Goal: Task Accomplishment & Management: Manage account settings

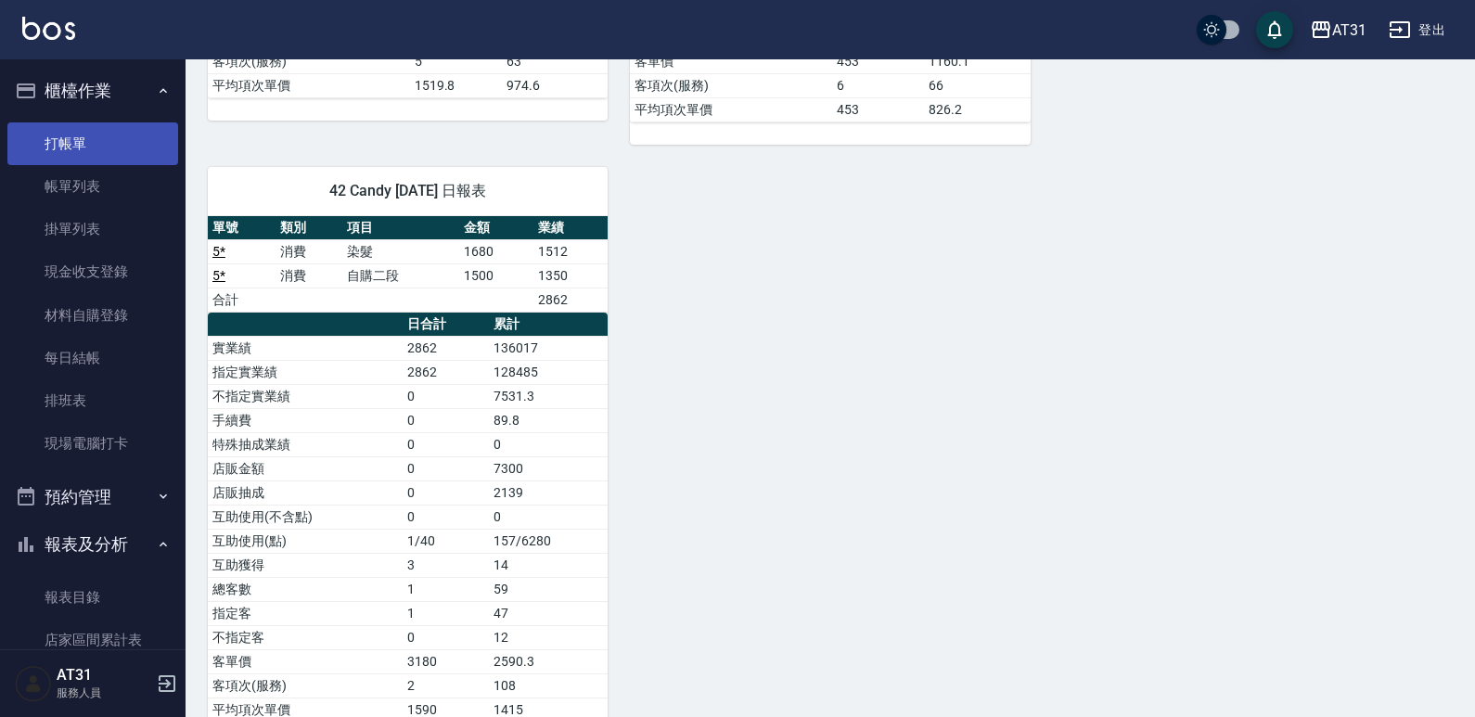
click at [34, 158] on link "打帳單" at bounding box center [92, 143] width 171 height 43
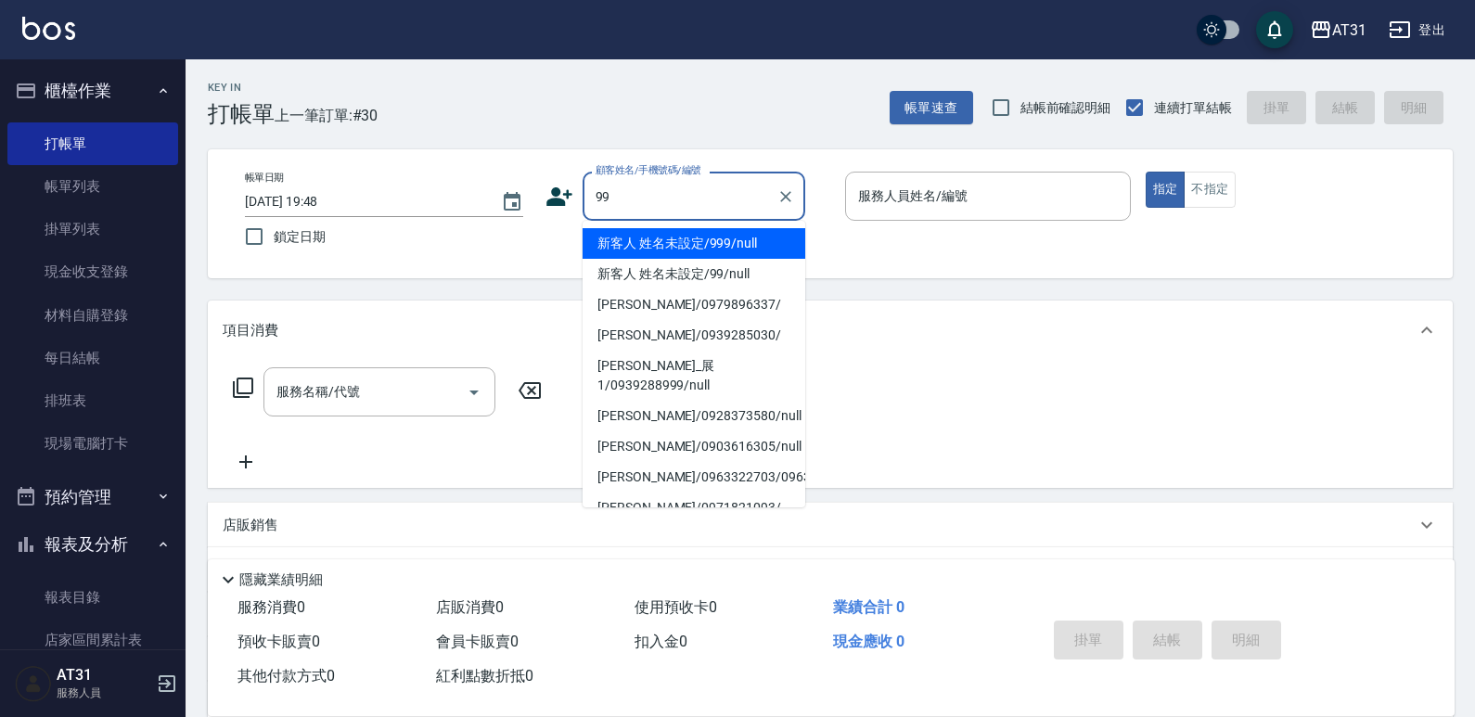
type input "新客人 姓名未設定/999/null"
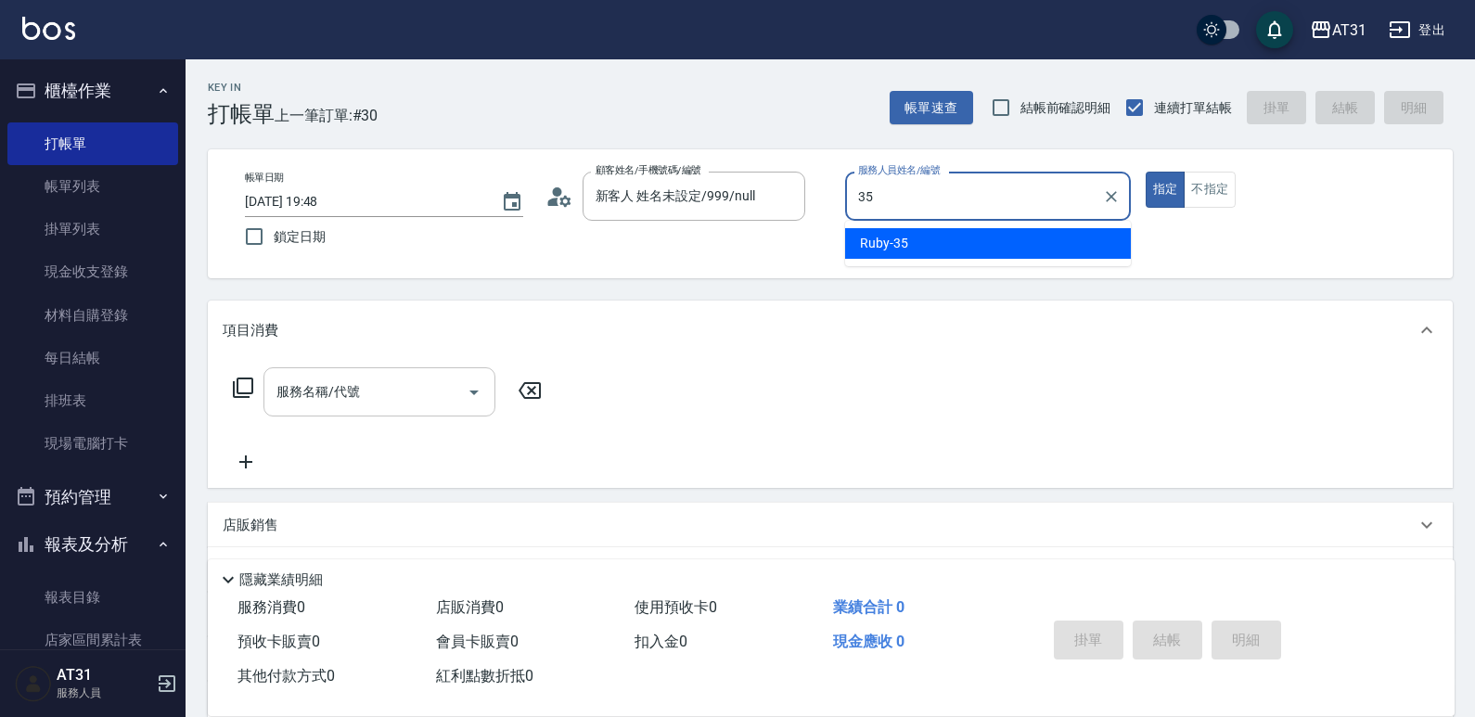
type input "Ruby-35"
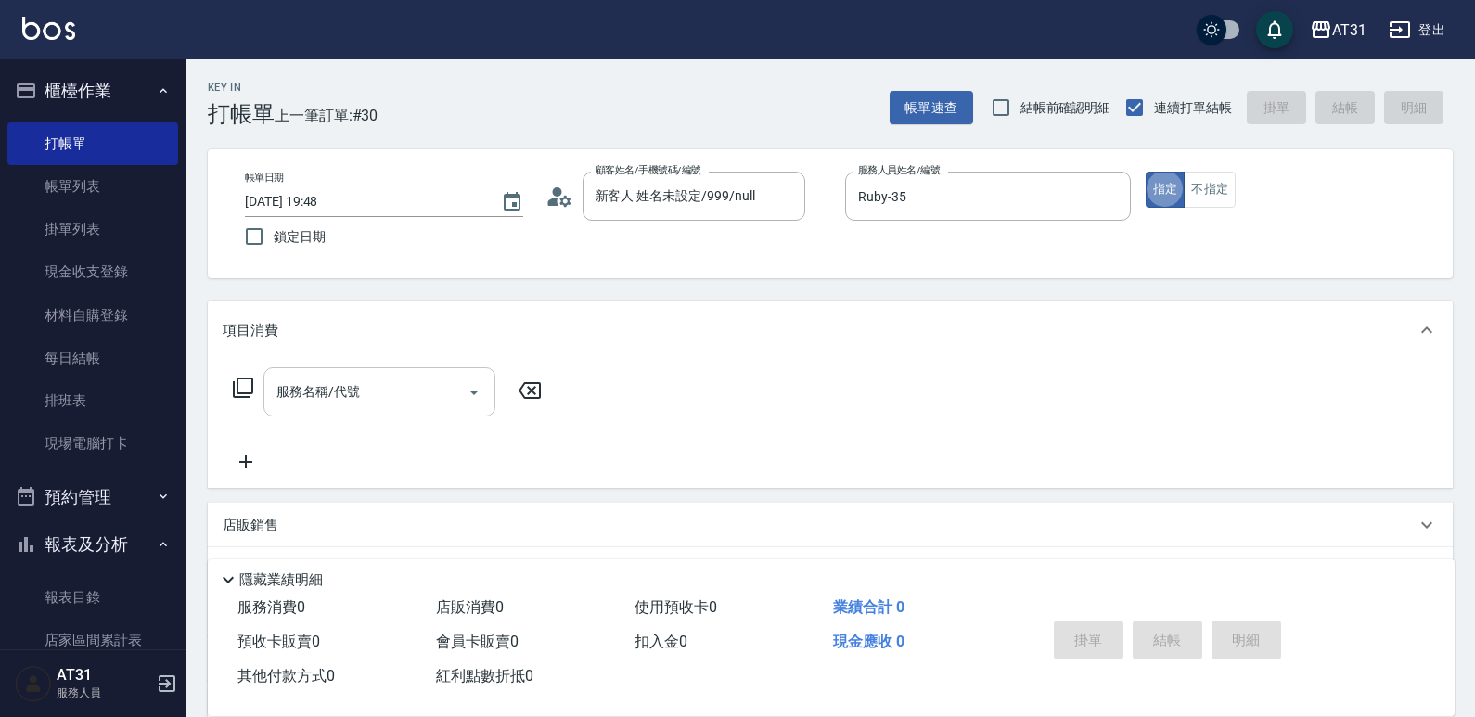
type button "true"
click at [373, 405] on input "服務名稱/代號" at bounding box center [365, 392] width 187 height 32
type input "新客人 姓名未設定/99/null"
type input "201"
type input "20"
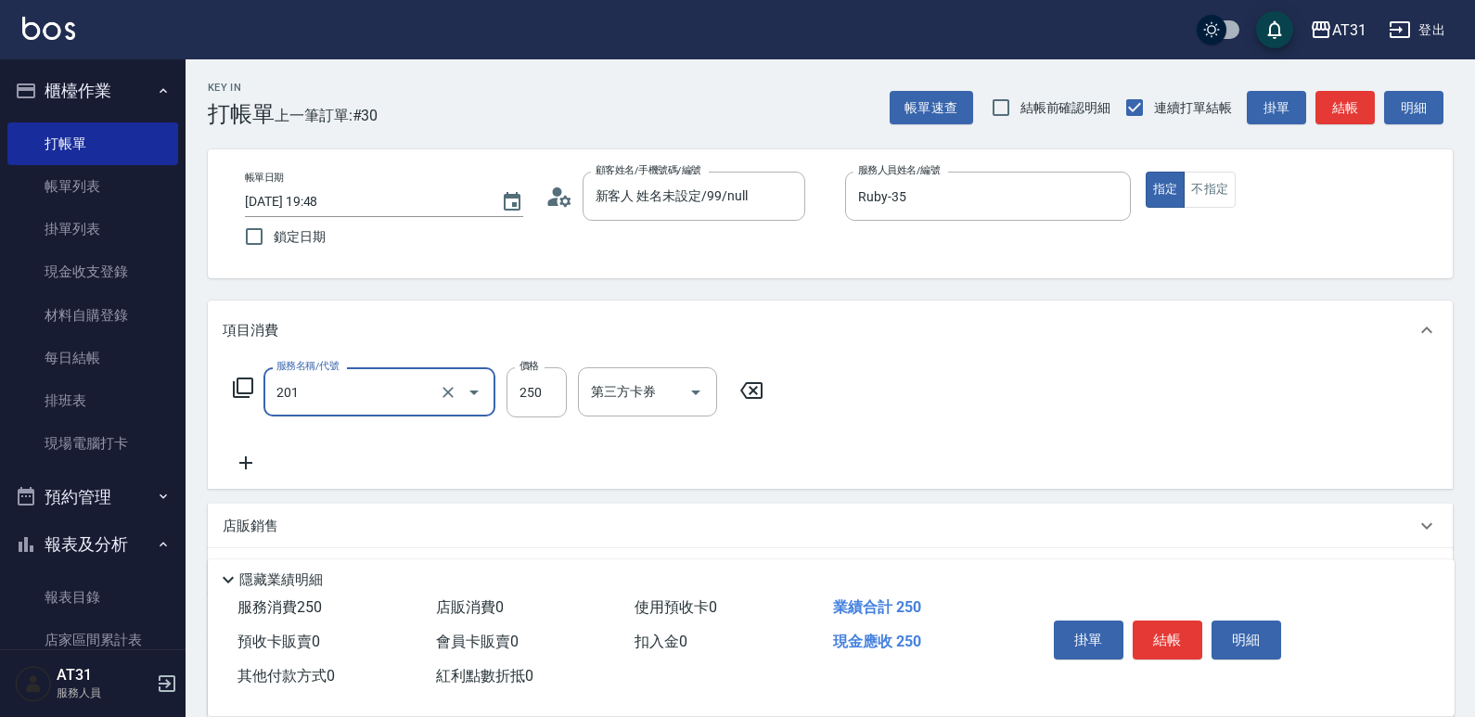
type input "洗髮(201)"
type input "3"
type input "0"
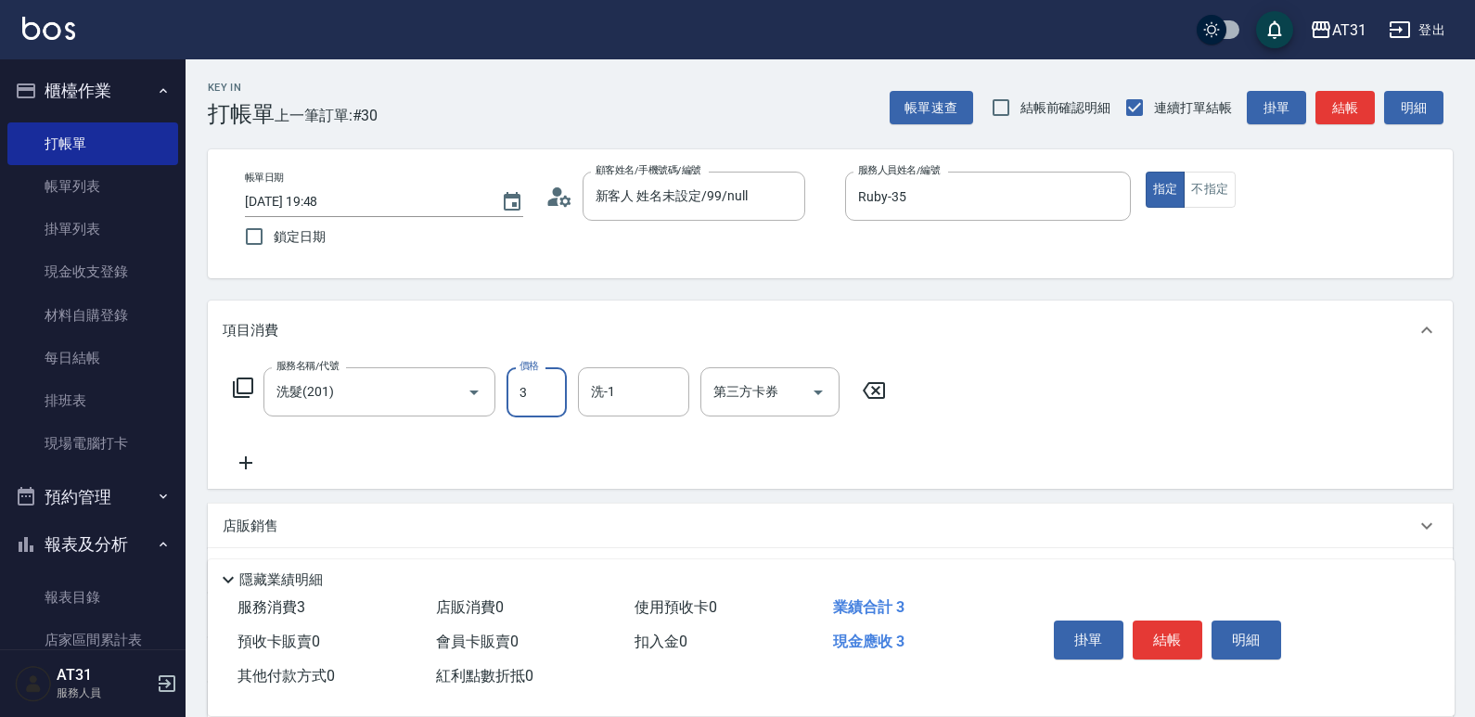
type input "30"
type input "300"
click at [1212, 192] on button "不指定" at bounding box center [1210, 190] width 52 height 36
click at [1162, 627] on button "結帳" at bounding box center [1168, 640] width 70 height 39
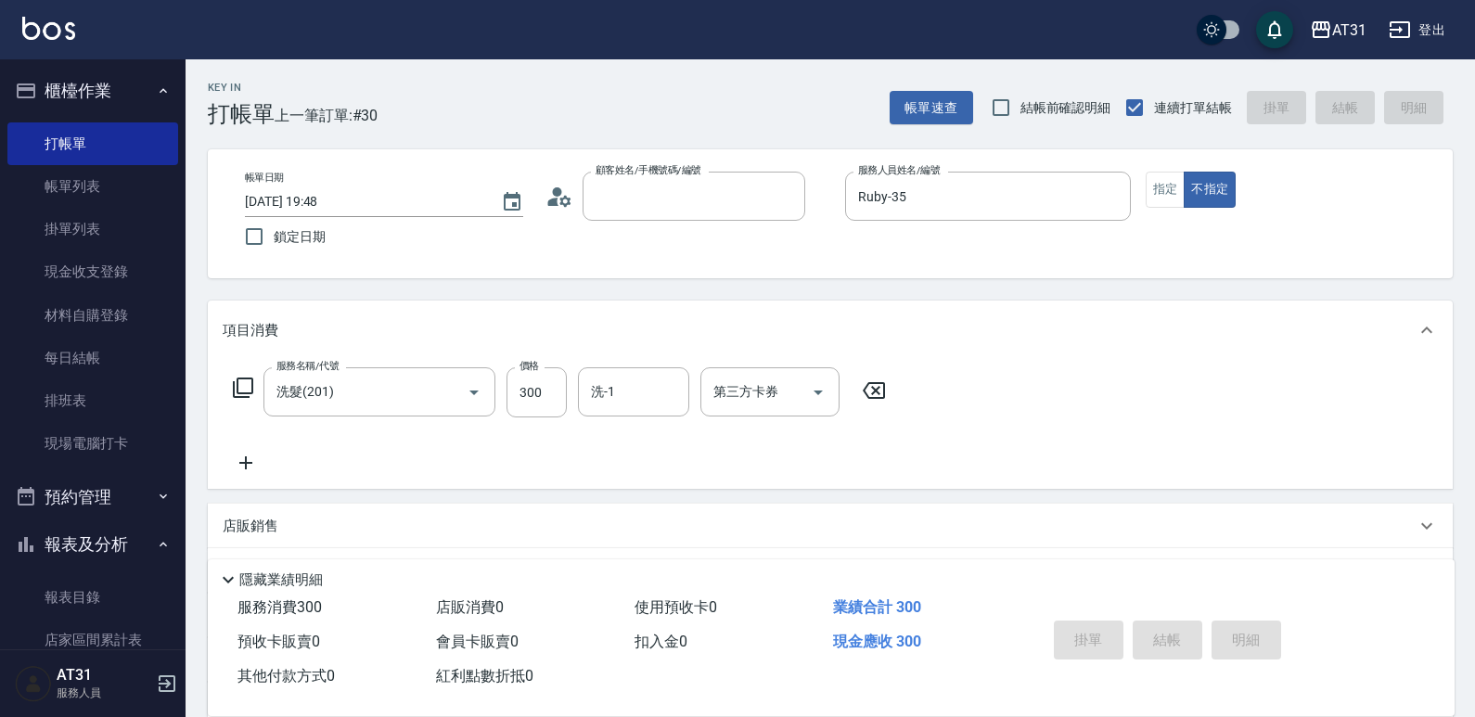
type input "9"
type input "新客人 姓名未設定/999/null"
type input "0"
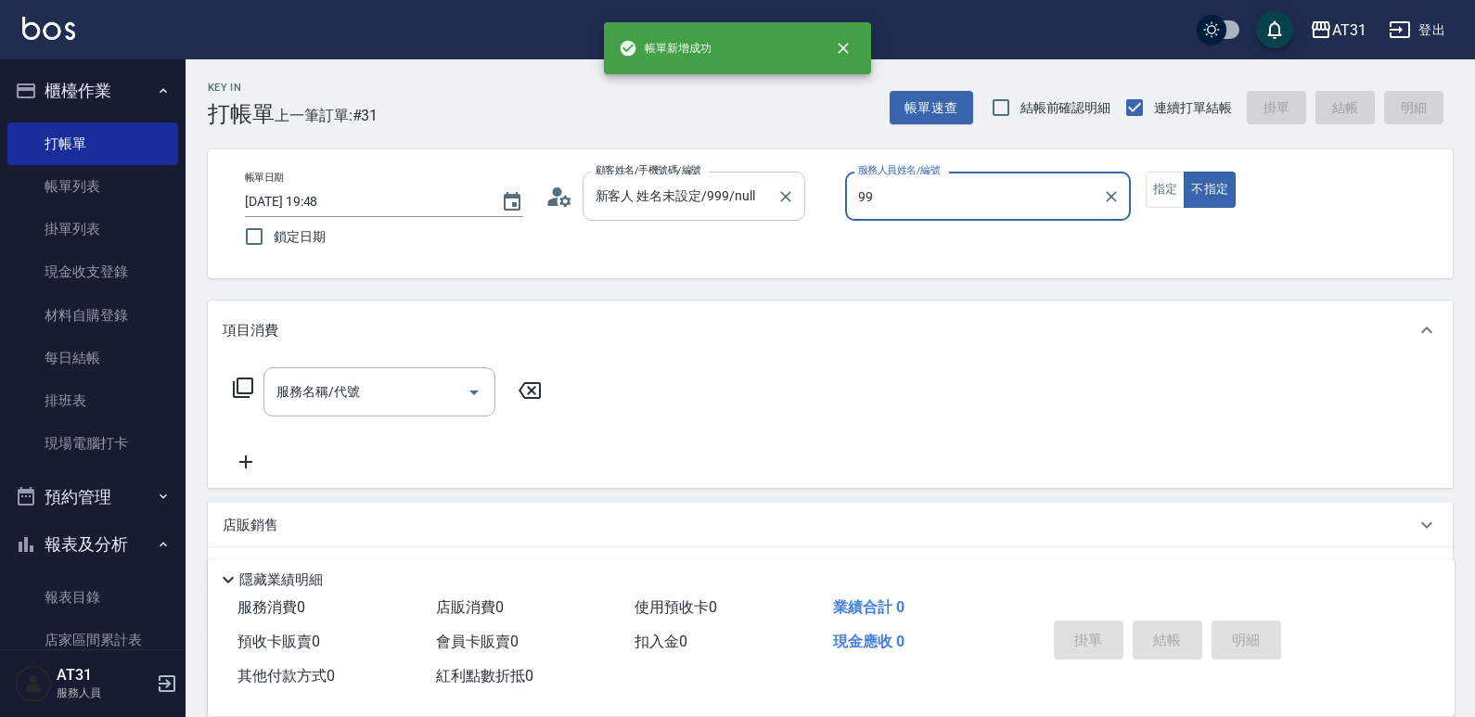
drag, startPoint x: 884, startPoint y: 201, endPoint x: 766, endPoint y: 205, distance: 117.9
click at [766, 205] on div "帳單日期 [DATE] 19:48 鎖定日期 顧客姓名/手機號碼/編號 新客人 姓名未設定/999/null 顧客姓名/手機號碼/編號 服務人員姓名/編號 9…" at bounding box center [830, 214] width 1200 height 84
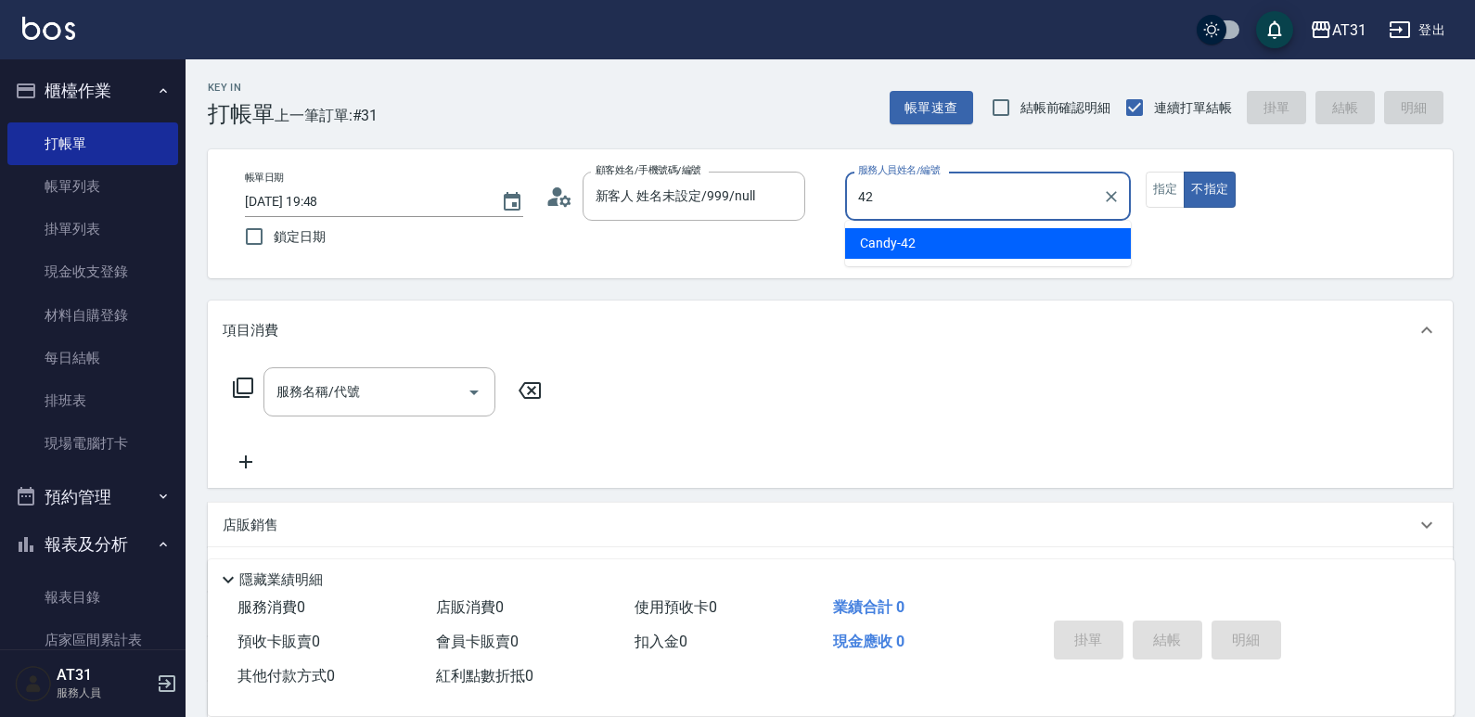
type input "Candy-42"
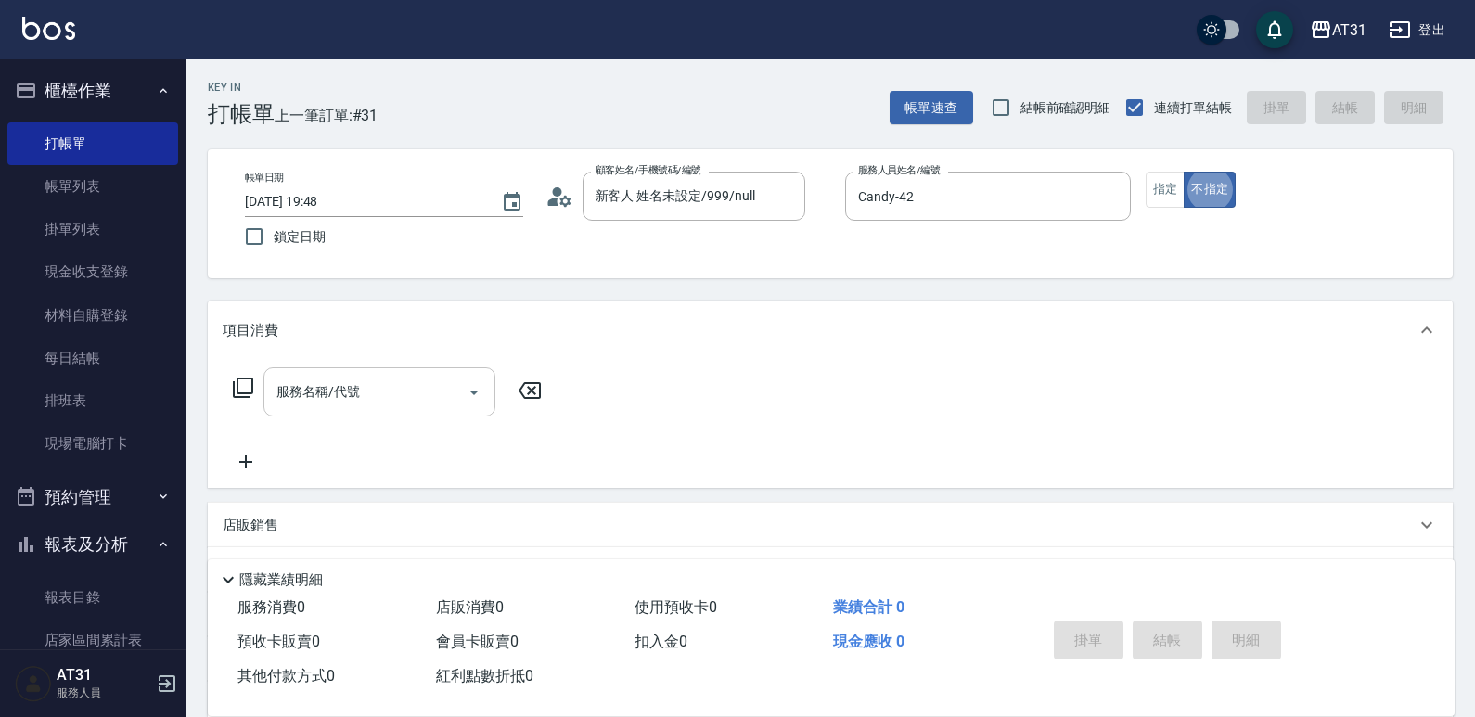
type button "false"
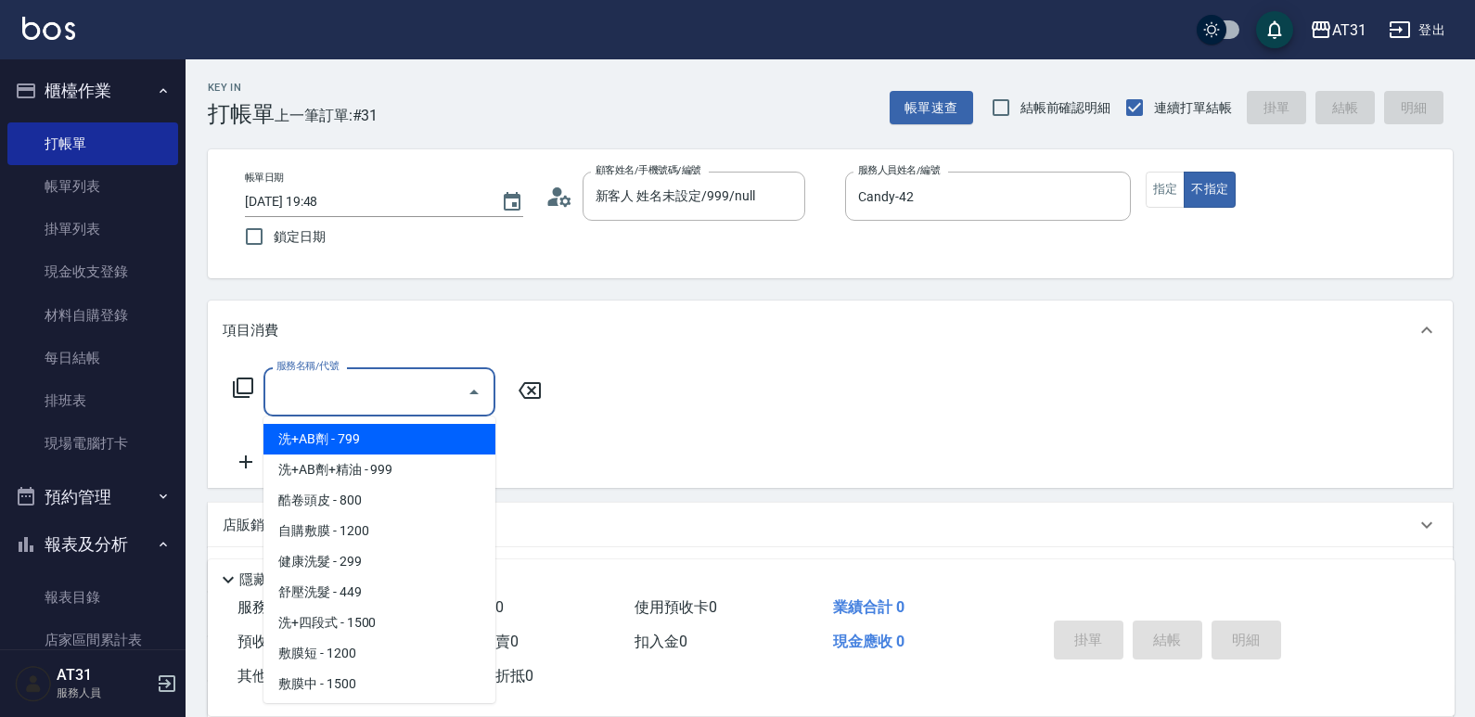
click at [416, 400] on input "服務名稱/代號" at bounding box center [365, 392] width 187 height 32
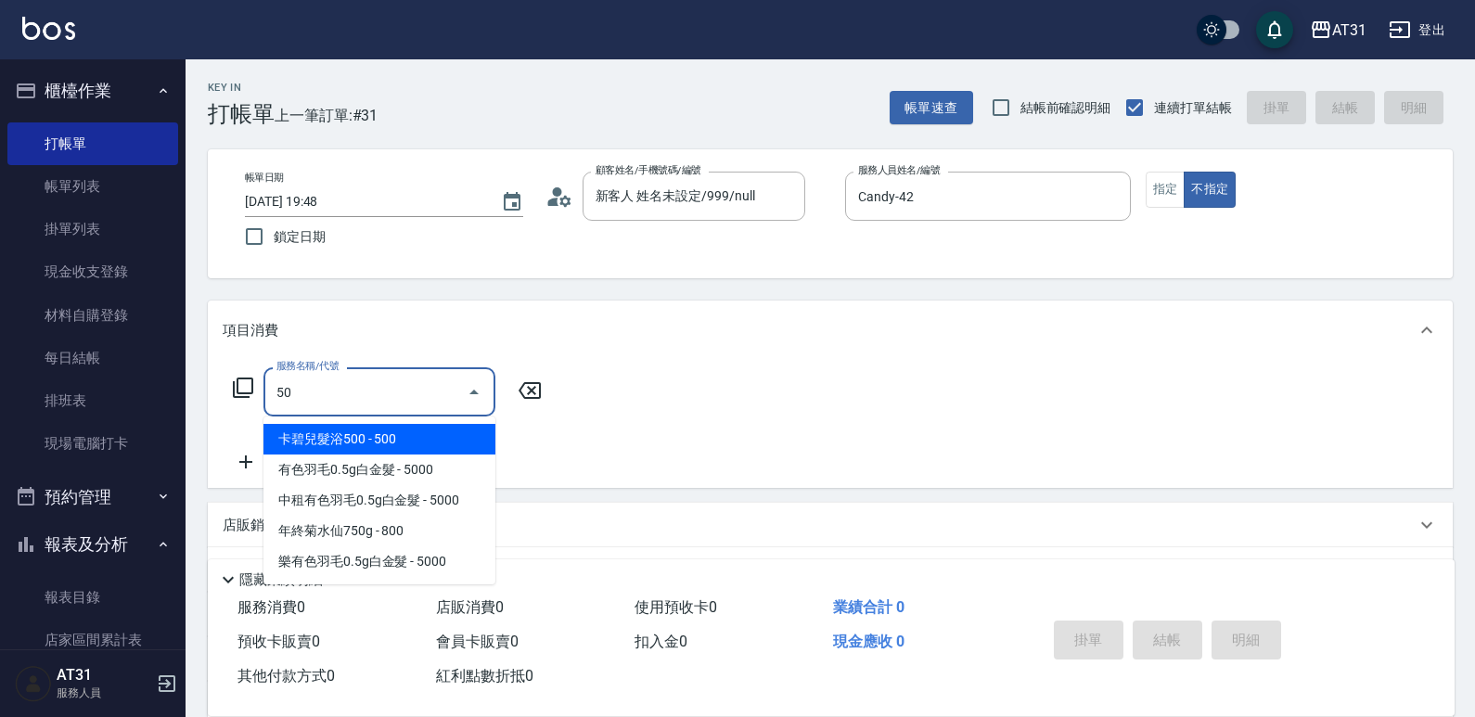
type input "501"
type input "160"
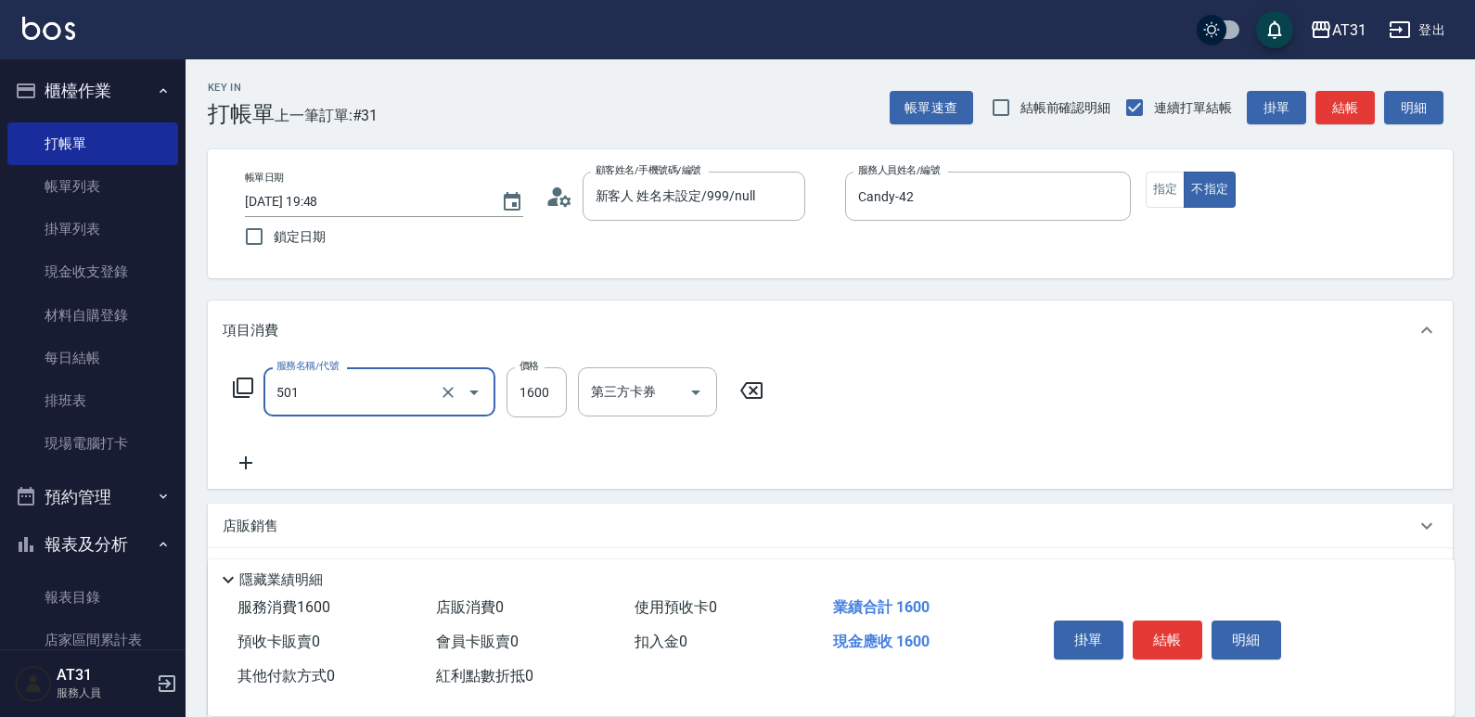
type input "染髮(501)"
type input "15"
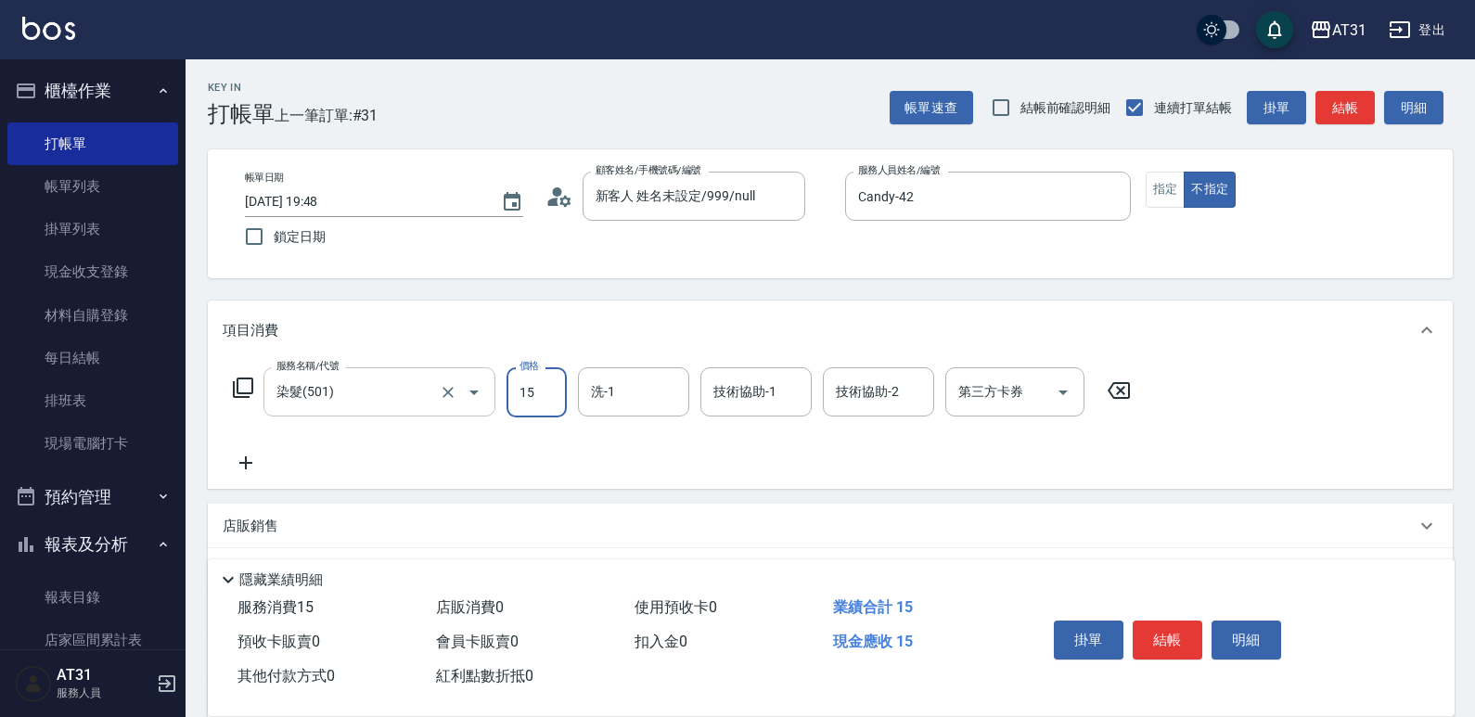
type input "0"
type input "150"
type input "1500"
type input "[PERSON_NAME]-46"
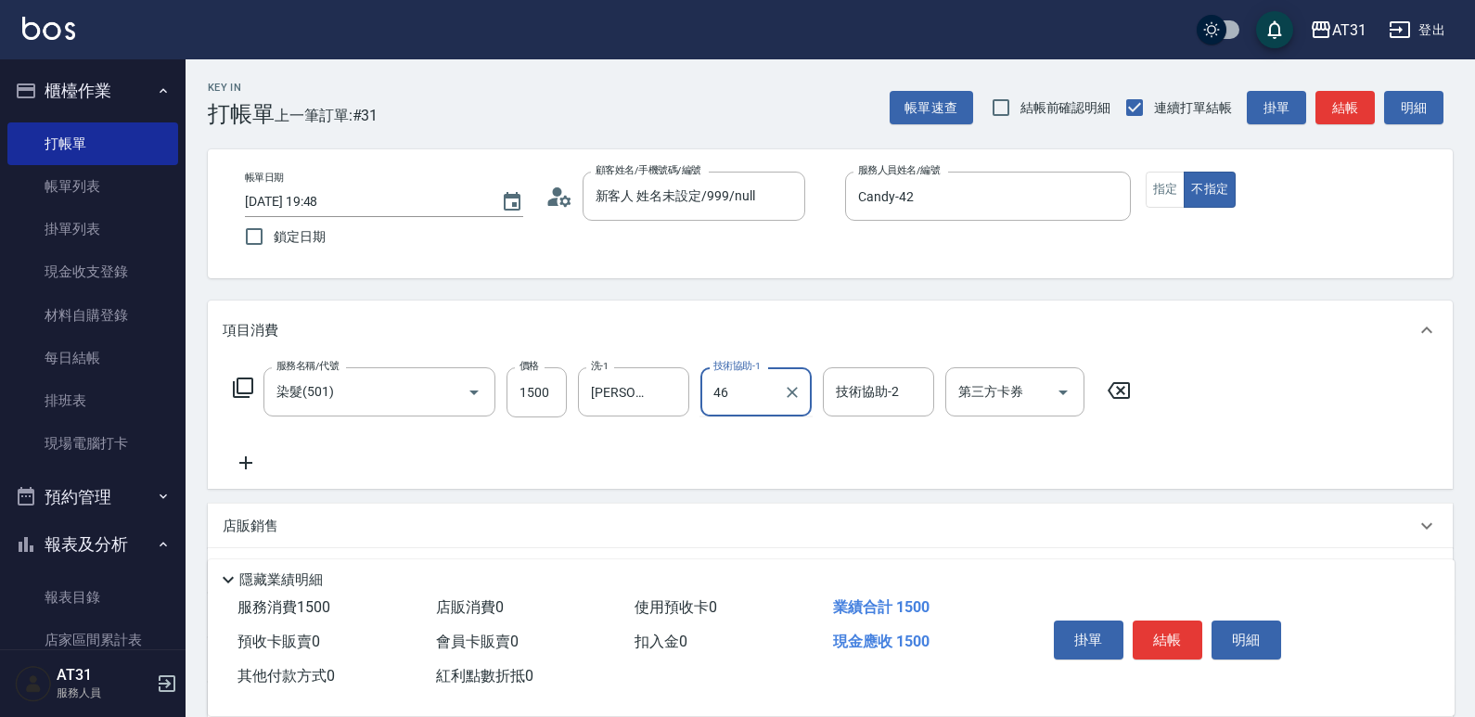
type input "[PERSON_NAME]-46"
click at [1188, 201] on button "不指定" at bounding box center [1210, 190] width 52 height 36
click at [1185, 203] on button "不指定" at bounding box center [1210, 190] width 52 height 36
click at [1182, 205] on button "指定" at bounding box center [1166, 190] width 40 height 36
click at [1176, 207] on button "指定" at bounding box center [1166, 190] width 40 height 36
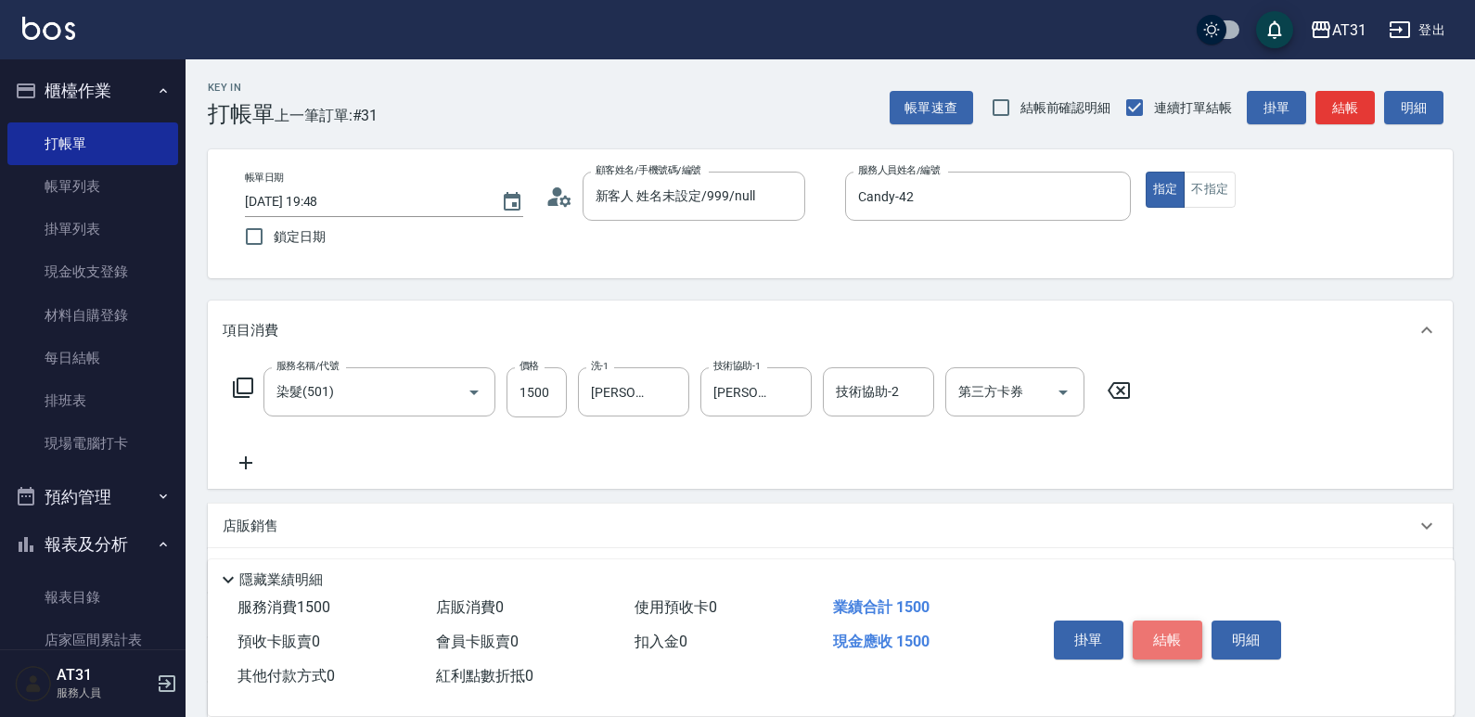
click at [1157, 621] on button "結帳" at bounding box center [1168, 640] width 70 height 39
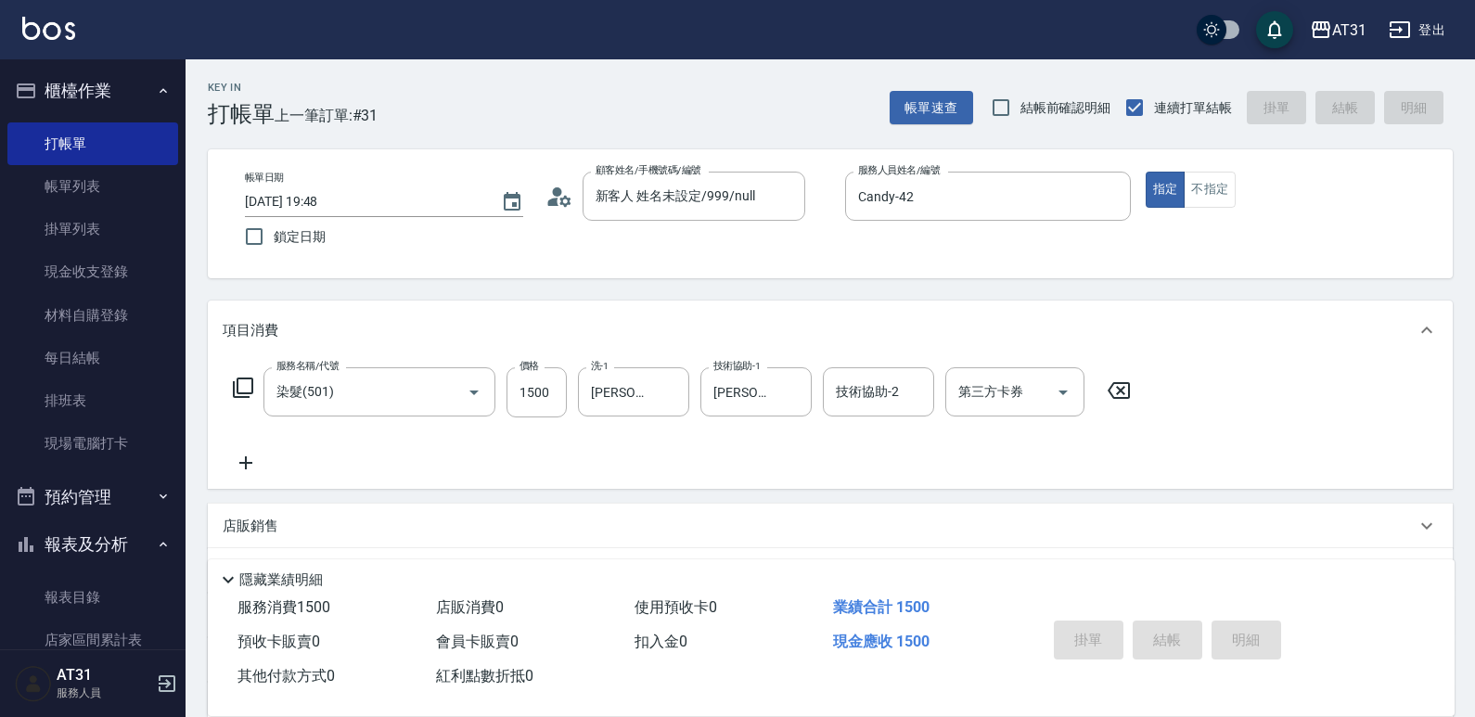
type input "0"
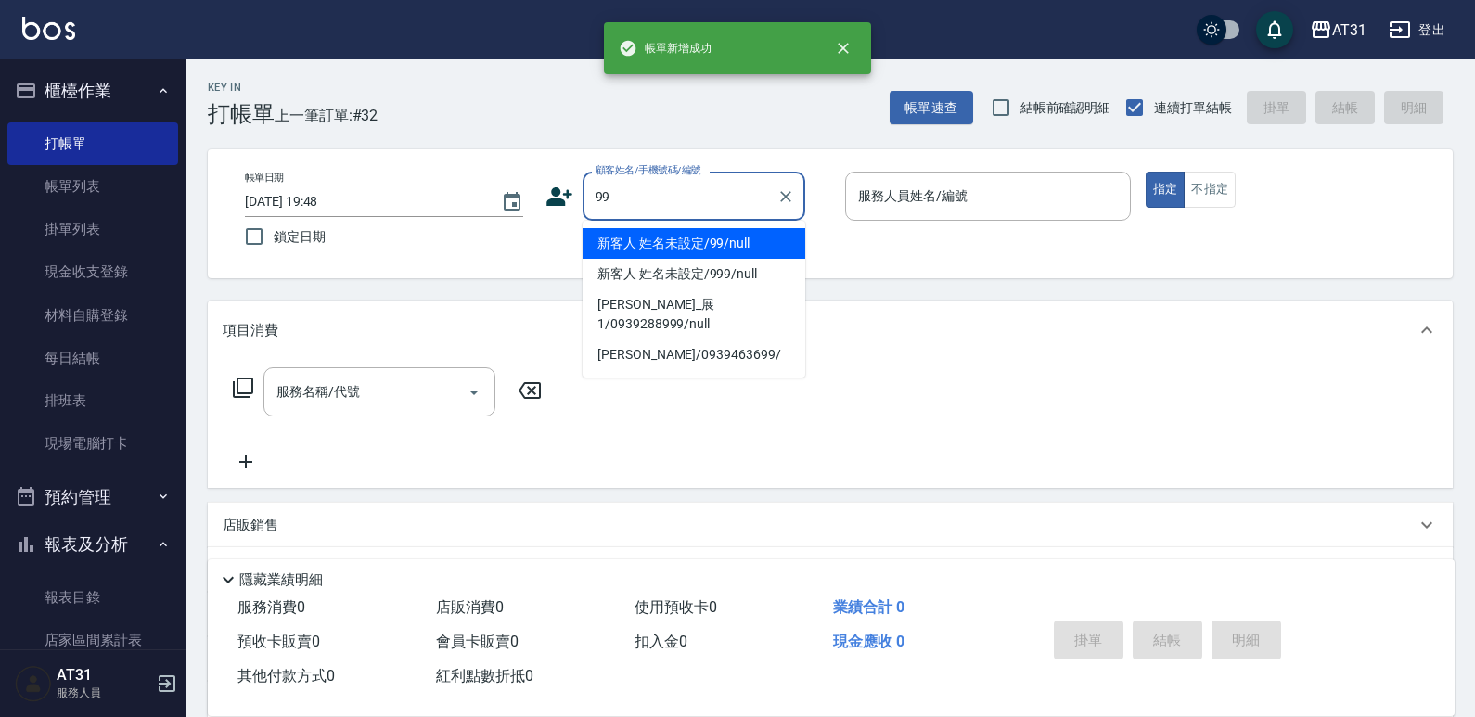
type input "新客人 姓名未設定/99/null"
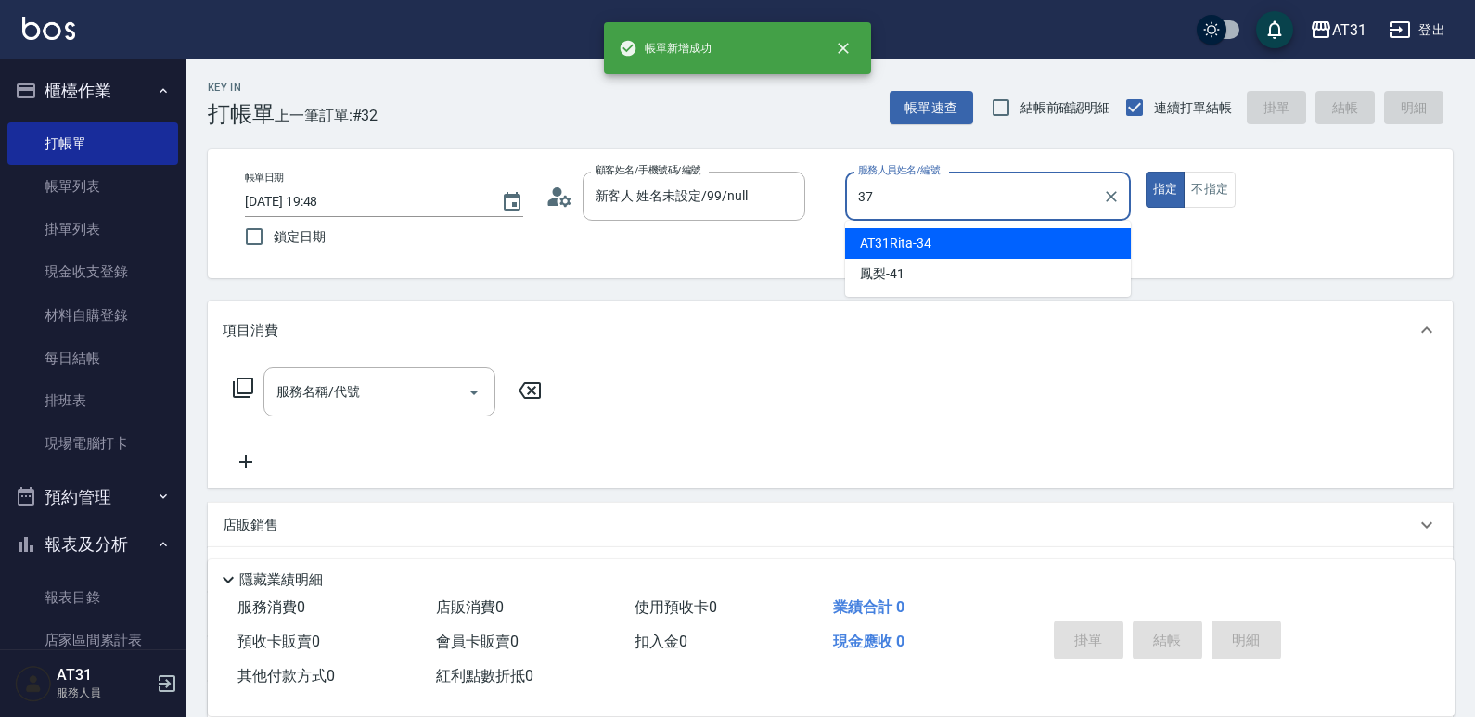
type input "Sunny-37"
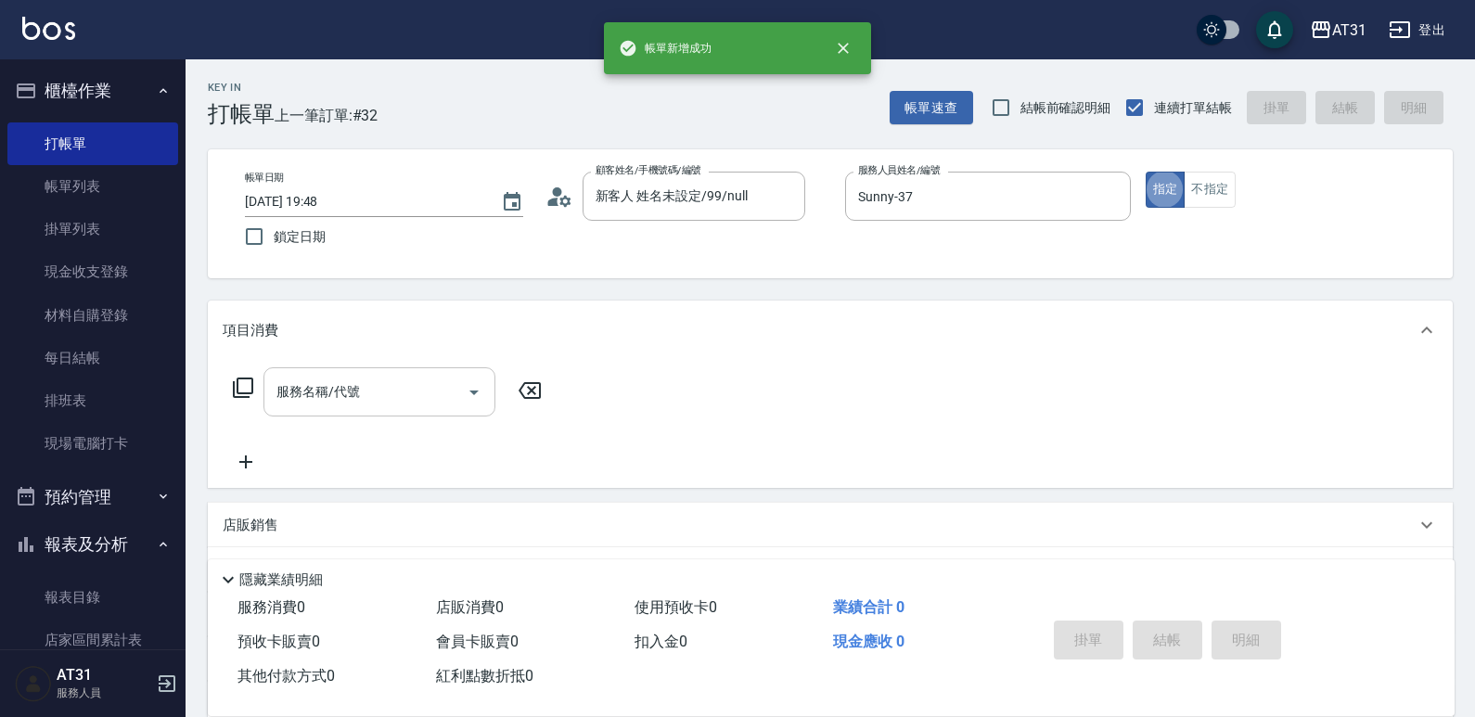
click at [397, 383] on input "服務名稱/代號" at bounding box center [365, 392] width 187 height 32
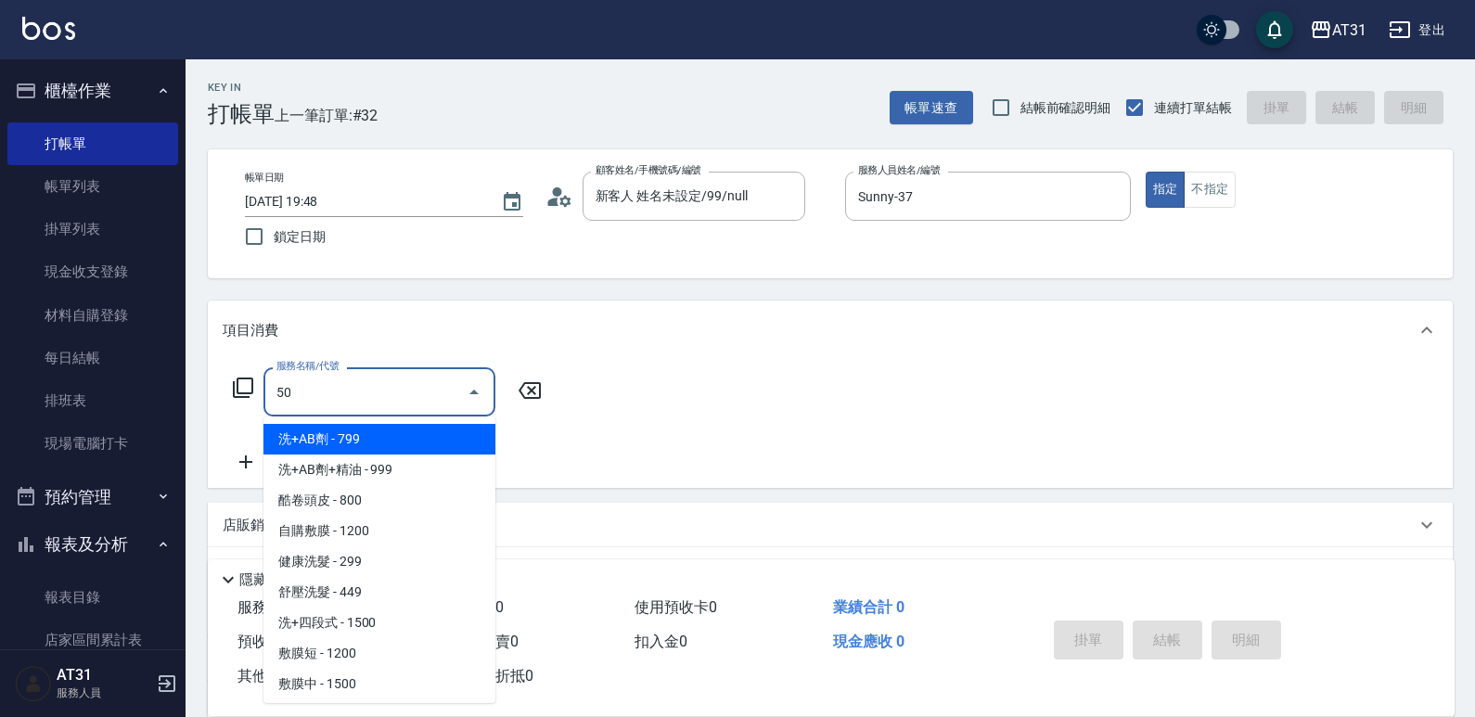
type input "501"
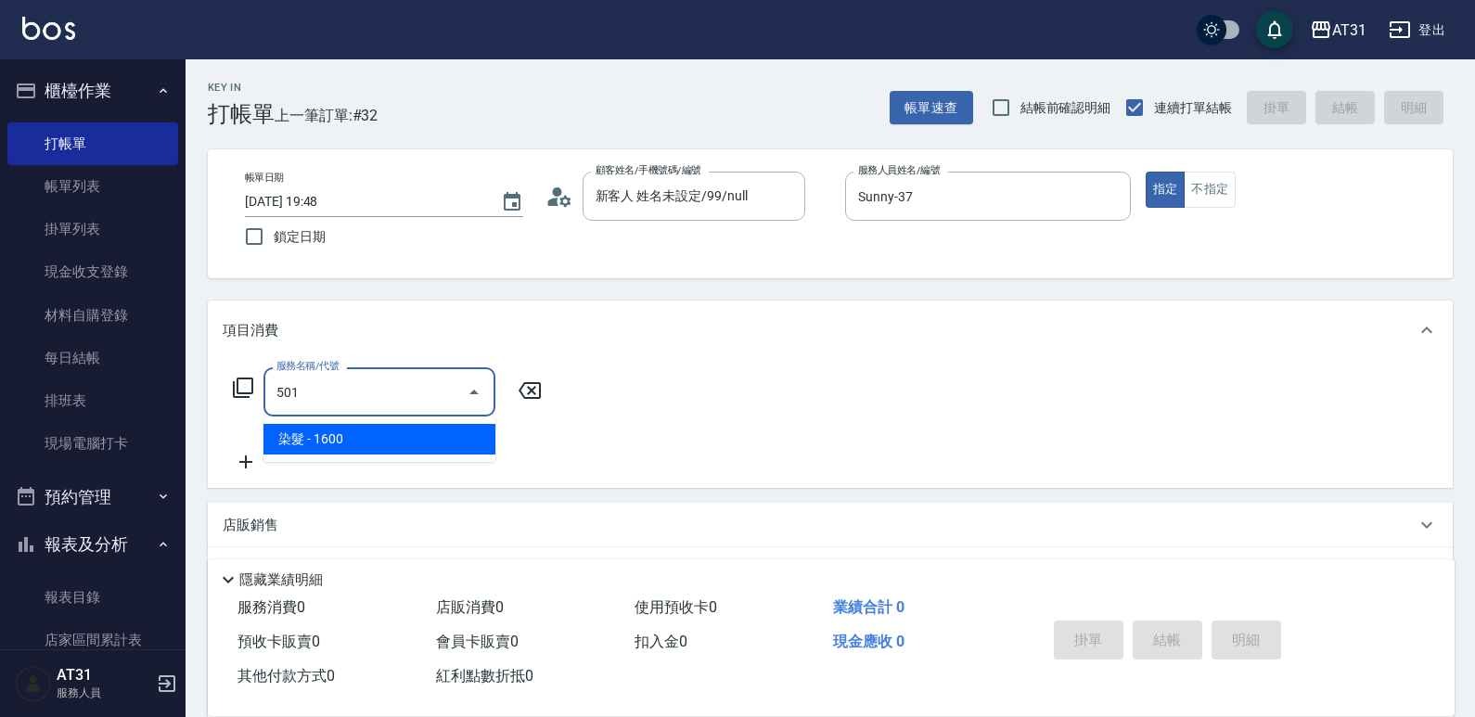
type input "160"
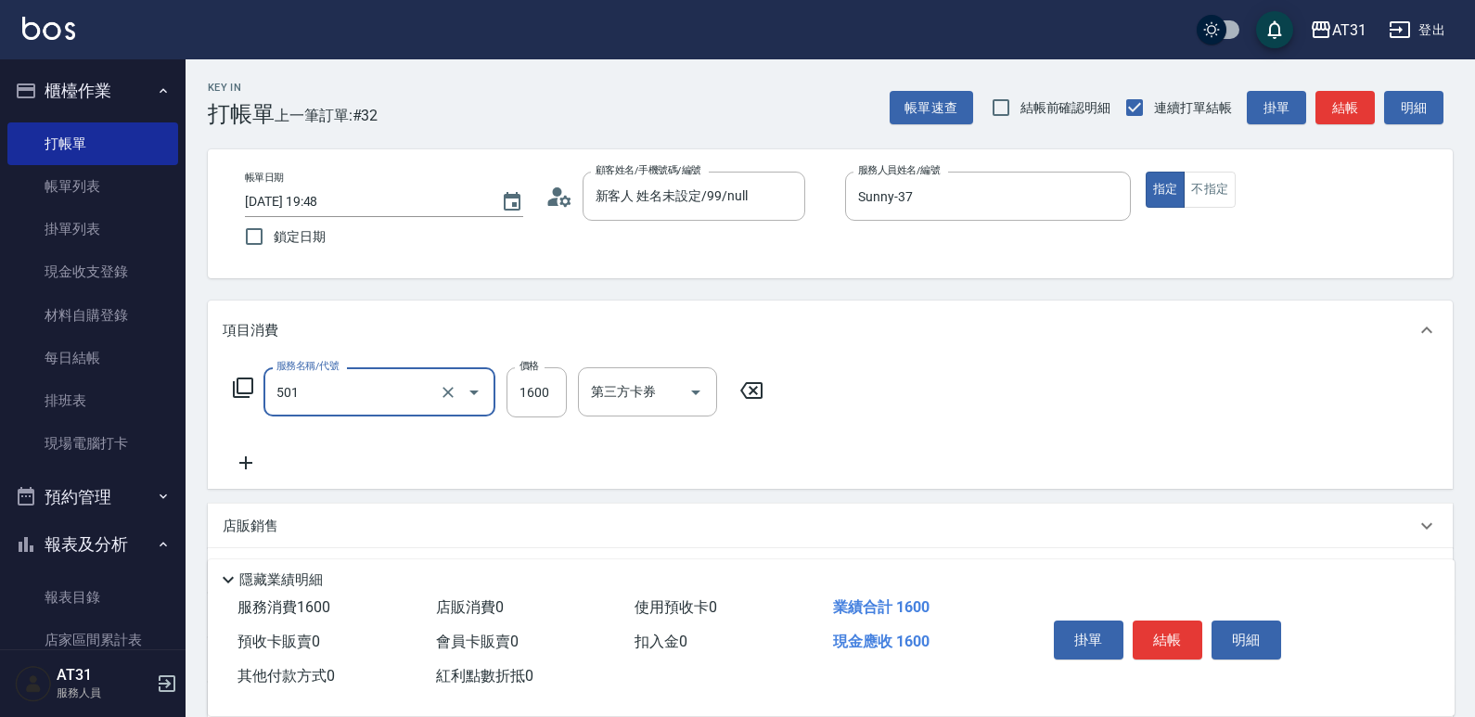
type input "501"
type input "1"
type input "染髮(501)"
type input "0"
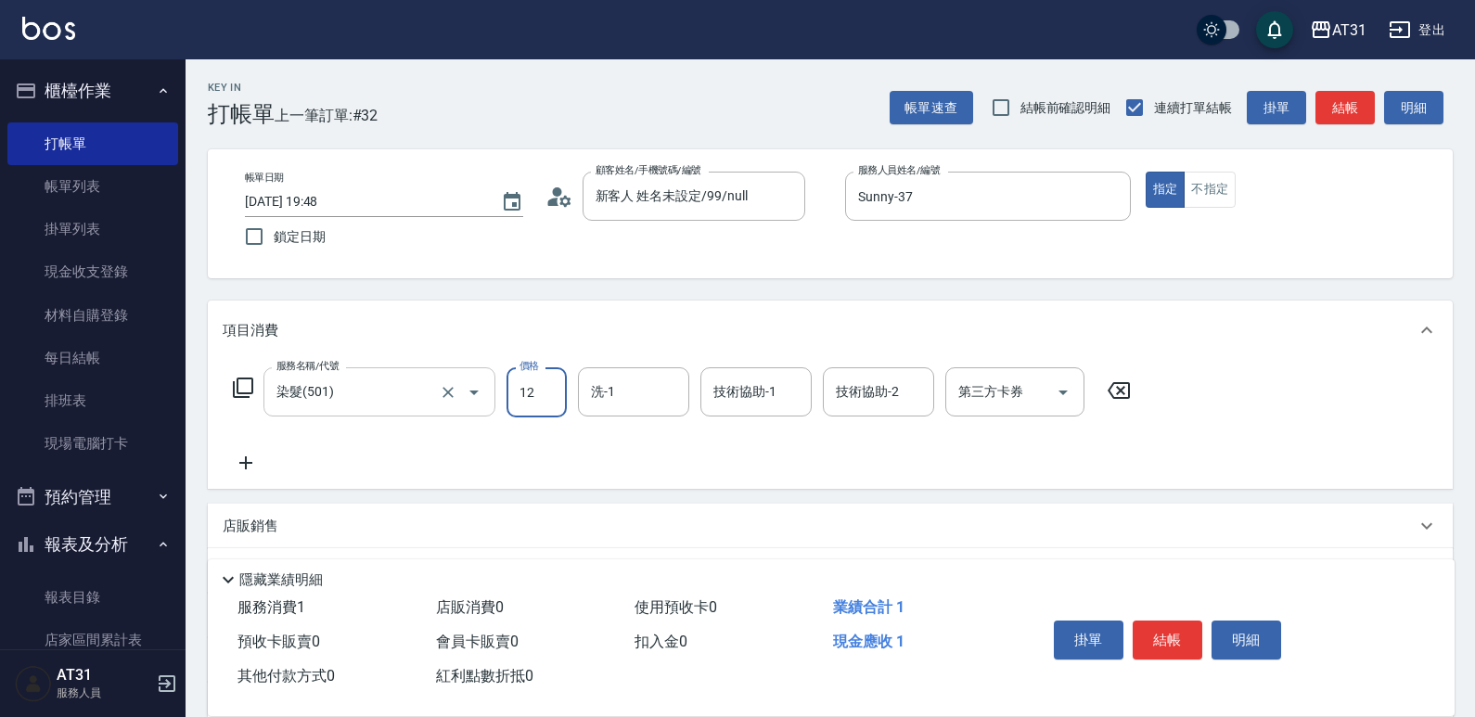
type input "120"
type input "1200"
type input "Lyan-45"
click at [657, 391] on div "Lyan-45 洗-1" at bounding box center [633, 391] width 111 height 49
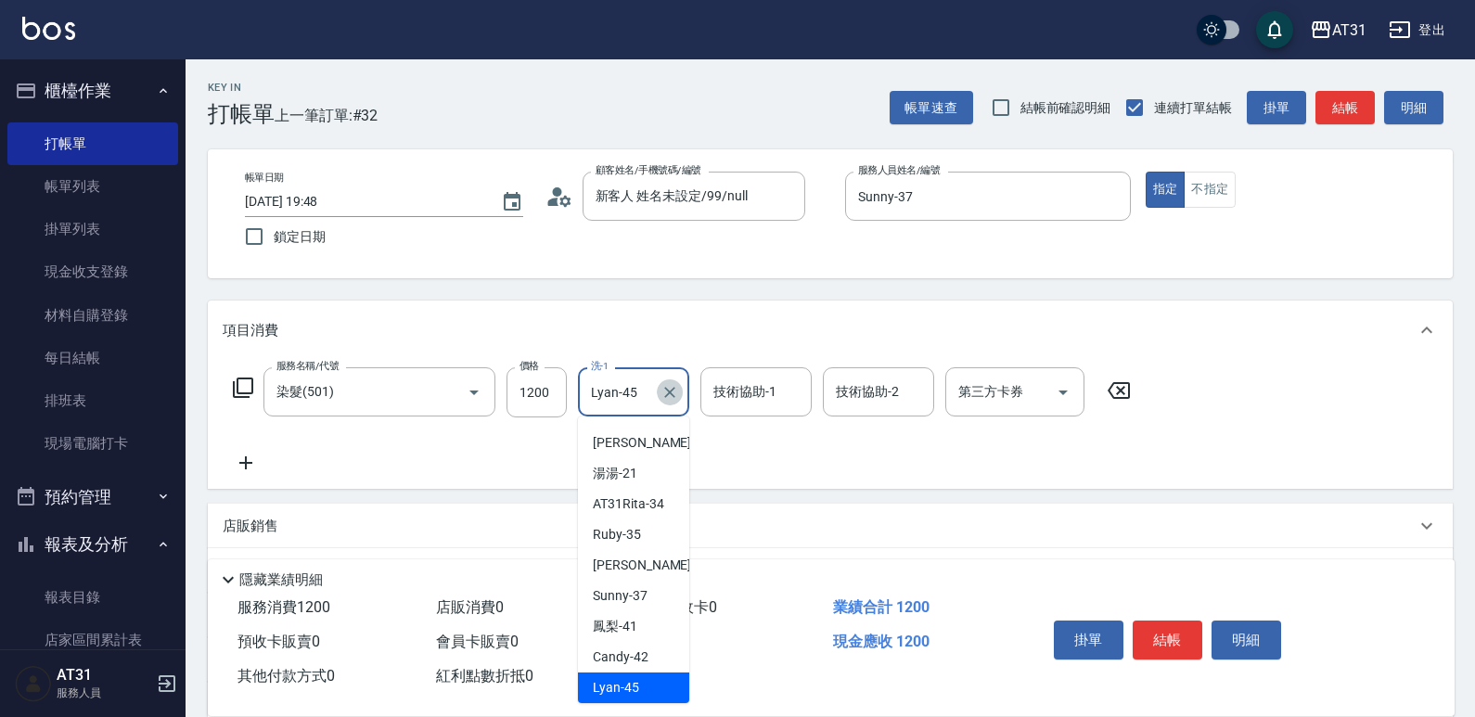
drag, startPoint x: 658, startPoint y: 391, endPoint x: 693, endPoint y: 394, distance: 35.4
click at [660, 390] on button "Clear" at bounding box center [670, 392] width 26 height 26
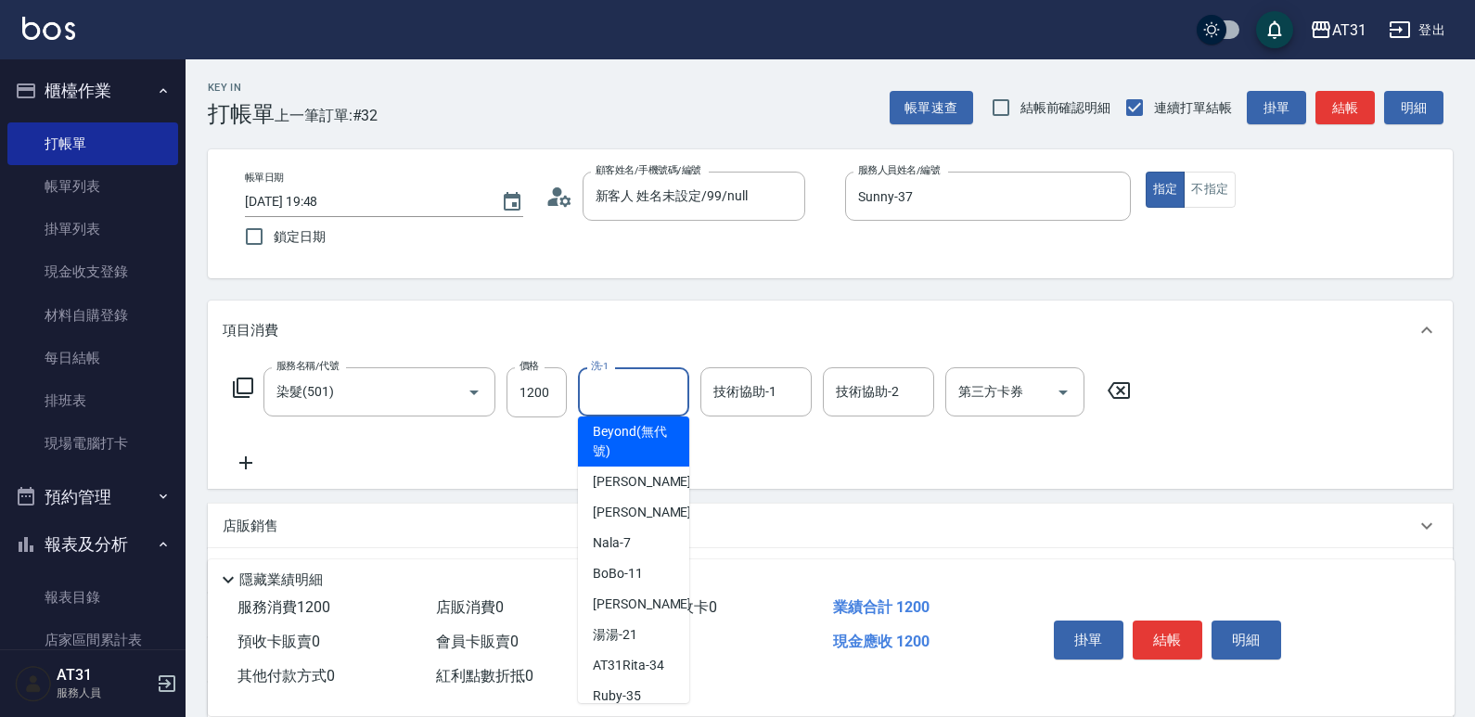
click at [719, 386] on input "技術協助-1" at bounding box center [756, 392] width 95 height 32
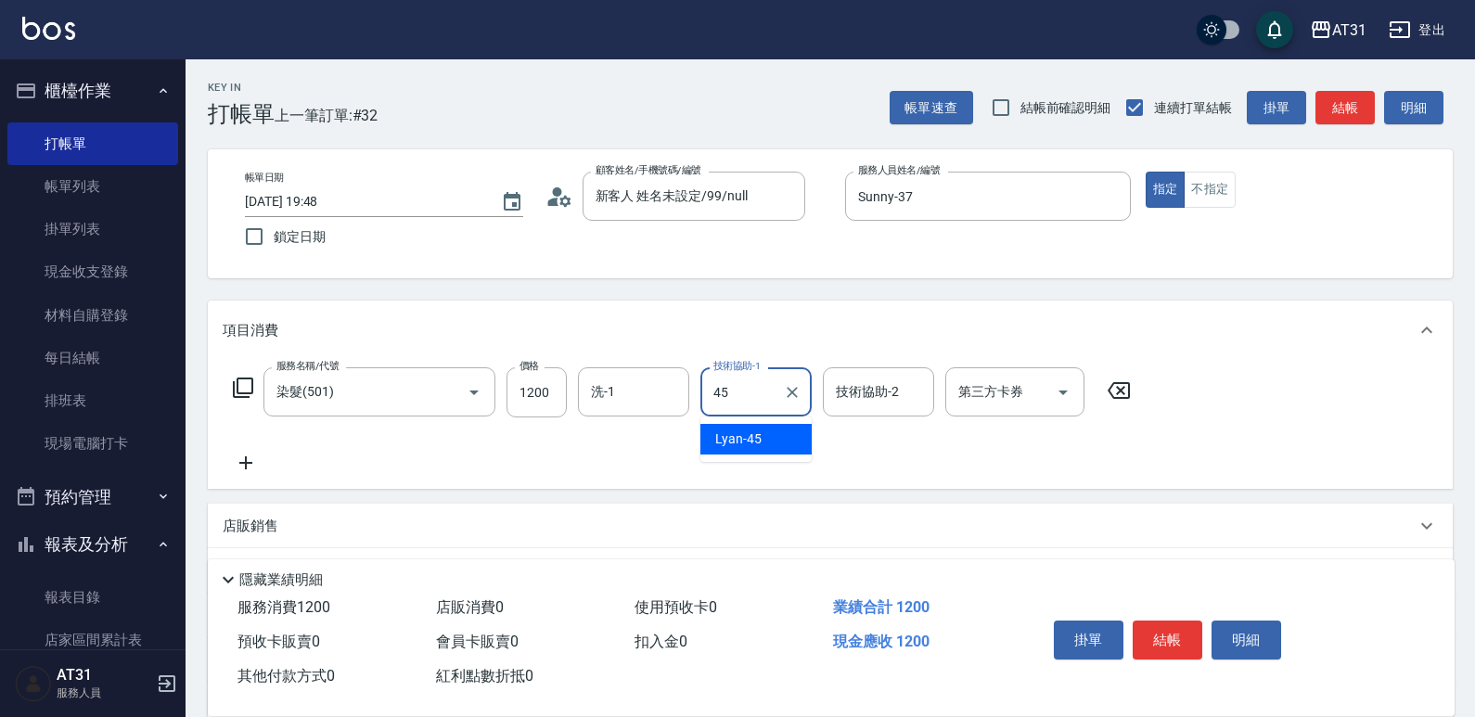
type input "Lyan-45"
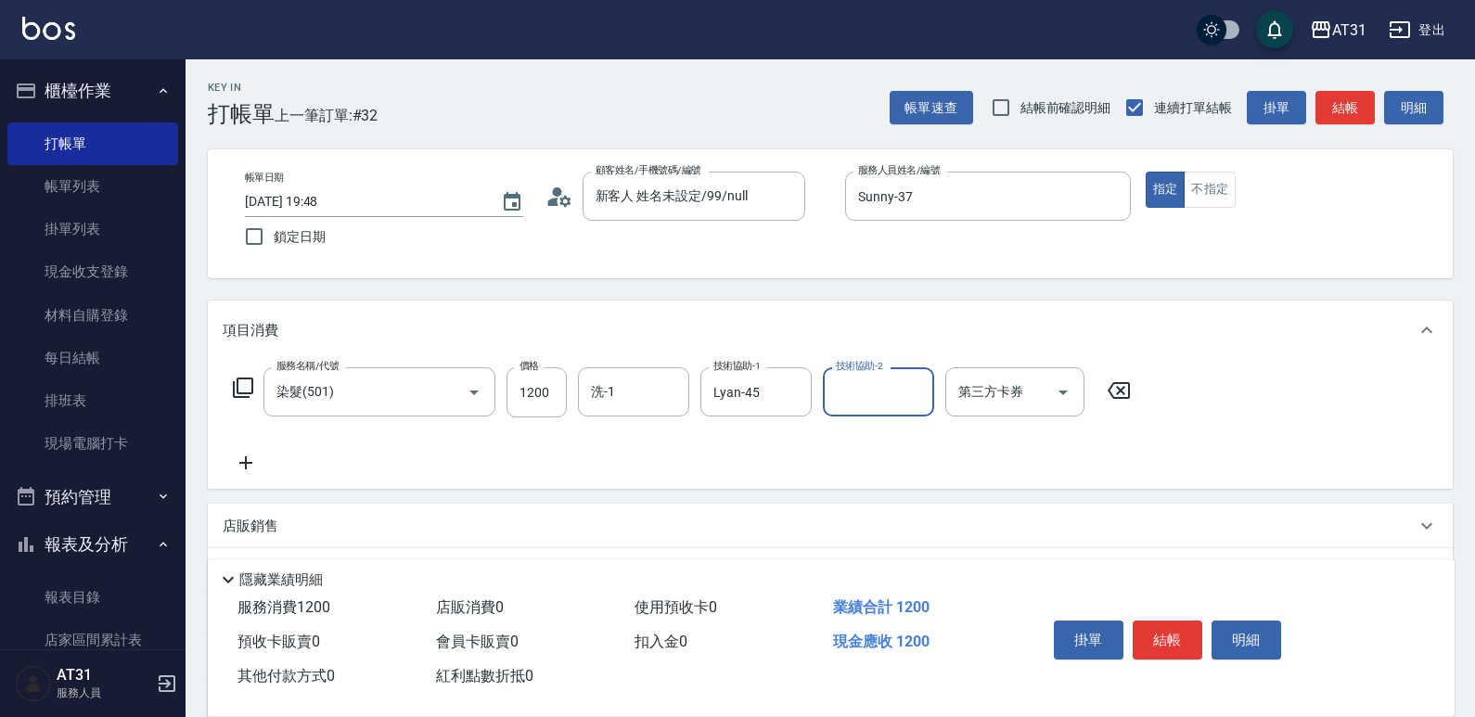
click at [255, 466] on icon at bounding box center [246, 463] width 46 height 22
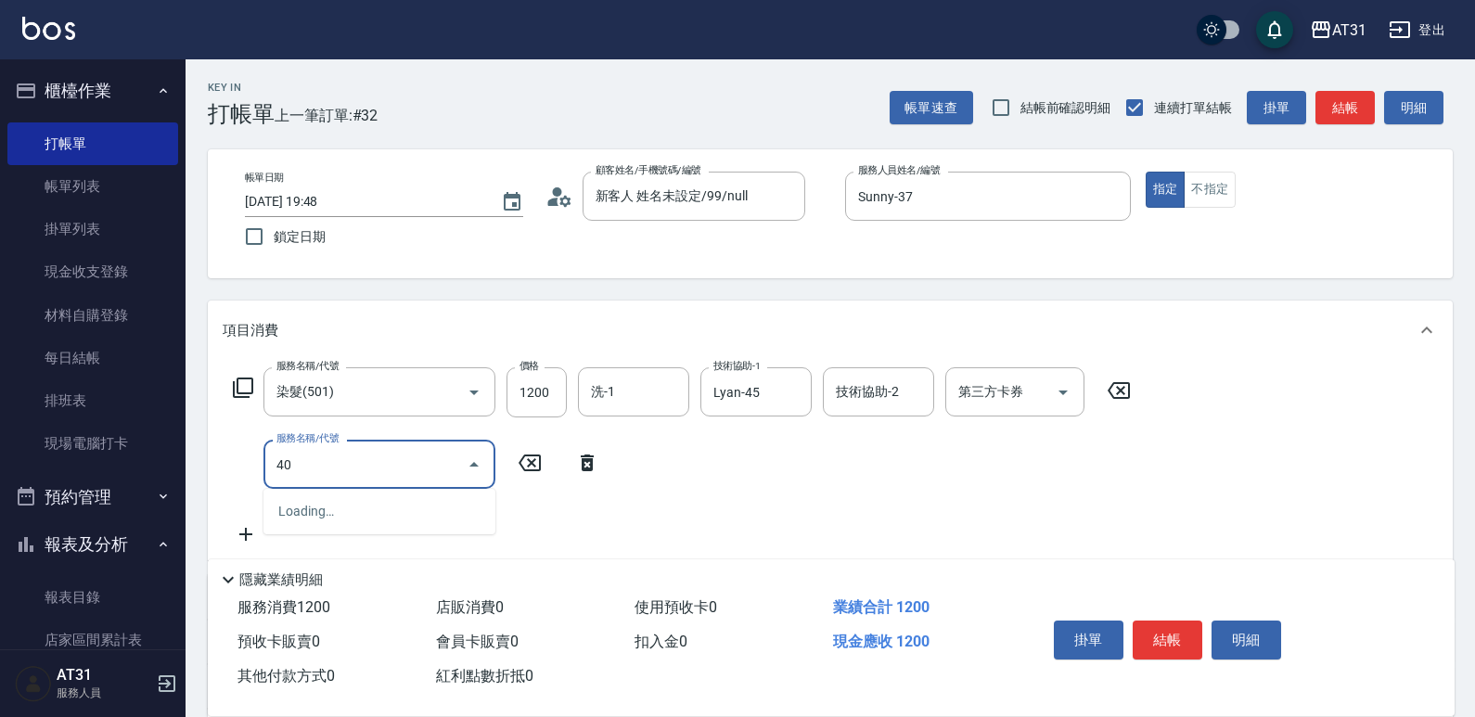
type input "401"
type input "140"
type input "剪髮(401)"
type input "3"
type input "120"
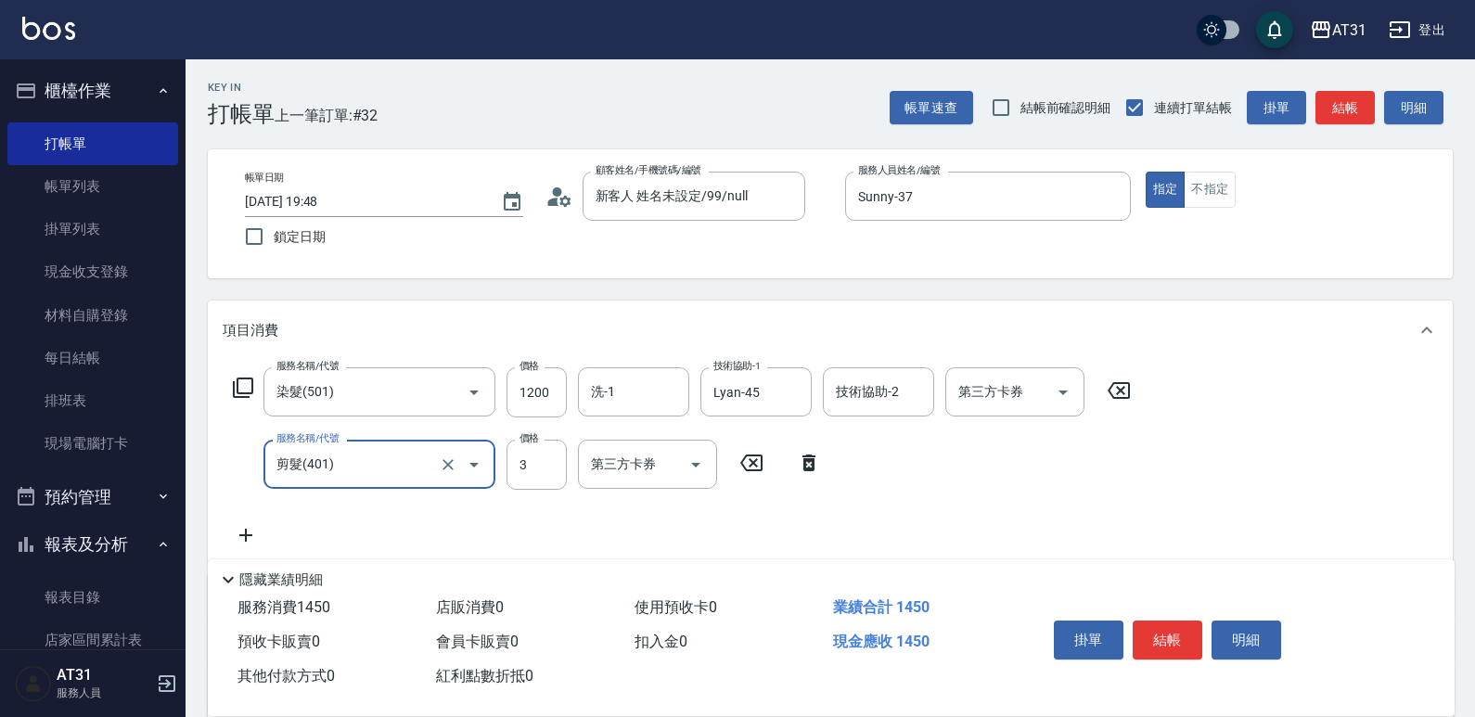
type input "30"
type input "150"
type input "300"
click at [241, 530] on icon at bounding box center [246, 535] width 46 height 22
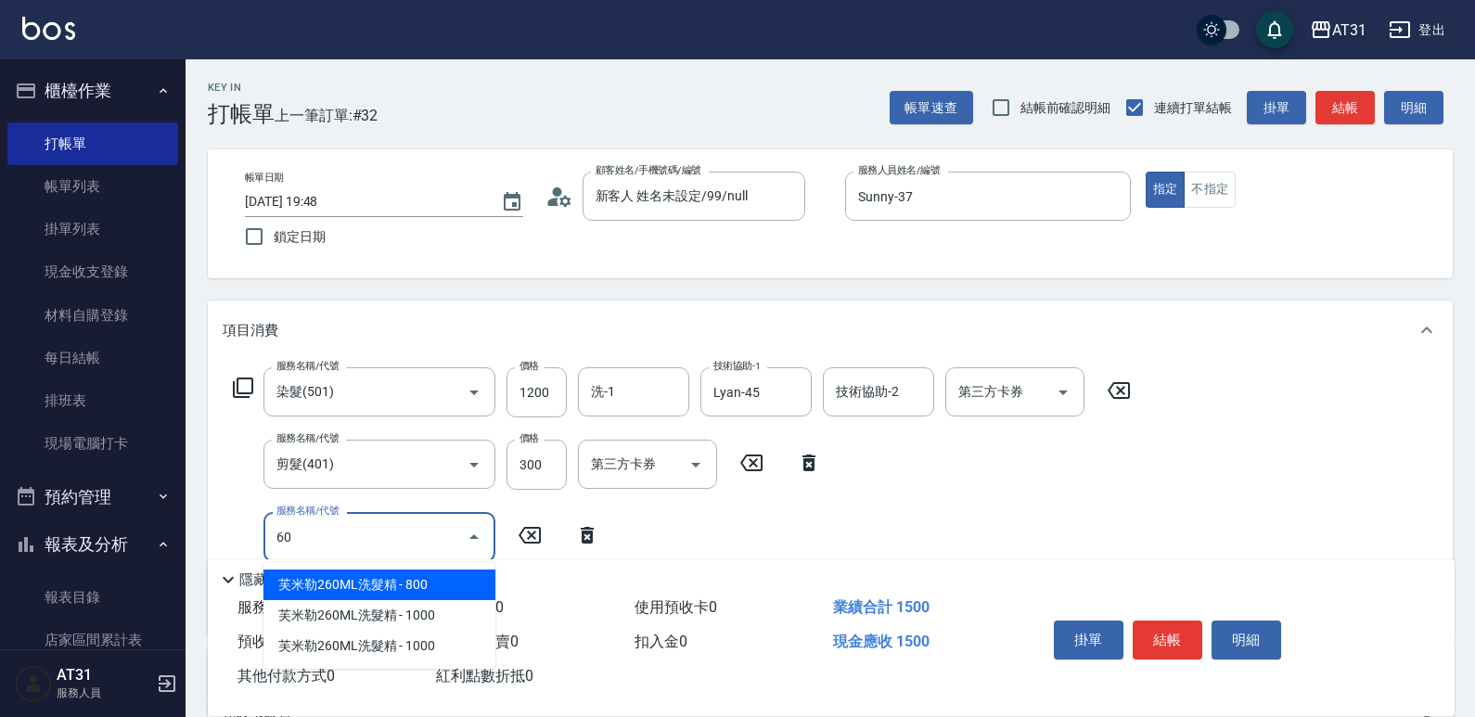
type input "609"
type input "260"
type input "自購三段(609)"
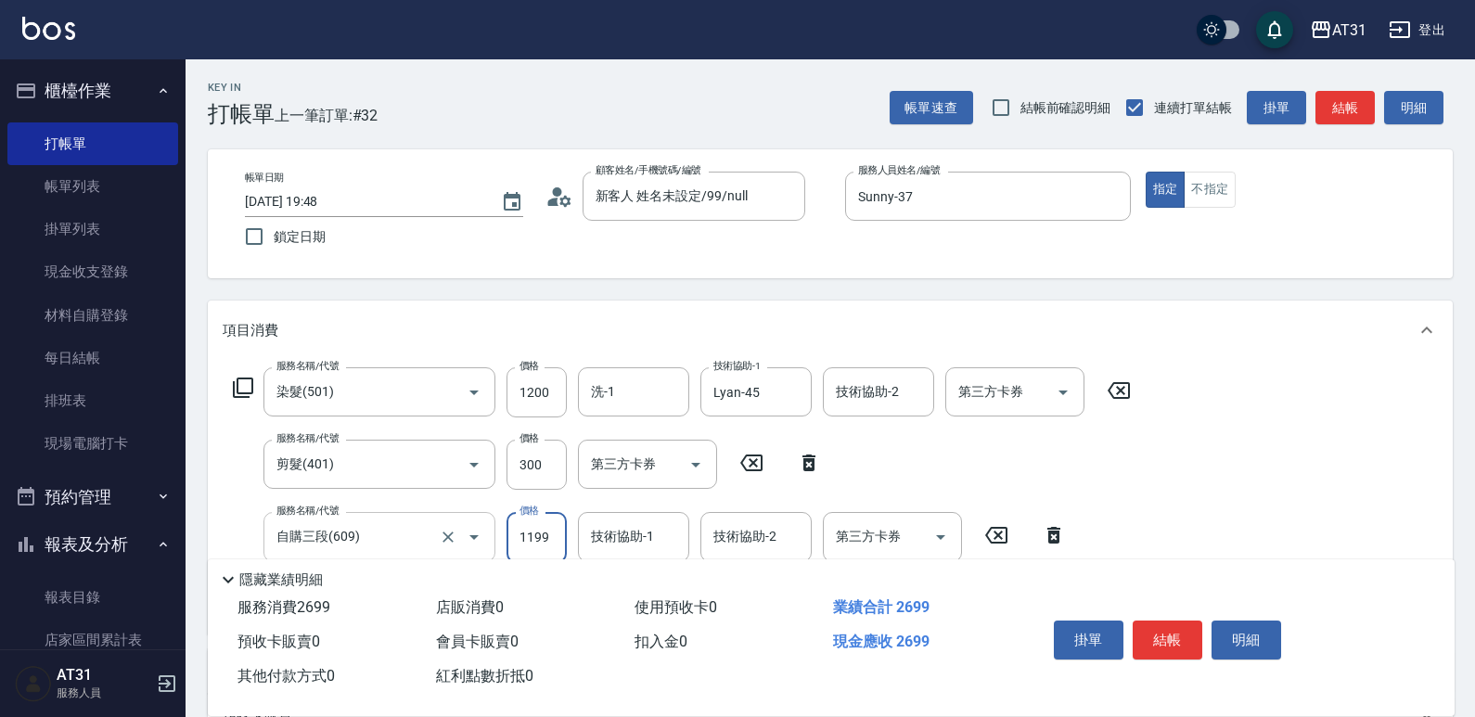
type input "150"
type input "300"
type input "450"
type input "3000"
type input "Lyan-45"
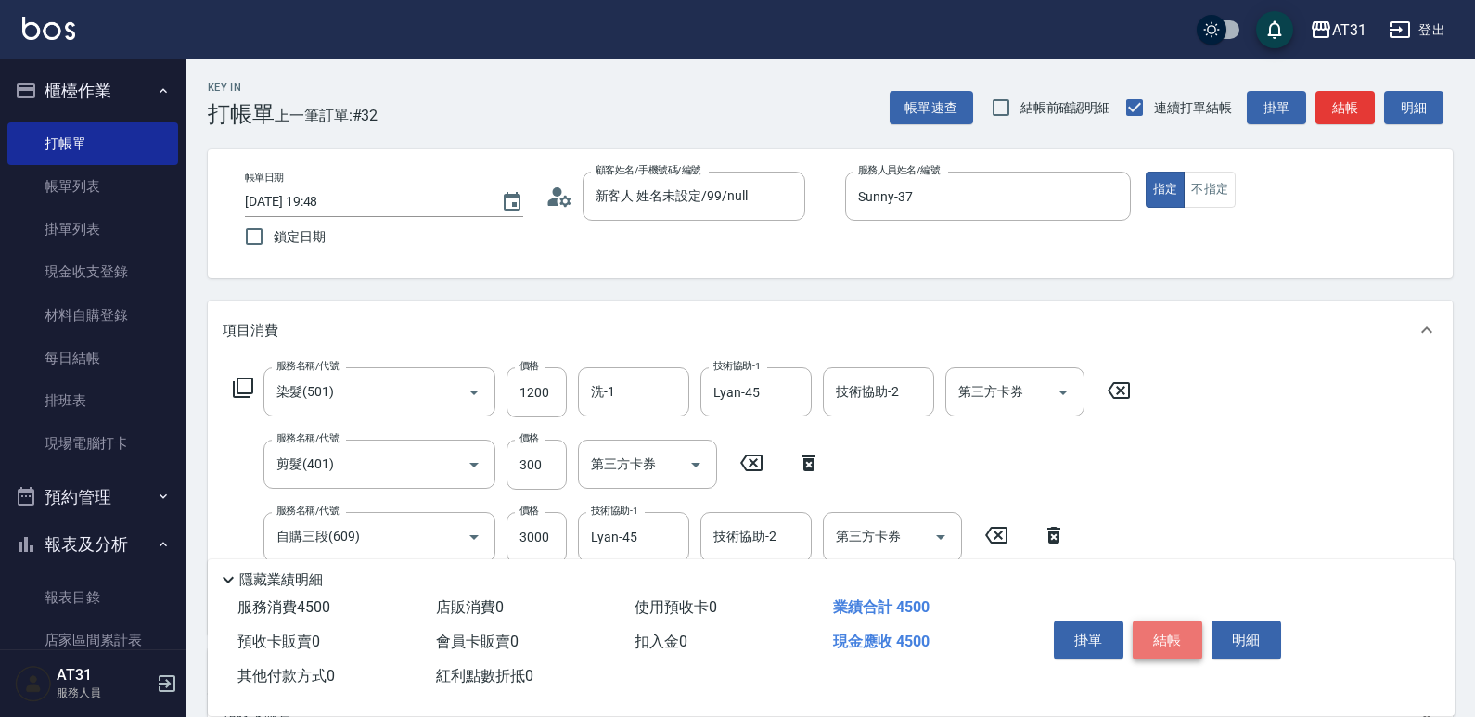
click at [1177, 627] on button "結帳" at bounding box center [1168, 640] width 70 height 39
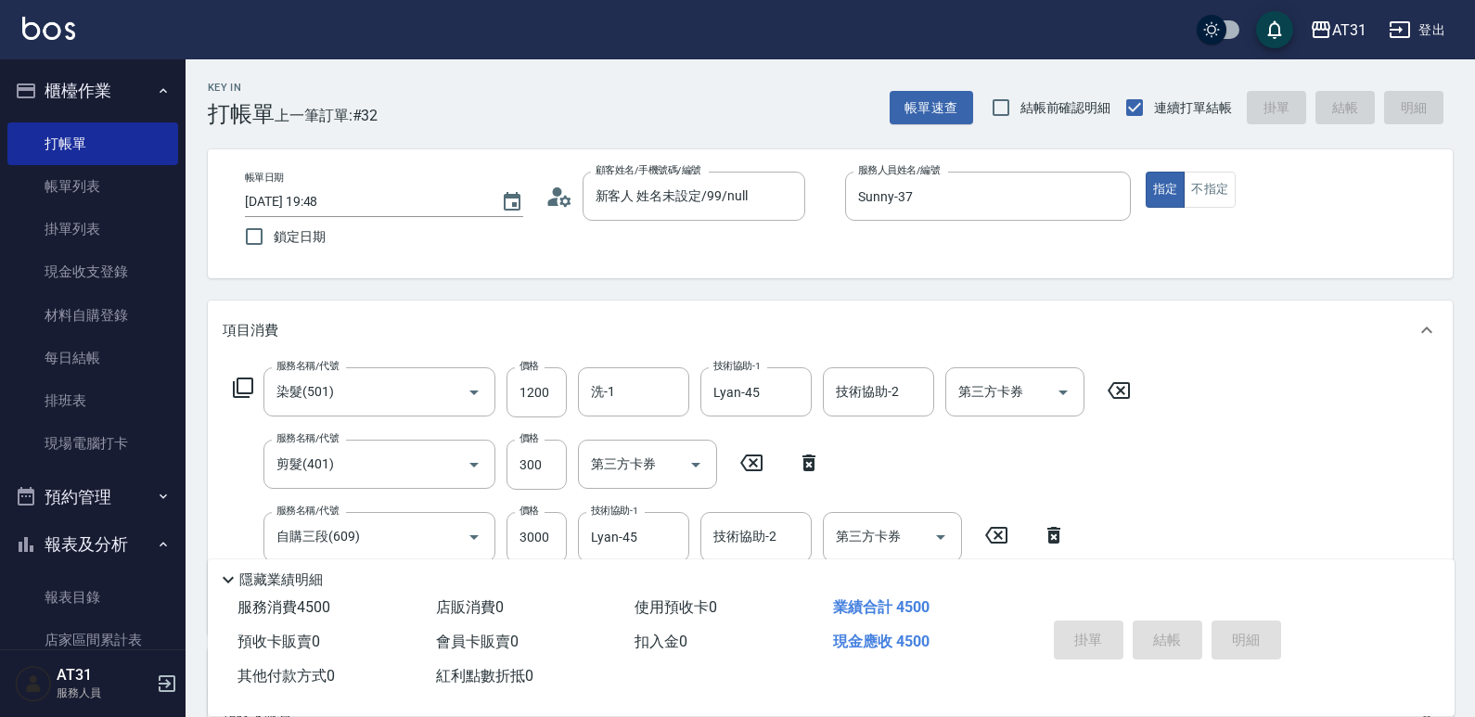
type input "[DATE] 19:49"
type input "0"
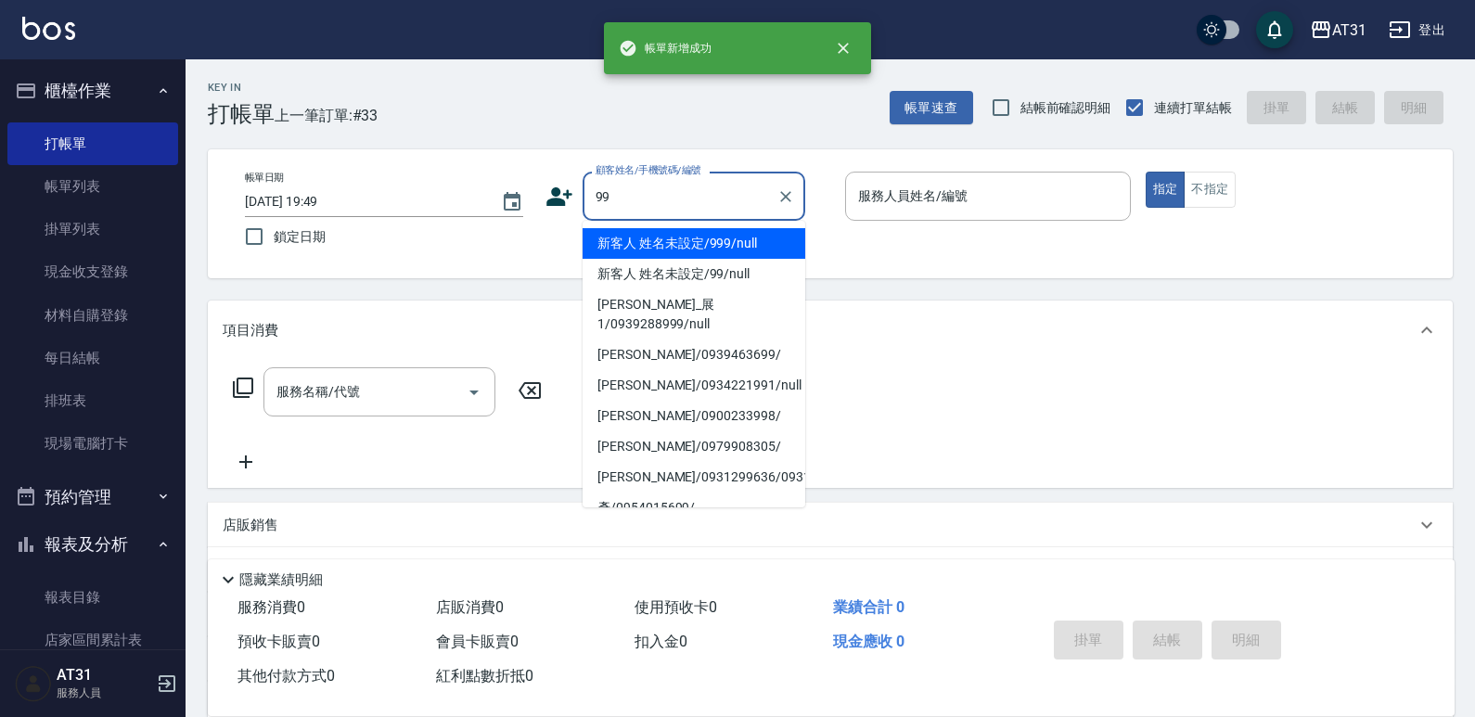
type input "新客人 姓名未設定/999/null"
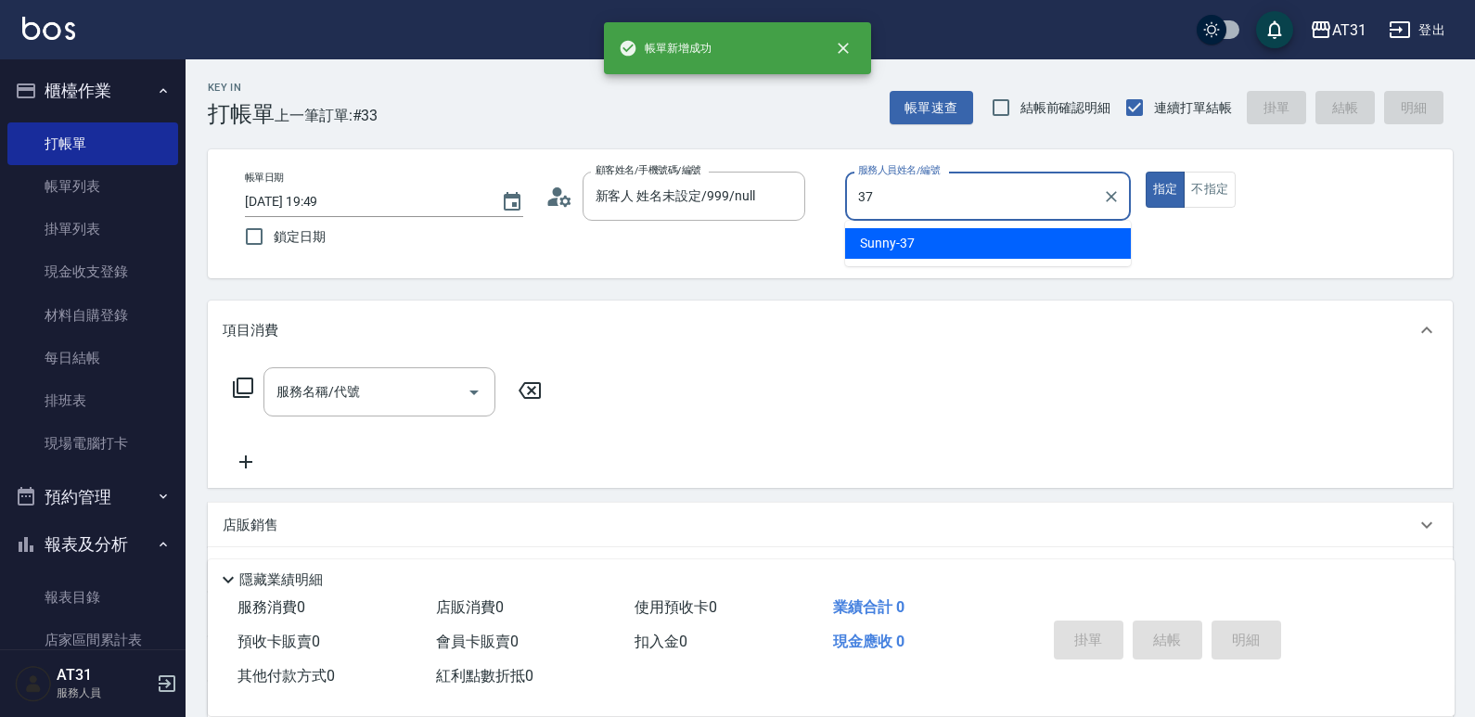
type input "Sunny-37"
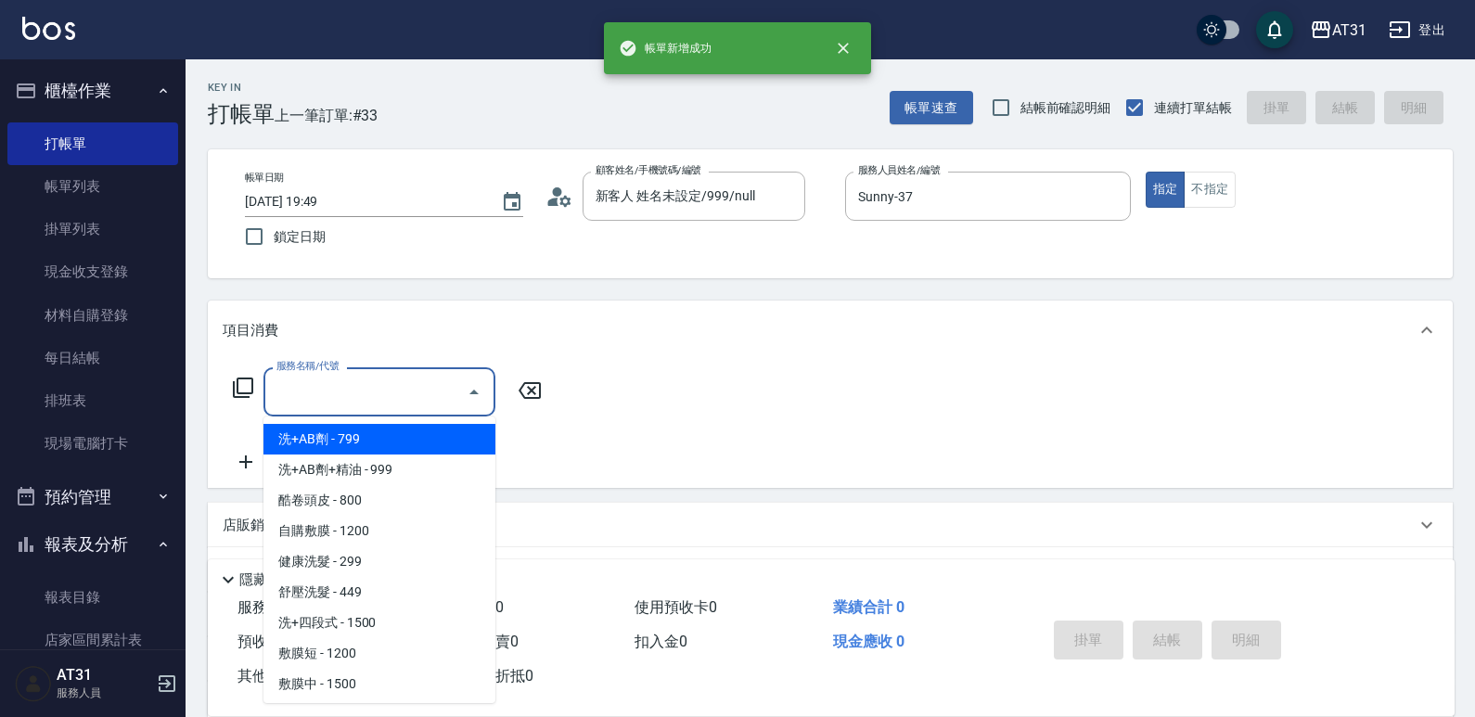
click at [435, 398] on input "服務名稱/代號" at bounding box center [365, 392] width 187 height 32
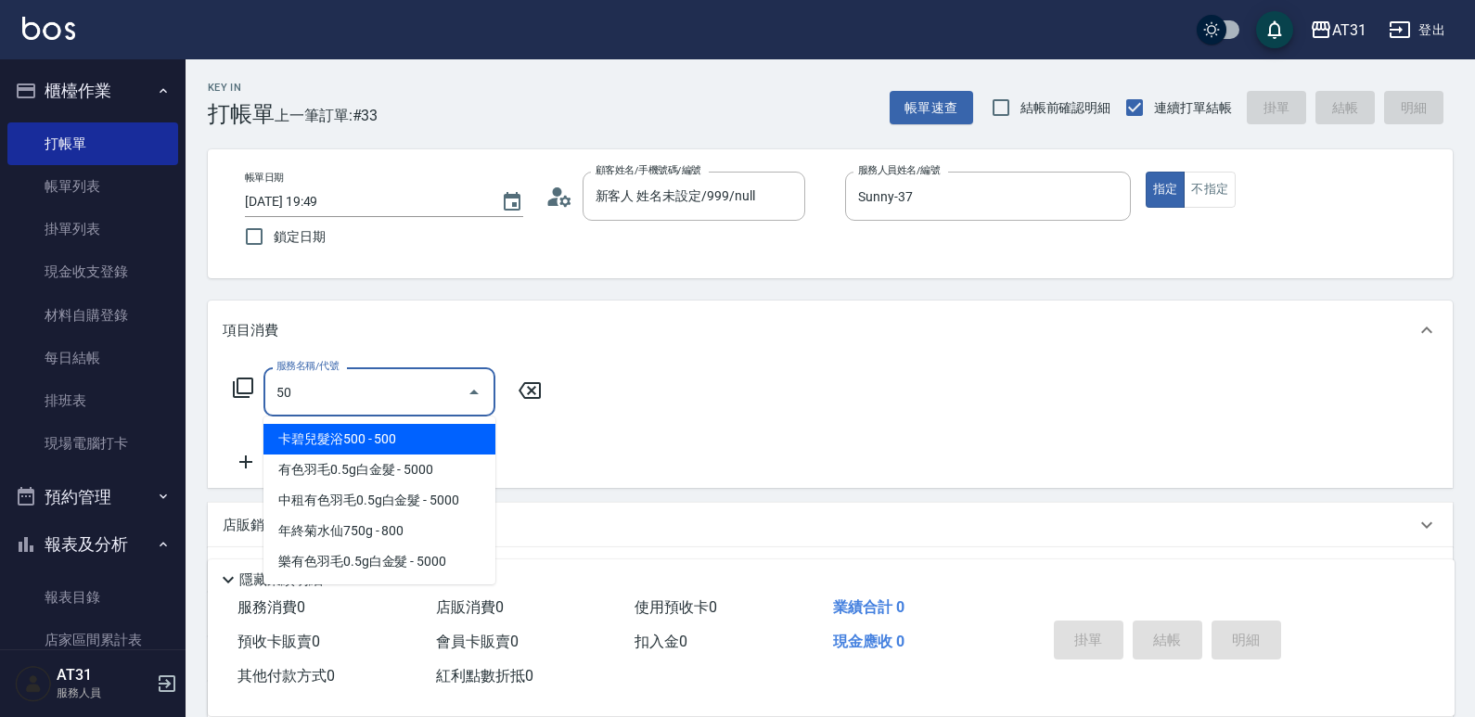
type input "501"
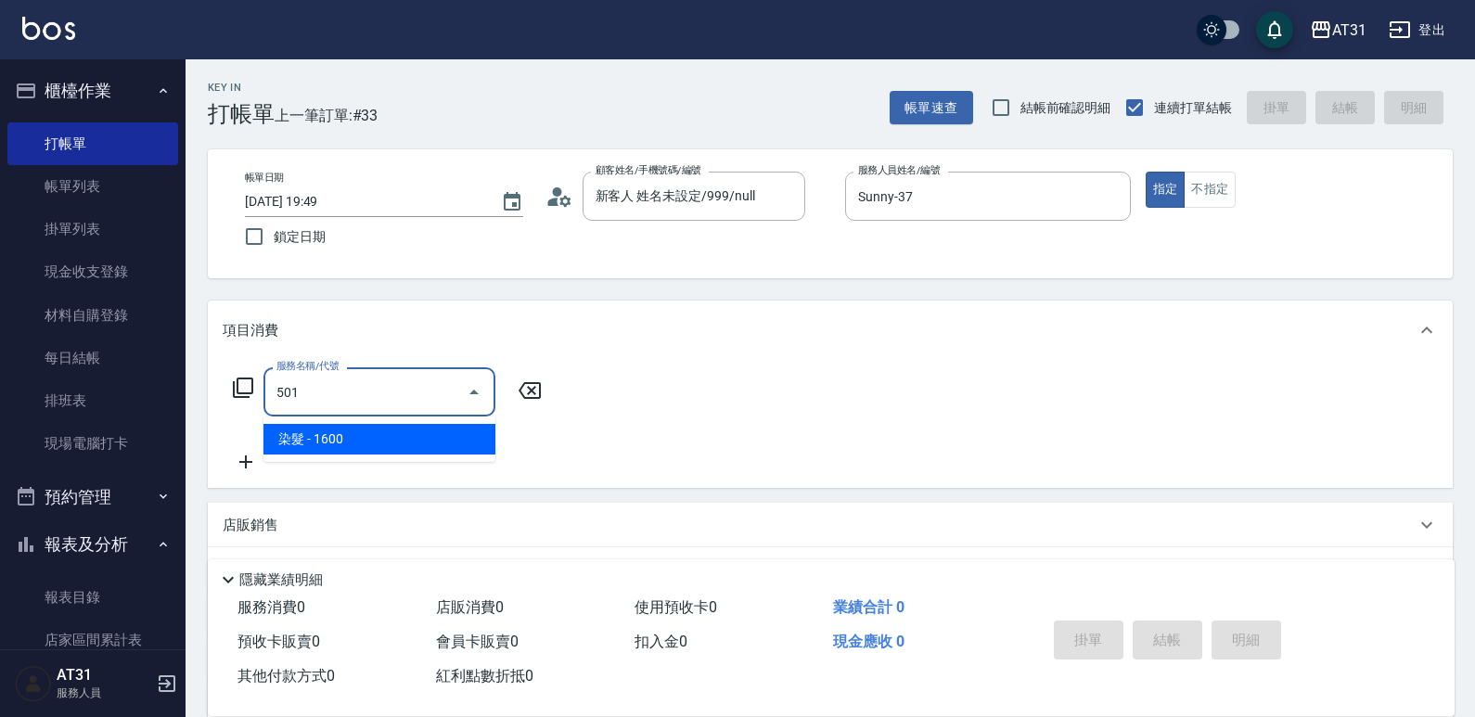
type input "160"
type input "染髮(501)"
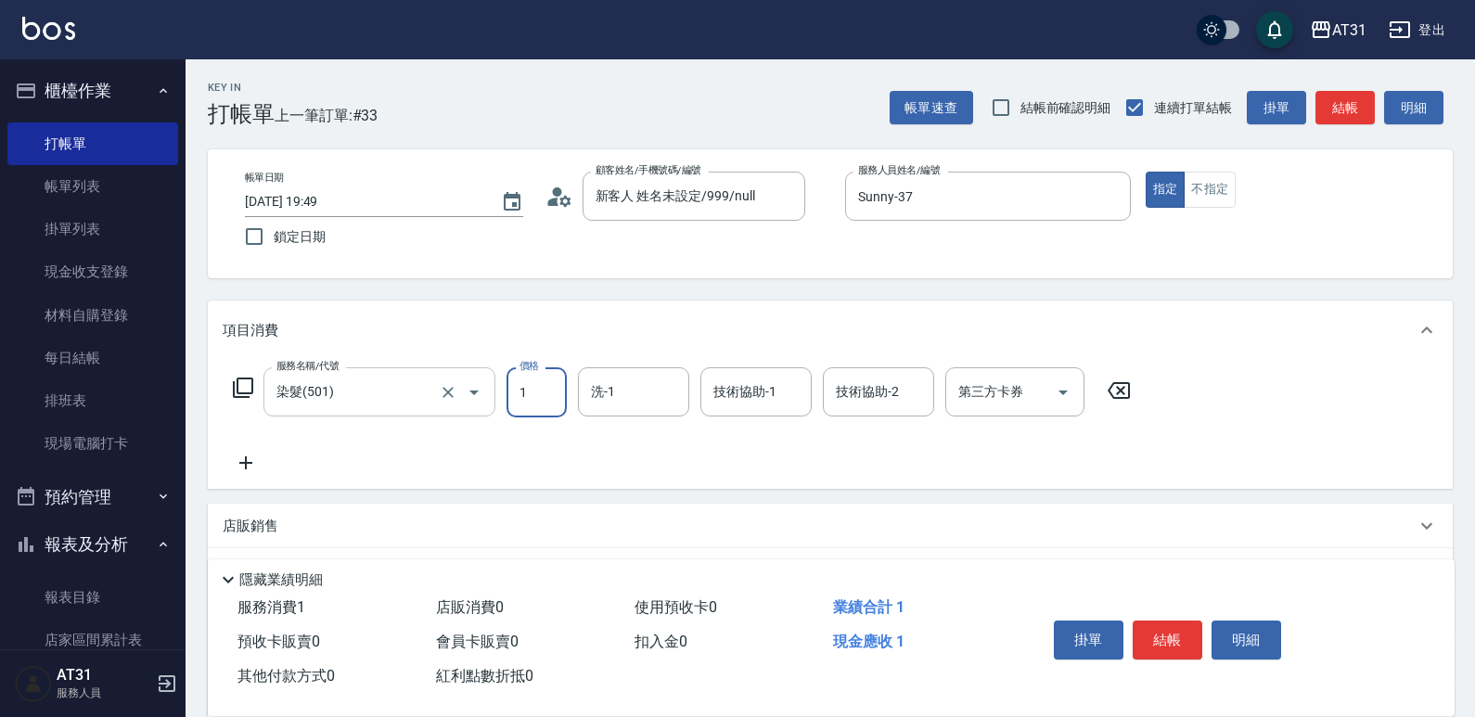
type input "0"
type input "120"
type input "1200"
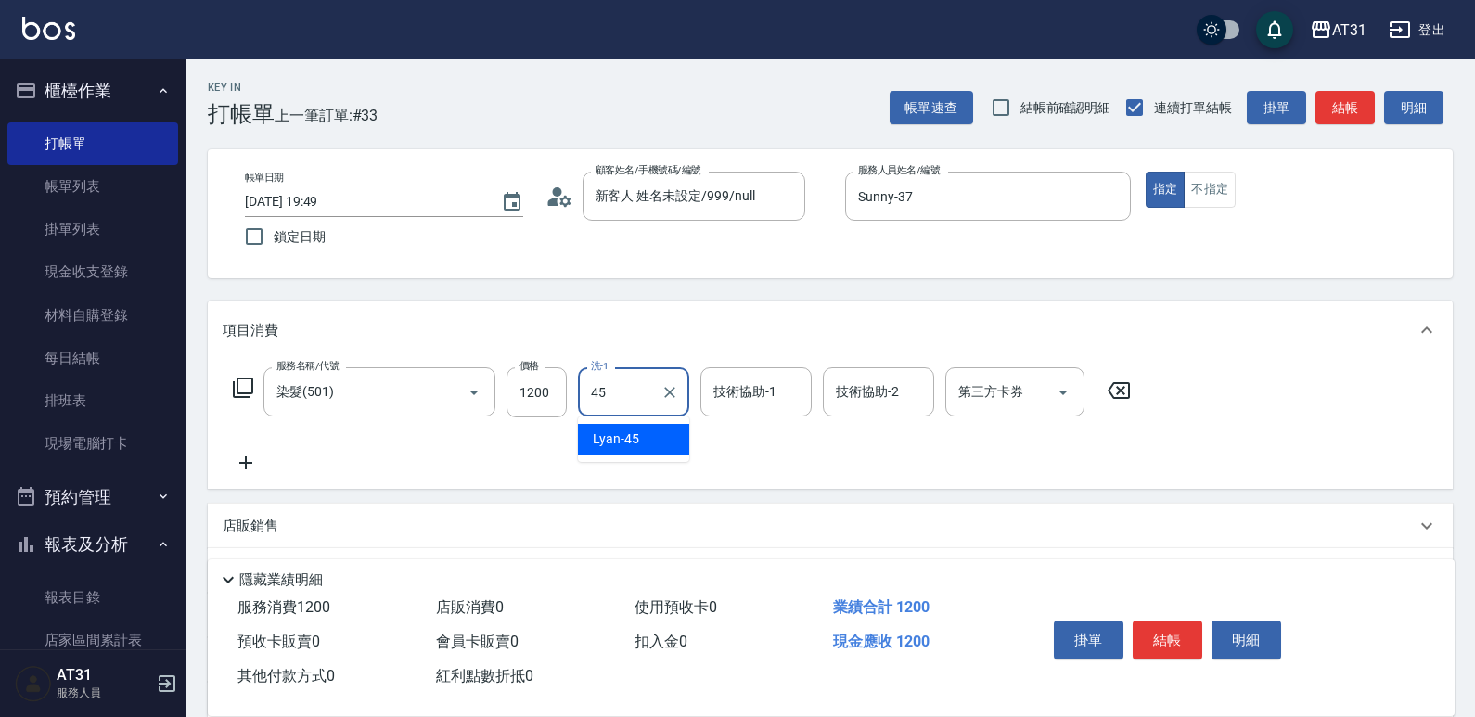
type input "Lyan-45"
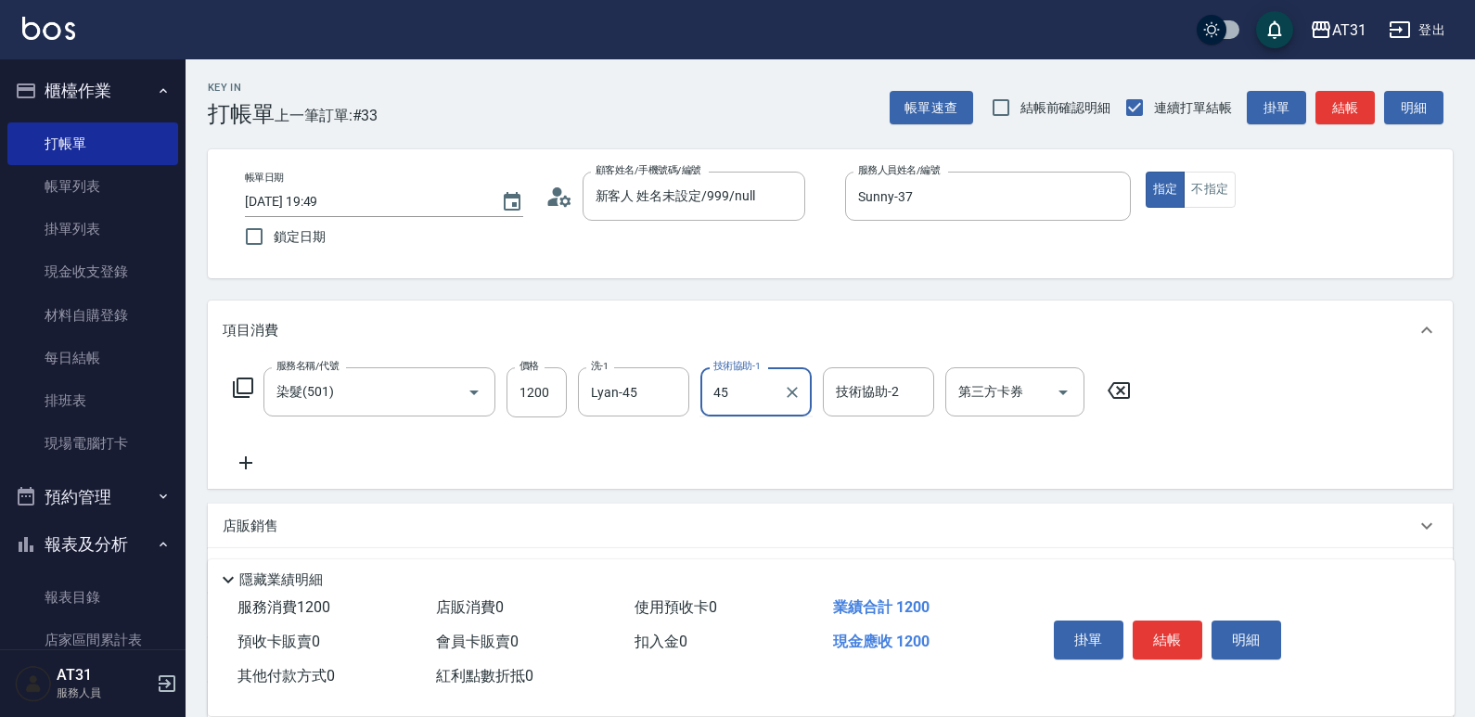
type input "Lyan-45"
click at [252, 474] on icon at bounding box center [246, 463] width 46 height 22
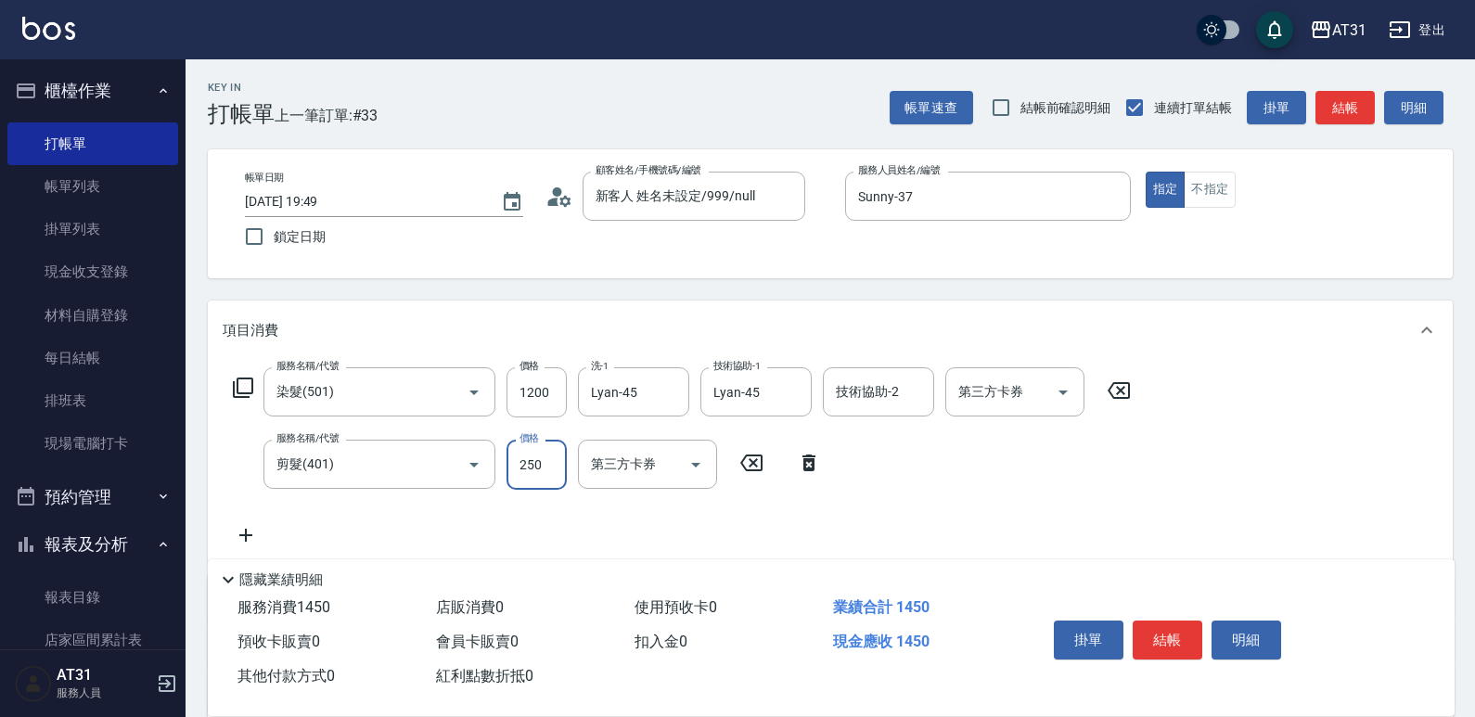
type input "120"
type input "30"
type input "150"
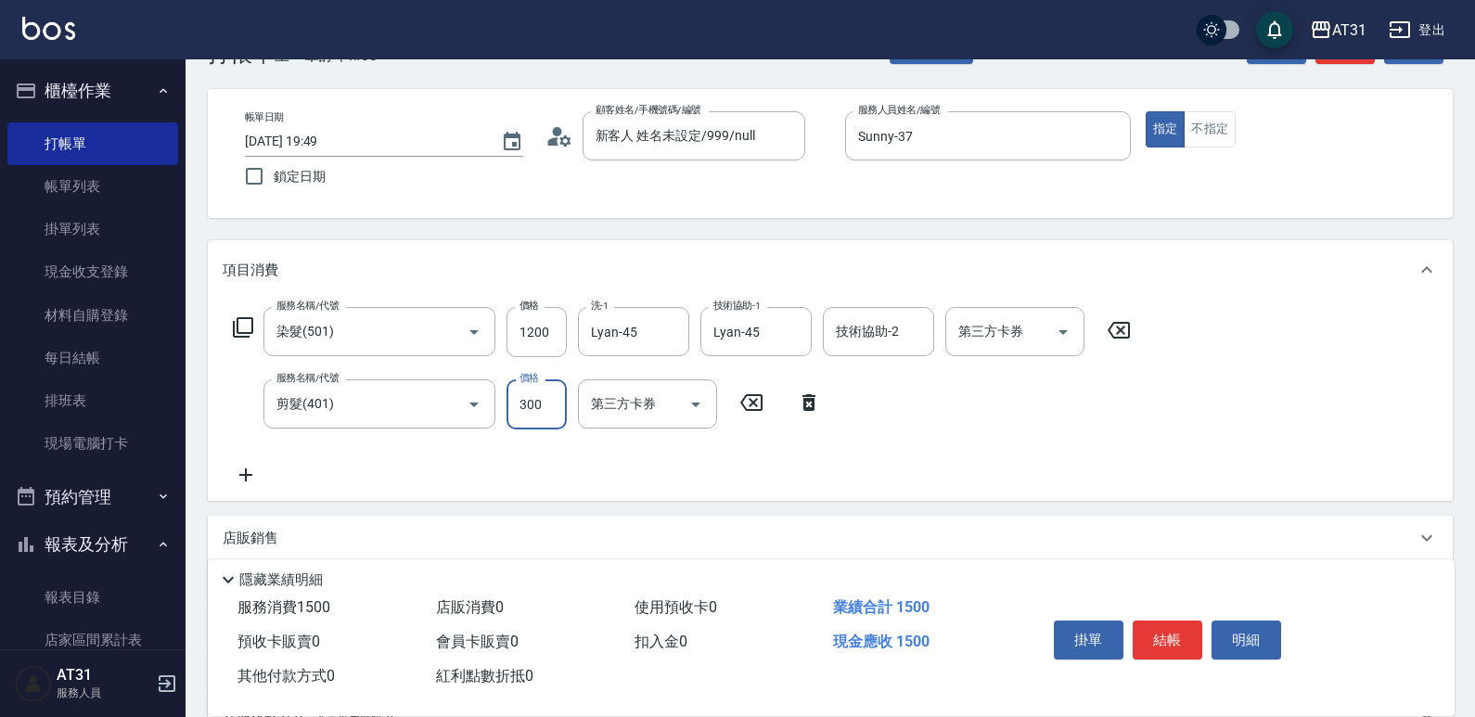
scroll to position [93, 0]
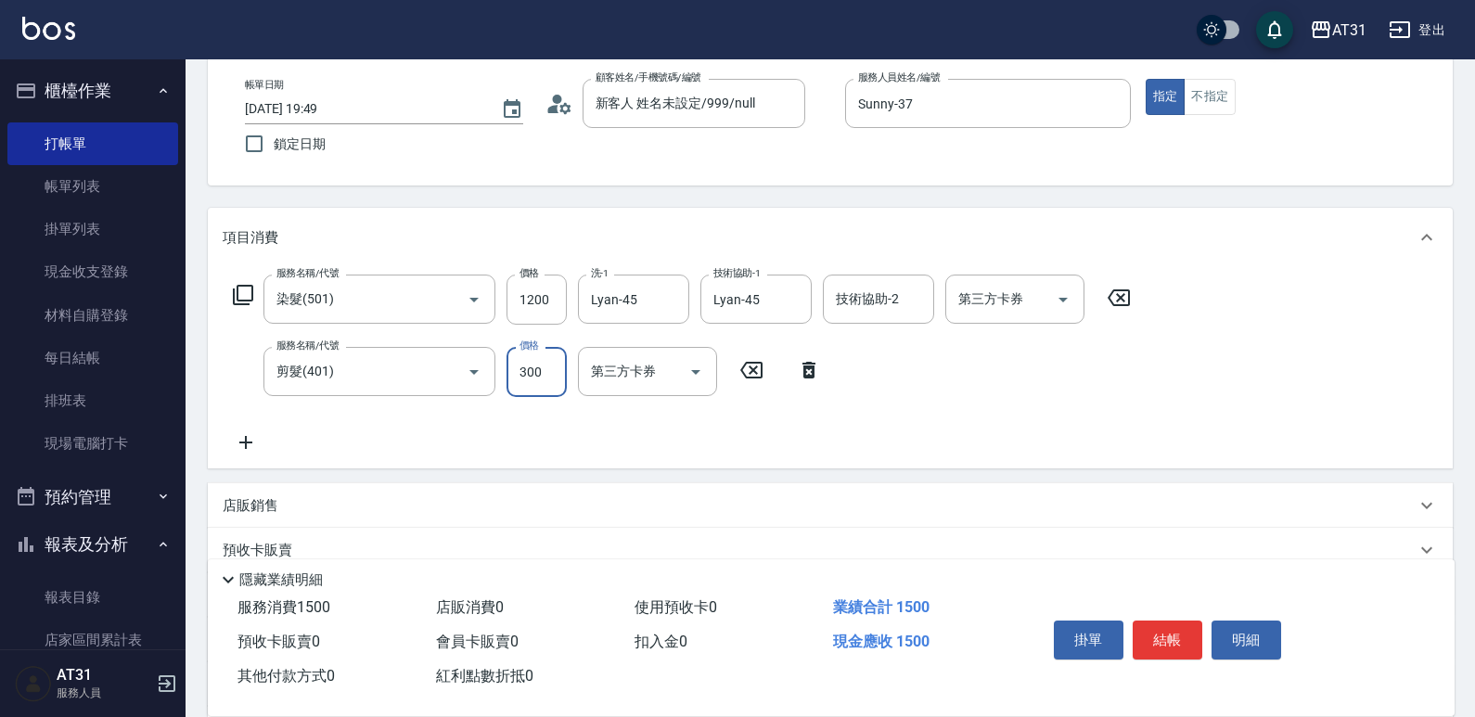
type input "300"
click at [258, 451] on icon at bounding box center [246, 442] width 46 height 22
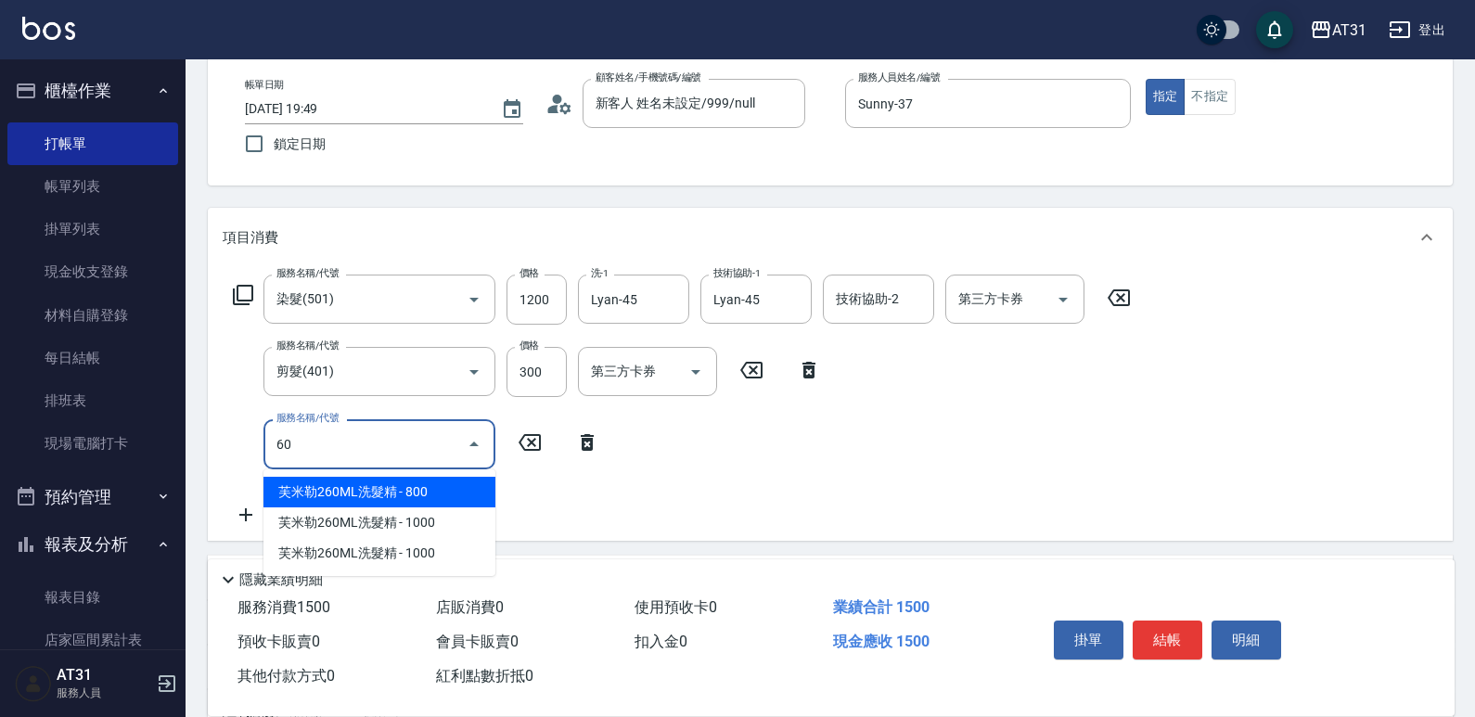
type input "609"
type input "260"
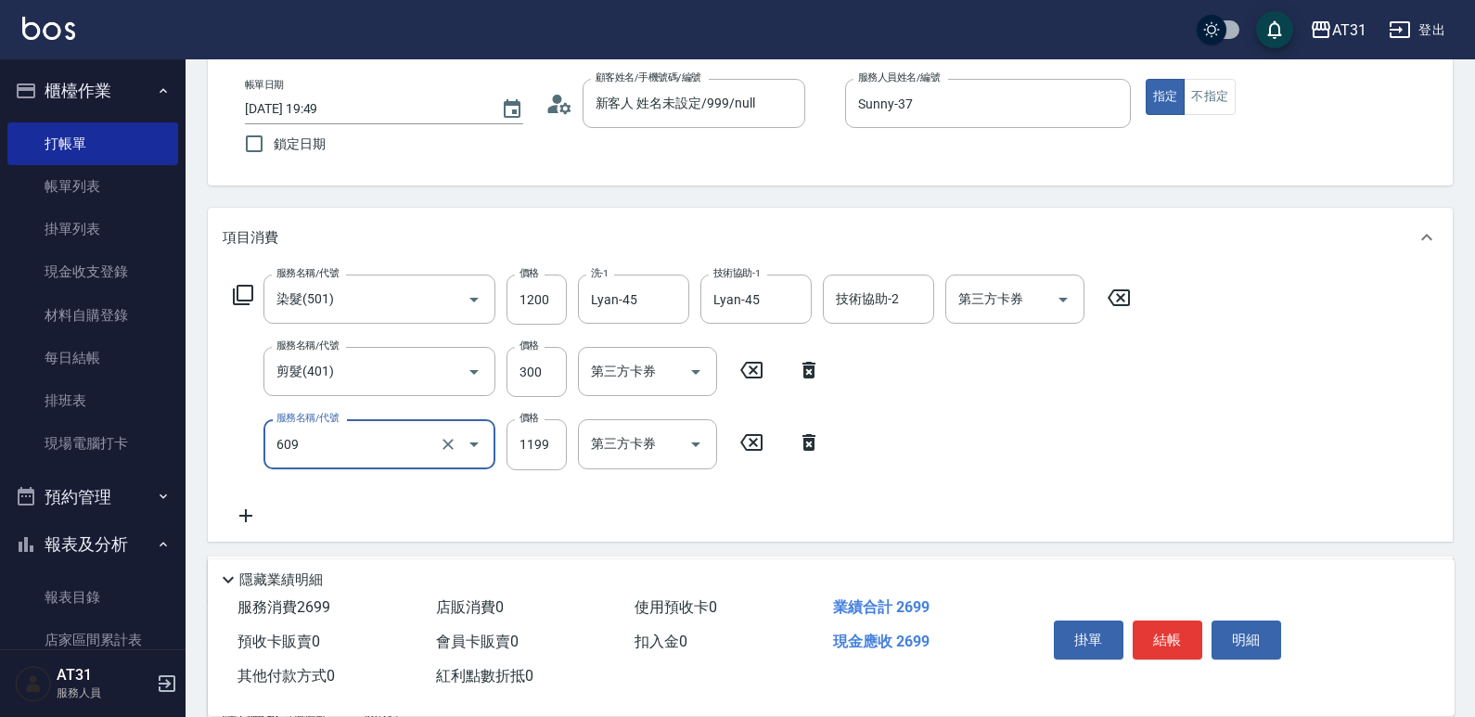
type input "自購三段(609)"
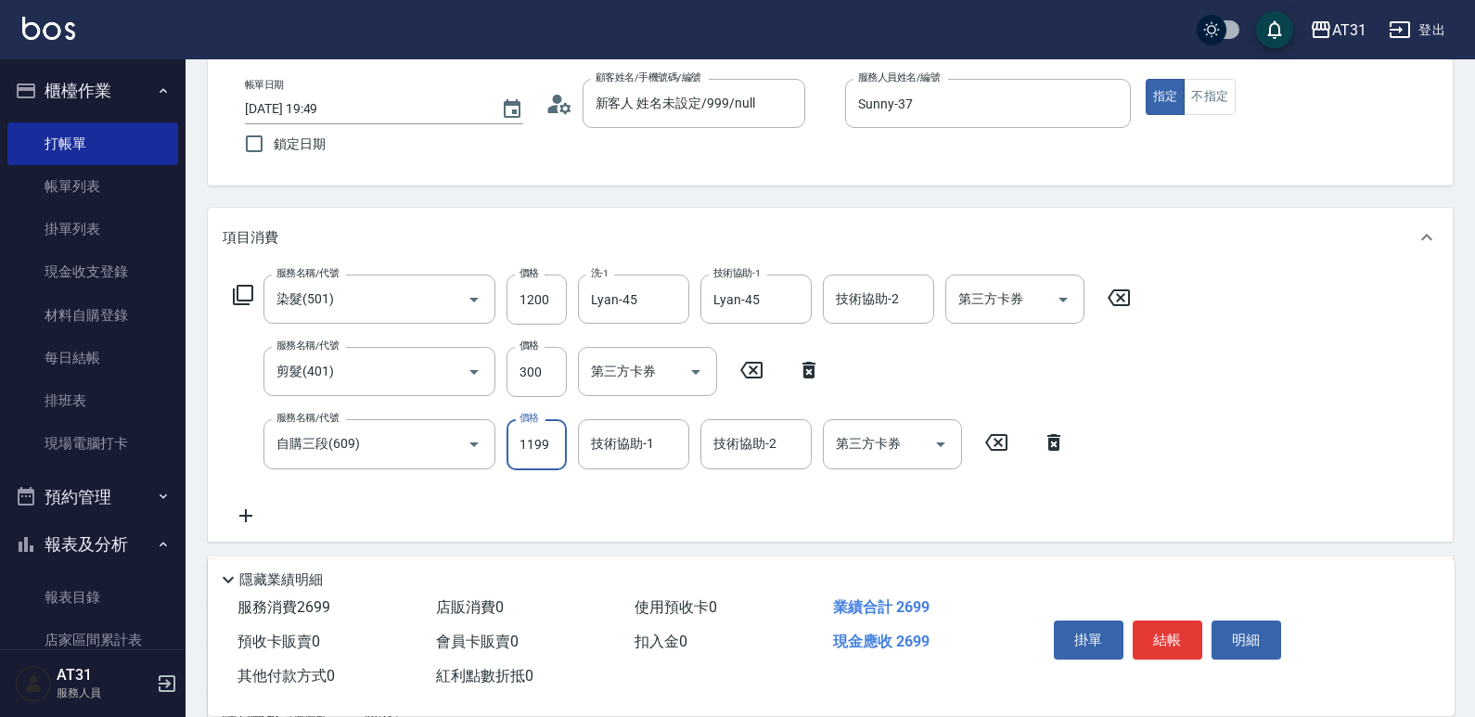
type input "2"
type input "150"
type input "250"
type input "170"
type input "2500"
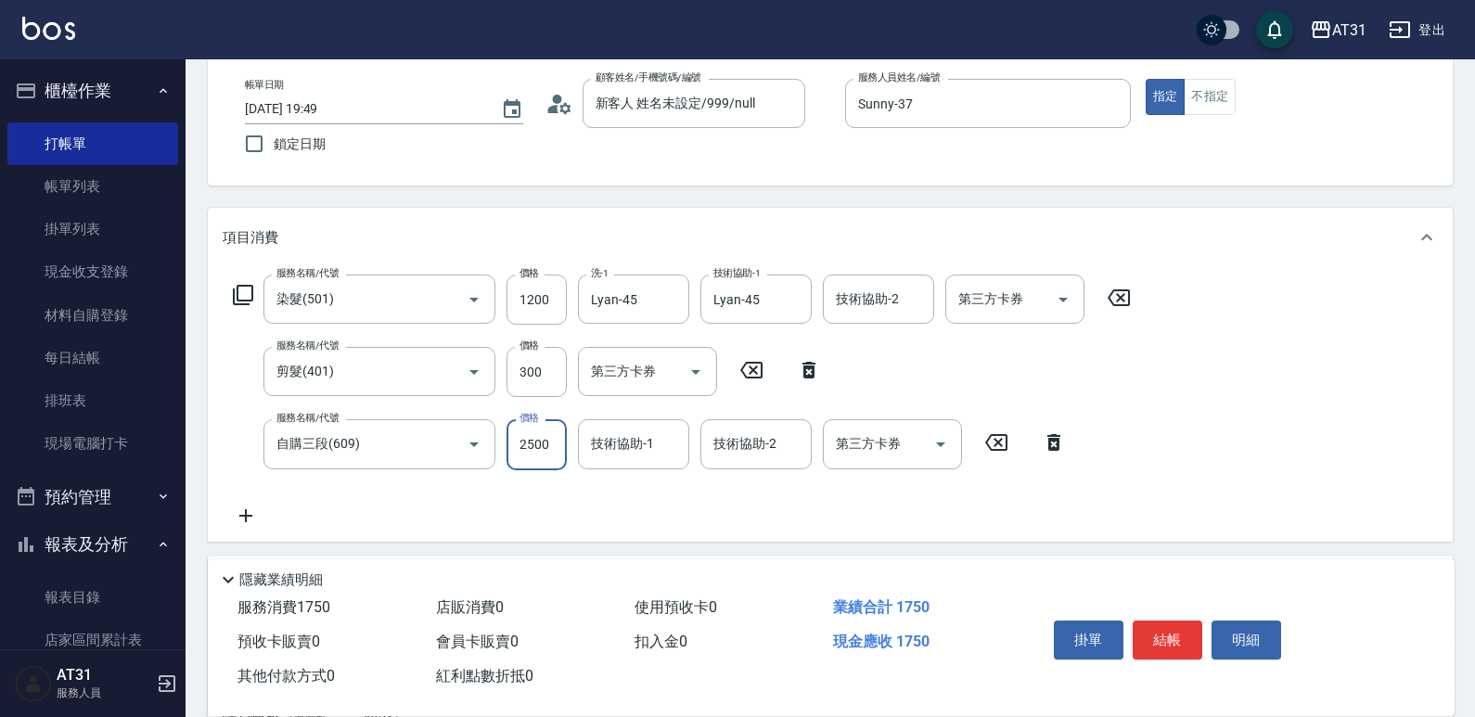
type input "400"
type input "Lyan-45"
click at [1171, 628] on button "結帳" at bounding box center [1168, 640] width 70 height 39
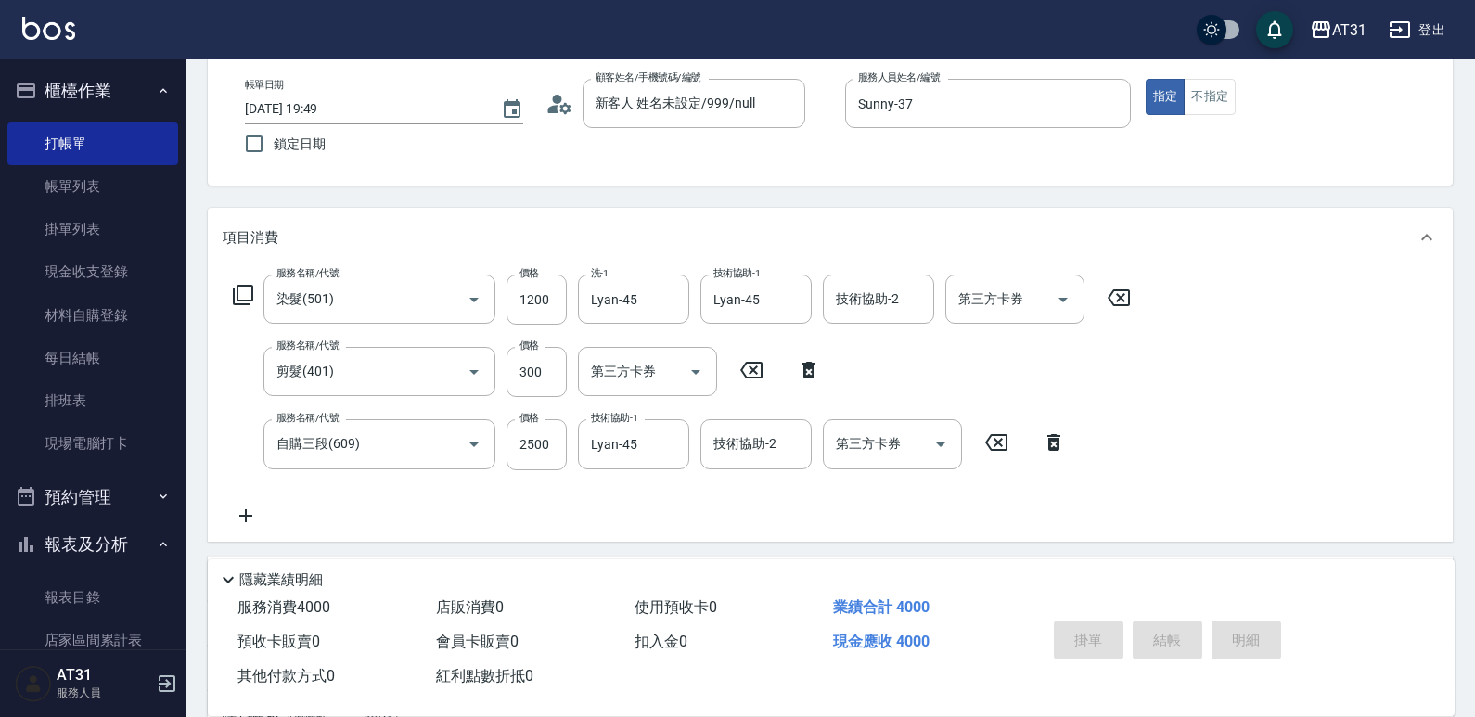
type input "0"
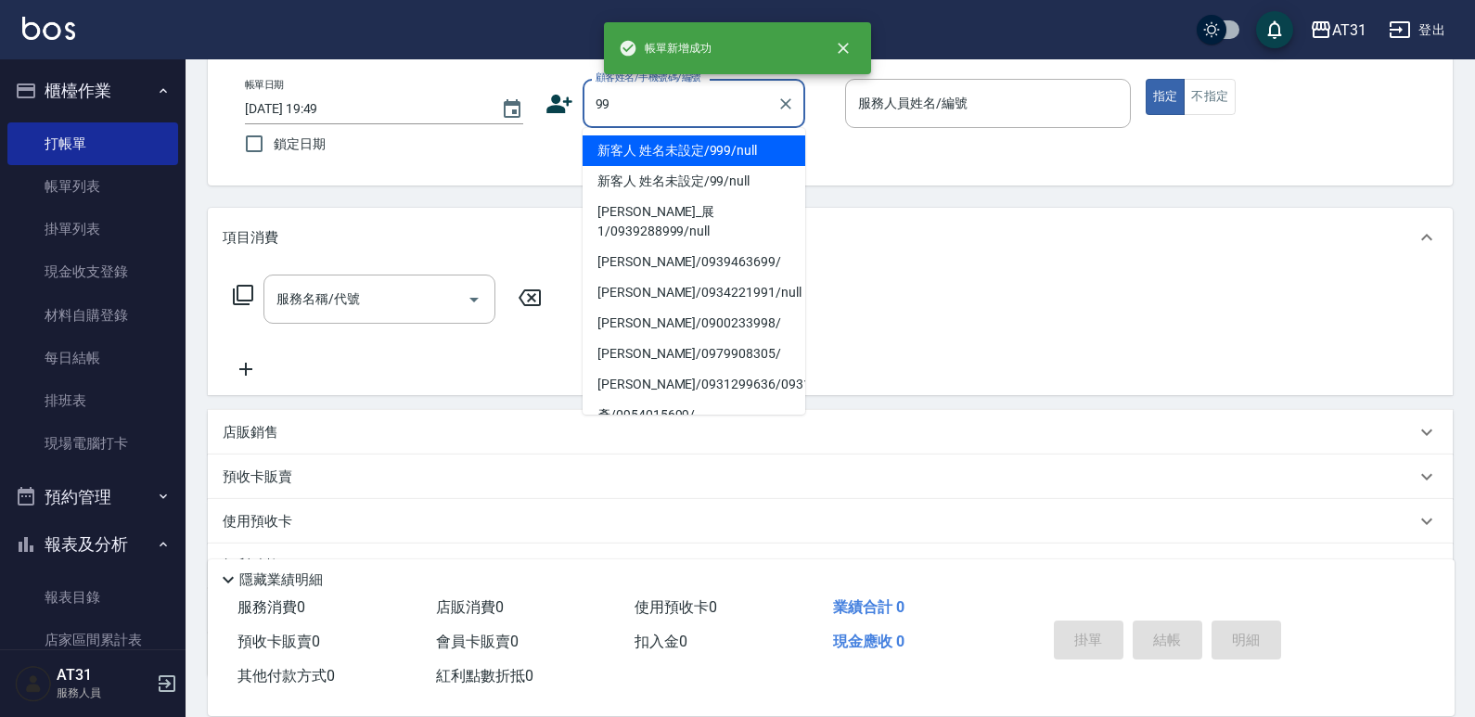
type input "新客人 姓名未設定/999/null"
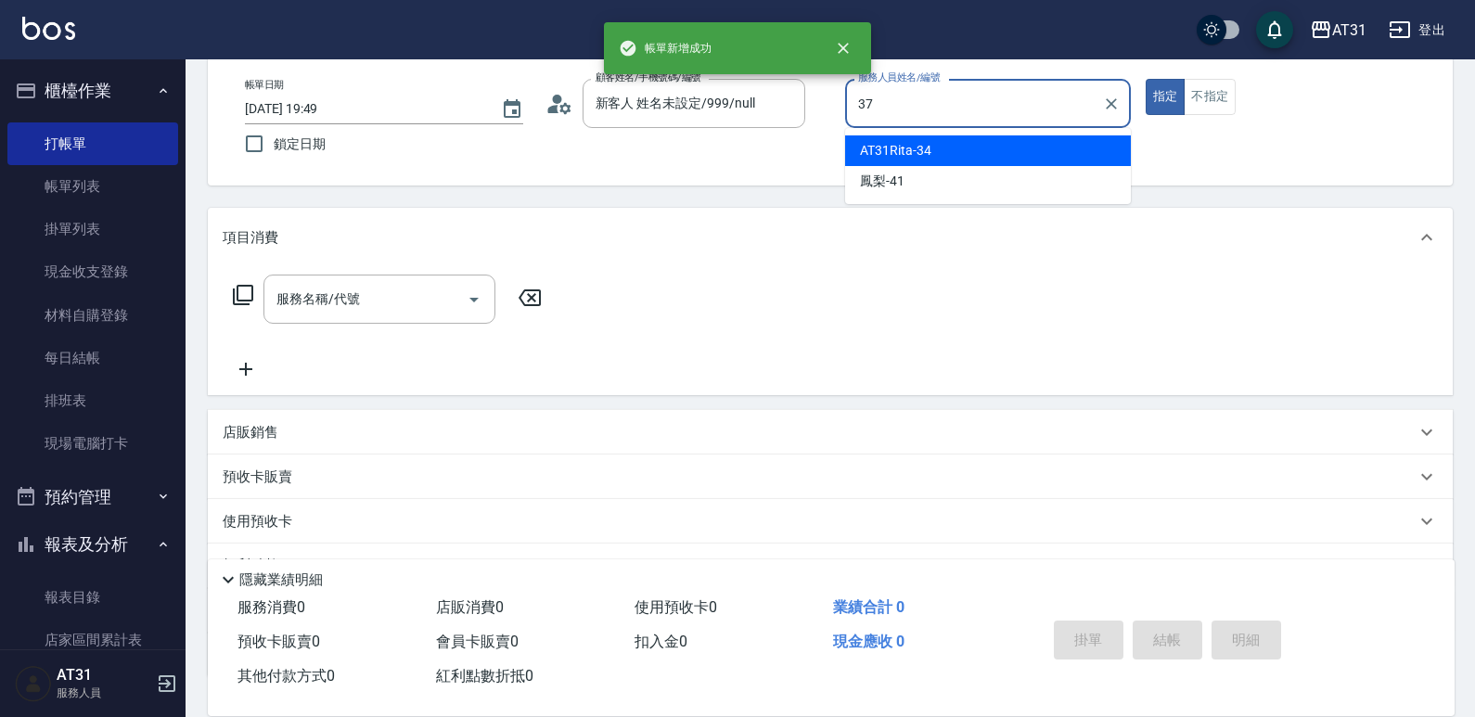
type input "Sunny-37"
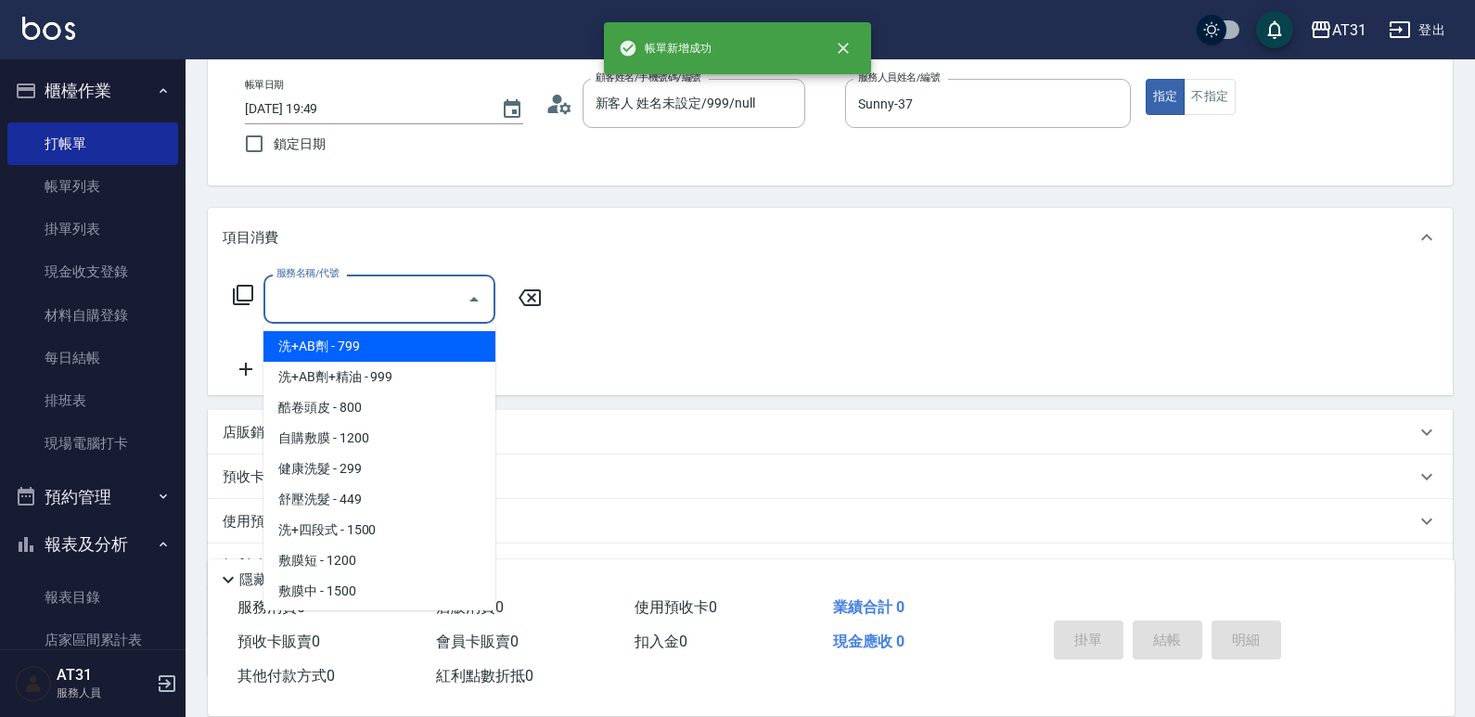
click at [309, 303] on input "服務名稱/代號" at bounding box center [365, 299] width 187 height 32
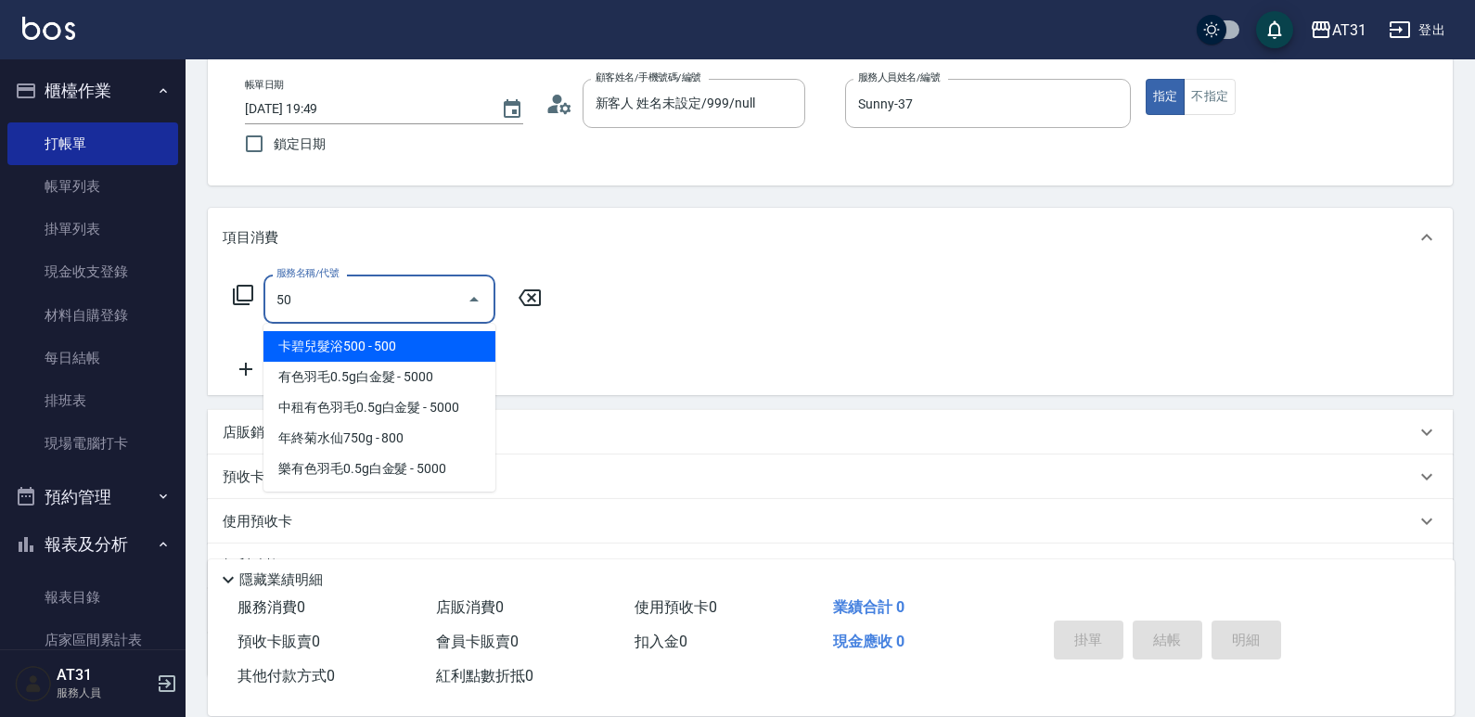
type input "501"
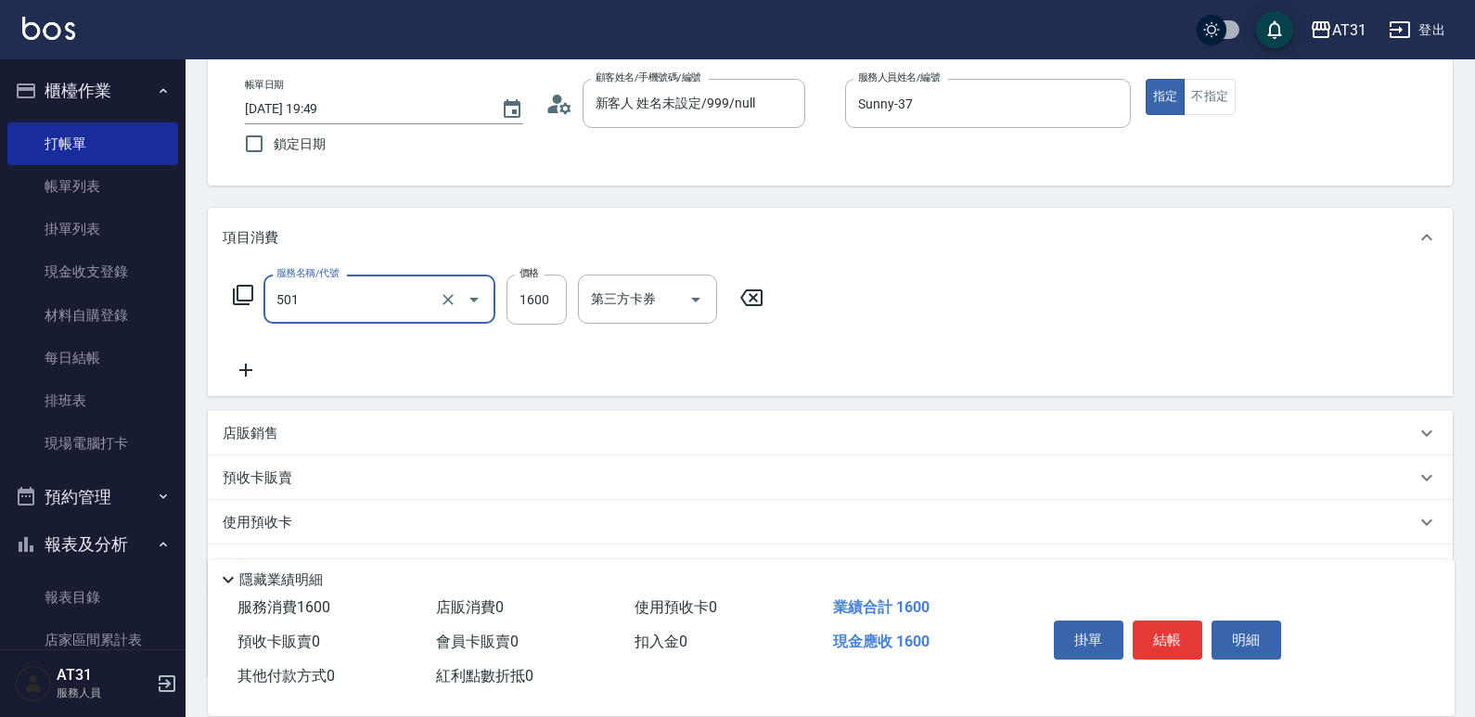
type input "160"
type input "染髮(501)"
type input "1"
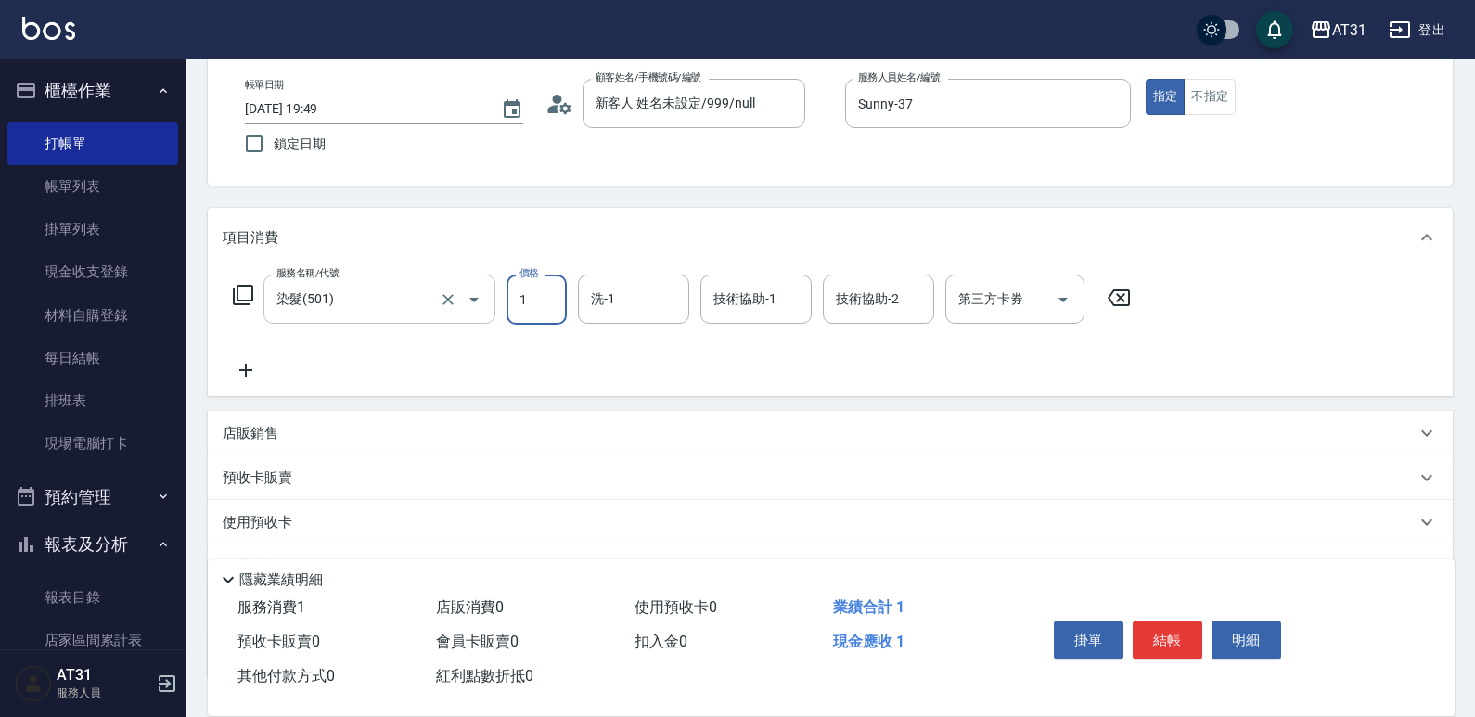
type input "0"
type input "180"
type input "1800"
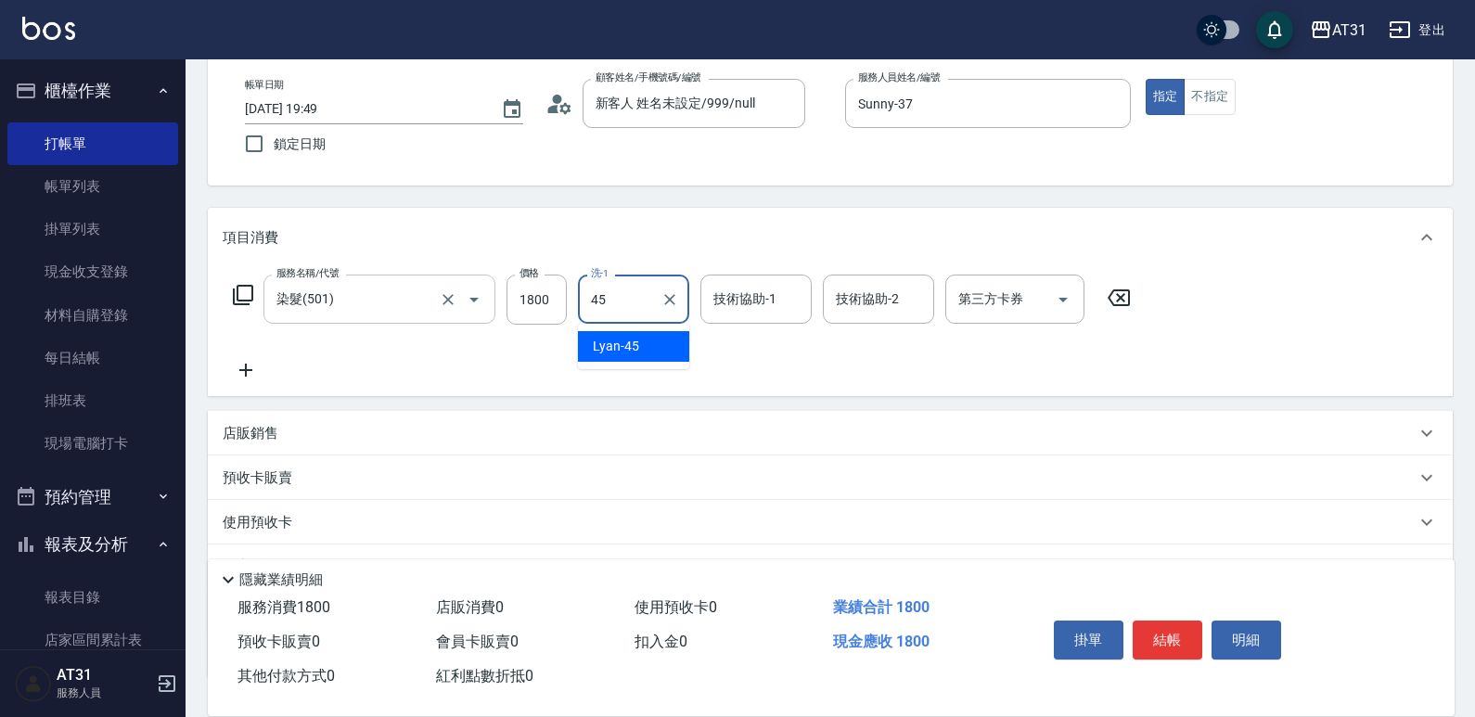
type input "Lyan-45"
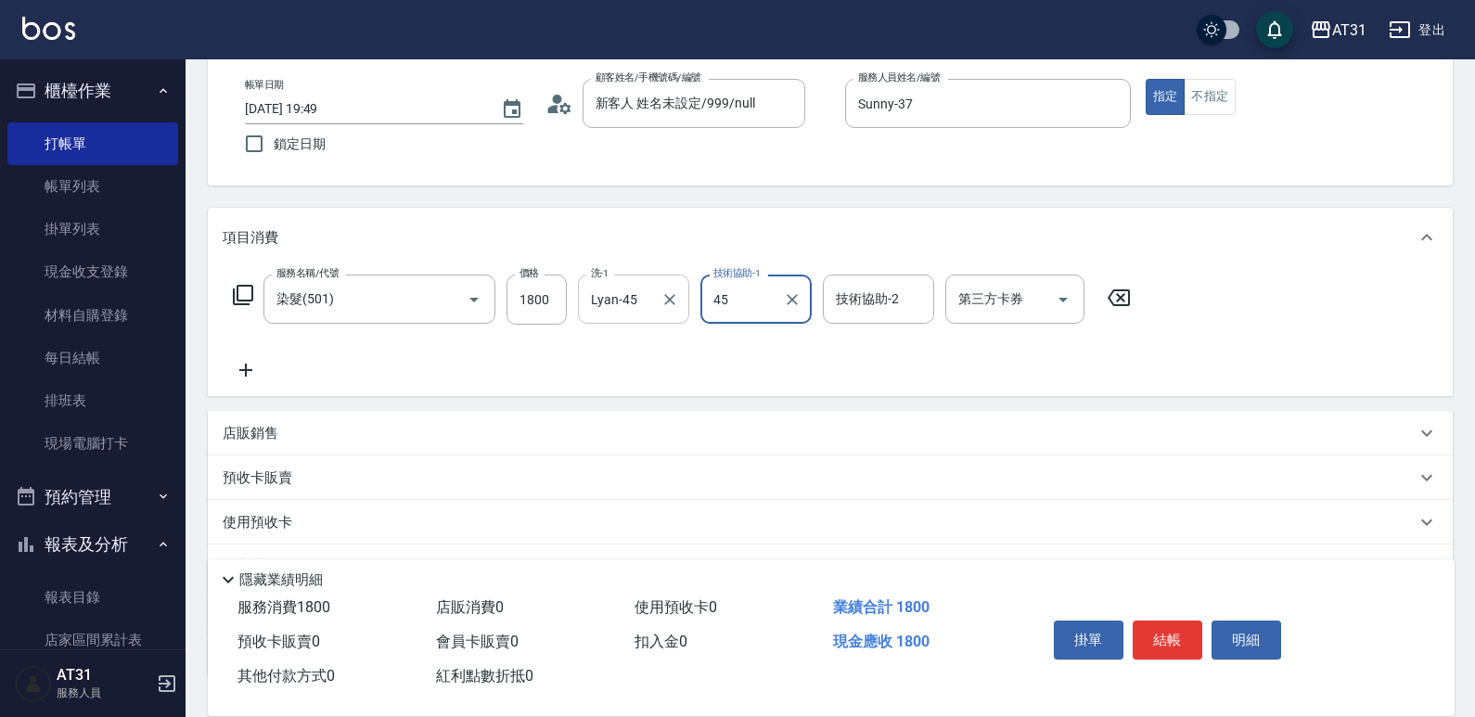
type input "Lyan-45"
click at [666, 301] on icon "Clear" at bounding box center [669, 299] width 19 height 19
click at [248, 376] on icon at bounding box center [246, 370] width 46 height 22
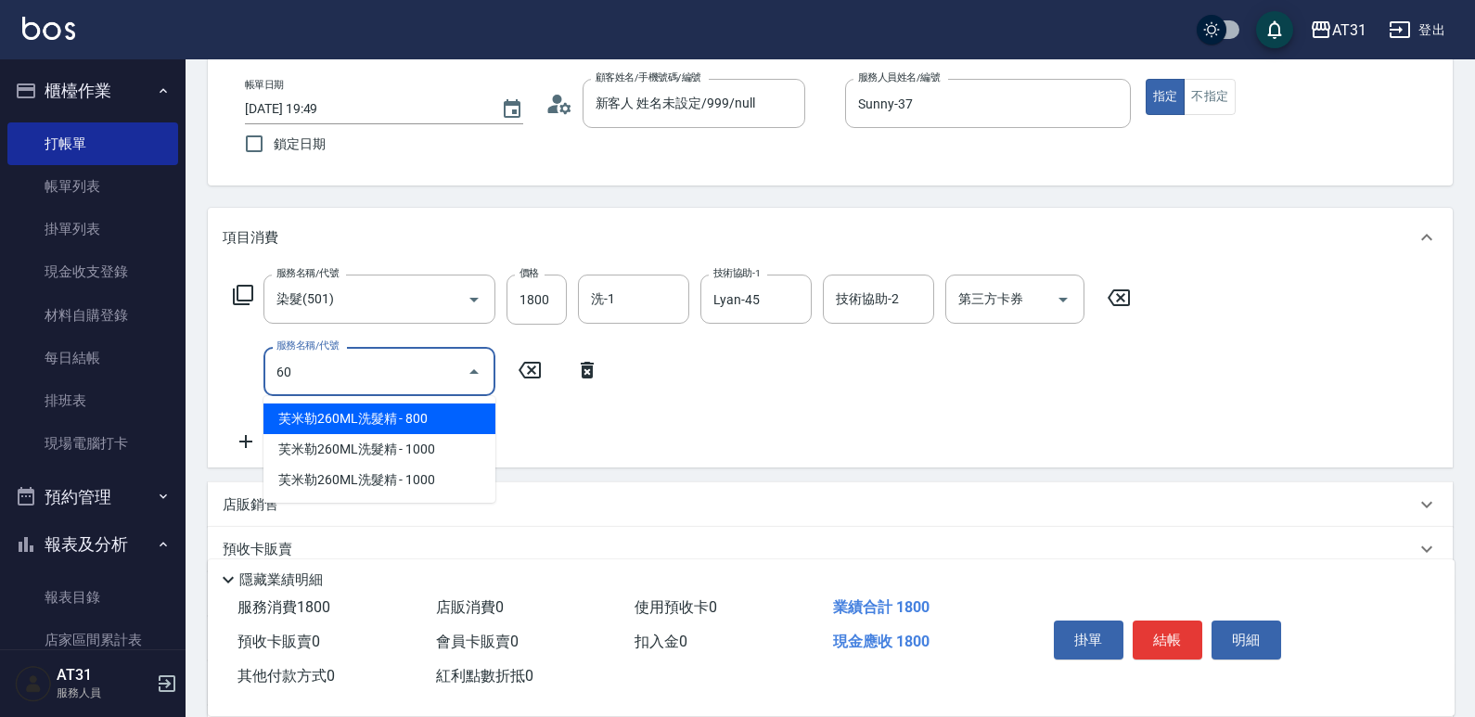
type input "608"
type input "270"
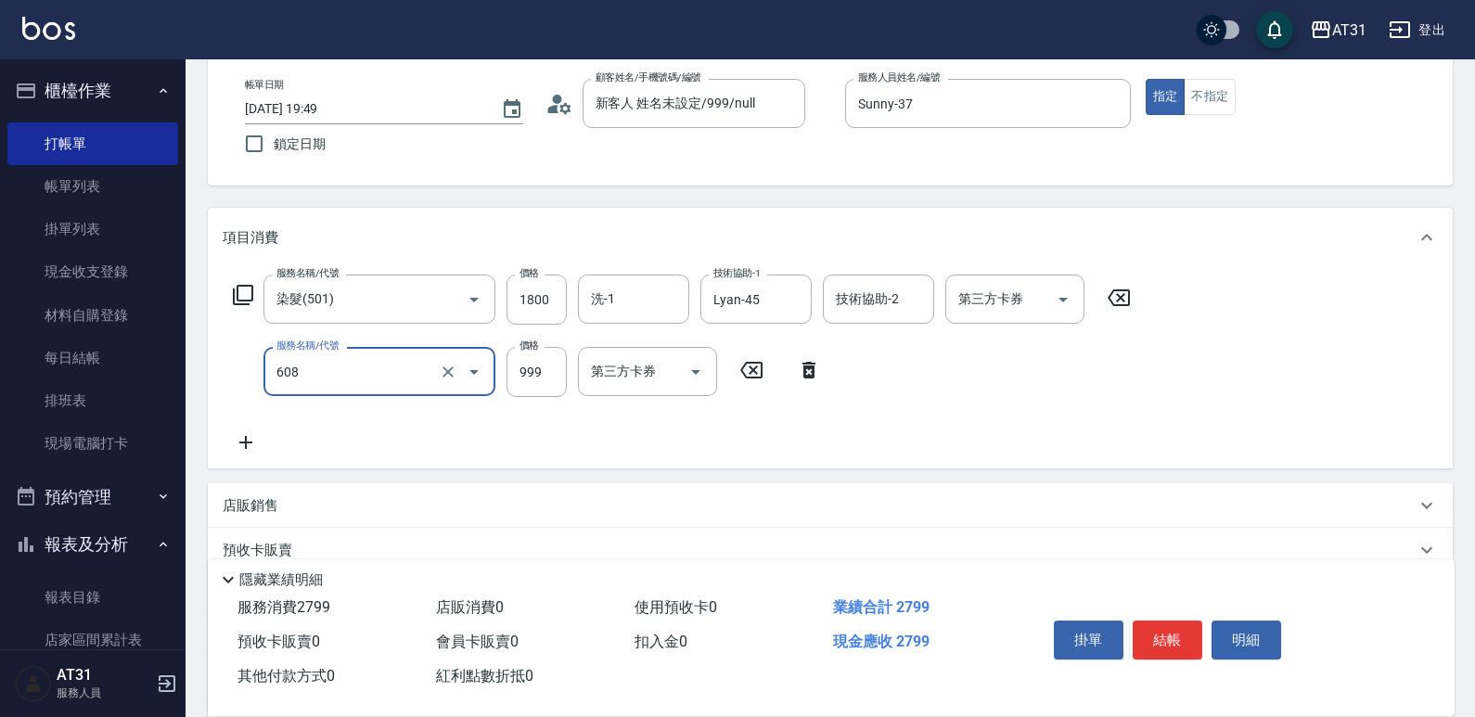
type input "自購二段(608)"
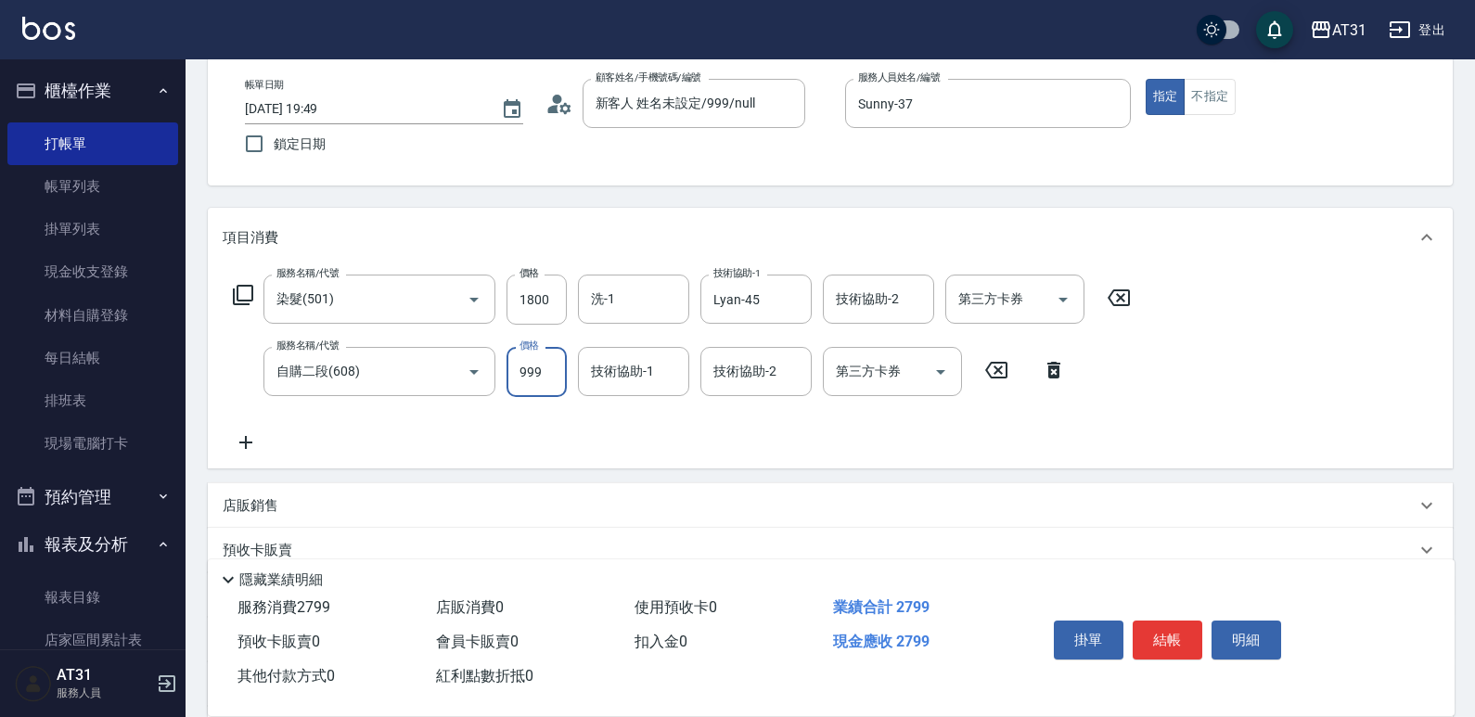
type input "180"
type input "200"
type input "380"
type input "2000"
type input "Lyan-45"
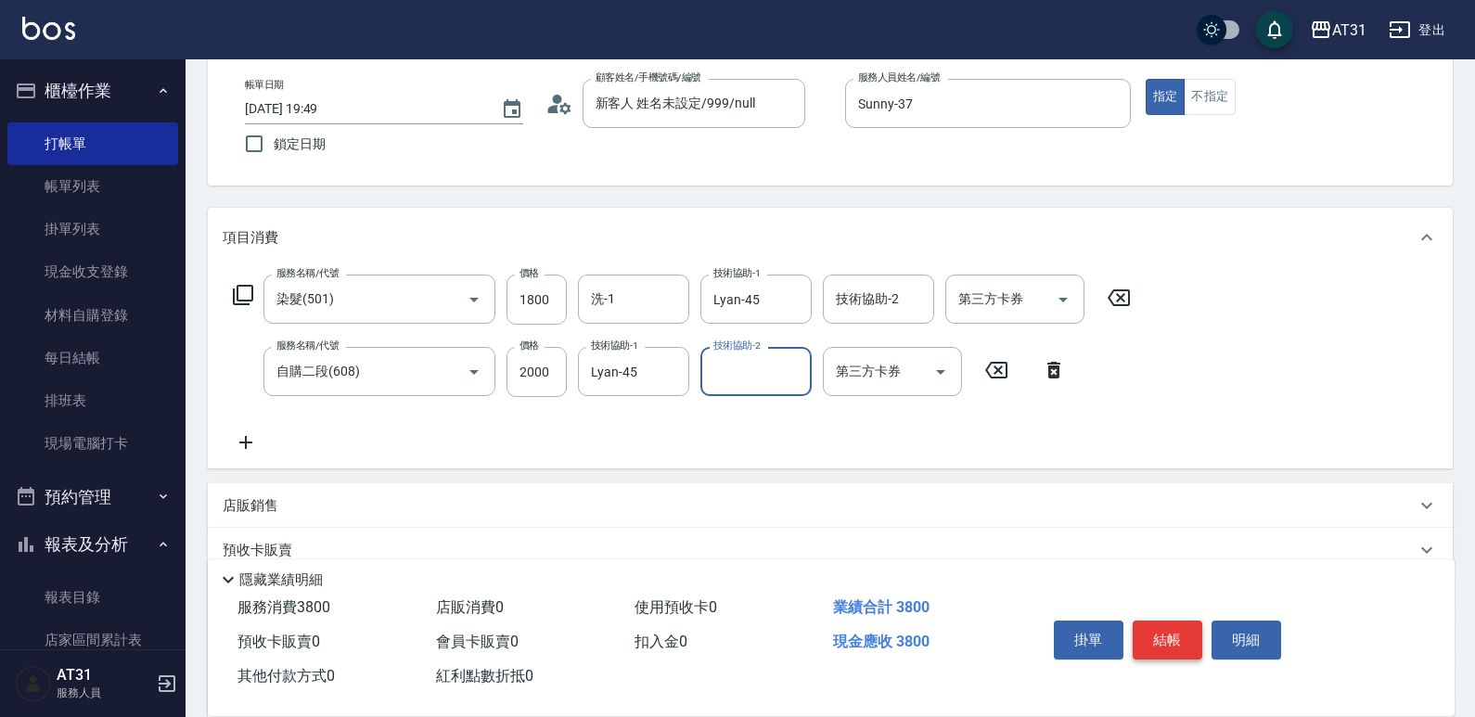
click at [1180, 634] on button "結帳" at bounding box center [1168, 640] width 70 height 39
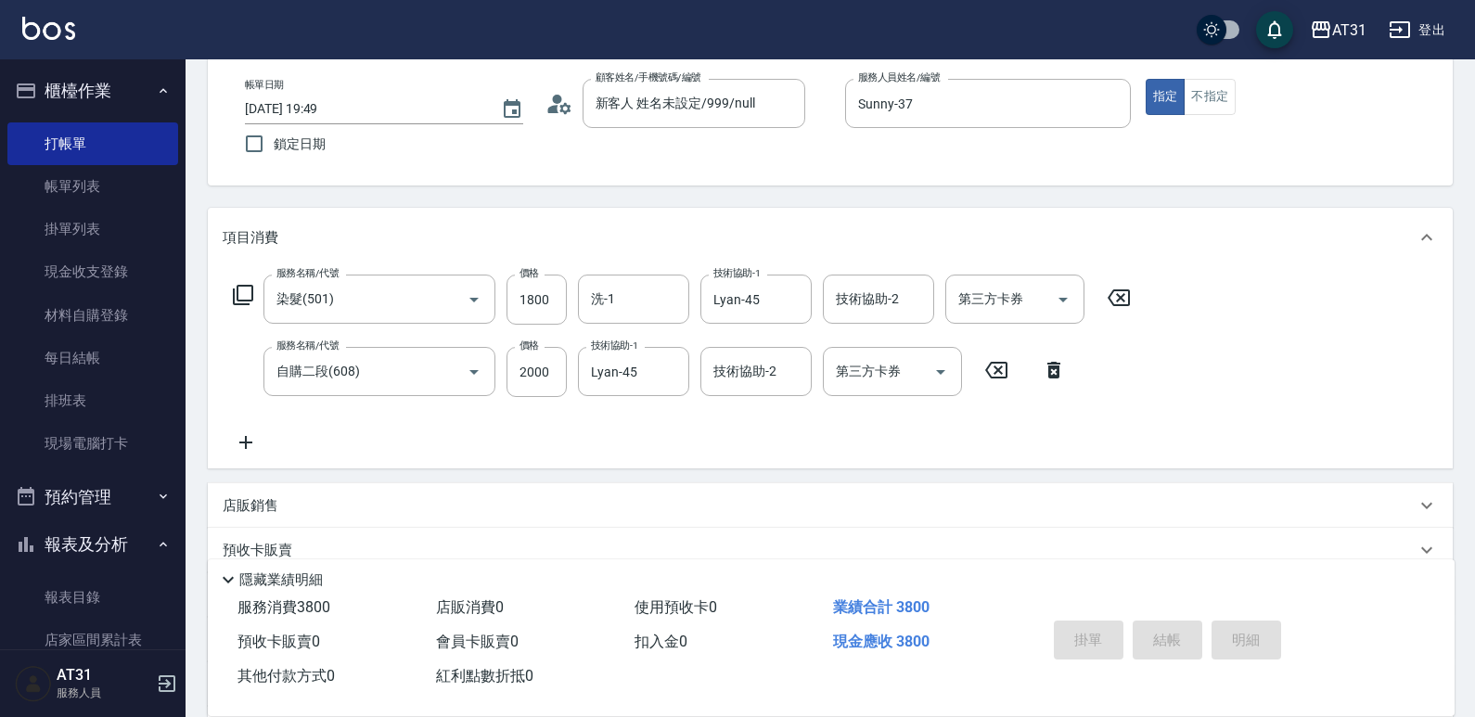
type input "0"
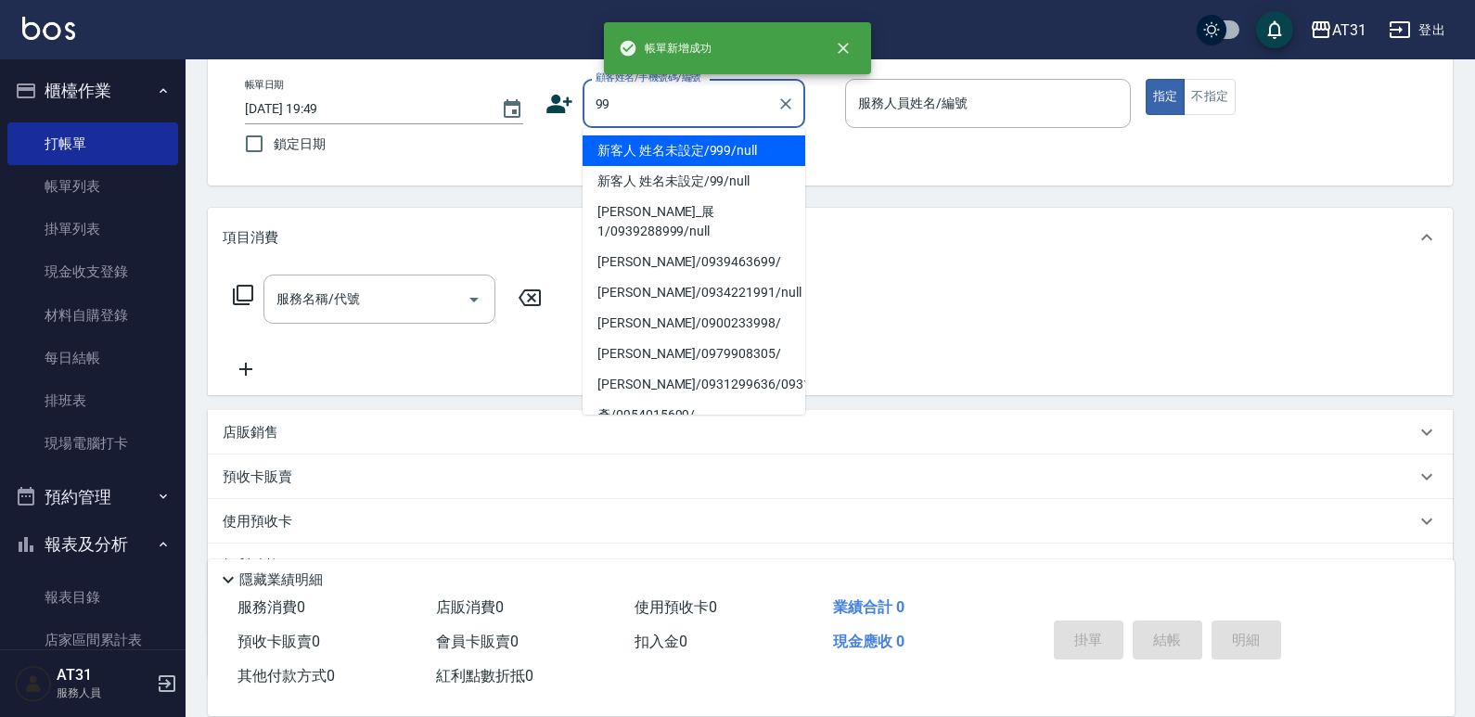
type input "新客人 姓名未設定/999/null"
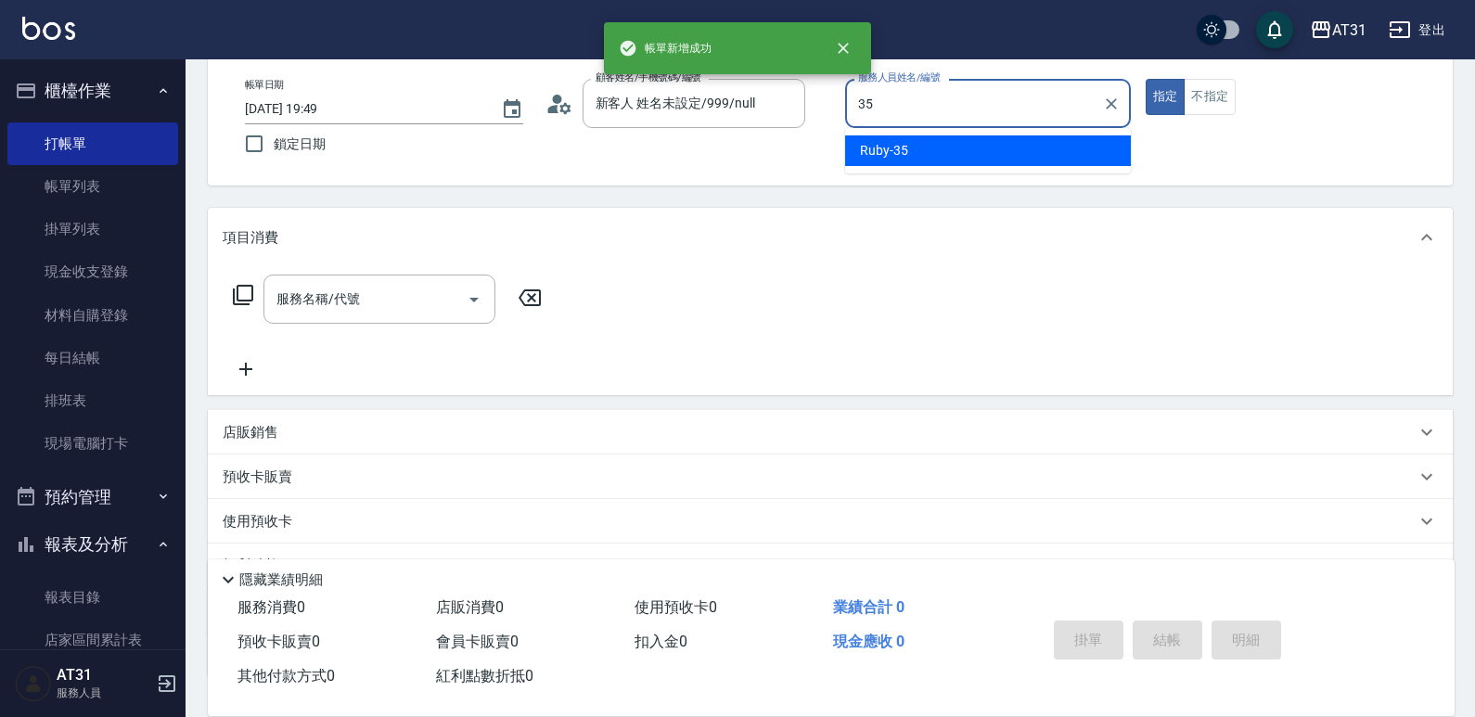
type input "Ruby-35"
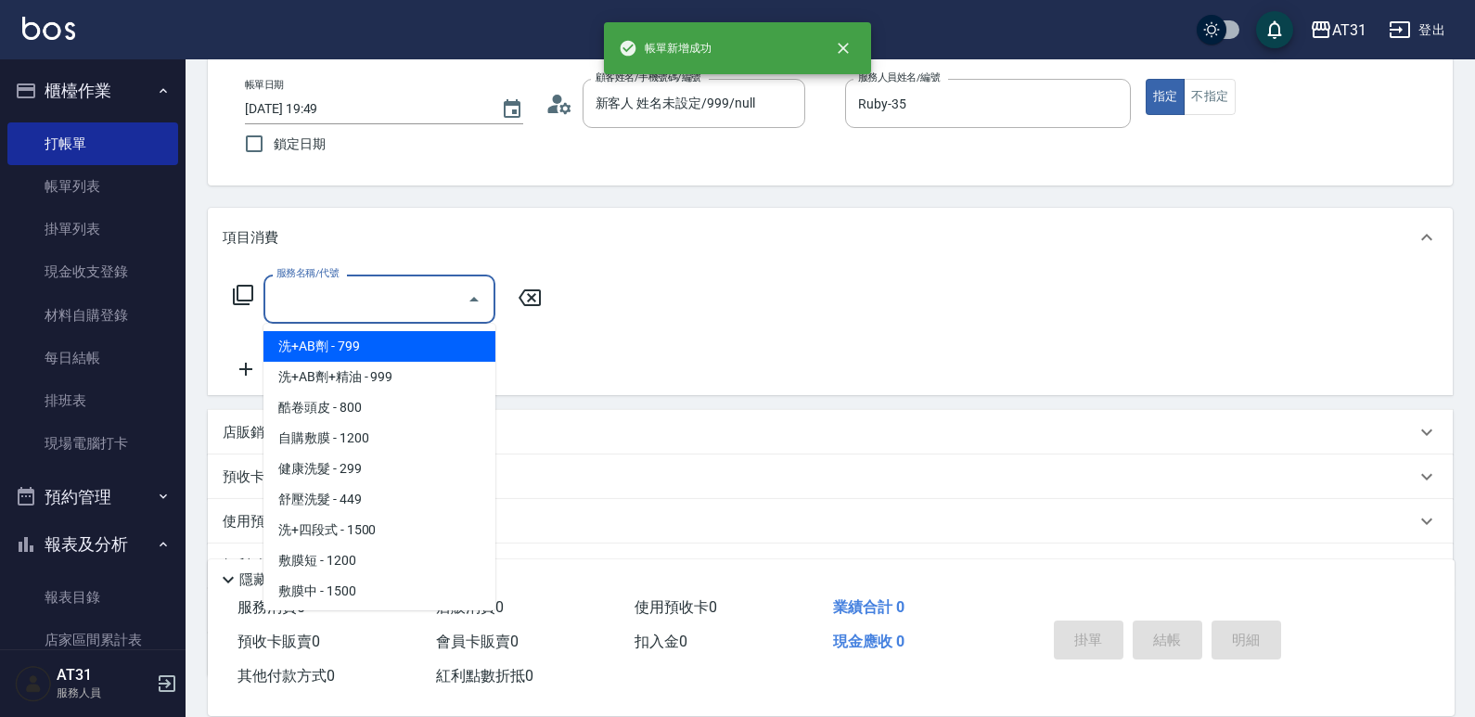
click at [355, 289] on input "服務名稱/代號" at bounding box center [365, 299] width 187 height 32
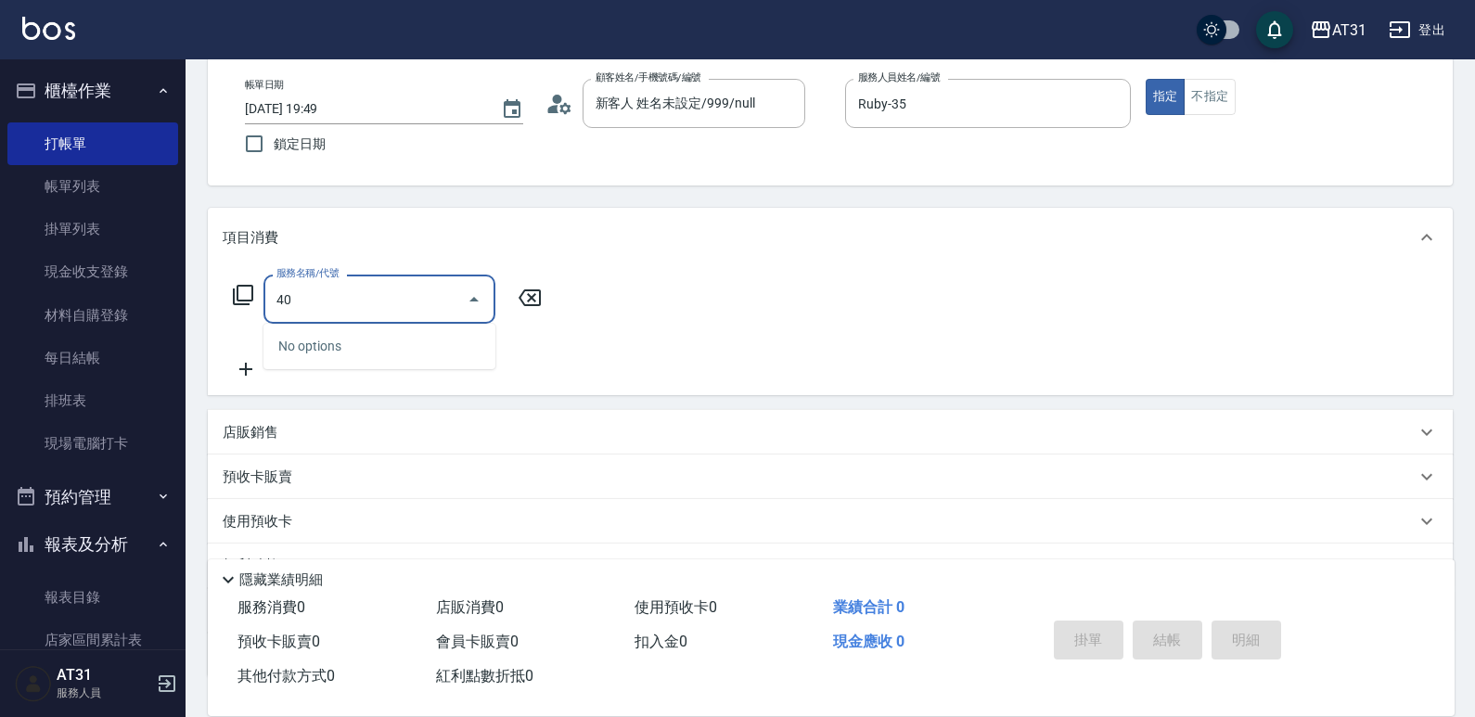
type input "401"
type input "20"
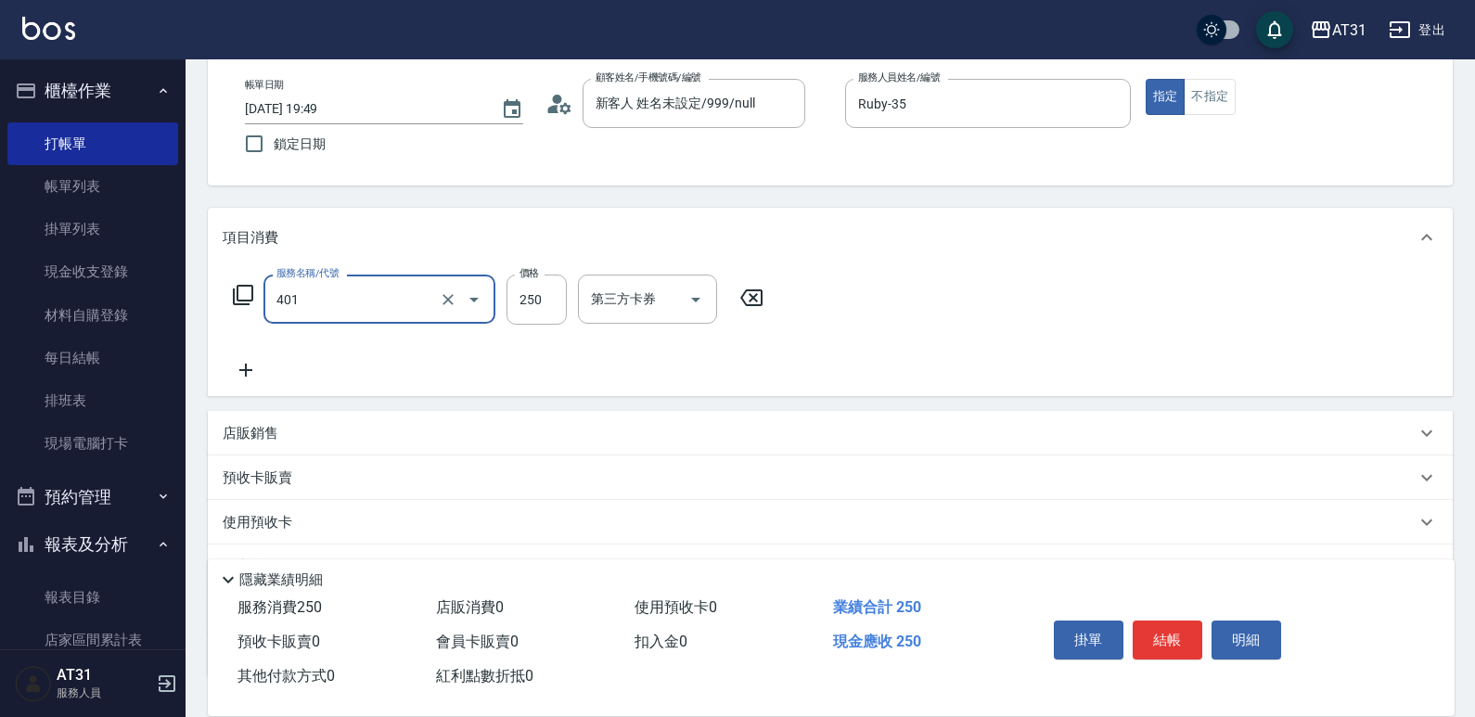
type input "401"
type input "4"
type input "剪髮(401)"
type input "0"
type input "450"
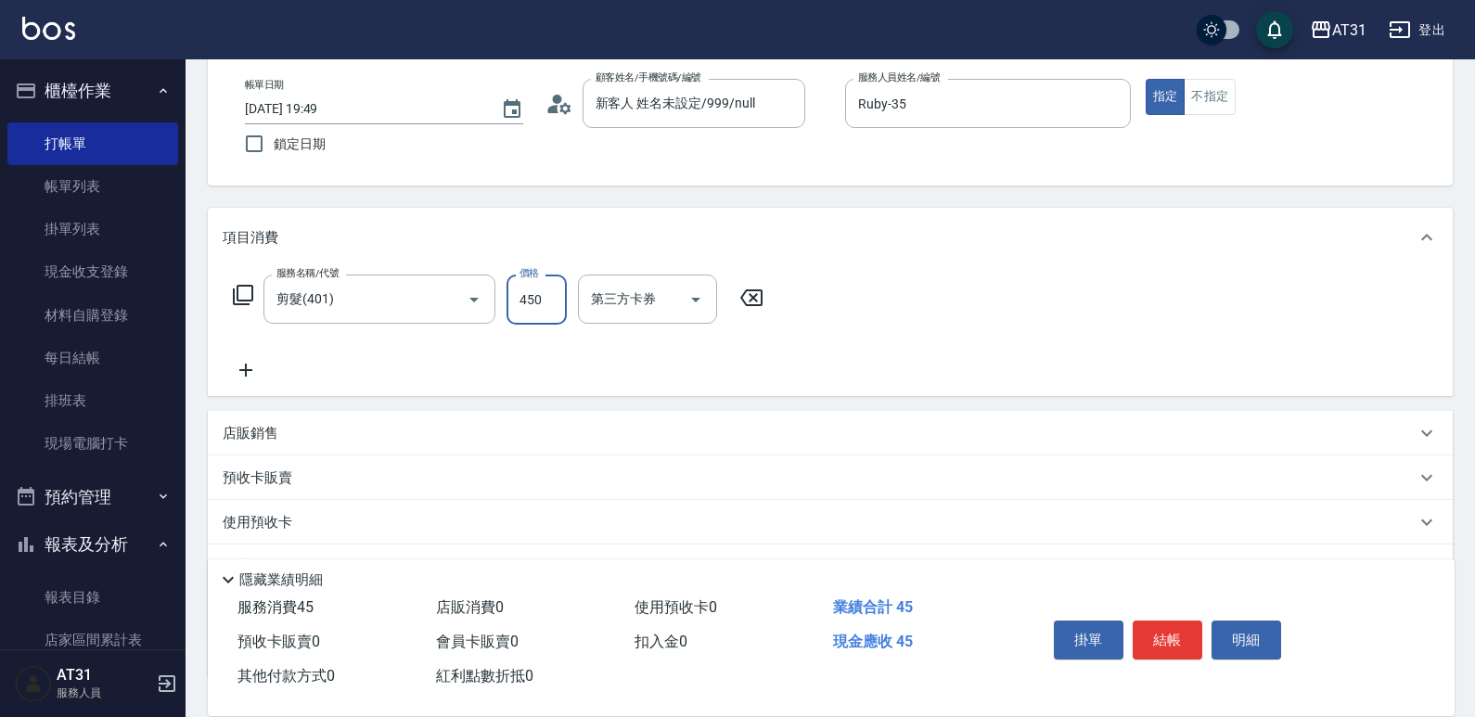
type input "40"
type input "450"
drag, startPoint x: 1215, startPoint y: 95, endPoint x: 1218, endPoint y: 270, distance: 175.3
click at [1214, 96] on button "不指定" at bounding box center [1210, 97] width 52 height 36
click at [1184, 621] on button "結帳" at bounding box center [1168, 640] width 70 height 39
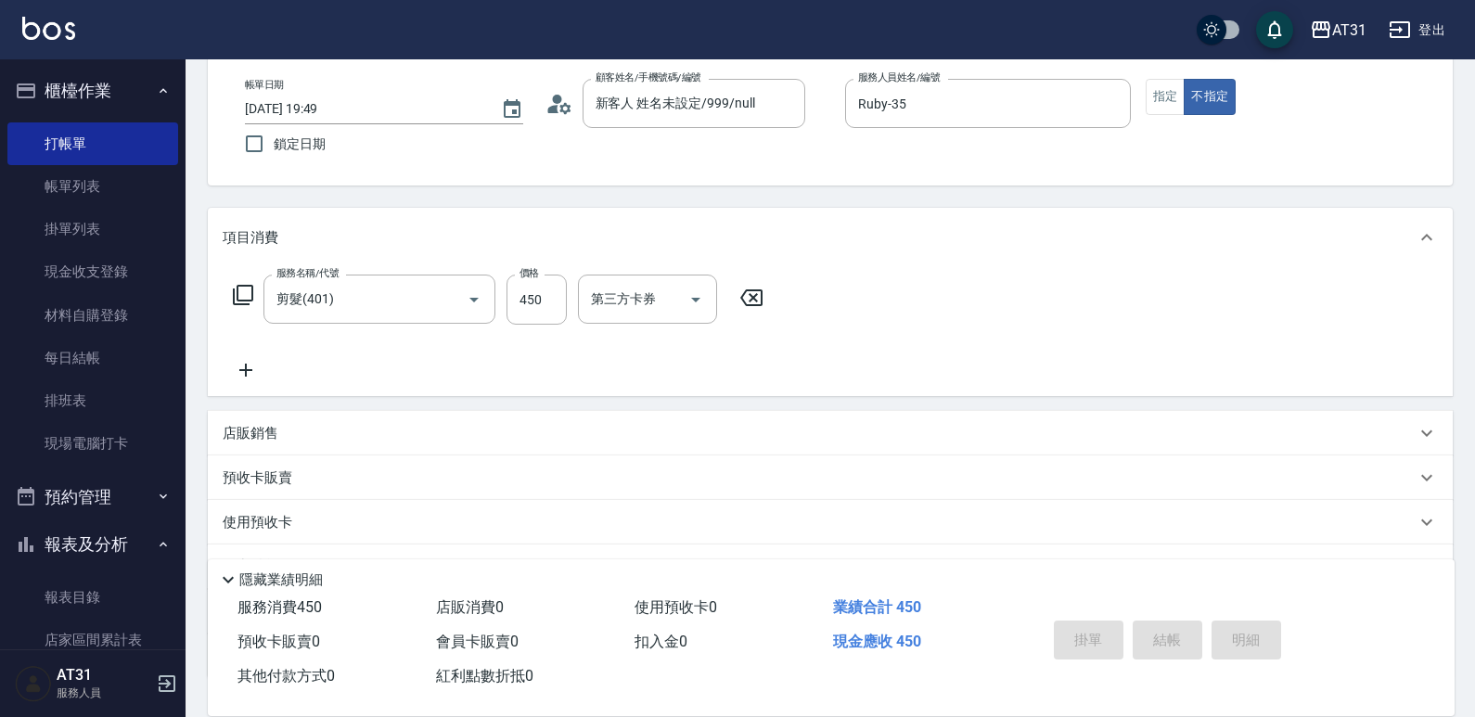
type input "0"
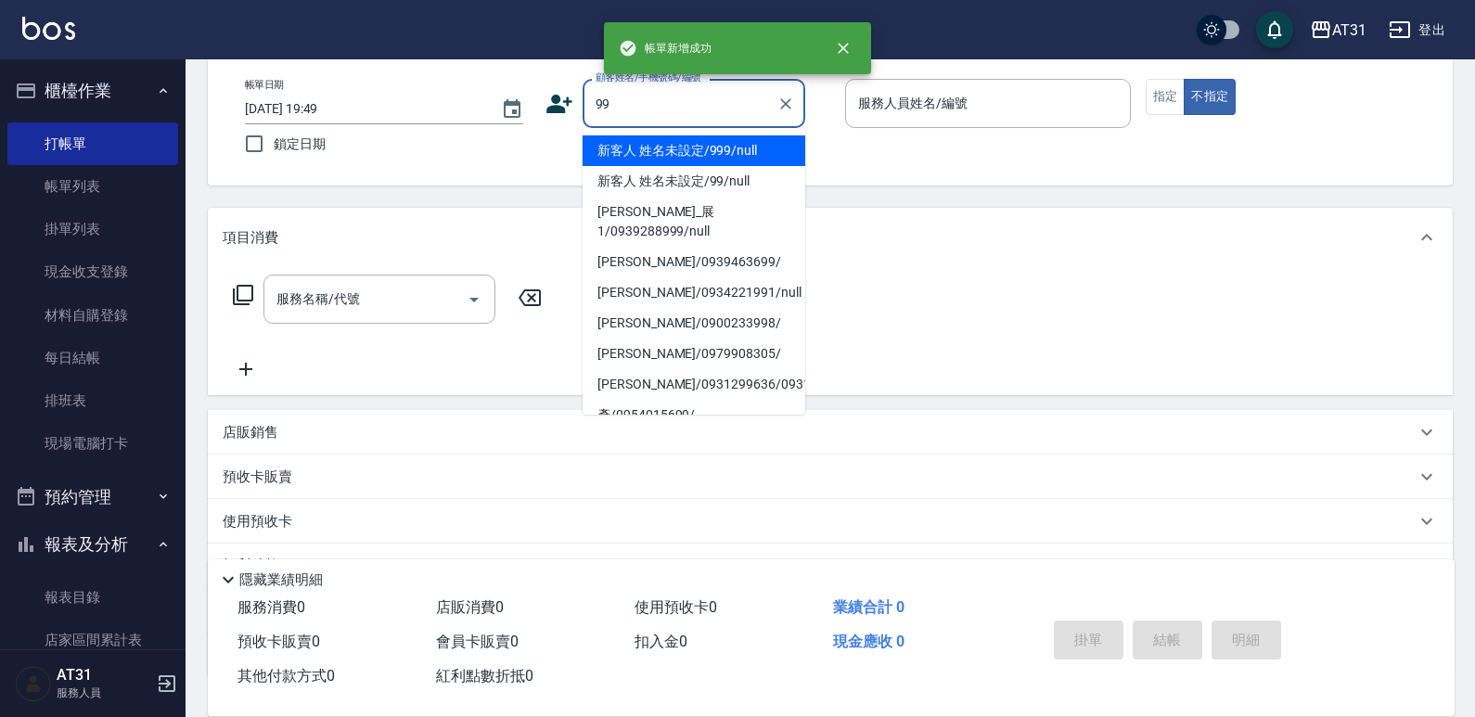
type input "新客人 姓名未設定/999/null"
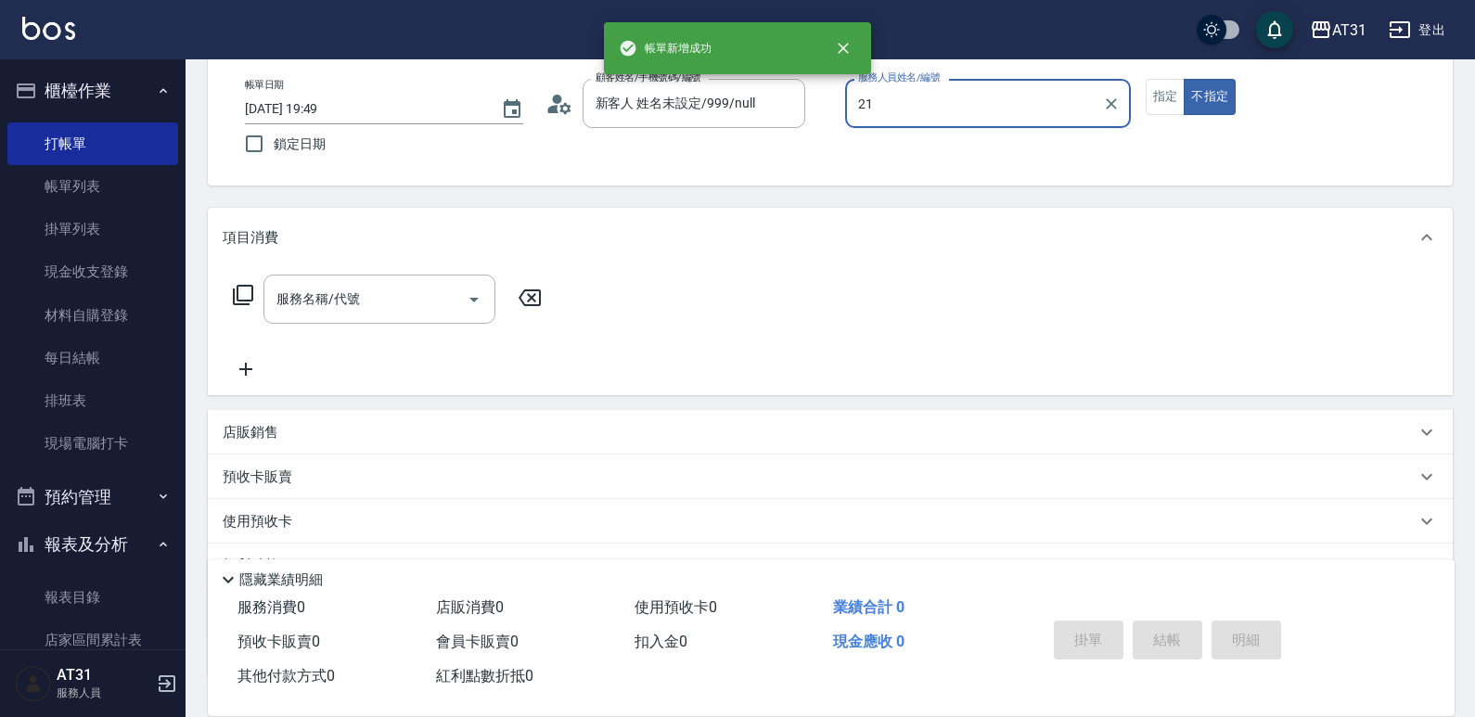
type input "湯湯-21"
click at [313, 320] on div "服務名稱/代號" at bounding box center [379, 299] width 232 height 49
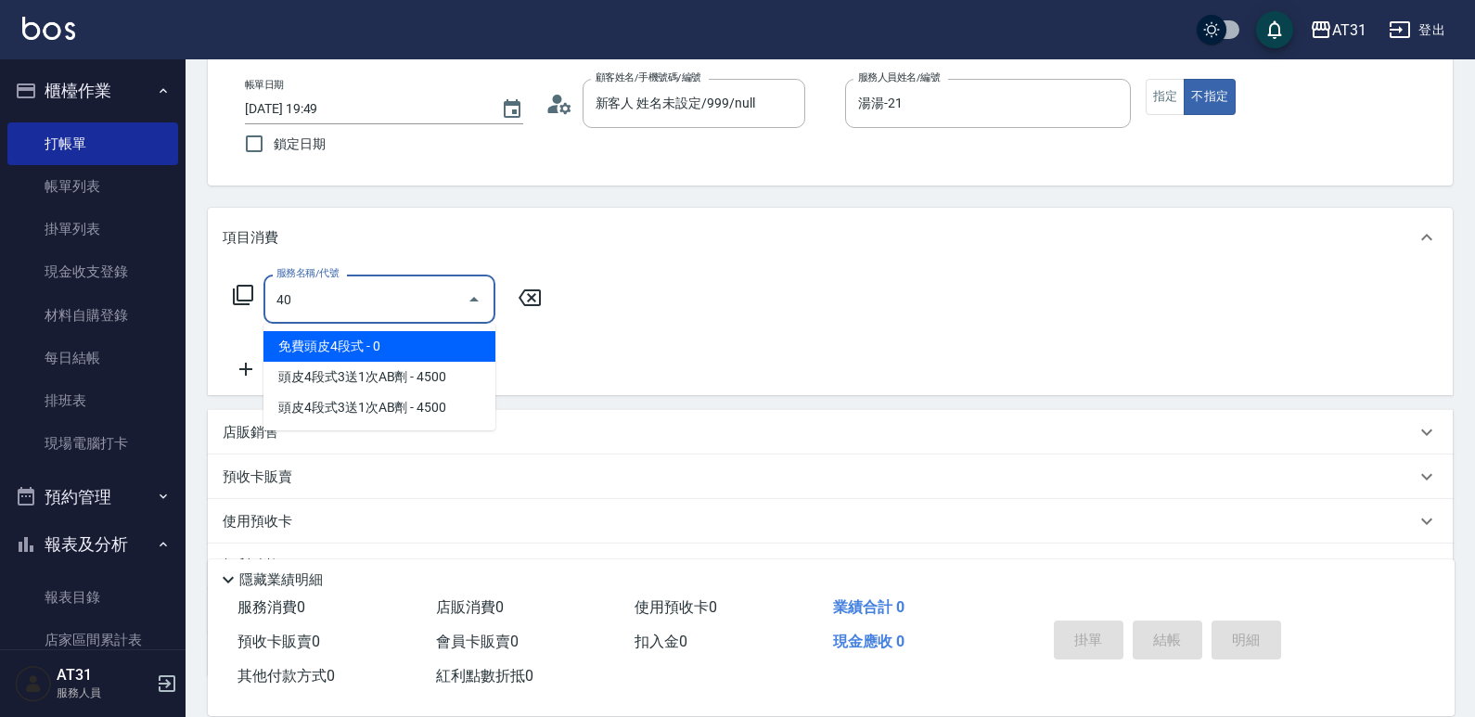
type input "401"
type input "20"
type input "剪髮(401)"
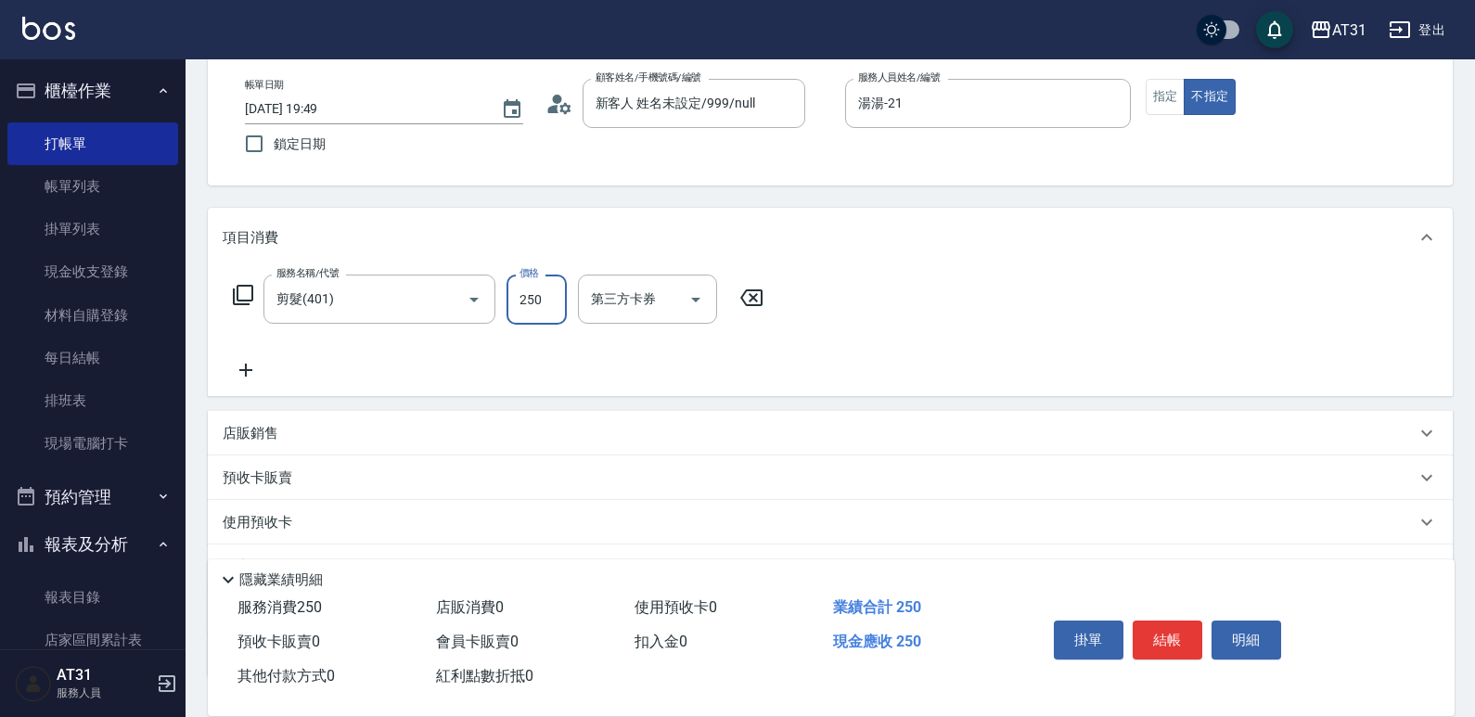
type input "0"
type input "30"
type input "300"
click at [230, 378] on icon at bounding box center [246, 370] width 46 height 22
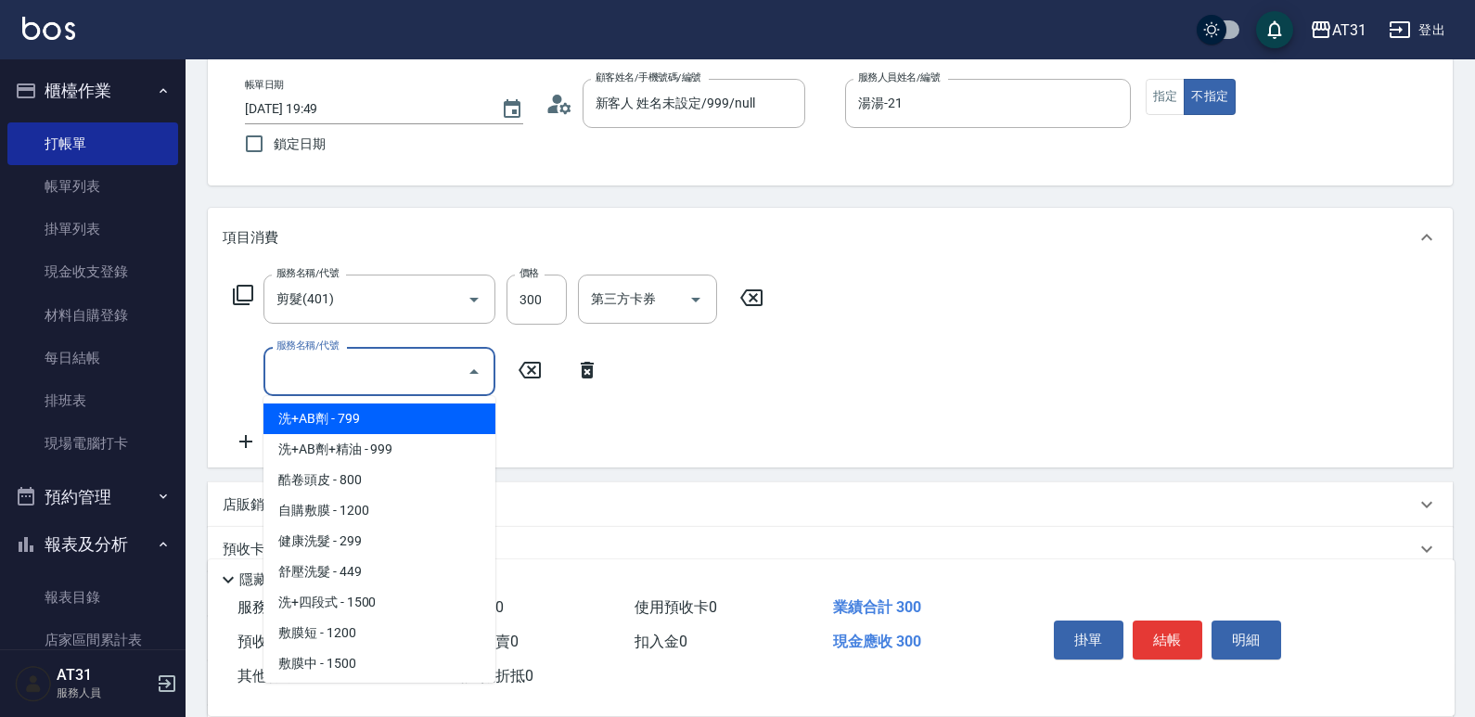
click at [313, 378] on input "服務名稱/代號" at bounding box center [365, 371] width 187 height 32
drag, startPoint x: 349, startPoint y: 420, endPoint x: 426, endPoint y: 401, distance: 79.4
click at [349, 419] on span "洗+AB劑 - 799" at bounding box center [379, 419] width 232 height 31
type input "100"
type input "洗+AB劑(101)"
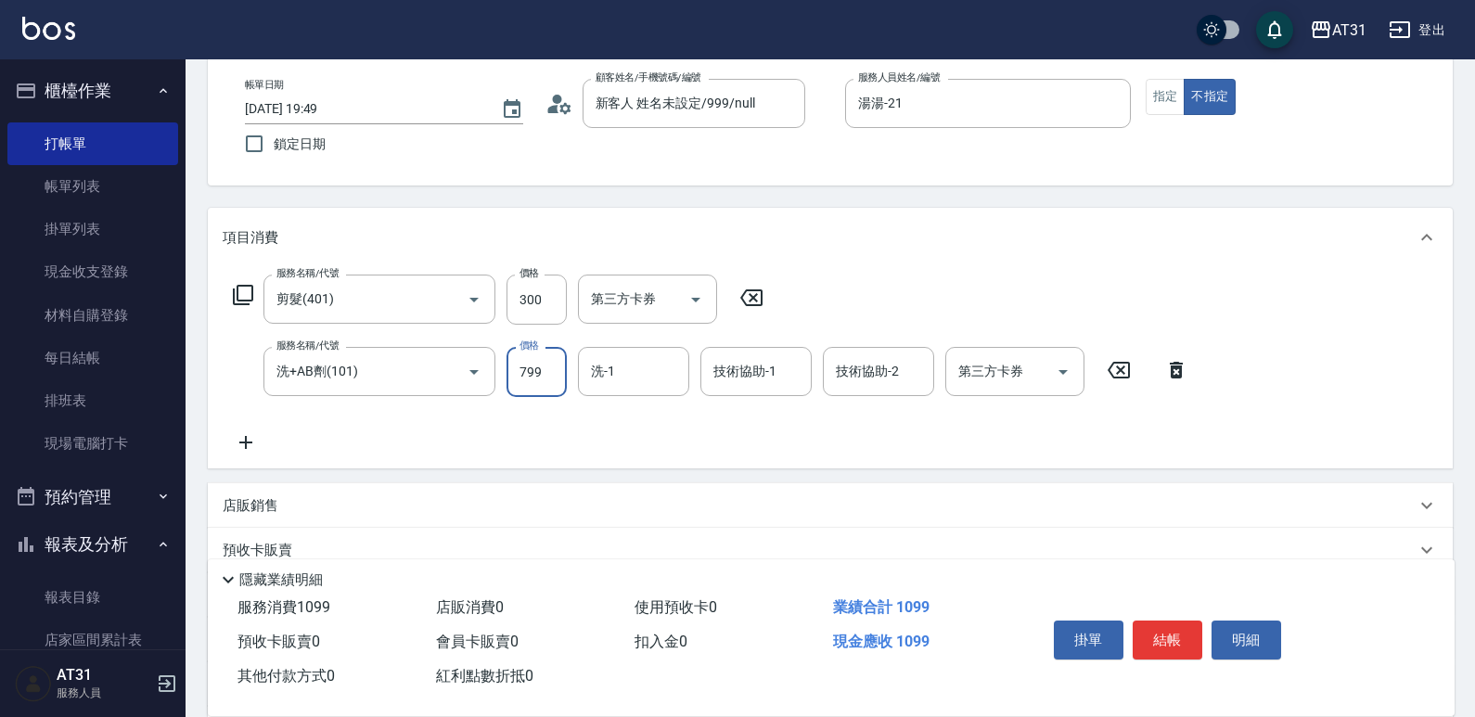
click at [535, 376] on input "799" at bounding box center [536, 372] width 60 height 50
type input "30"
type input "80"
type input "110"
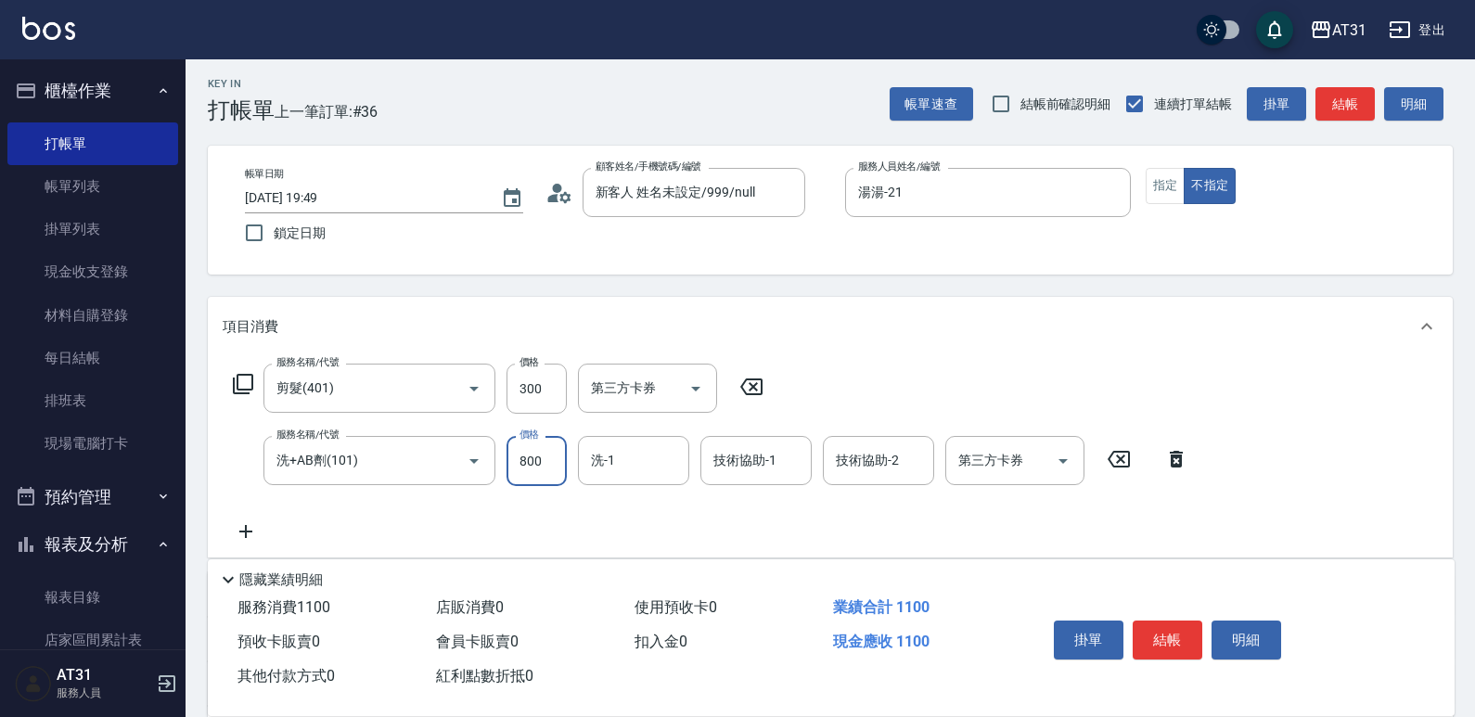
scroll to position [0, 0]
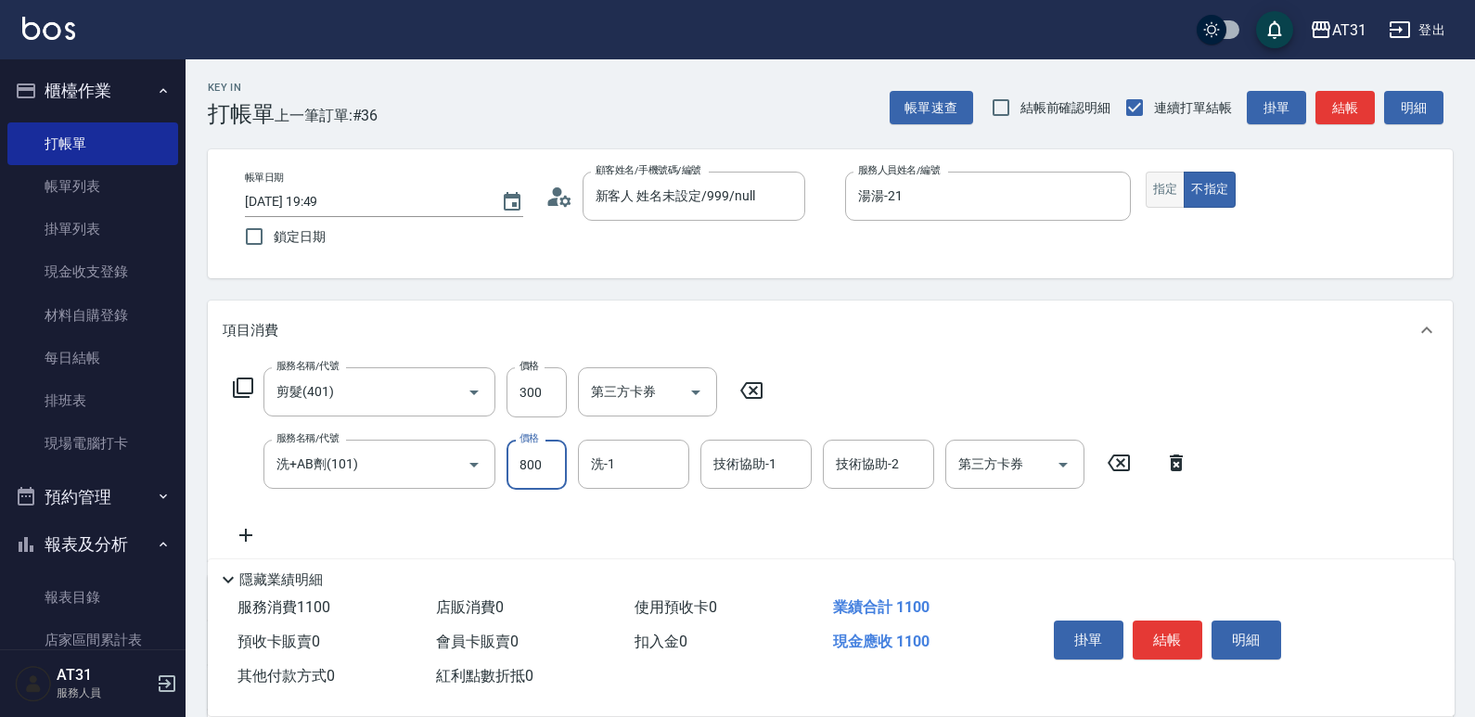
type input "800"
click at [1147, 191] on button "指定" at bounding box center [1166, 190] width 40 height 36
drag, startPoint x: 1162, startPoint y: 627, endPoint x: 1146, endPoint y: 618, distance: 19.1
click at [1162, 626] on button "結帳" at bounding box center [1168, 640] width 70 height 39
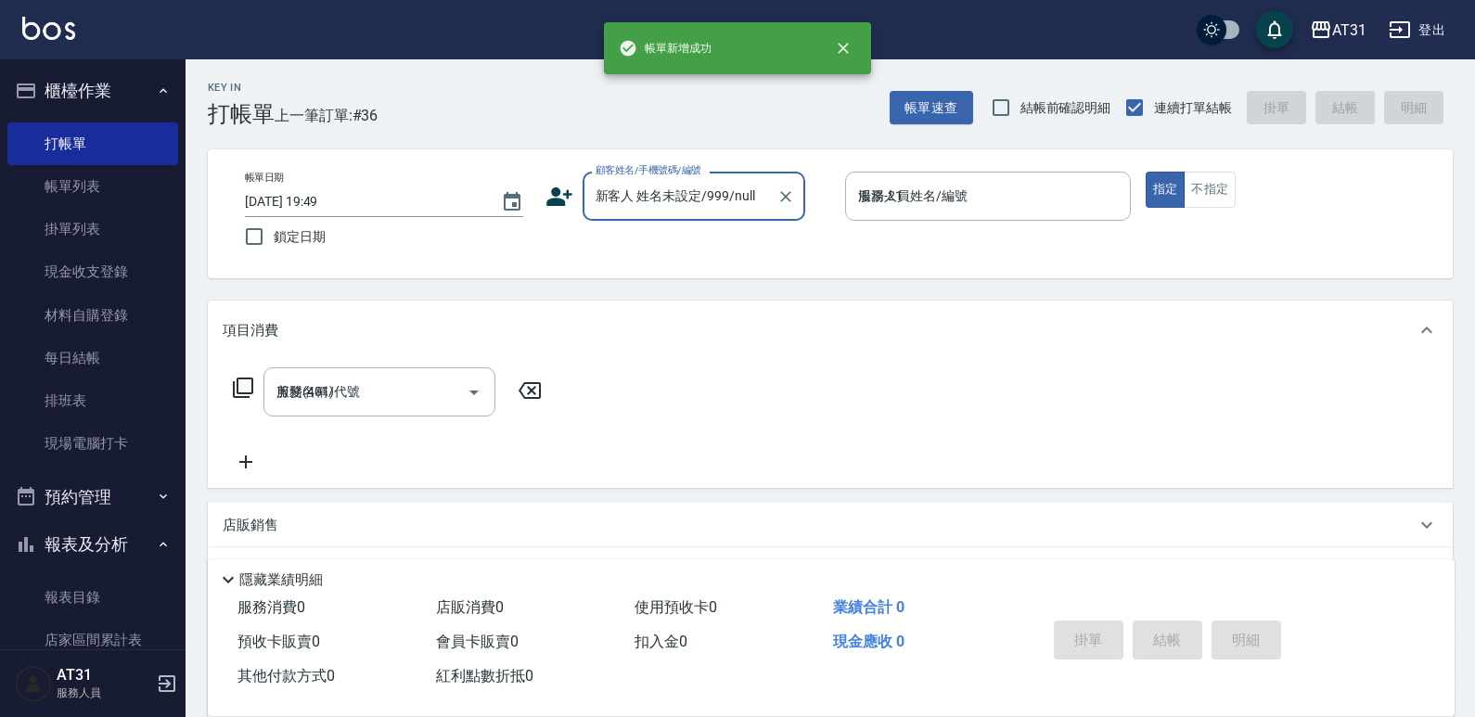
type input "0"
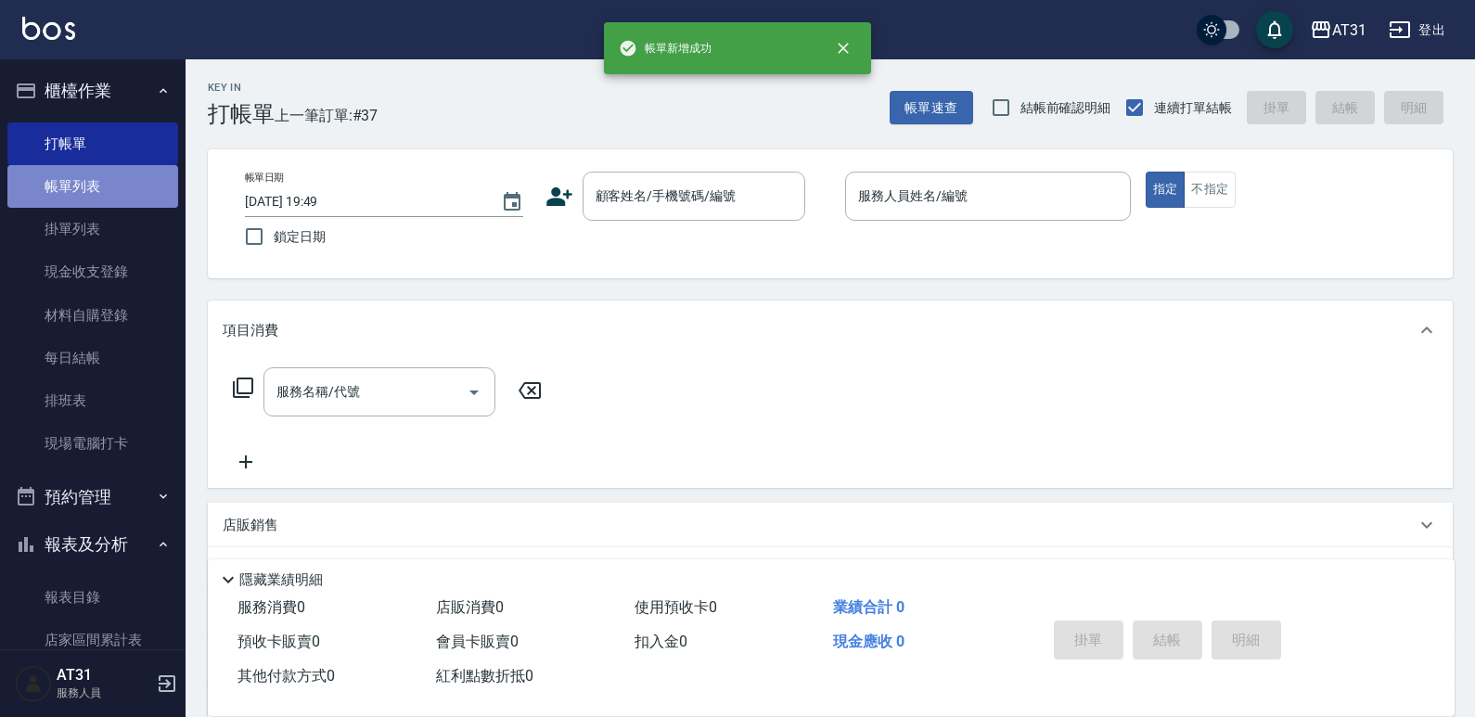
click at [143, 200] on link "帳單列表" at bounding box center [92, 186] width 171 height 43
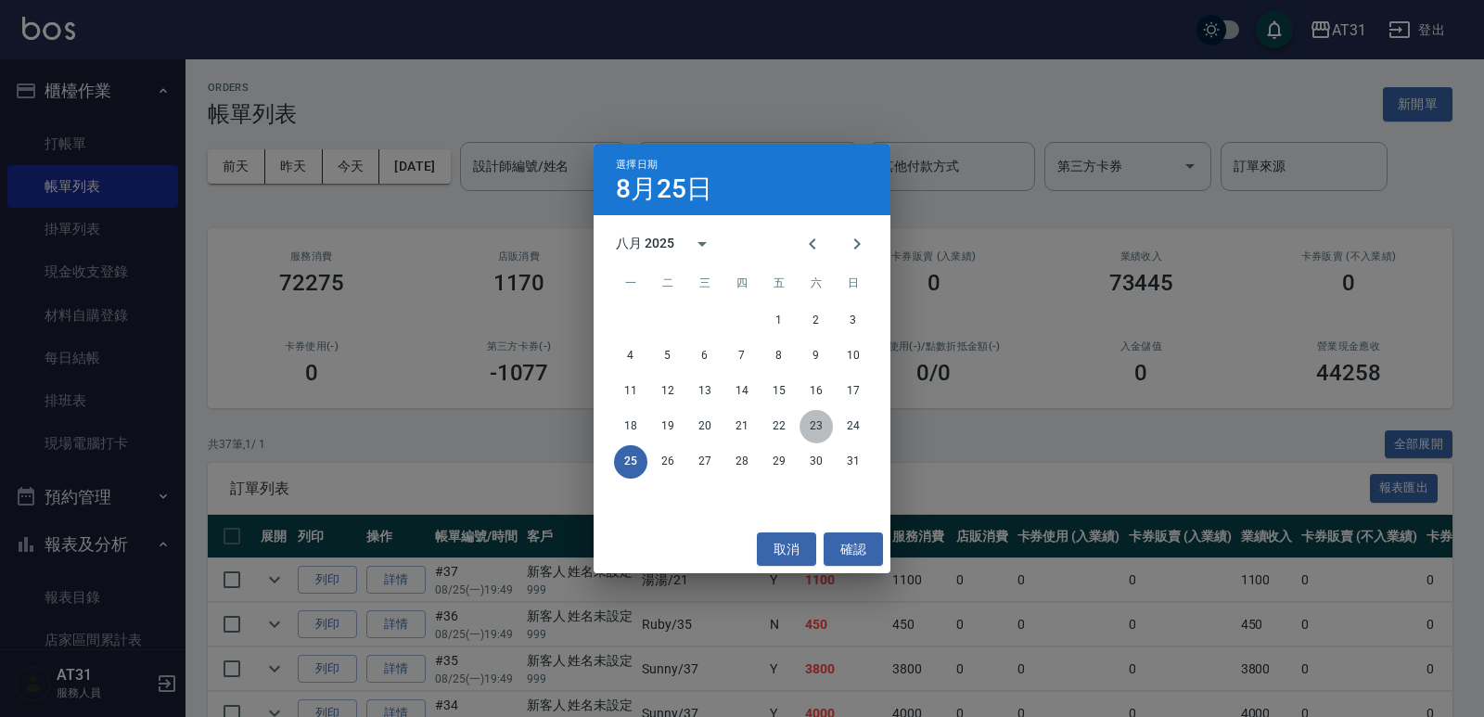
click at [817, 429] on button "23" at bounding box center [816, 426] width 33 height 33
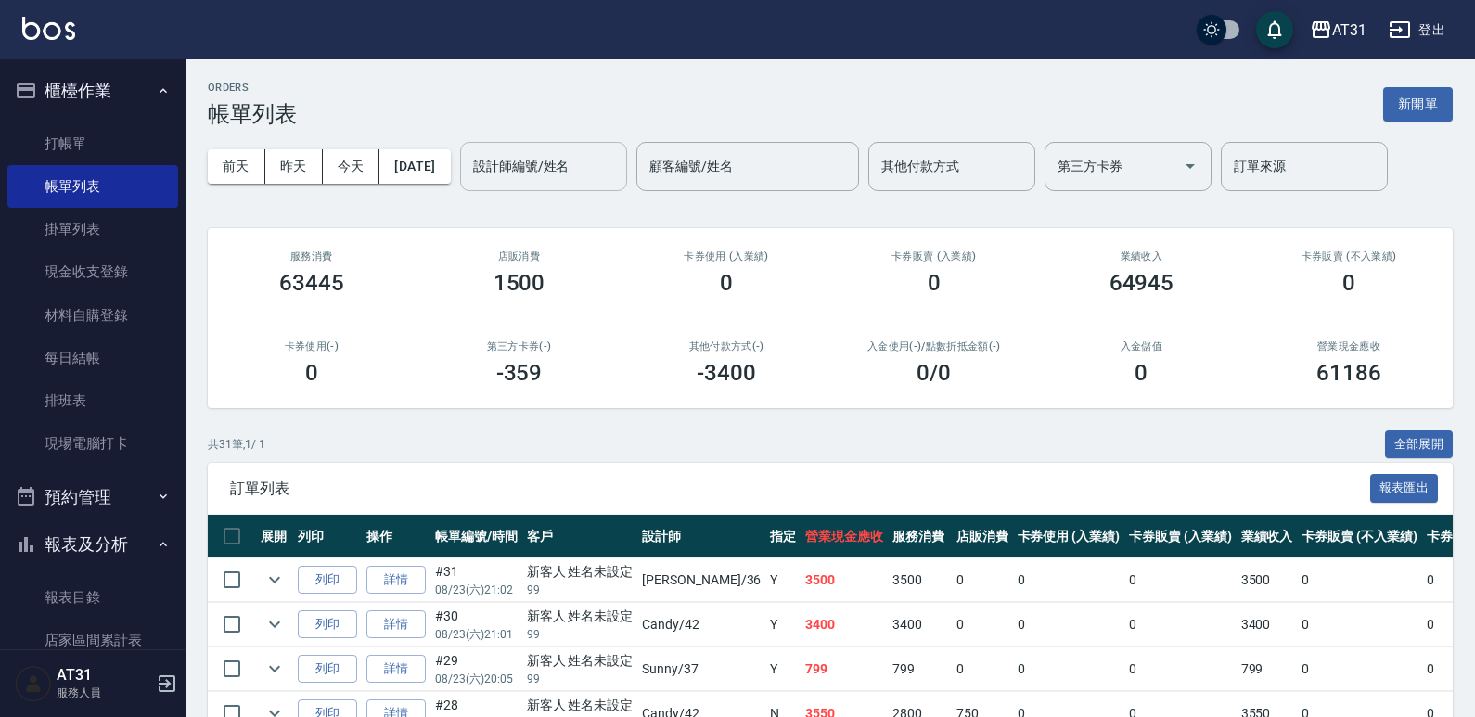
click at [543, 175] on input "設計師編號/姓名" at bounding box center [543, 166] width 150 height 32
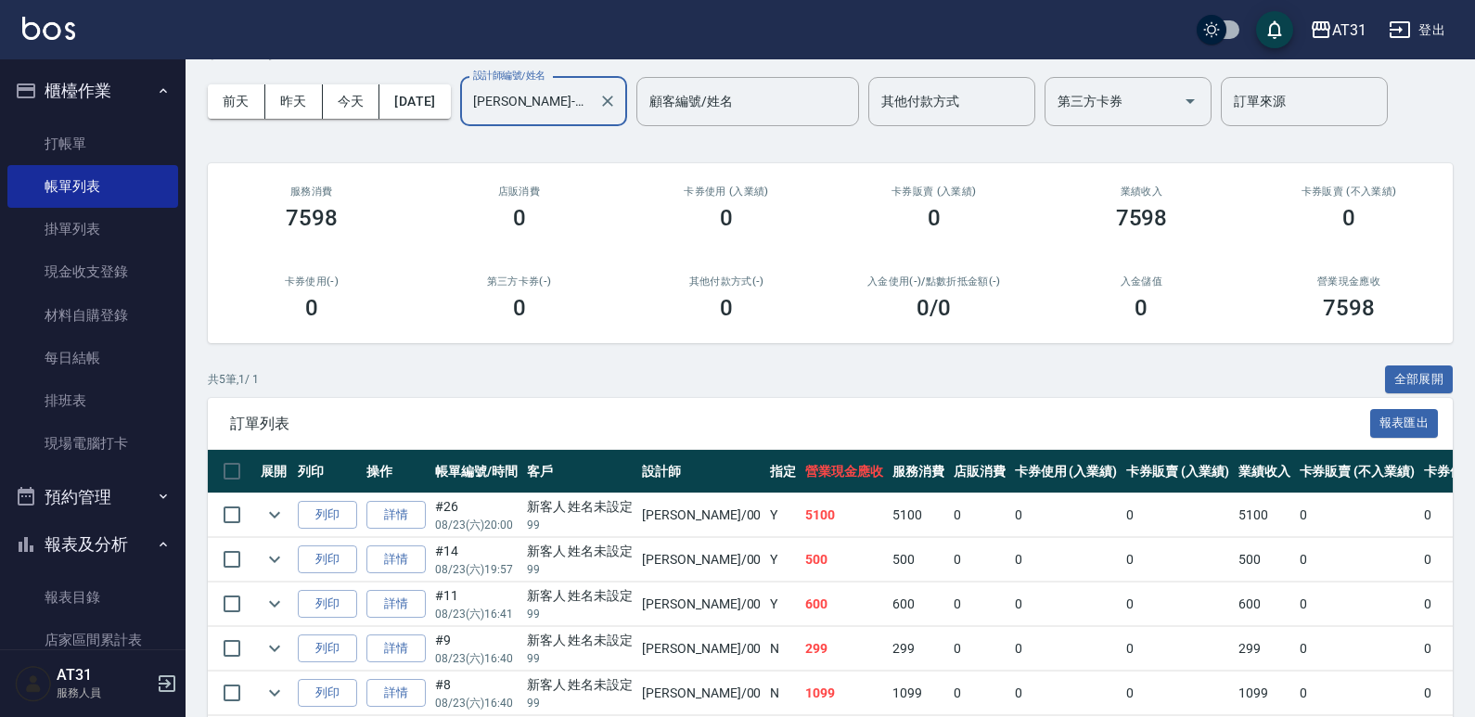
scroll to position [150, 0]
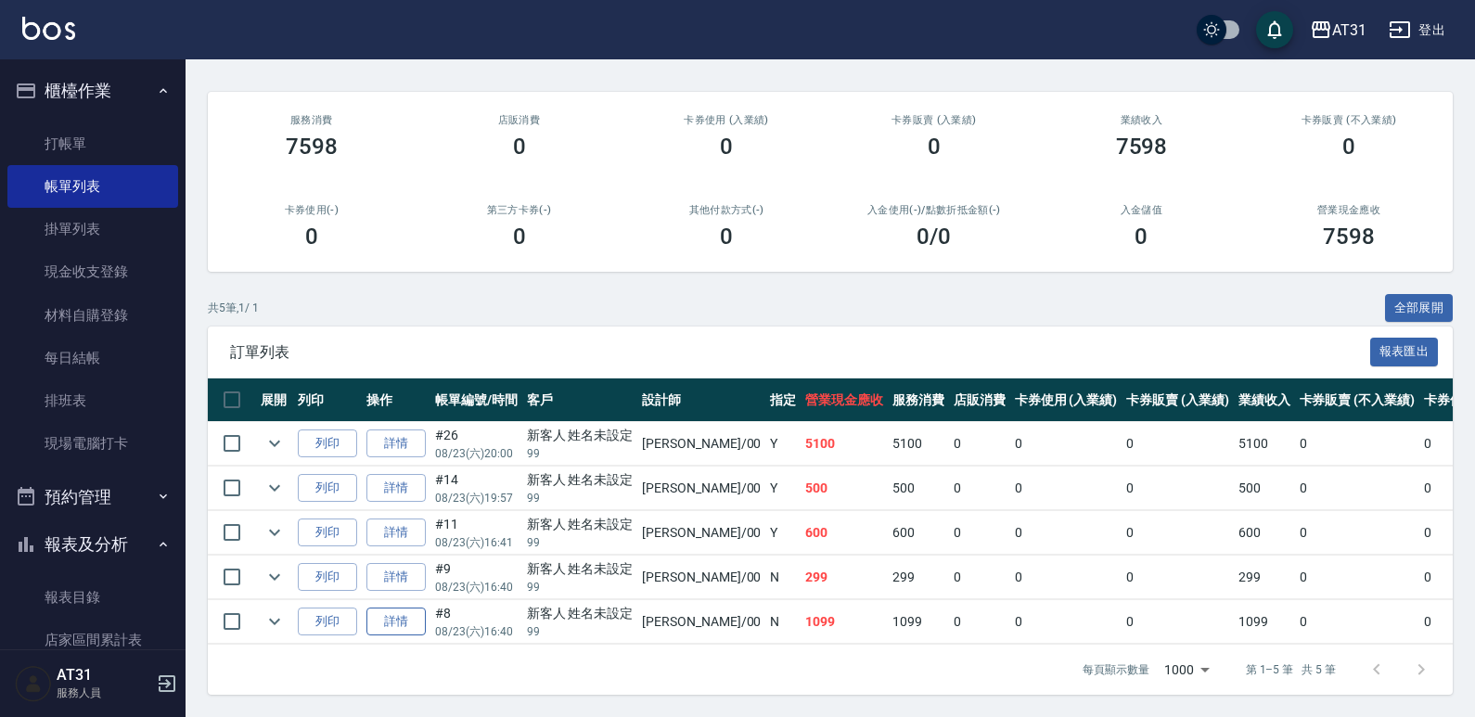
type input "[PERSON_NAME]-00"
click at [381, 609] on link "詳情" at bounding box center [395, 622] width 59 height 29
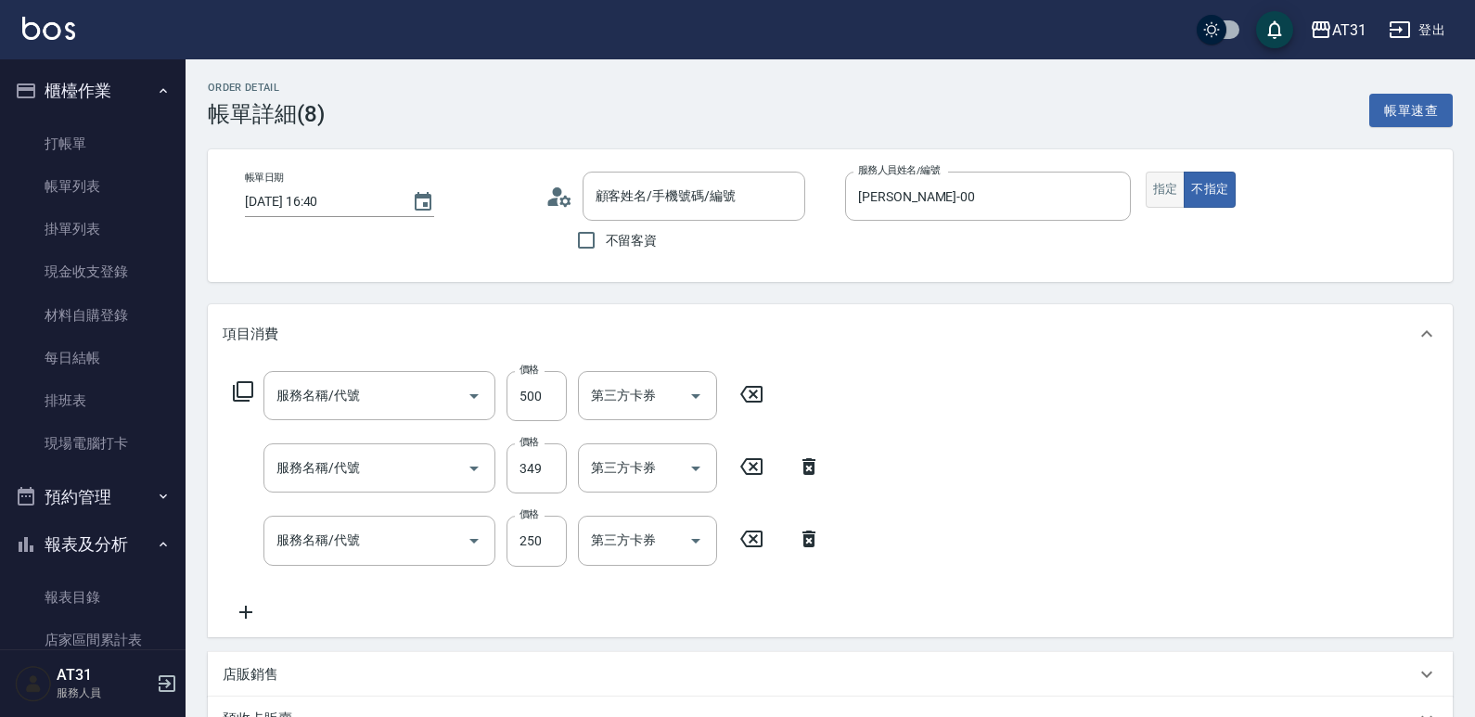
type input "[DATE] 16:40"
type input "[PERSON_NAME]-00"
type input "100"
click at [1160, 189] on button "指定" at bounding box center [1166, 190] width 40 height 36
type input "新客人 姓名未設定/99/null"
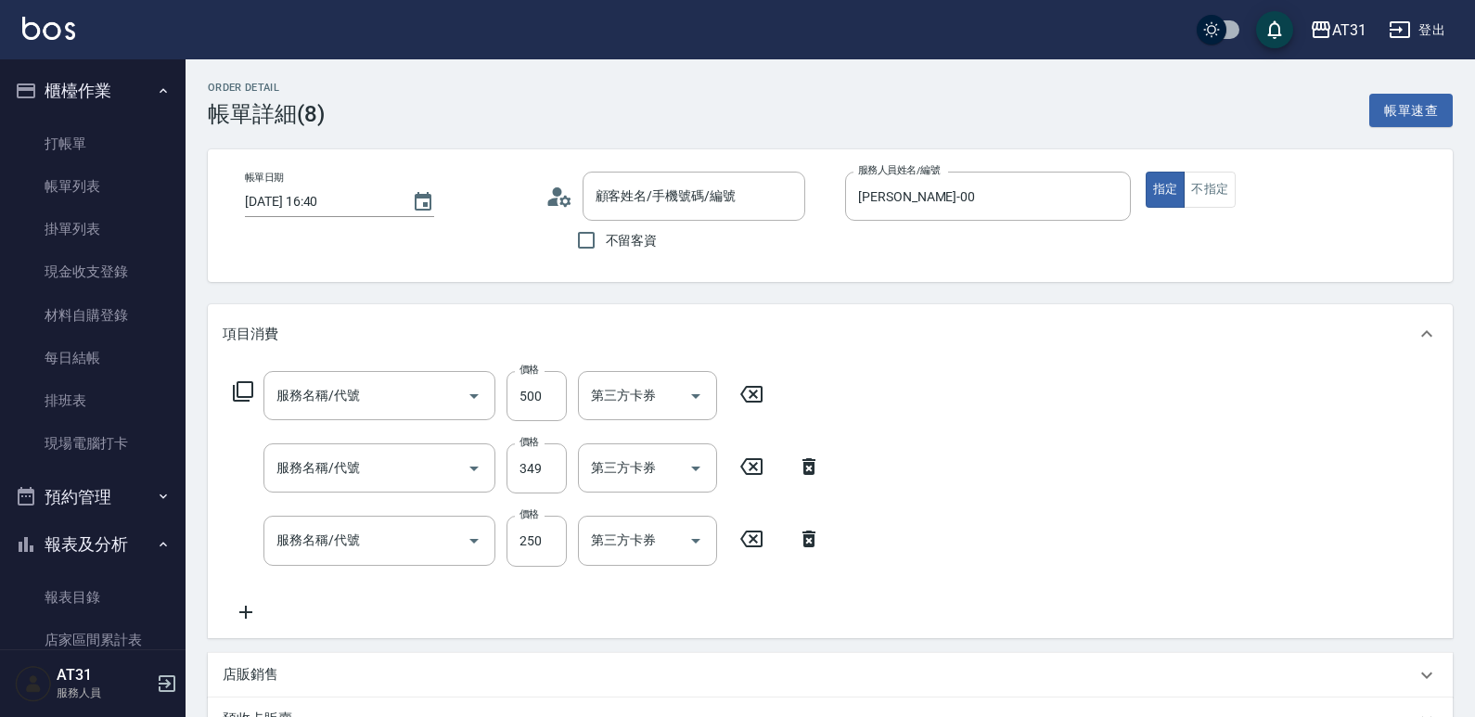
type input "自備護髮(601)"
type input "剪髮(401)"
type input "洗髮(201)"
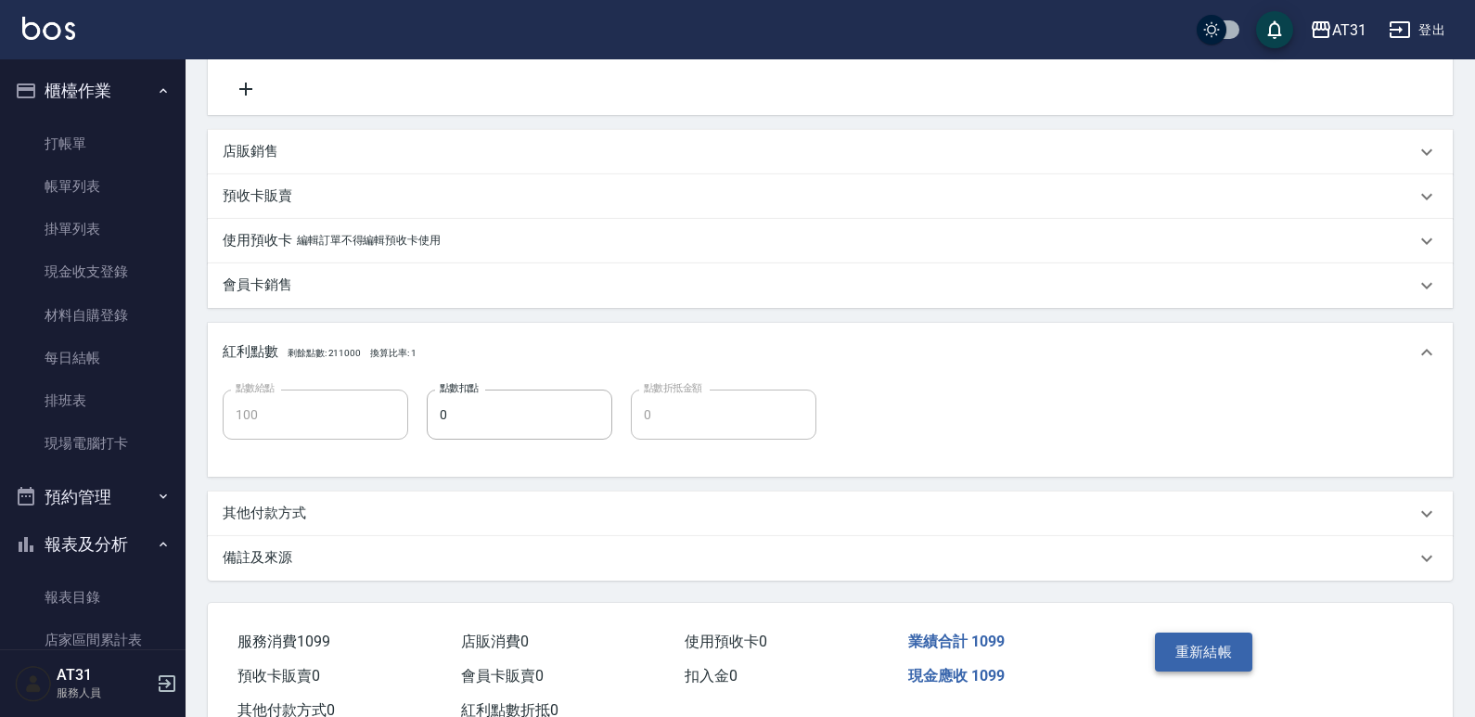
scroll to position [557, 0]
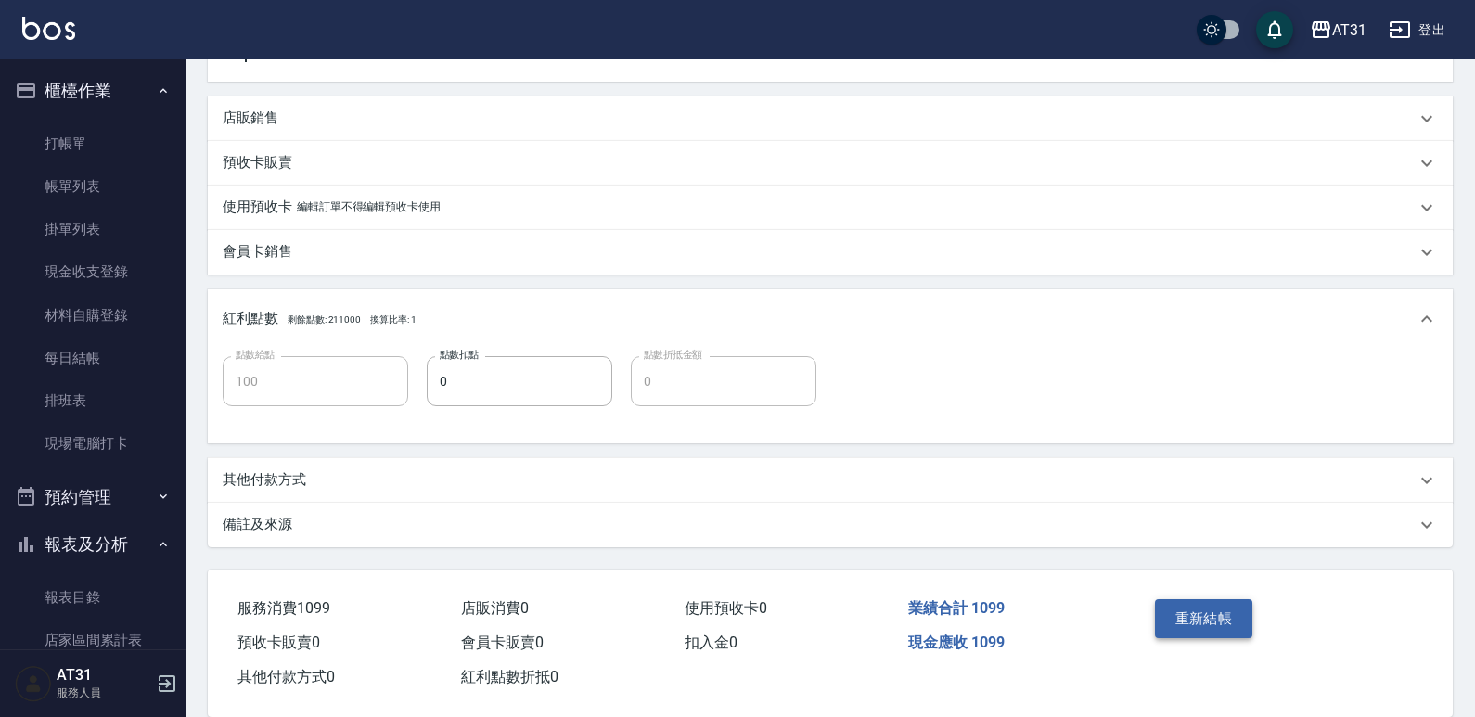
click at [1194, 621] on button "重新結帳" at bounding box center [1204, 618] width 98 height 39
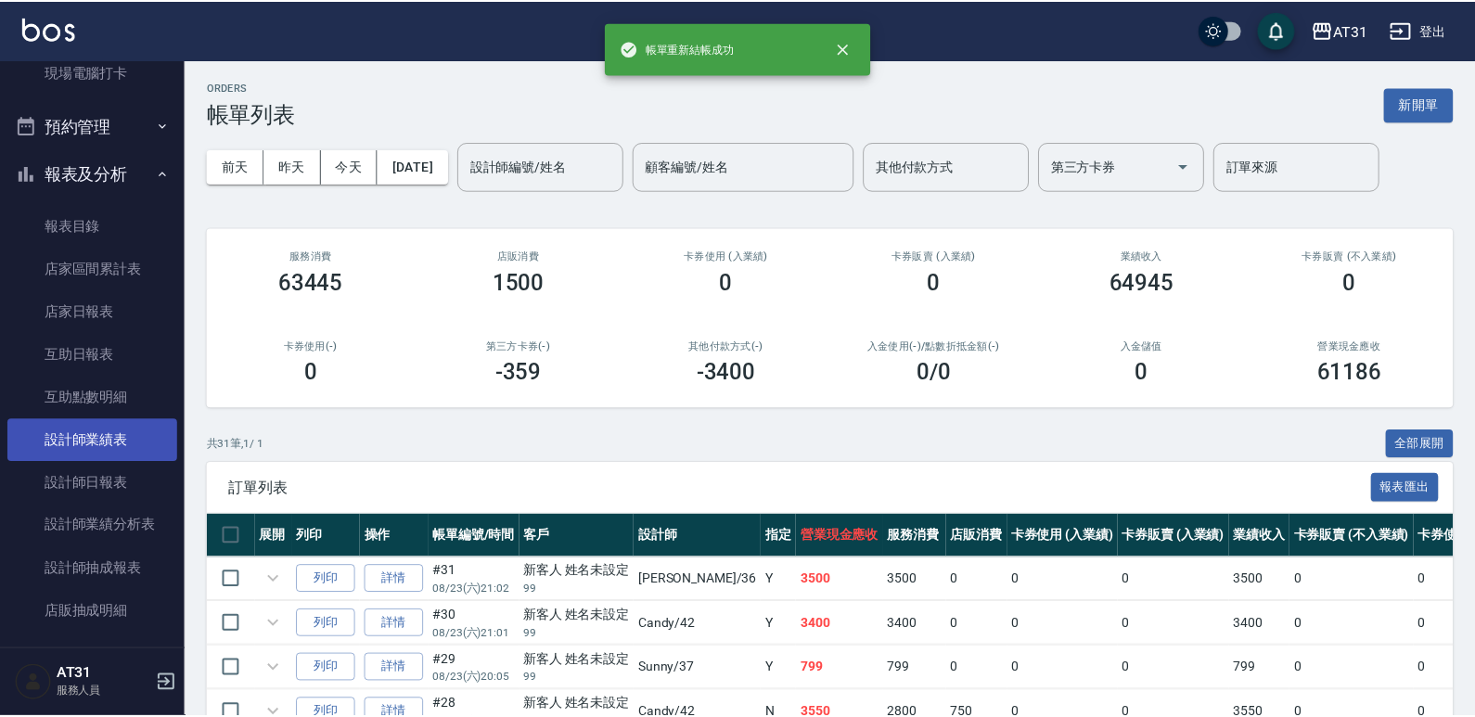
scroll to position [529, 0]
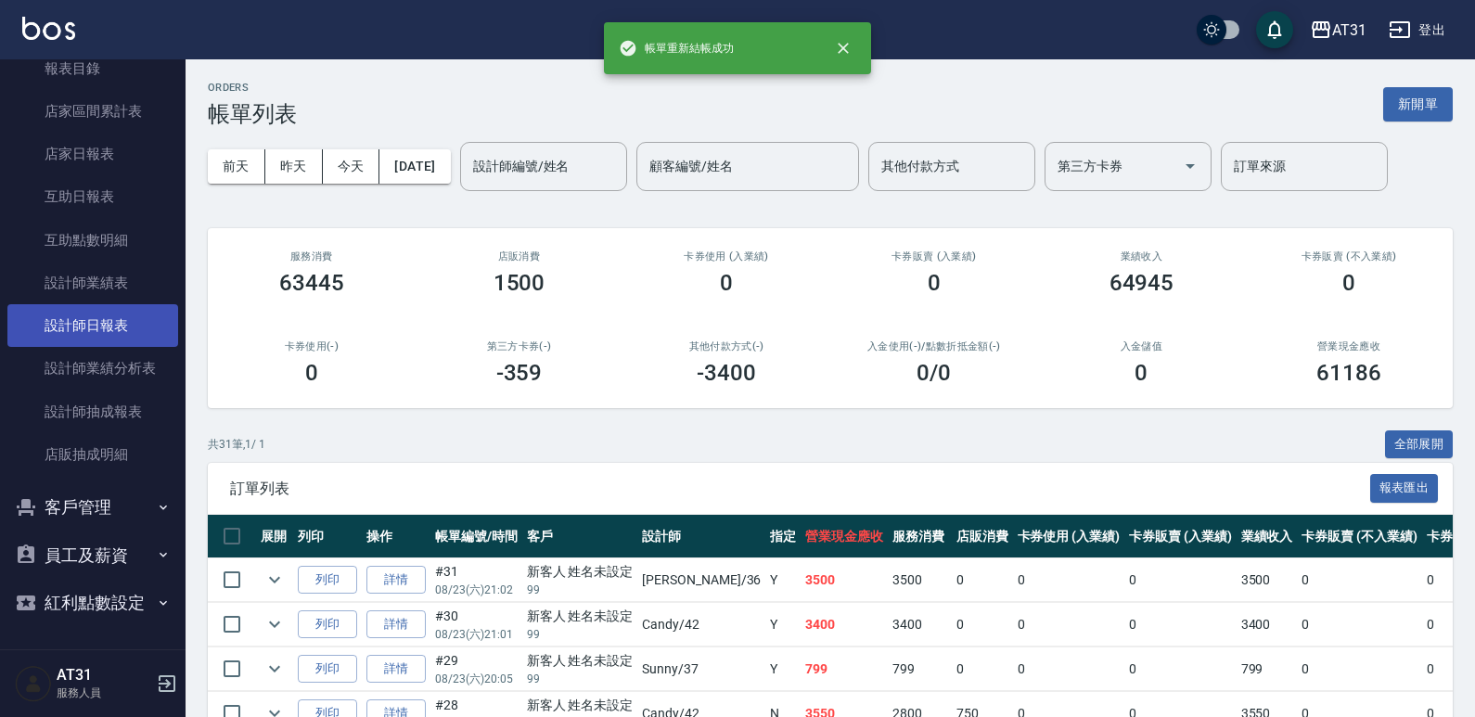
click at [139, 335] on link "設計師日報表" at bounding box center [92, 325] width 171 height 43
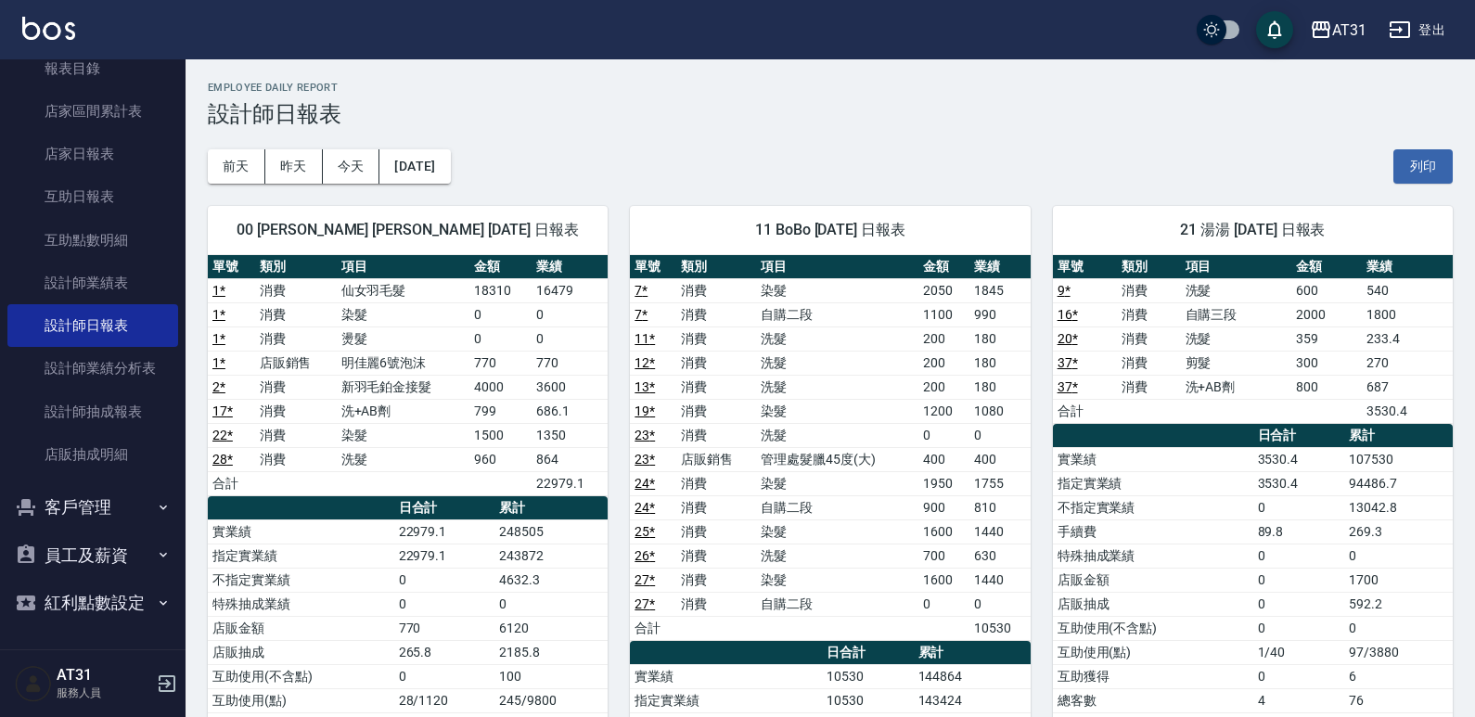
drag, startPoint x: 687, startPoint y: 314, endPoint x: 668, endPoint y: 330, distance: 25.7
drag, startPoint x: 668, startPoint y: 330, endPoint x: 454, endPoint y: 391, distance: 222.8
drag, startPoint x: 454, startPoint y: 391, endPoint x: 313, endPoint y: 391, distance: 141.0
click at [362, 396] on td "新羽毛鉑金接髮" at bounding box center [404, 387] width 134 height 24
click at [122, 179] on link "互助日報表" at bounding box center [92, 196] width 171 height 43
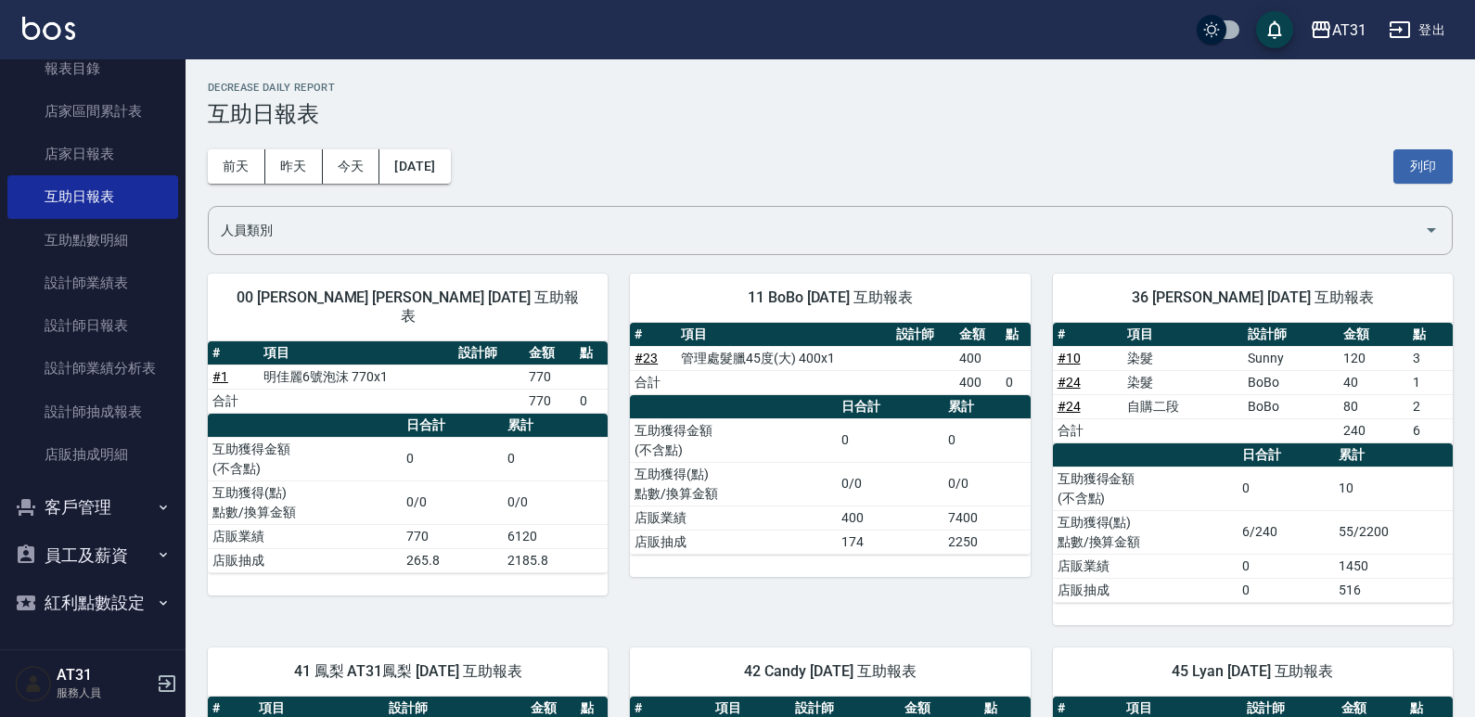
drag, startPoint x: 866, startPoint y: 174, endPoint x: 768, endPoint y: 178, distance: 98.4
drag, startPoint x: 768, startPoint y: 178, endPoint x: 709, endPoint y: 173, distance: 59.6
drag, startPoint x: 709, startPoint y: 173, endPoint x: 650, endPoint y: 115, distance: 82.0
drag, startPoint x: 650, startPoint y: 115, endPoint x: 618, endPoint y: 107, distance: 33.5
click at [618, 107] on h3 "互助日報表" at bounding box center [830, 114] width 1245 height 26
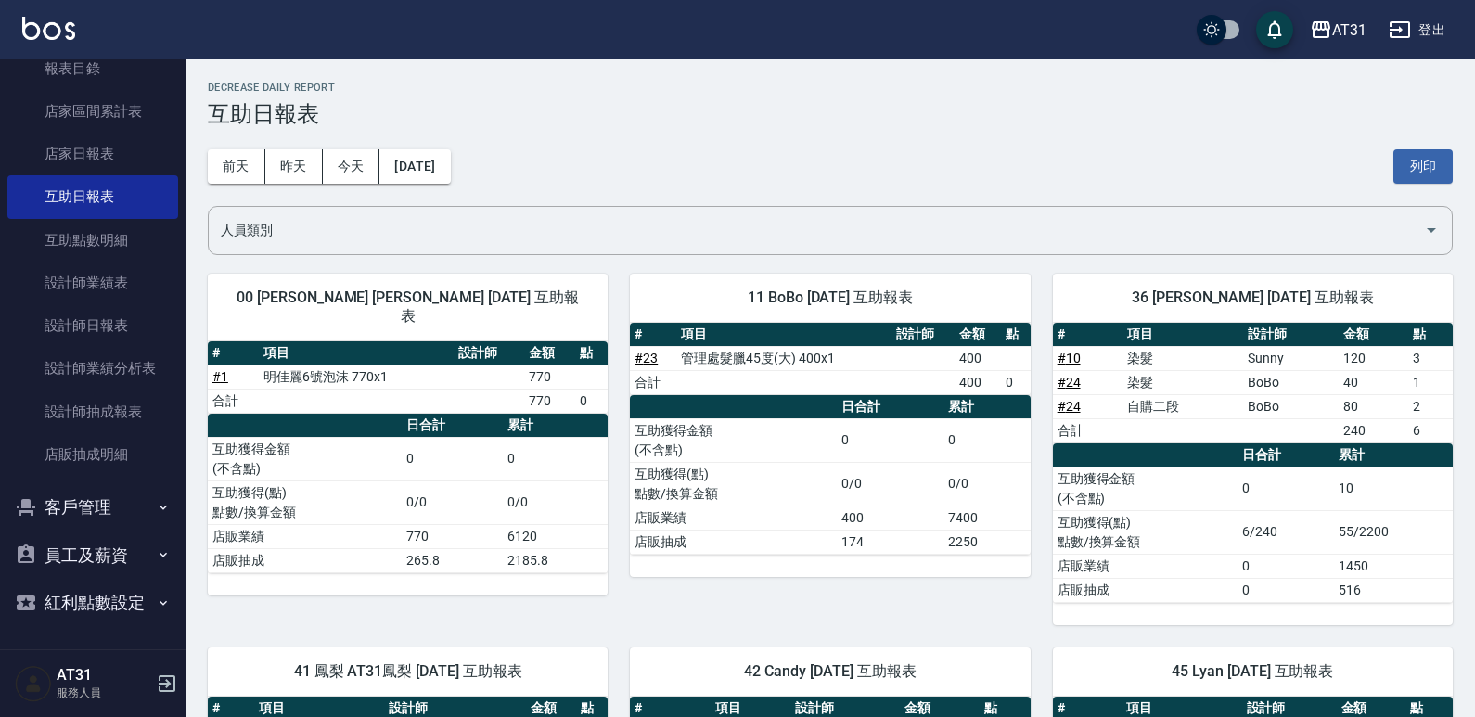
drag, startPoint x: 618, startPoint y: 107, endPoint x: 530, endPoint y: 84, distance: 90.9
click at [530, 84] on h2 "Decrease Daily Report" at bounding box center [830, 88] width 1245 height 12
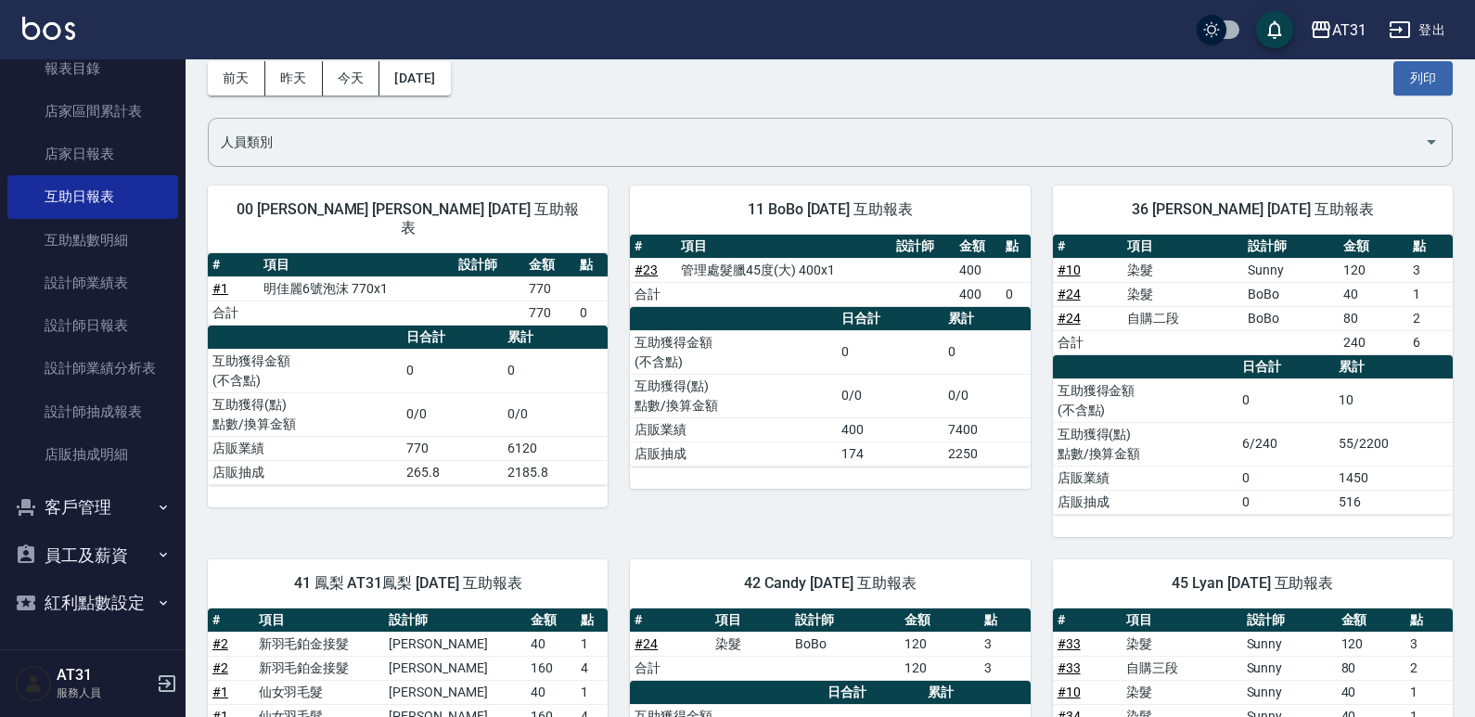
scroll to position [278, 0]
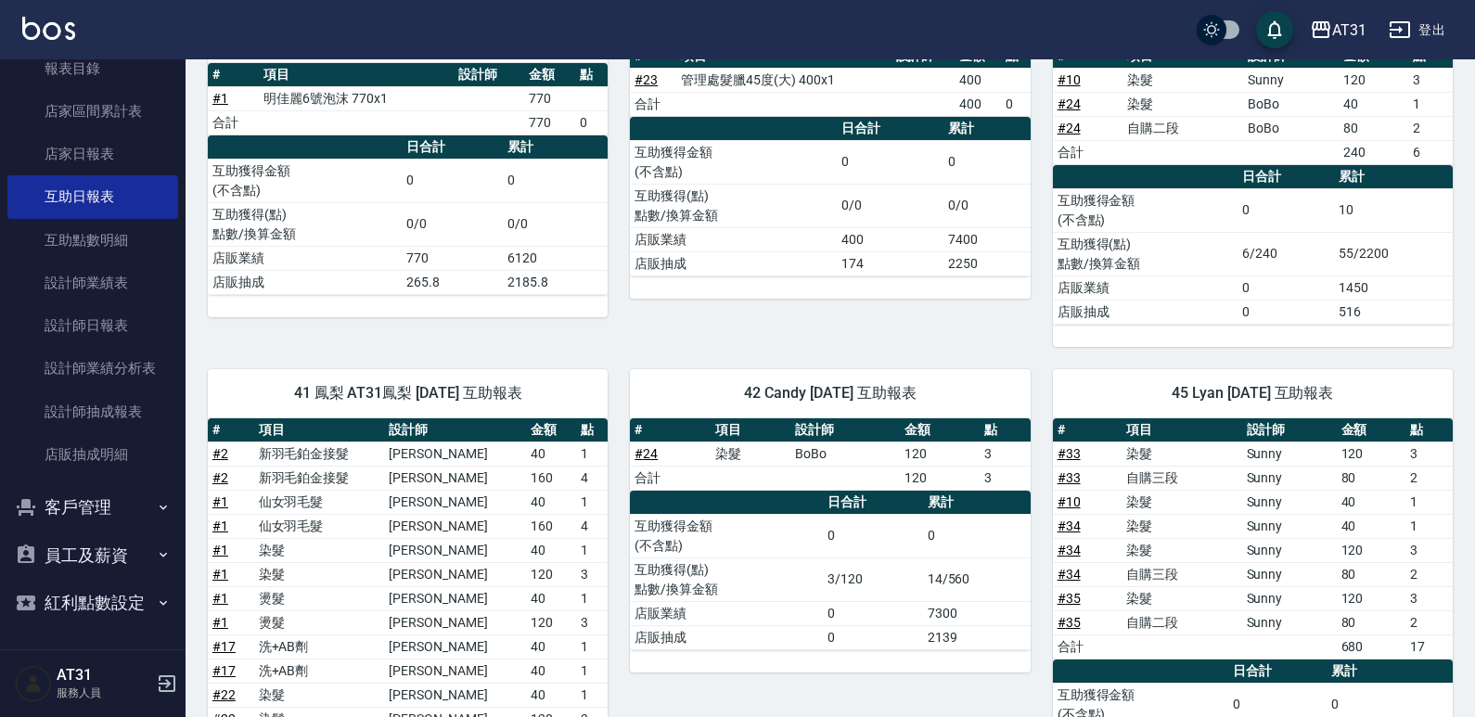
drag, startPoint x: 628, startPoint y: 257, endPoint x: 525, endPoint y: 266, distance: 103.4
drag, startPoint x: 525, startPoint y: 266, endPoint x: 477, endPoint y: 281, distance: 50.5
click at [477, 281] on div "# 項目 設計師 金額 點 # 1 明佳麗6號泡沫 770x1 770 合計 770 0 日合計 累計 互助獲得金額 (不含點) 0 0 互助獲得(點) 點數…" at bounding box center [408, 190] width 400 height 254
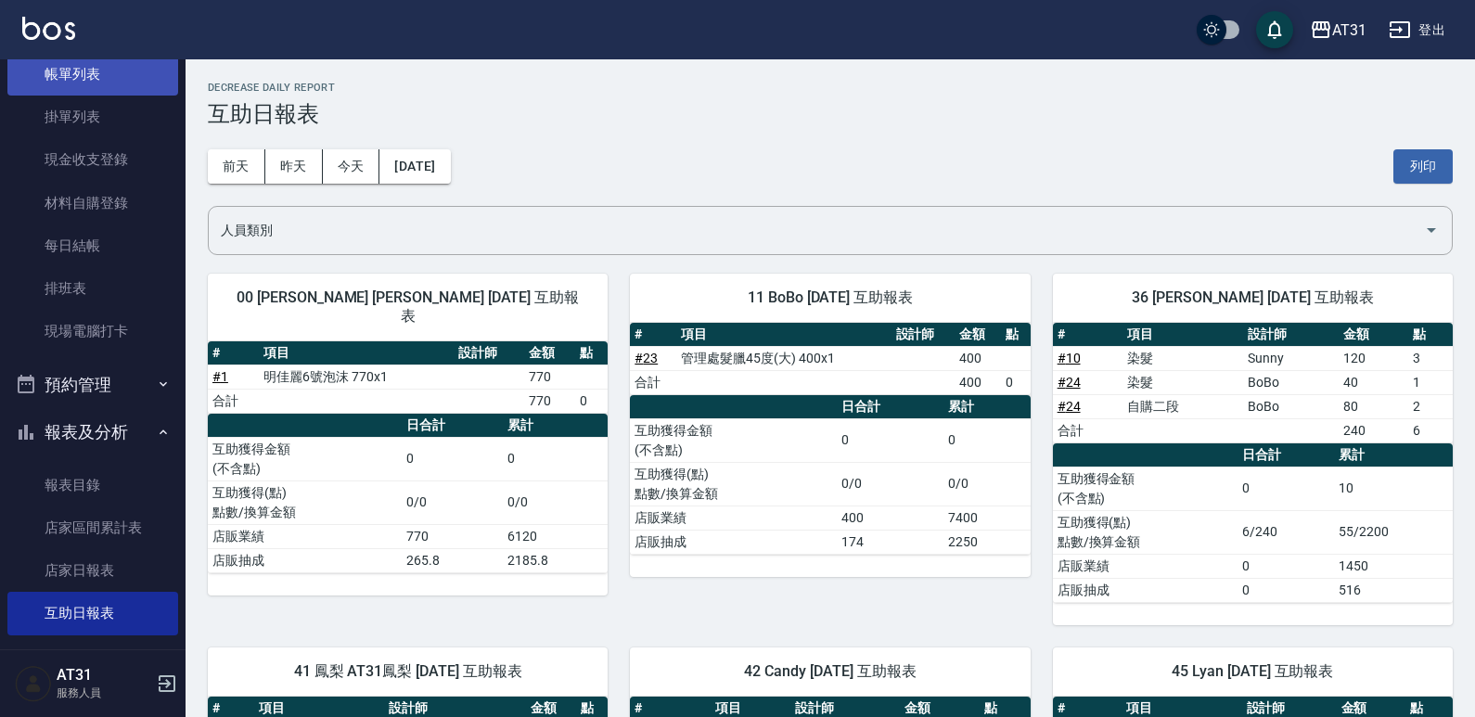
scroll to position [0, 0]
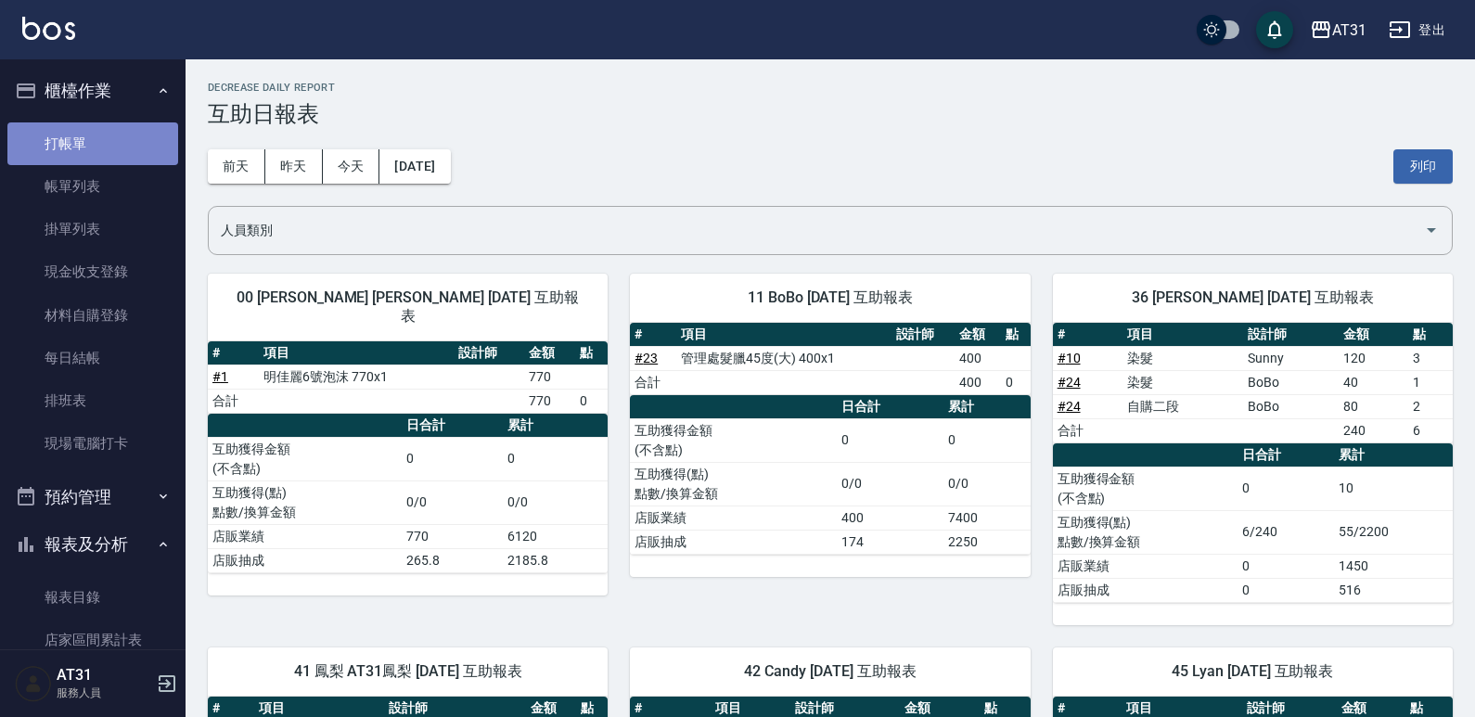
click at [95, 149] on link "打帳單" at bounding box center [92, 143] width 171 height 43
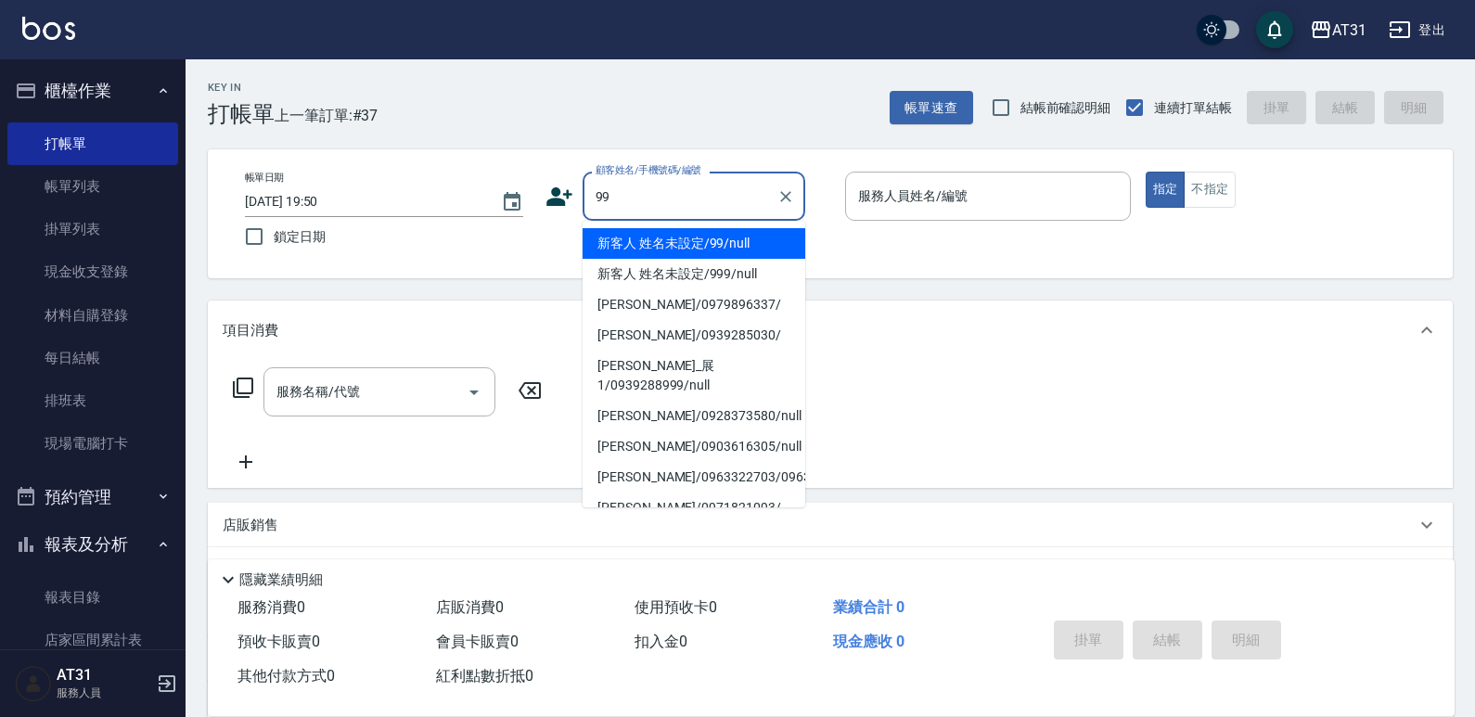
type input "99"
type input "0"
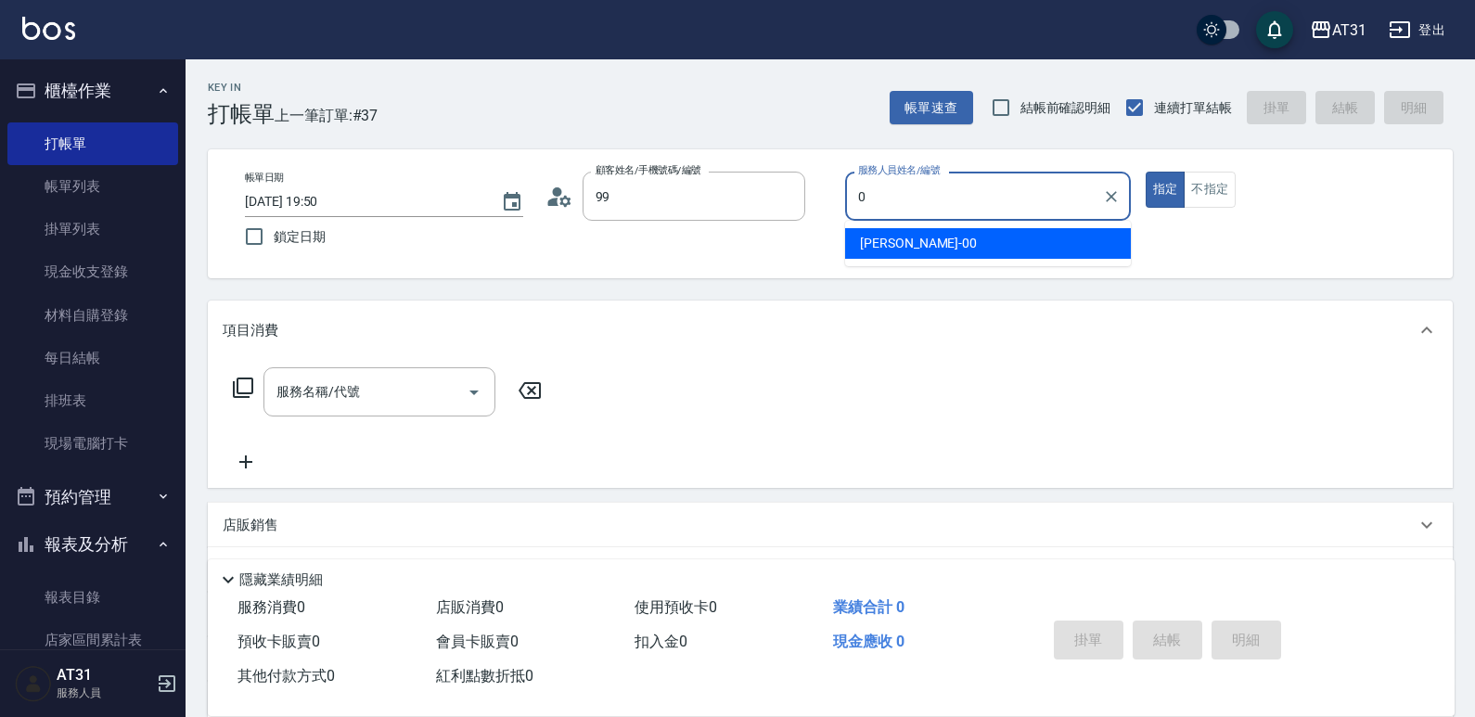
type input "新客人 姓名未設定/99/null"
type input "00"
type button "true"
type input "[PERSON_NAME]-00"
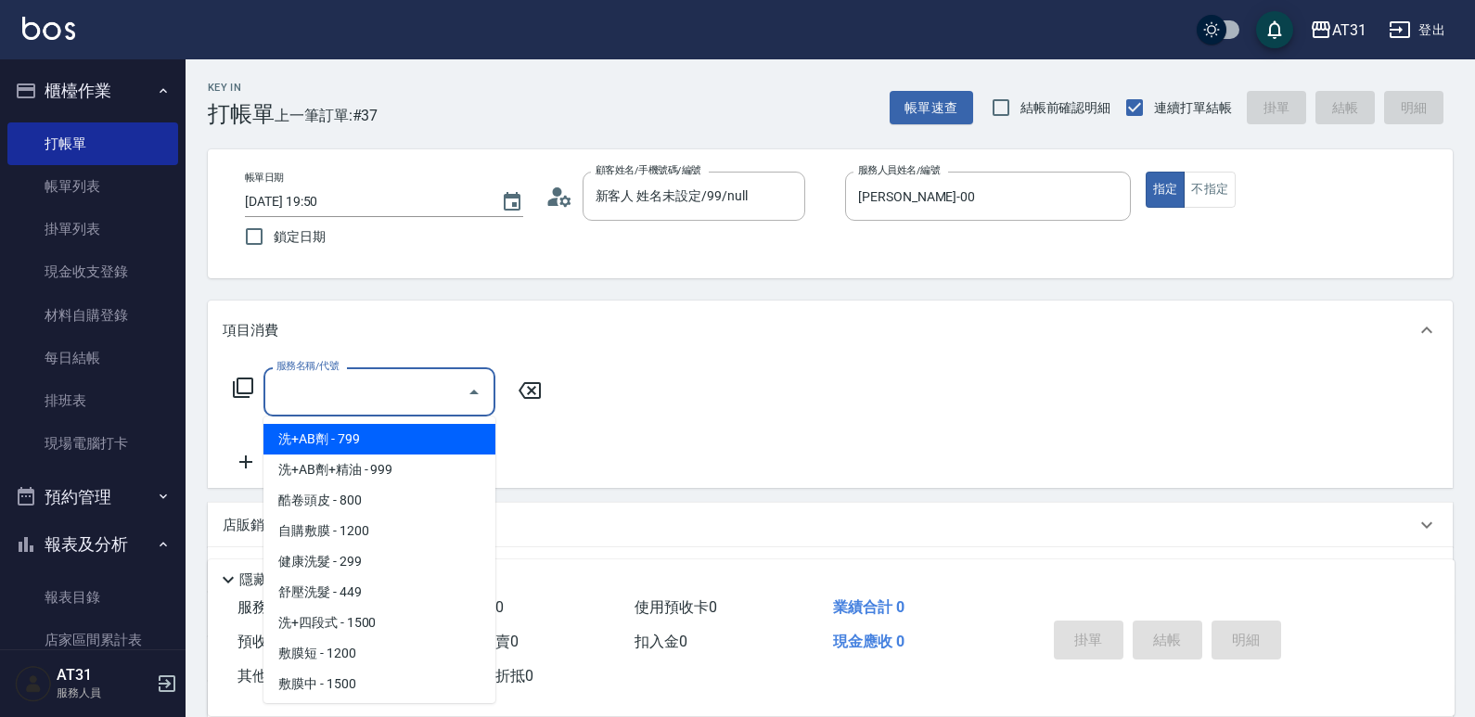
click at [435, 391] on input "服務名稱/代號" at bounding box center [365, 392] width 187 height 32
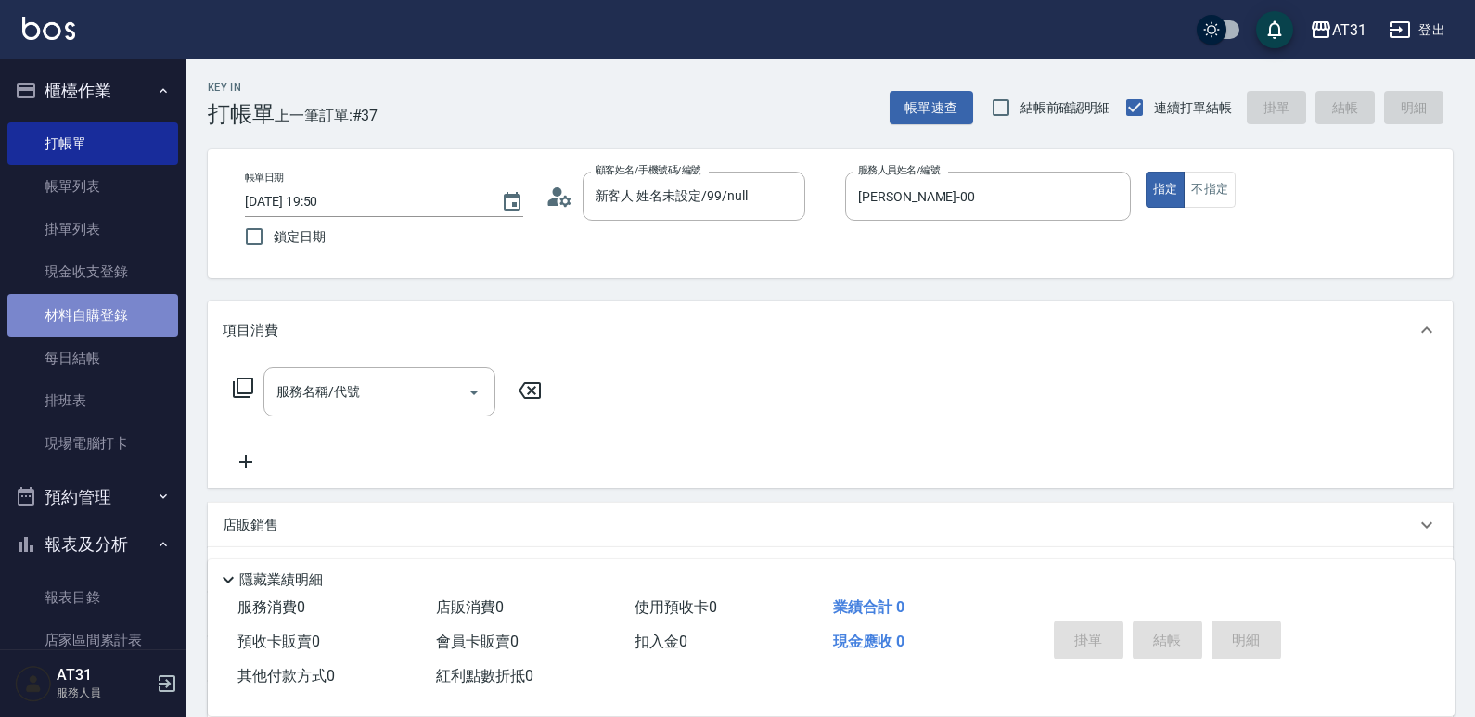
click at [106, 317] on link "材料自購登錄" at bounding box center [92, 315] width 171 height 43
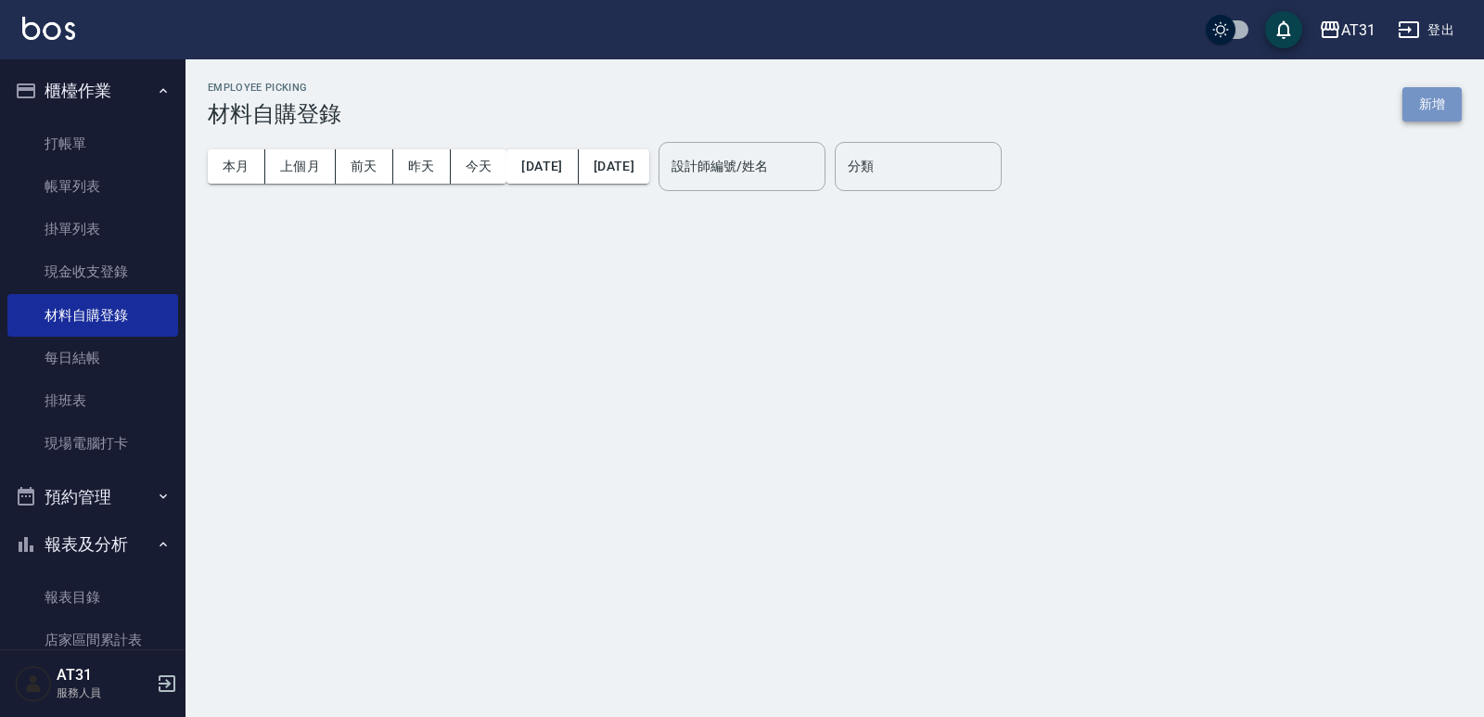
click at [1424, 117] on button "新增" at bounding box center [1432, 104] width 59 height 34
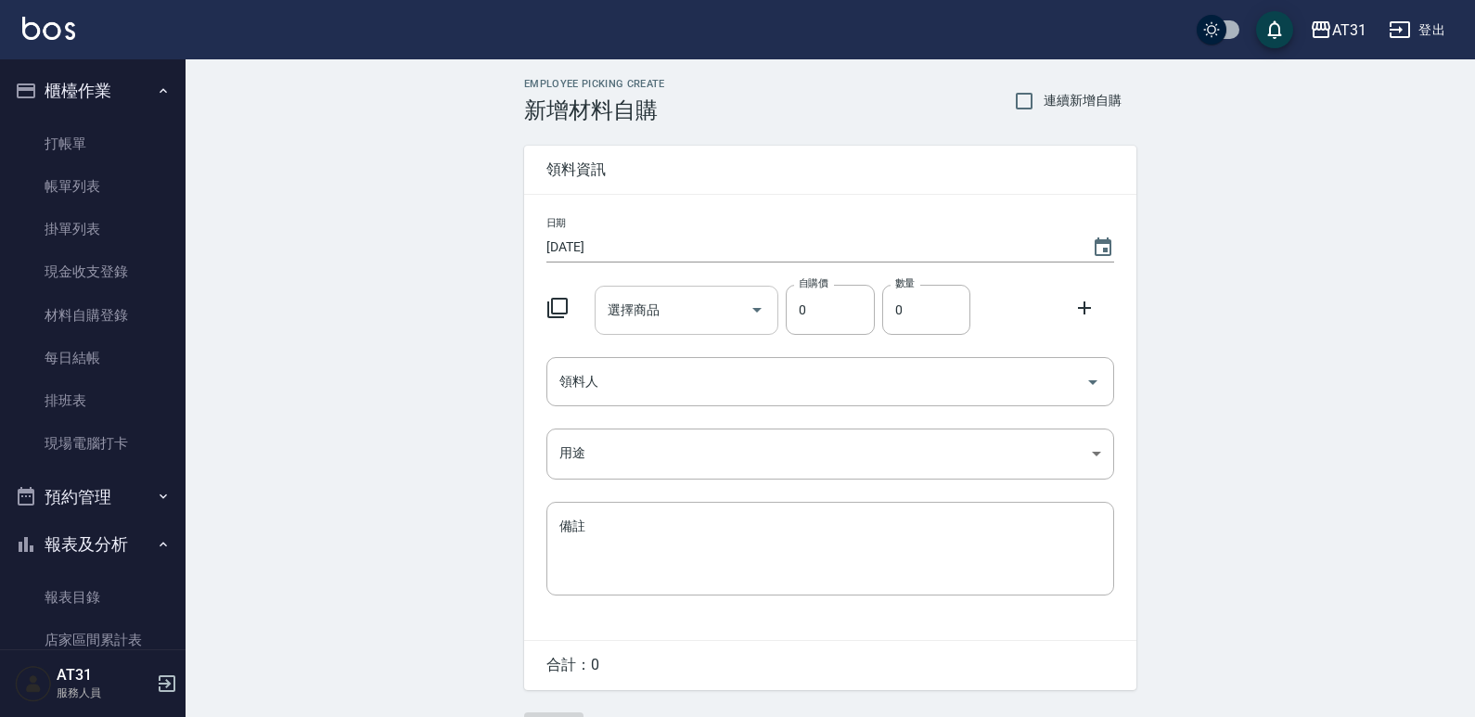
drag, startPoint x: 747, startPoint y: 294, endPoint x: 727, endPoint y: 327, distance: 37.9
click at [744, 301] on div at bounding box center [756, 310] width 28 height 49
click at [726, 323] on input "選擇商品" at bounding box center [673, 310] width 140 height 32
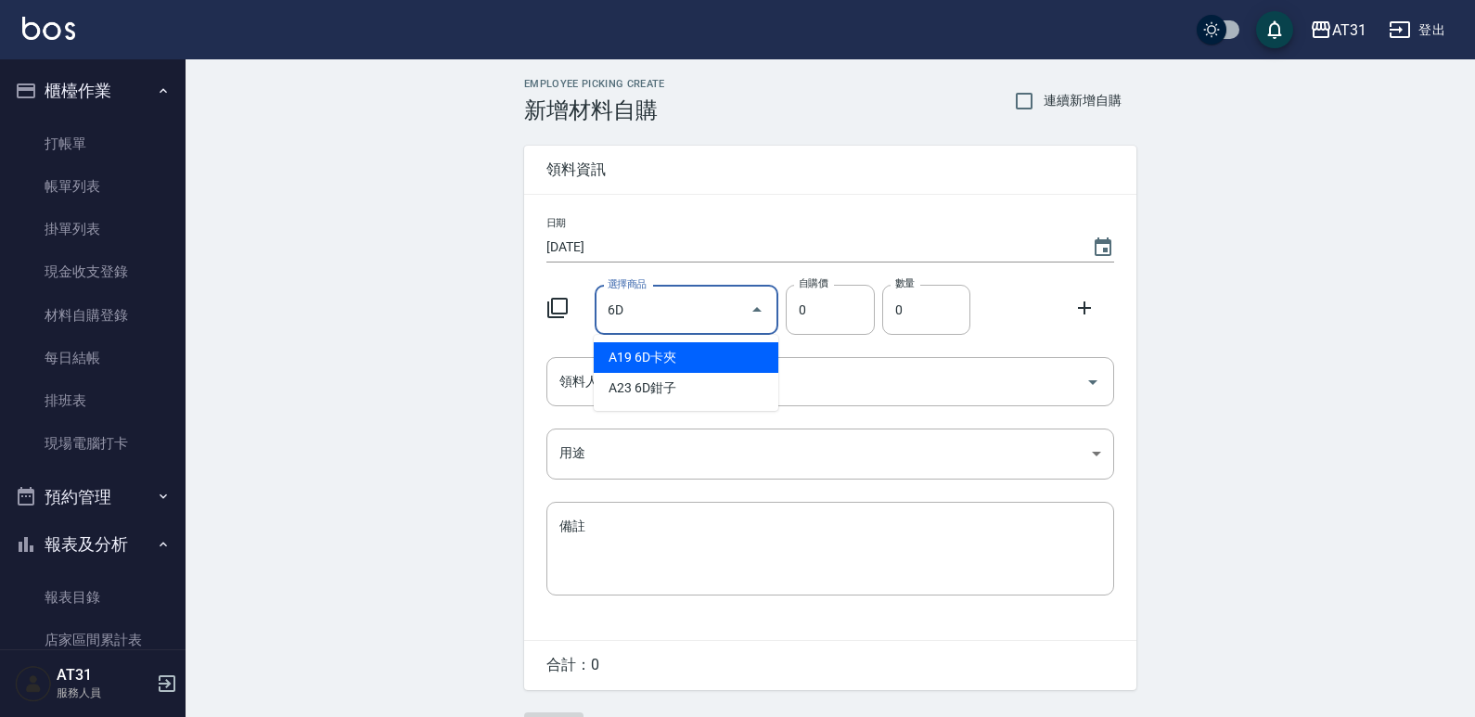
type input "6"
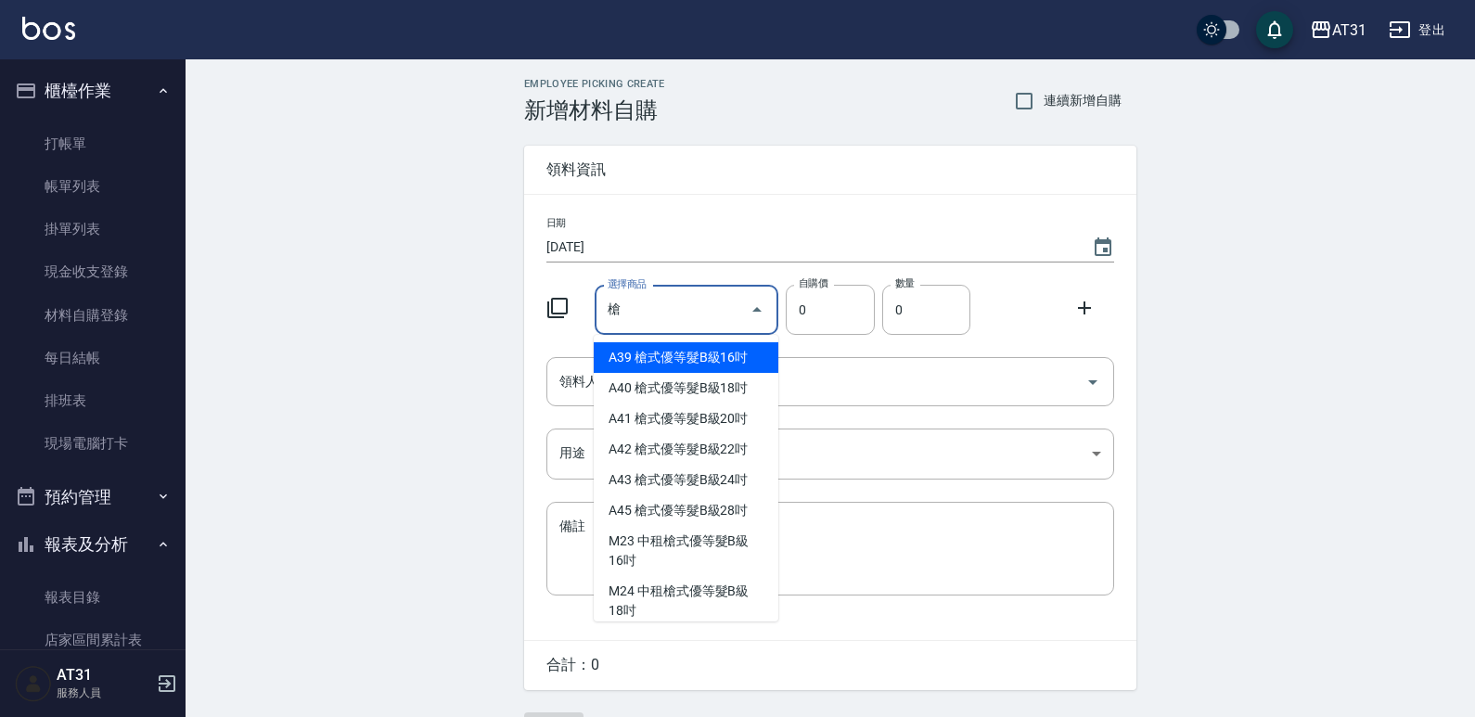
click at [628, 366] on li "A39 槍式優等髮B級16吋" at bounding box center [686, 357] width 185 height 31
type input "槍式優等髮B級16吋"
type input "880"
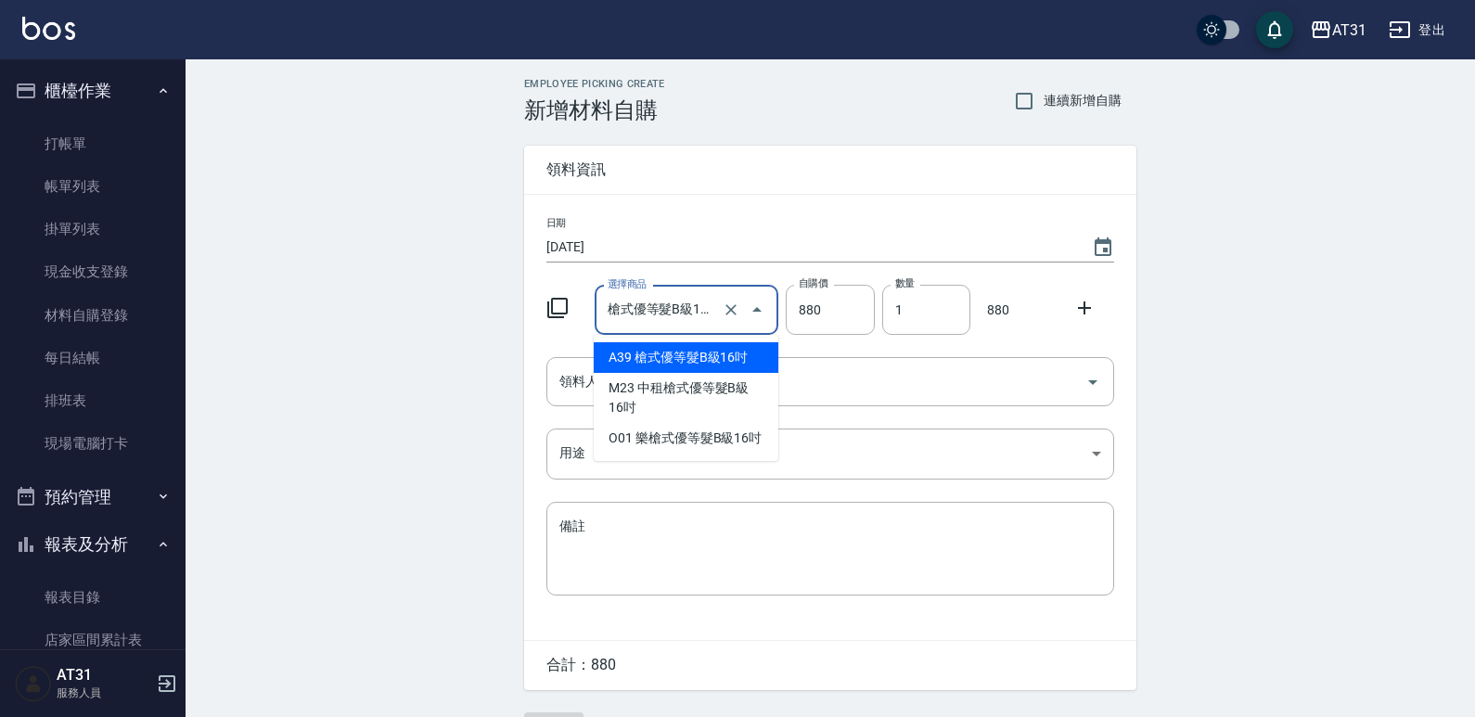
click at [702, 314] on input "槍式優等髮B級16吋" at bounding box center [661, 310] width 116 height 32
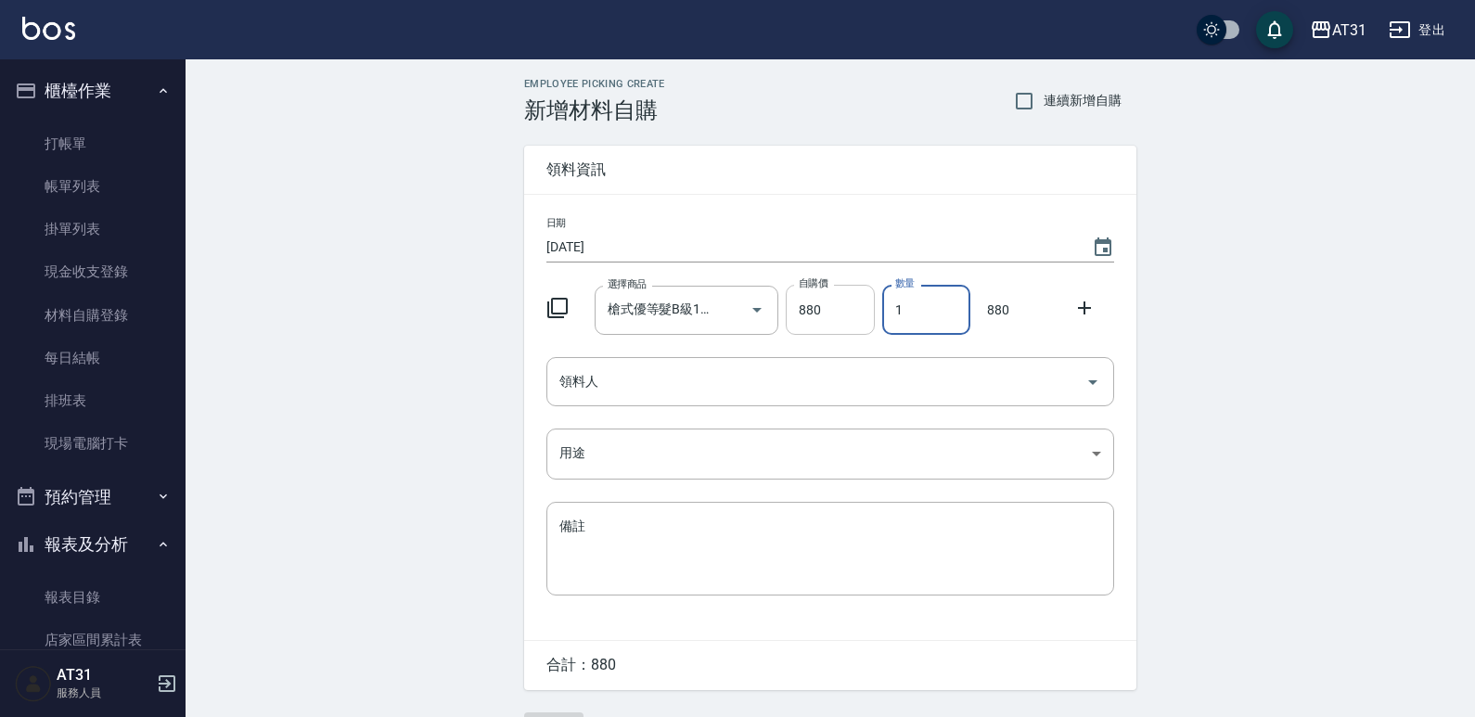
drag, startPoint x: 929, startPoint y: 311, endPoint x: 837, endPoint y: 333, distance: 95.4
click at [837, 333] on div "選擇商品 槍式優等髮B級16吋 選擇商品 自購價 880 自購價 數量 1 數量 880" at bounding box center [826, 306] width 575 height 58
type input "3"
drag, startPoint x: 822, startPoint y: 368, endPoint x: 778, endPoint y: 404, distance: 56.7
click at [822, 369] on input "領料人" at bounding box center [816, 381] width 523 height 32
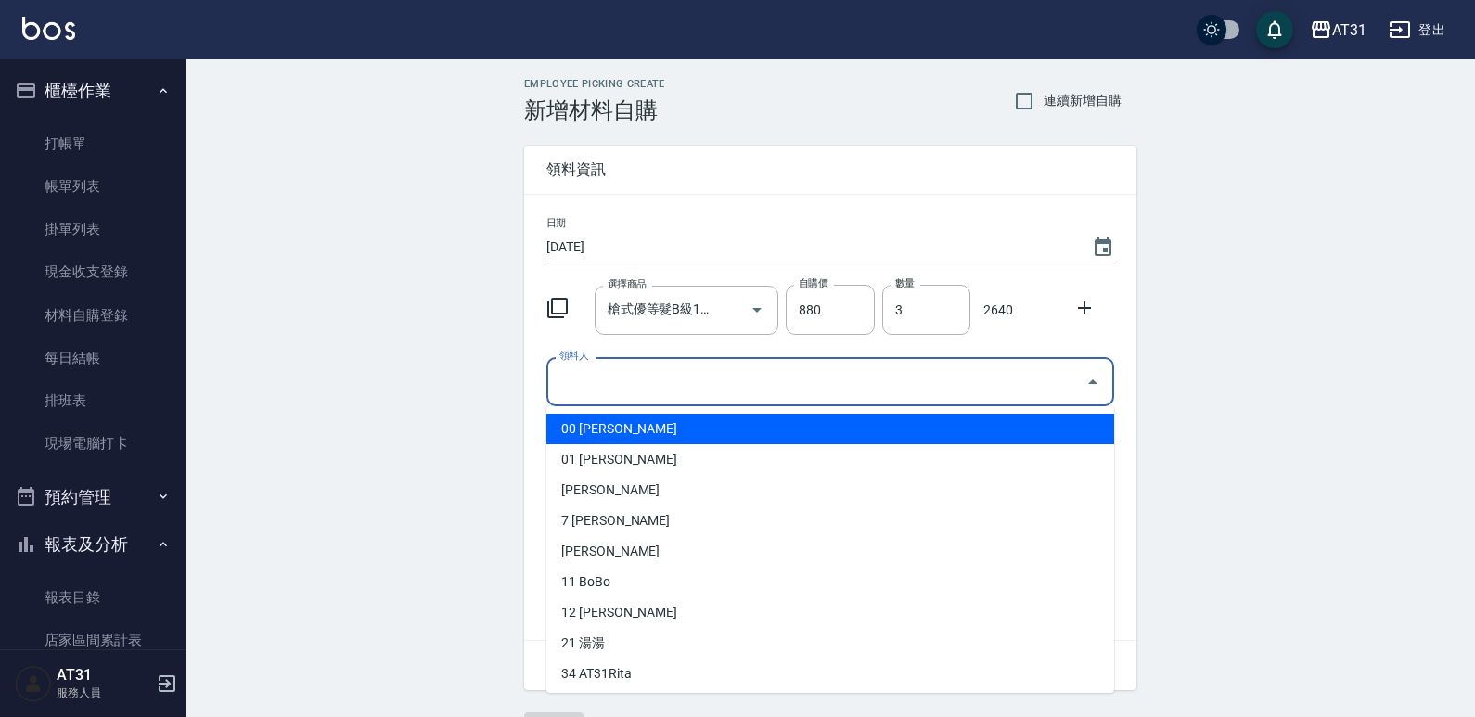
drag, startPoint x: 745, startPoint y: 429, endPoint x: 695, endPoint y: 478, distance: 70.2
click at [744, 429] on li "00 [PERSON_NAME]" at bounding box center [830, 429] width 568 height 31
type input "[PERSON_NAME]"
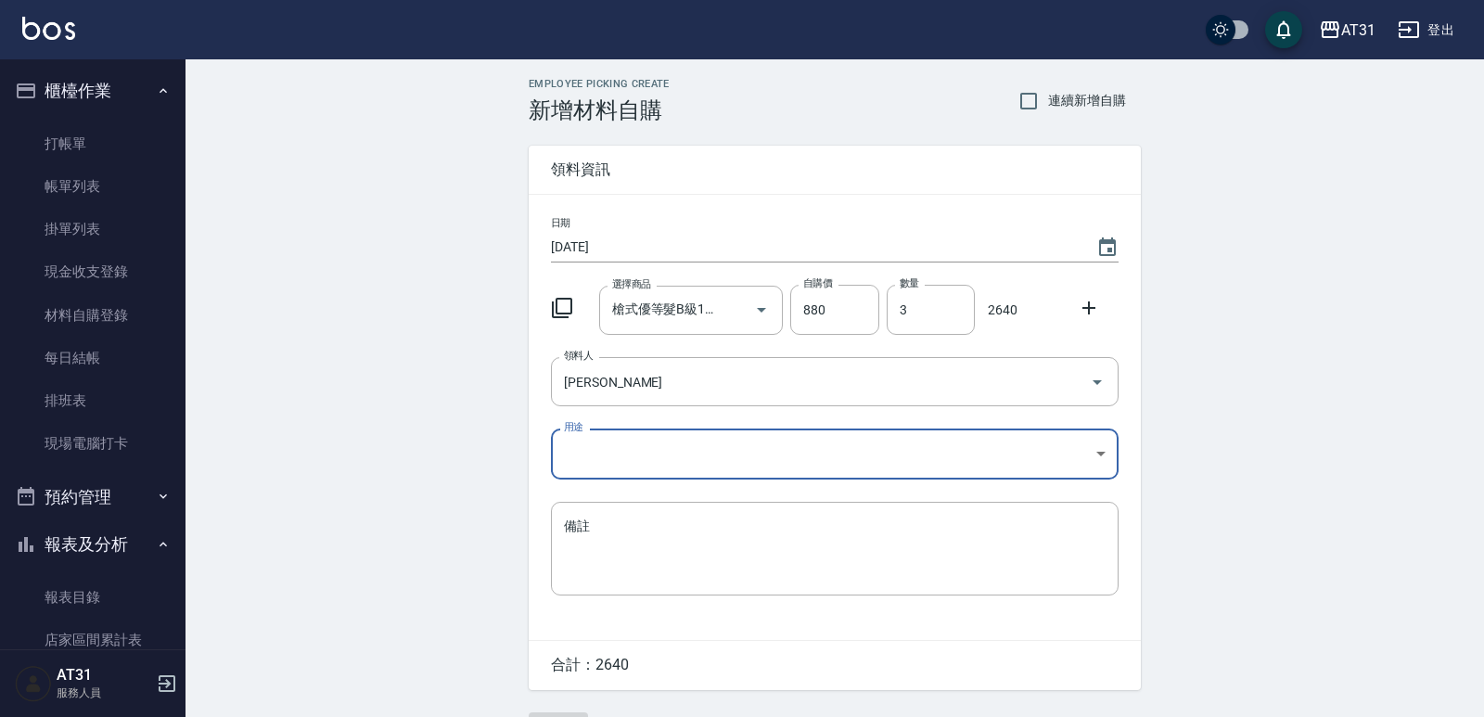
click at [694, 478] on body "AT31 登出 櫃檯作業 打帳單 帳單列表 掛單列表 現金收支登錄 材料自購登錄 每日結帳 排班表 現場電腦打卡 預約管理 預約管理 單日預約紀錄 單週預約紀…" at bounding box center [742, 382] width 1484 height 764
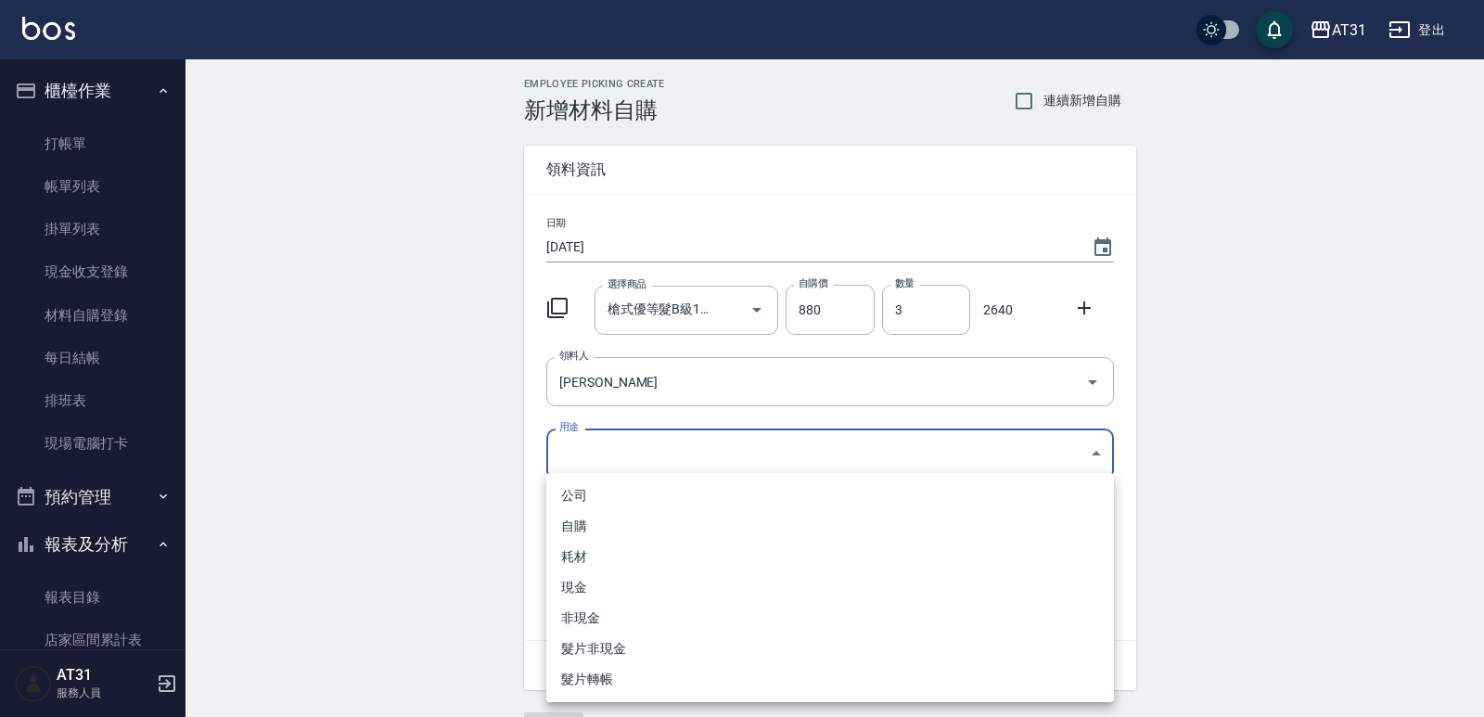
click at [706, 452] on div at bounding box center [742, 358] width 1484 height 717
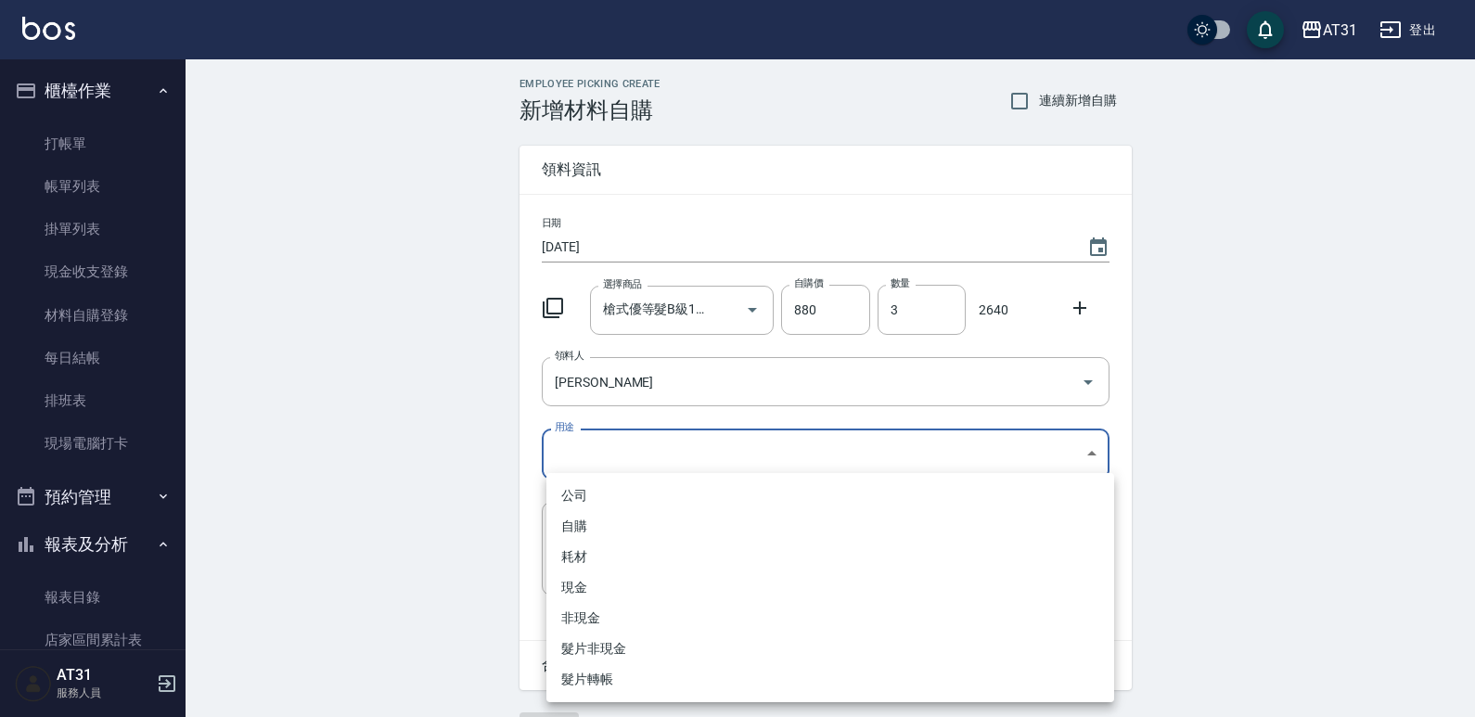
drag, startPoint x: 681, startPoint y: 462, endPoint x: 651, endPoint y: 545, distance: 88.6
click at [682, 463] on body "AT31 登出 櫃檯作業 打帳單 帳單列表 掛單列表 現金收支登錄 材料自購登錄 每日結帳 排班表 現場電腦打卡 預約管理 預約管理 單日預約紀錄 單週預約紀…" at bounding box center [737, 382] width 1475 height 764
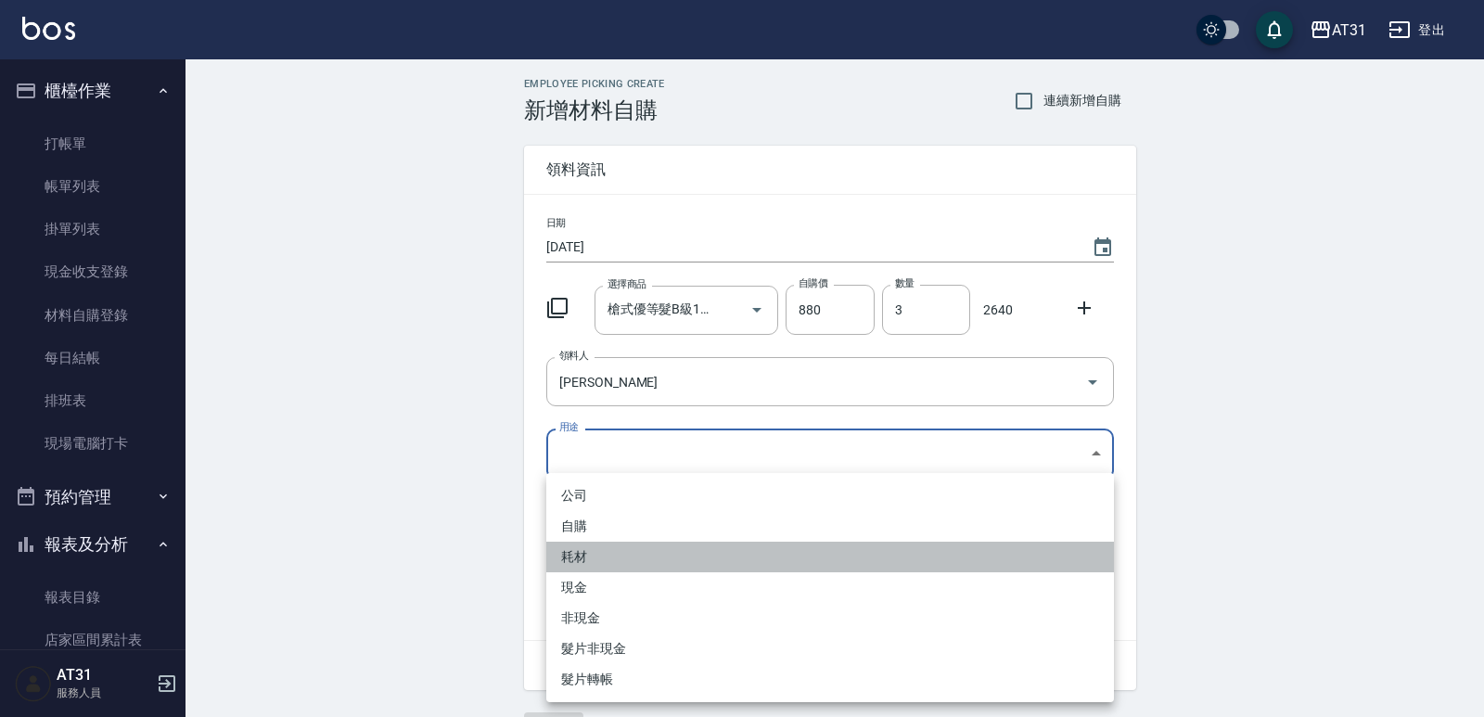
click at [649, 547] on li "耗材" at bounding box center [830, 557] width 568 height 31
type input "耗材"
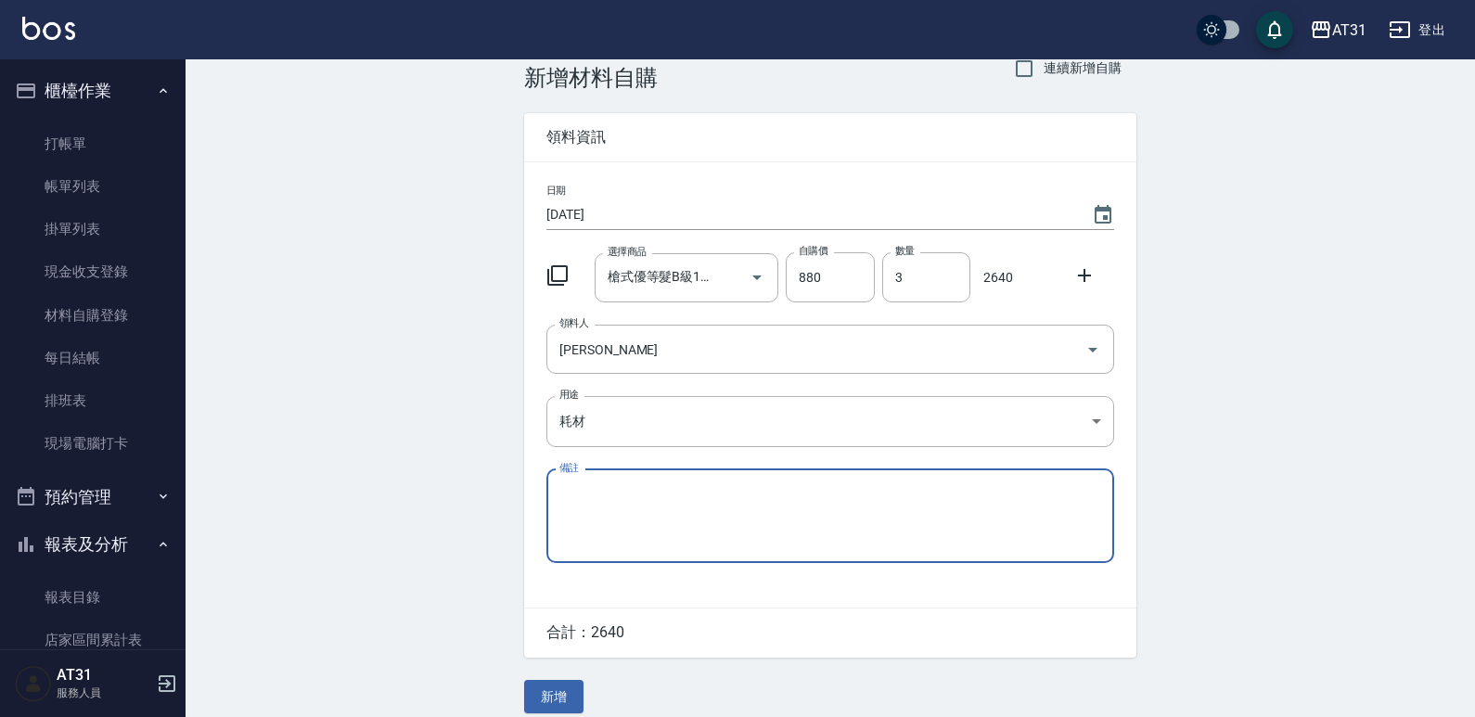
scroll to position [50, 0]
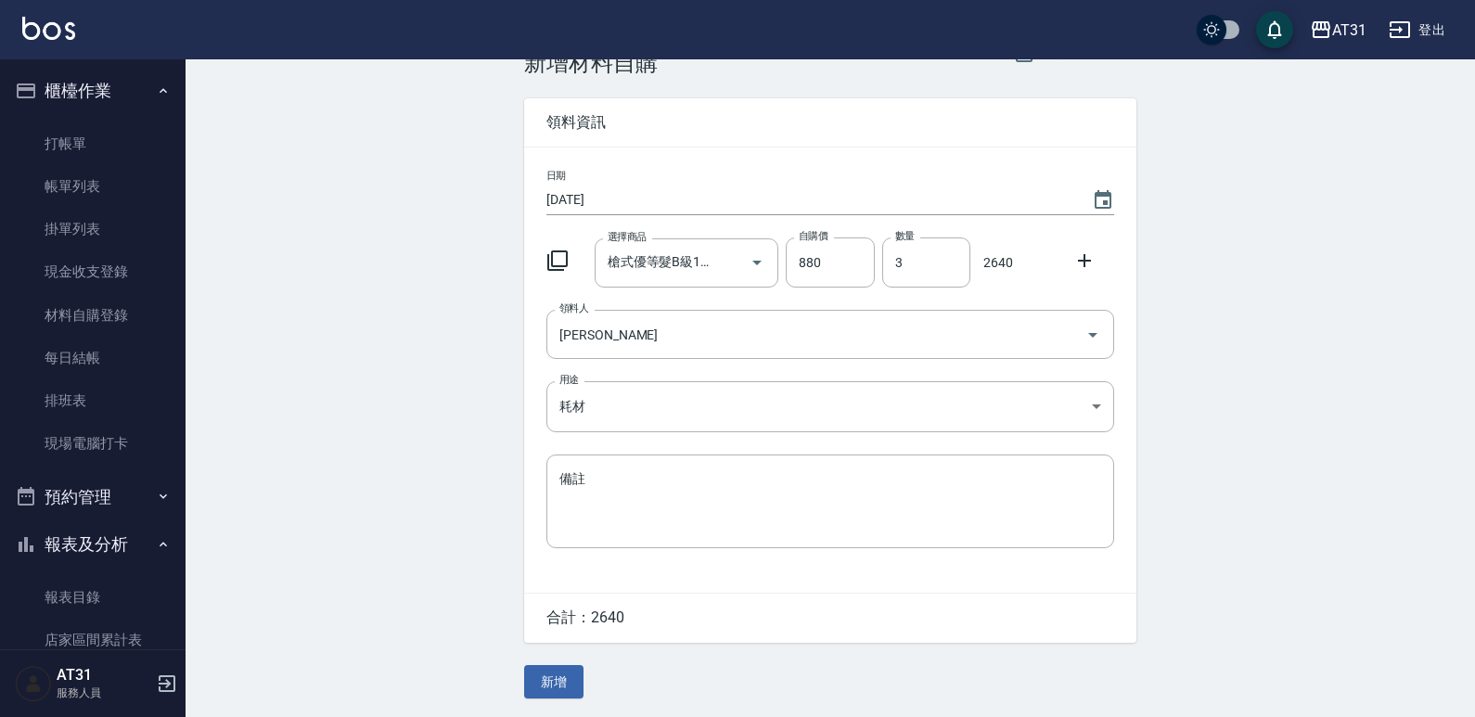
click at [583, 679] on div "Employee Picking Create 新增材料自購 連續新增自購 領料資訊 日期 [DATE] 選擇商品 槍式優等髮B級16吋 選擇商品 自購價 8…" at bounding box center [830, 364] width 649 height 705
click at [580, 683] on button "新增" at bounding box center [553, 682] width 59 height 34
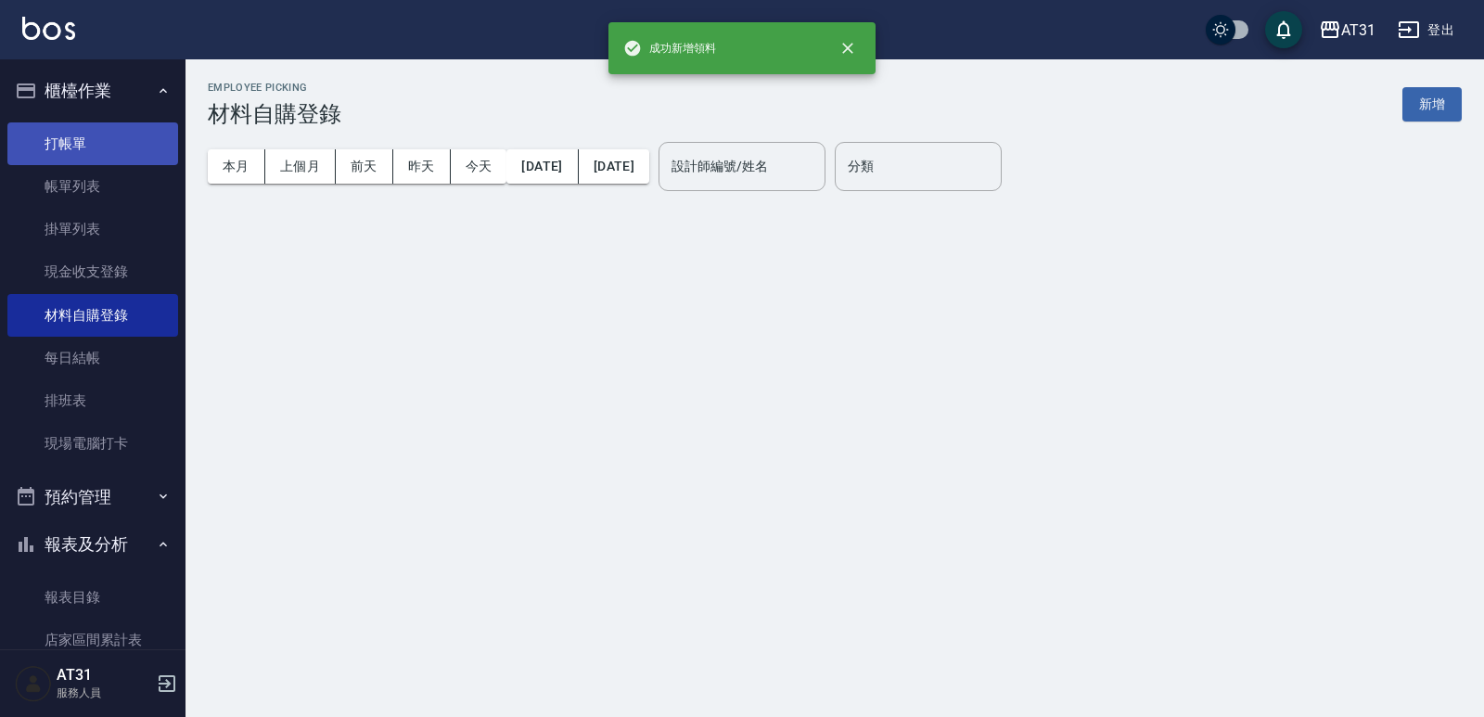
click at [100, 144] on link "打帳單" at bounding box center [92, 143] width 171 height 43
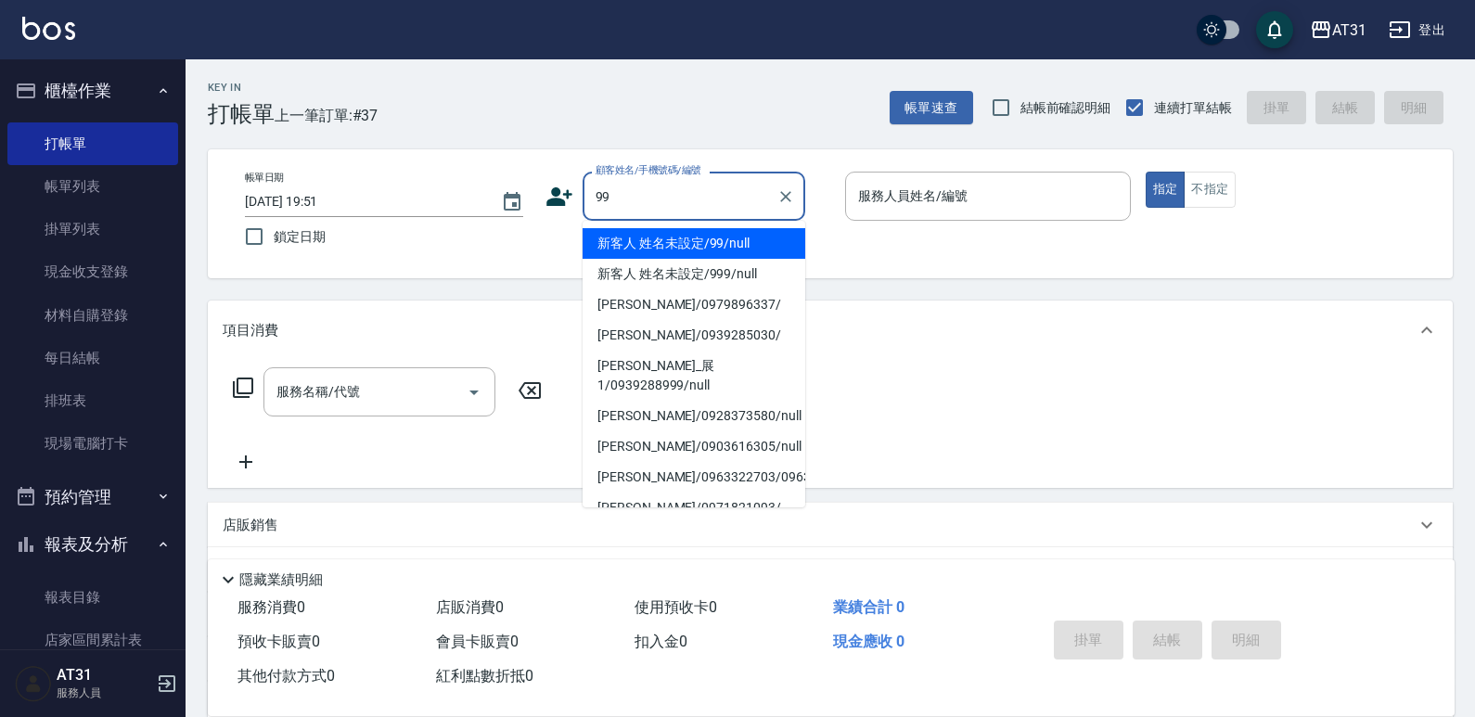
type input "99"
type input "0"
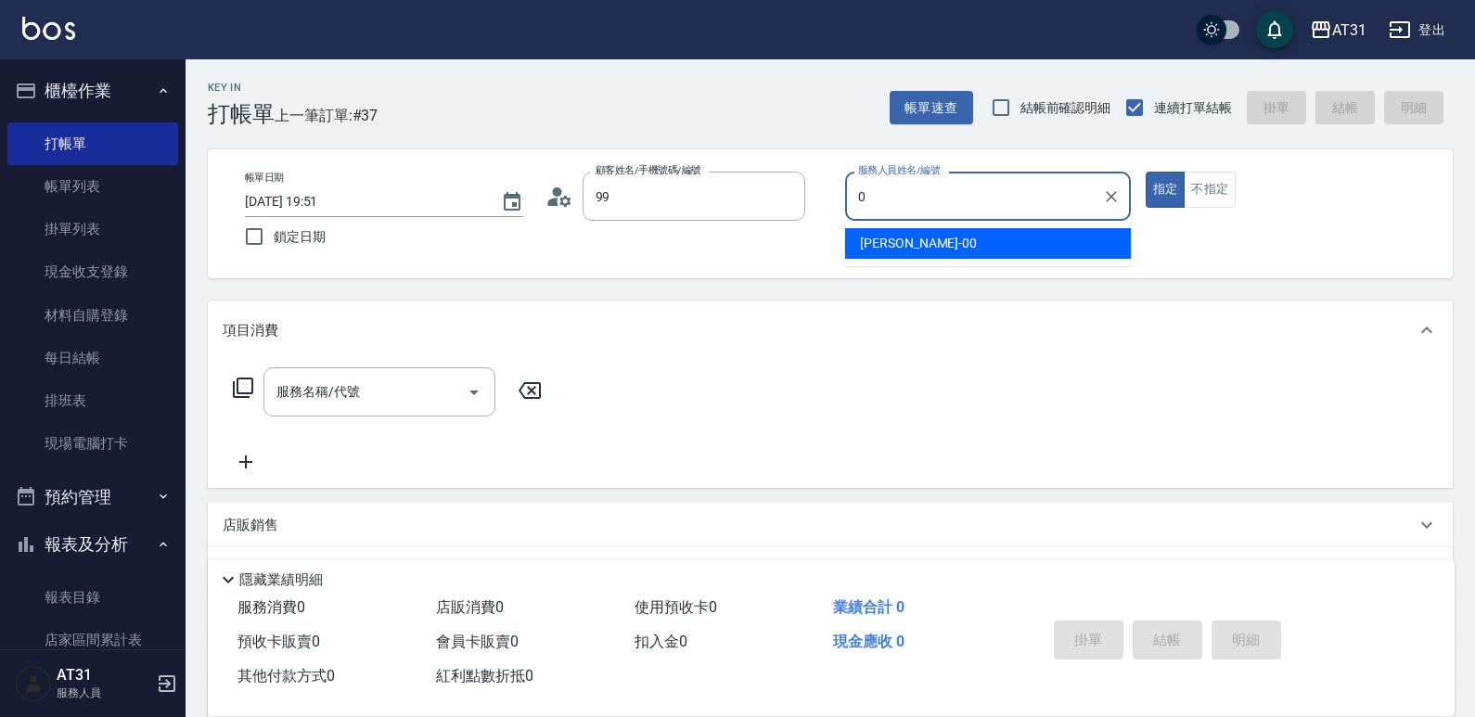
type input "新客人 姓名未設定/99/null"
type input "00"
type button "true"
type input "[PERSON_NAME]-00"
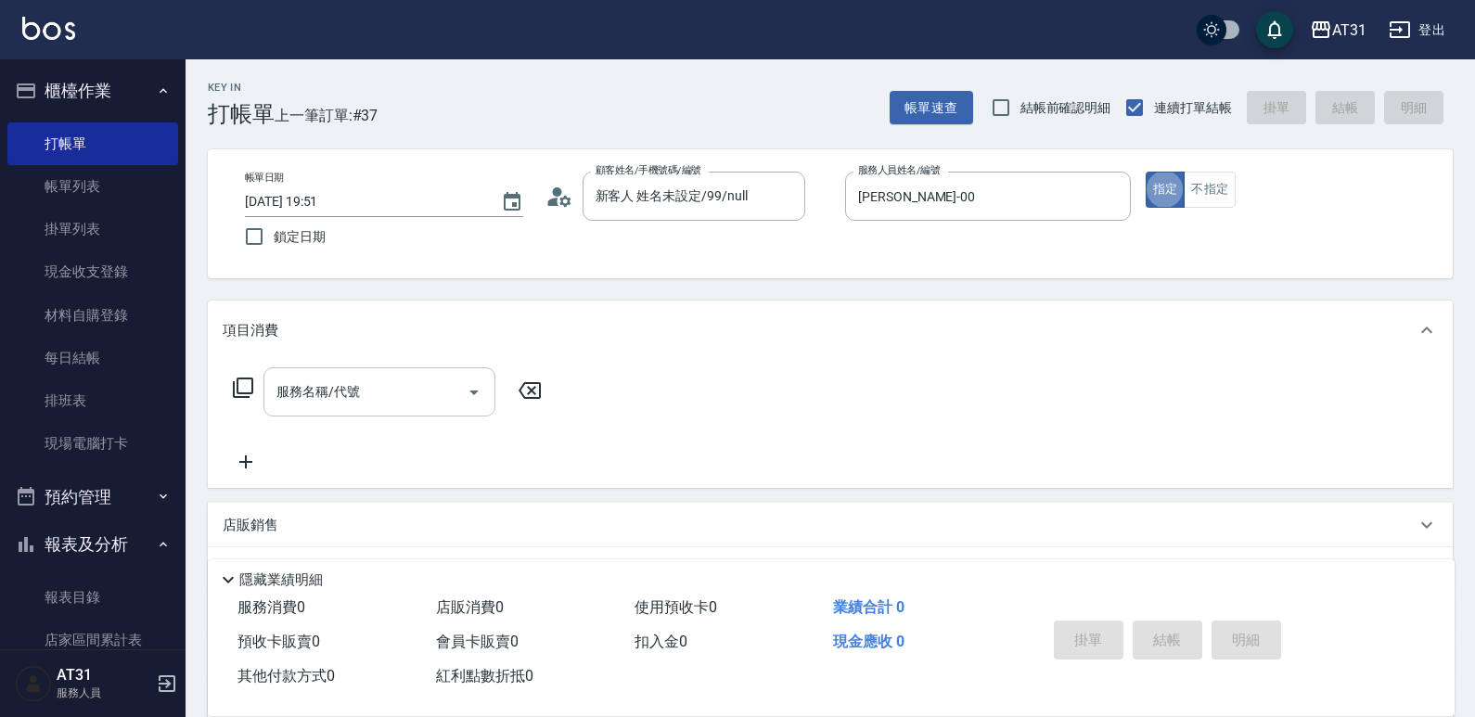
click at [433, 393] on input "服務名稱/代號" at bounding box center [365, 392] width 187 height 32
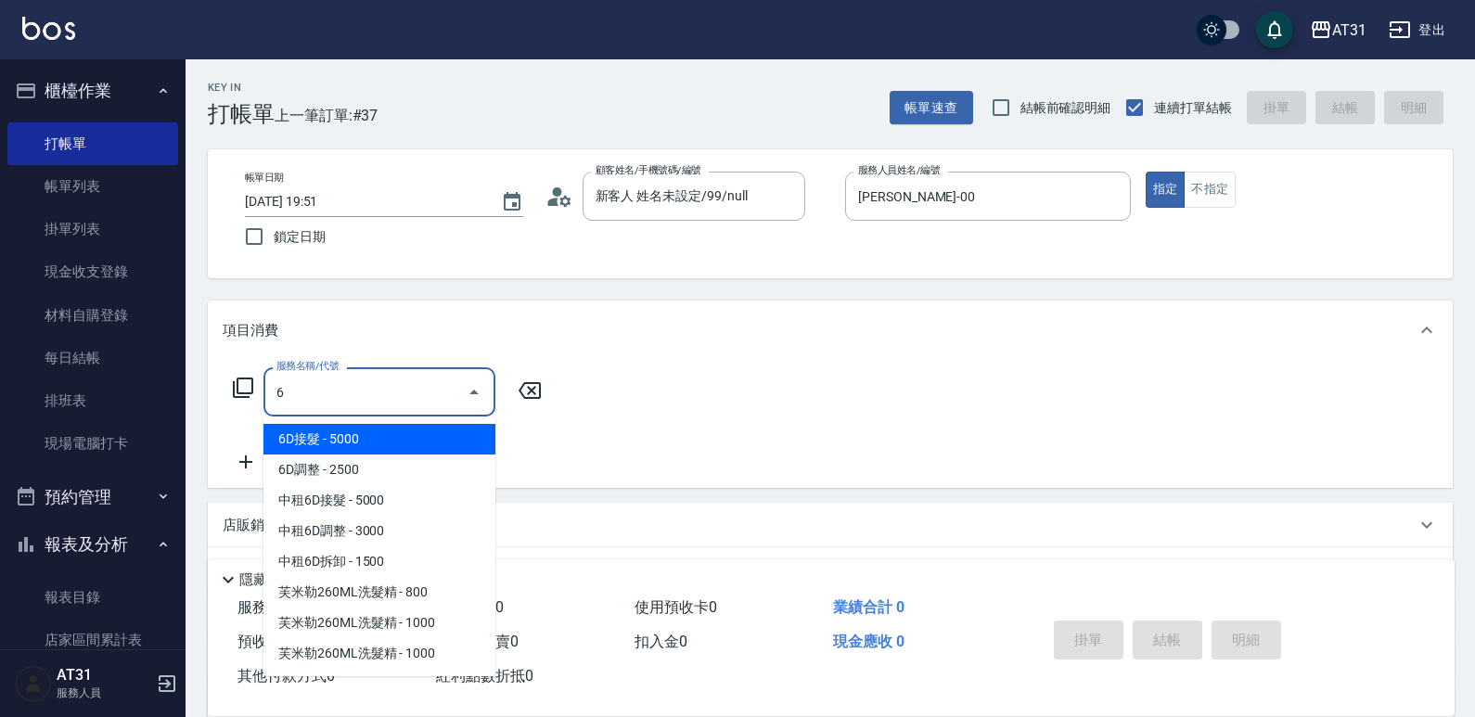
click at [447, 432] on span "6D接髮 - 5000" at bounding box center [379, 439] width 232 height 31
type input "6D接髮(702)"
type input "500"
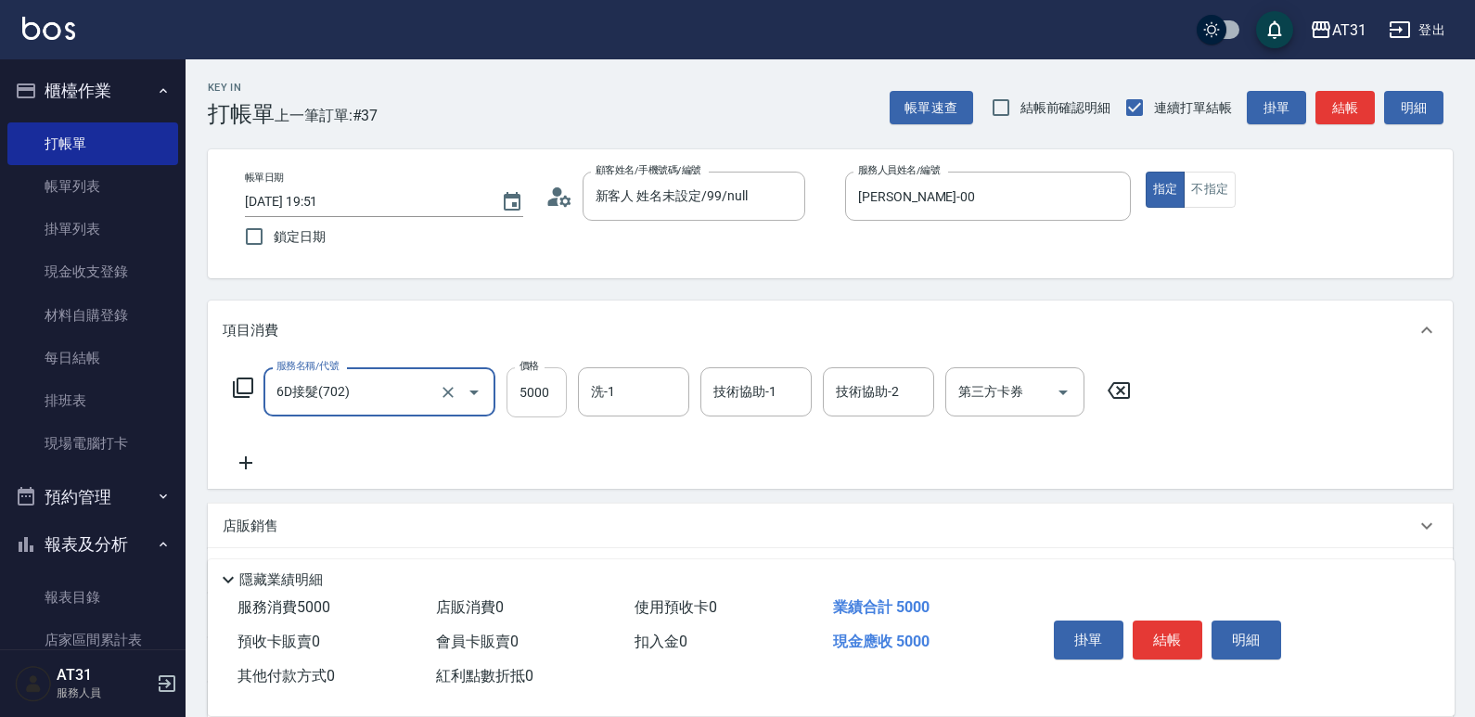
type input "6D接髮(702)"
click at [546, 403] on input "5000" at bounding box center [536, 392] width 60 height 50
type input "0"
type input "433"
type input "430"
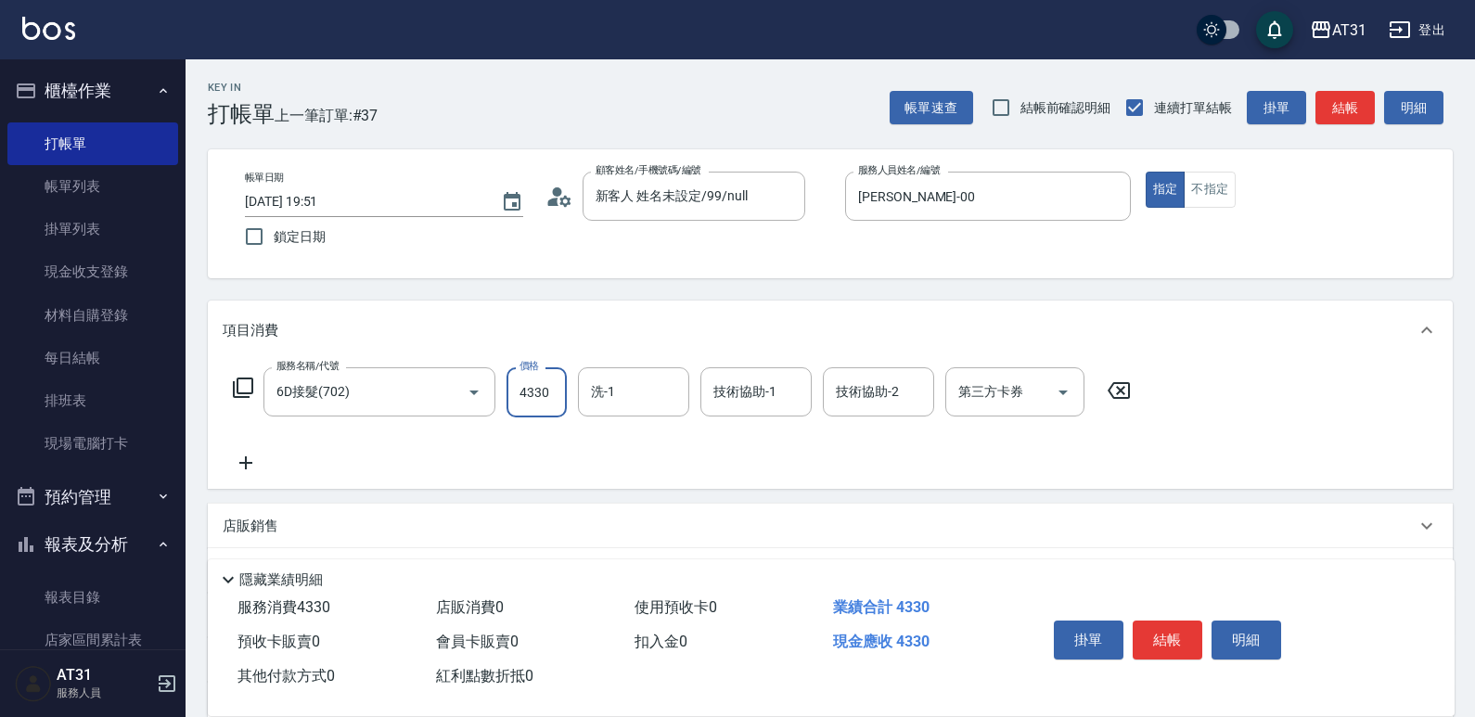
type input "4330"
type input "鳳梨-41"
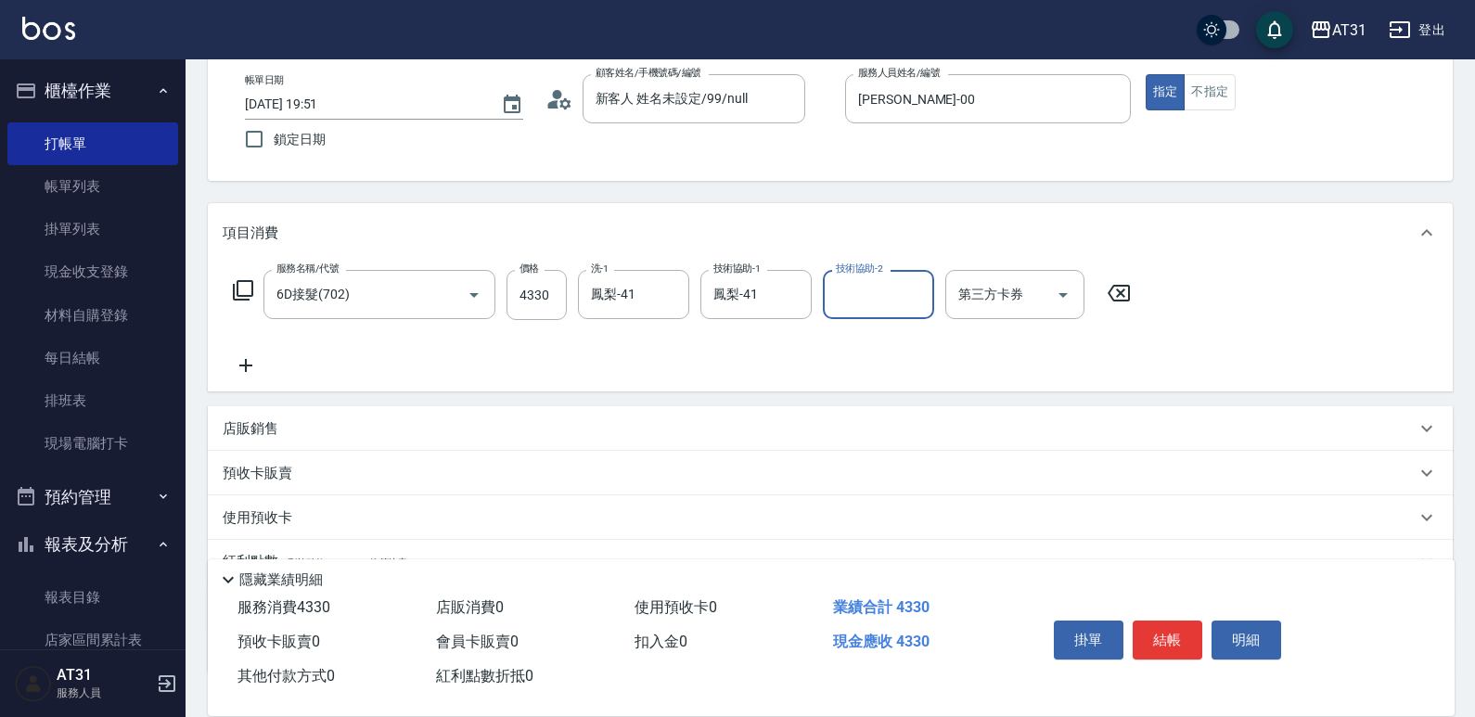
scroll to position [232, 0]
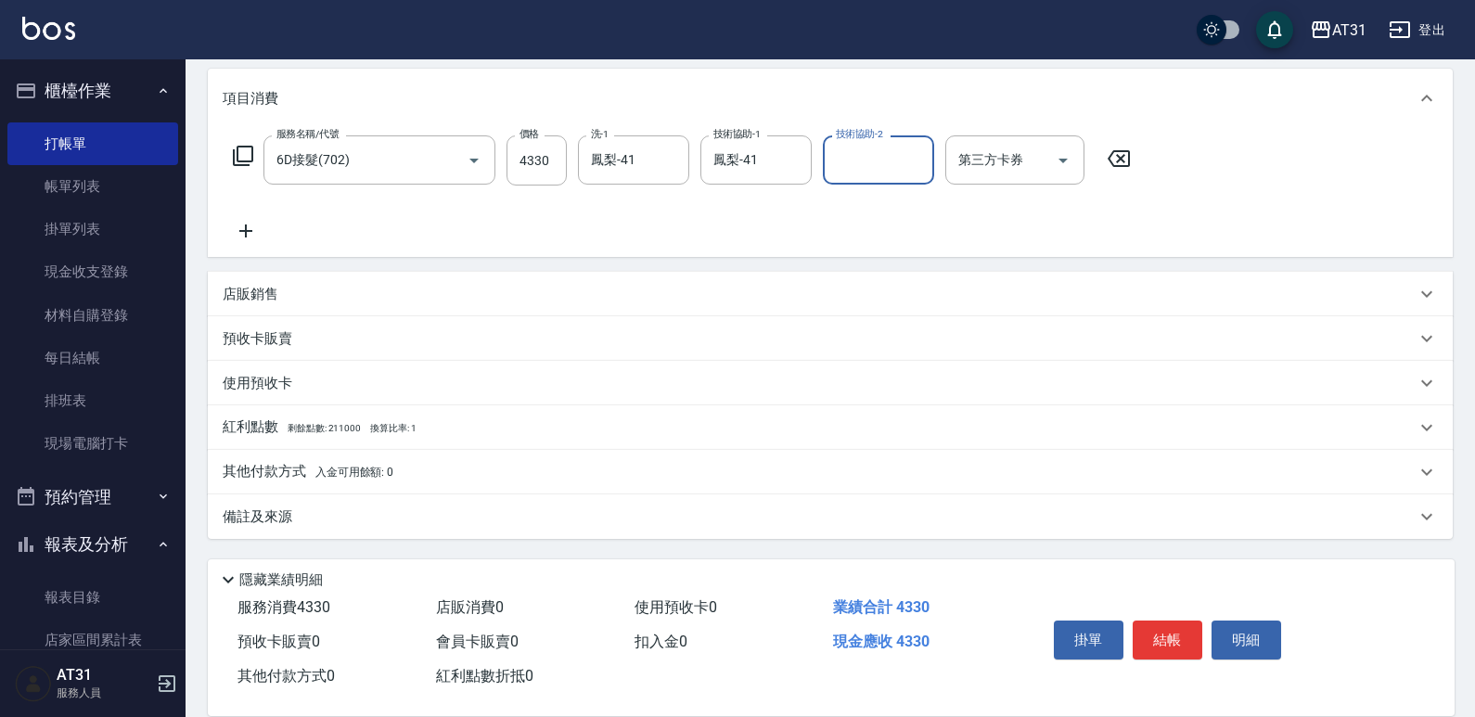
click at [234, 235] on icon at bounding box center [246, 231] width 46 height 22
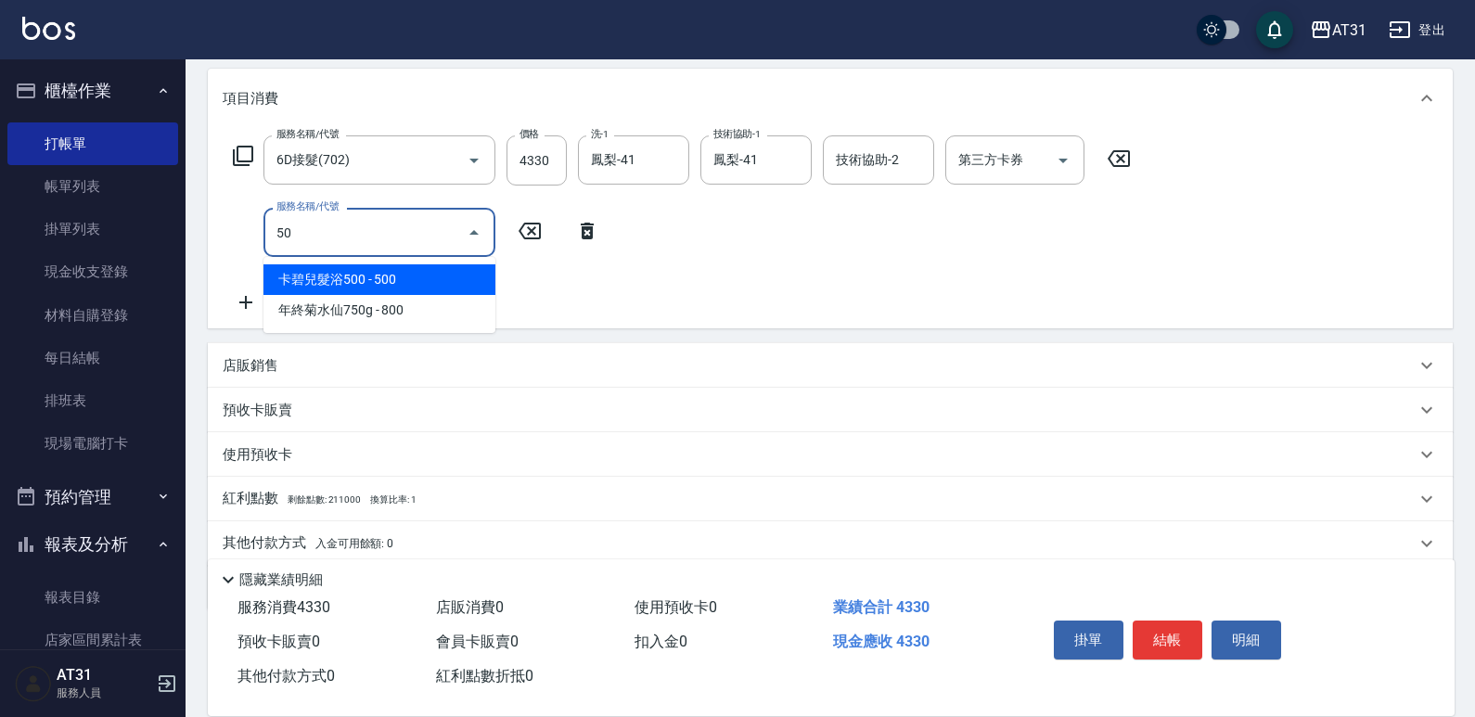
type input "501"
type input "590"
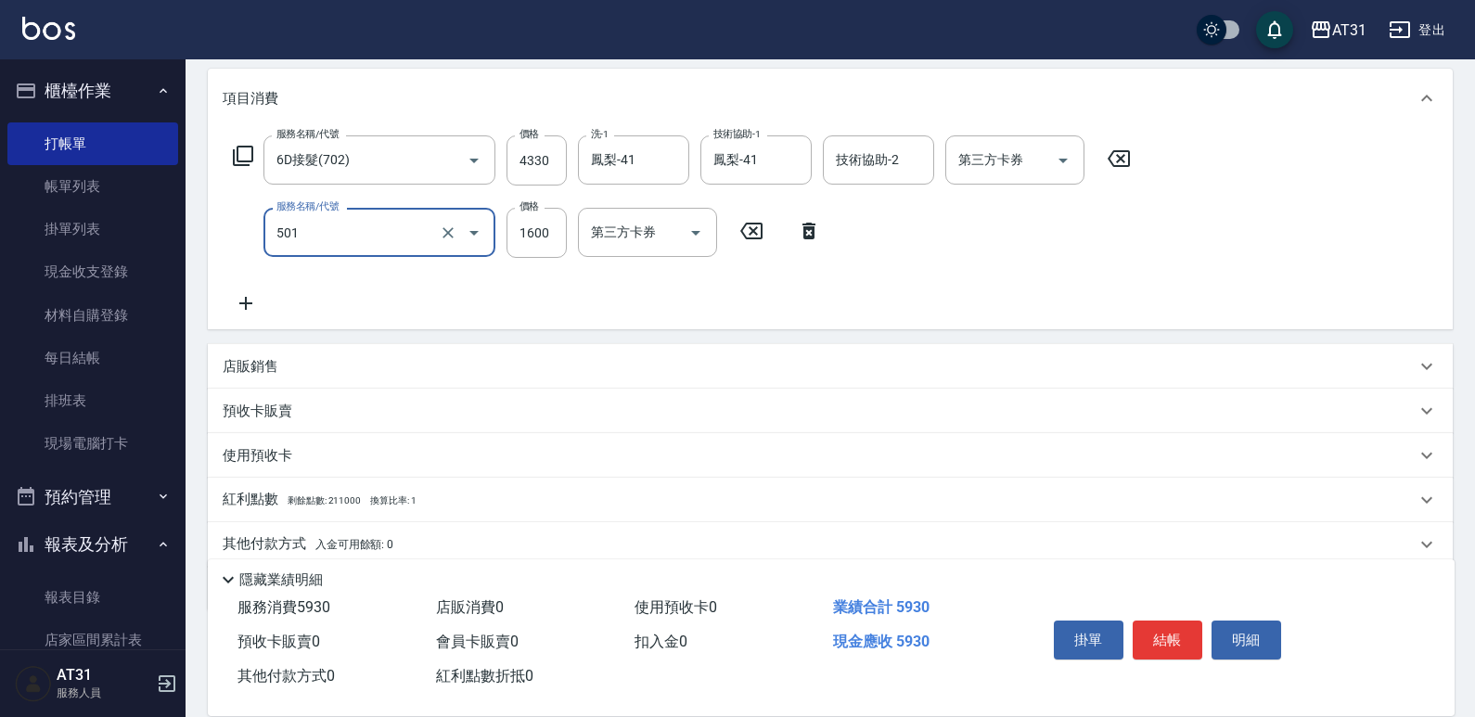
type input "染髮(501)"
type input "0"
type input "430"
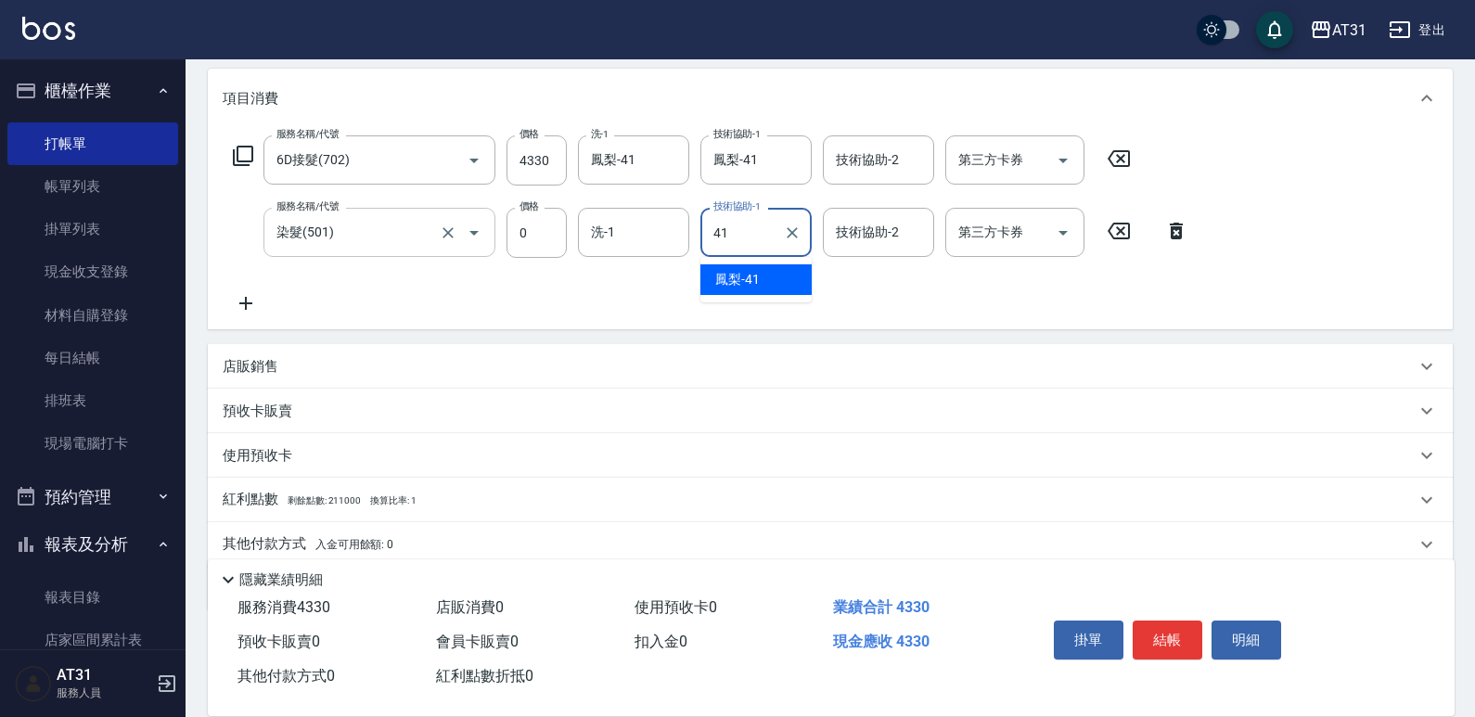
type input "鳳梨-41"
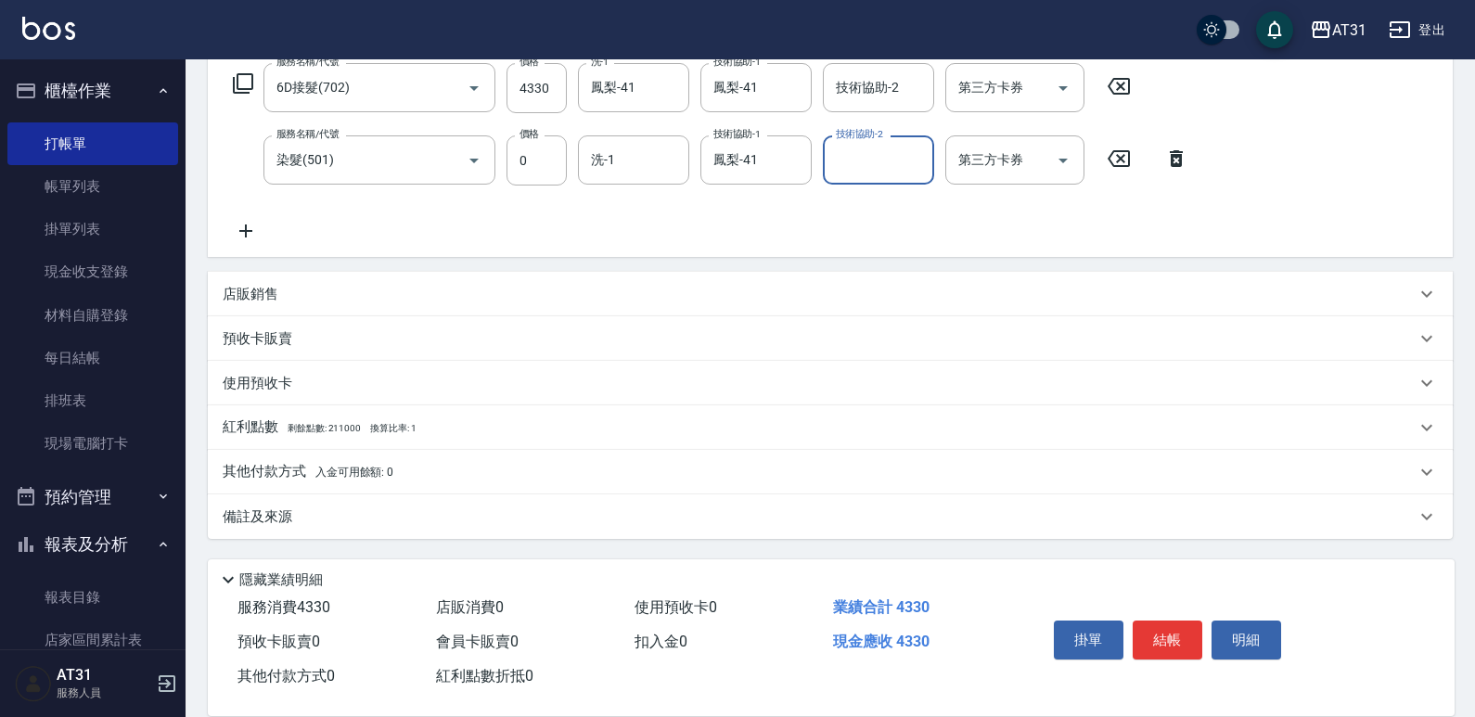
click at [387, 467] on span "入金可用餘額: 0" at bounding box center [354, 472] width 79 height 13
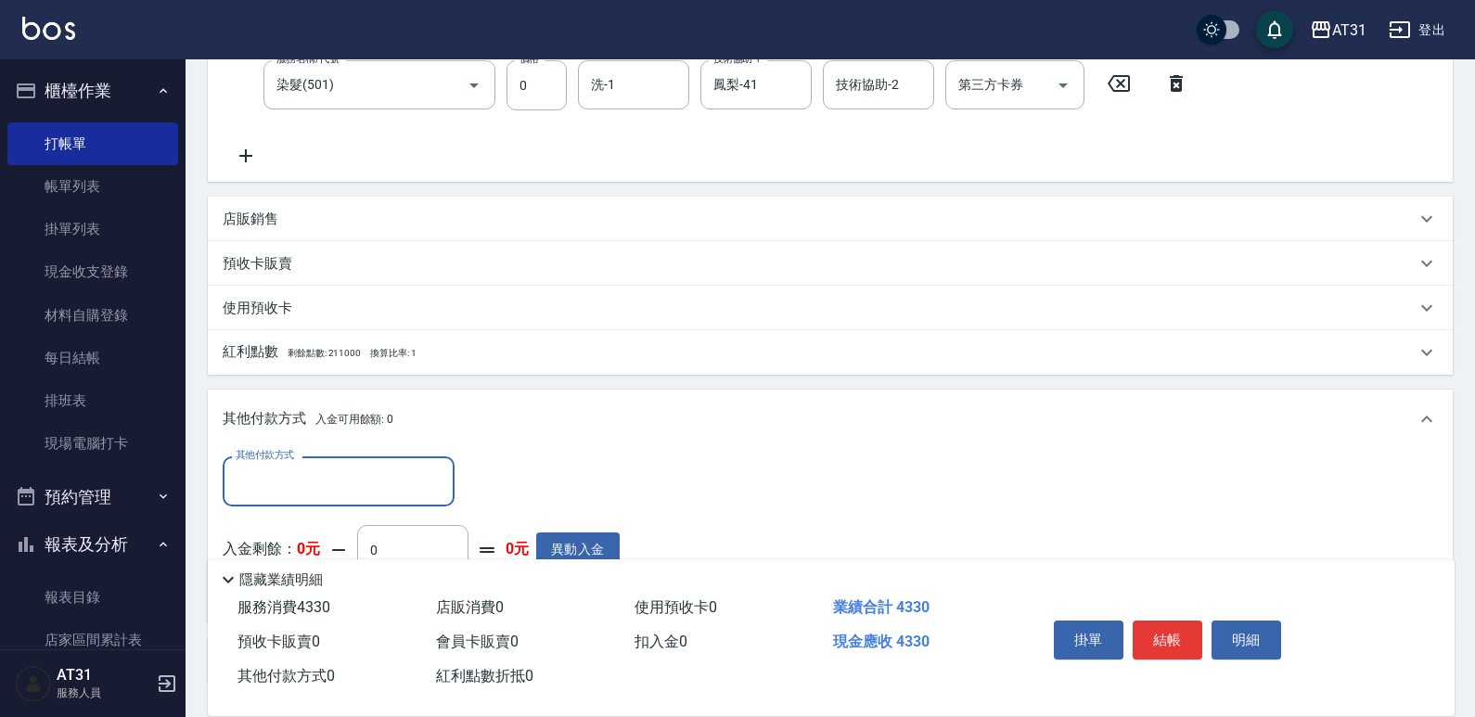
scroll to position [412, 0]
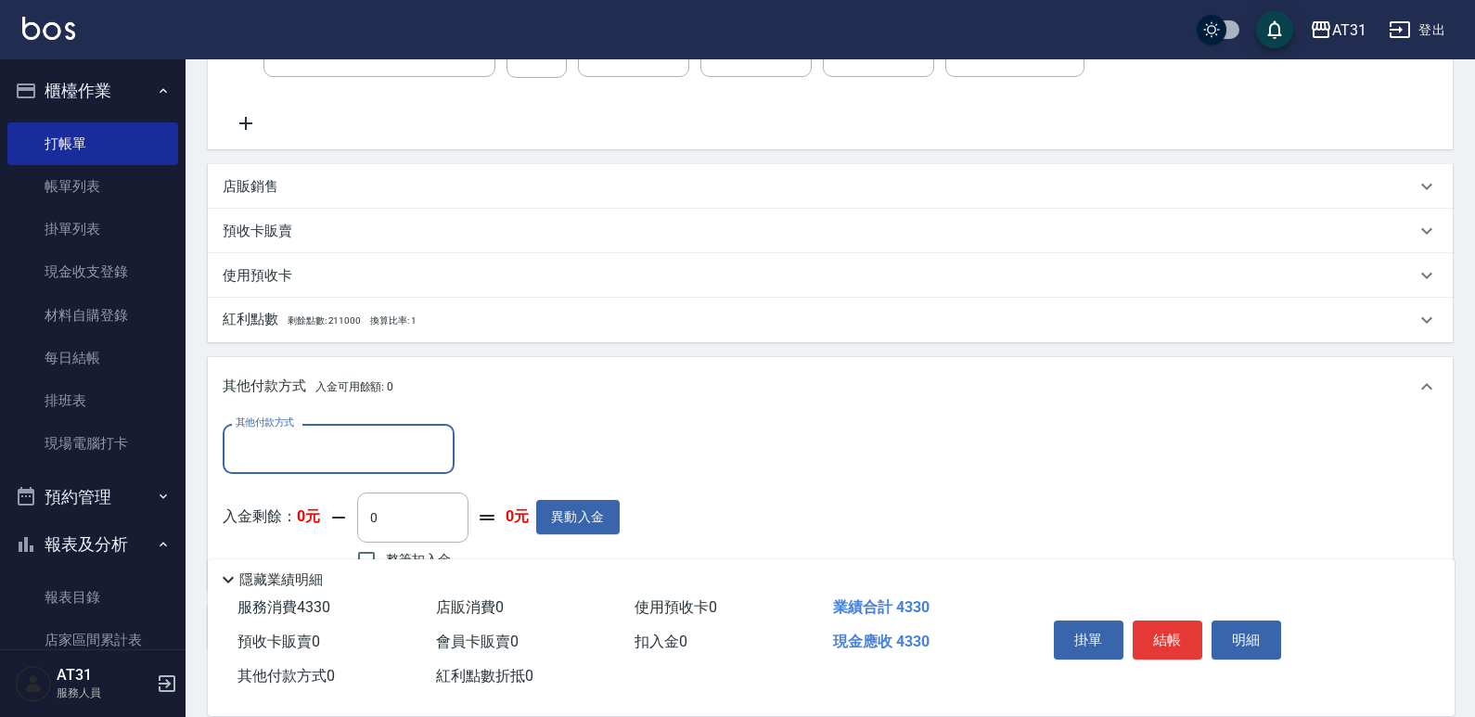
drag, startPoint x: 392, startPoint y: 427, endPoint x: 387, endPoint y: 439, distance: 13.3
click at [392, 426] on div "其他付款方式" at bounding box center [339, 448] width 232 height 49
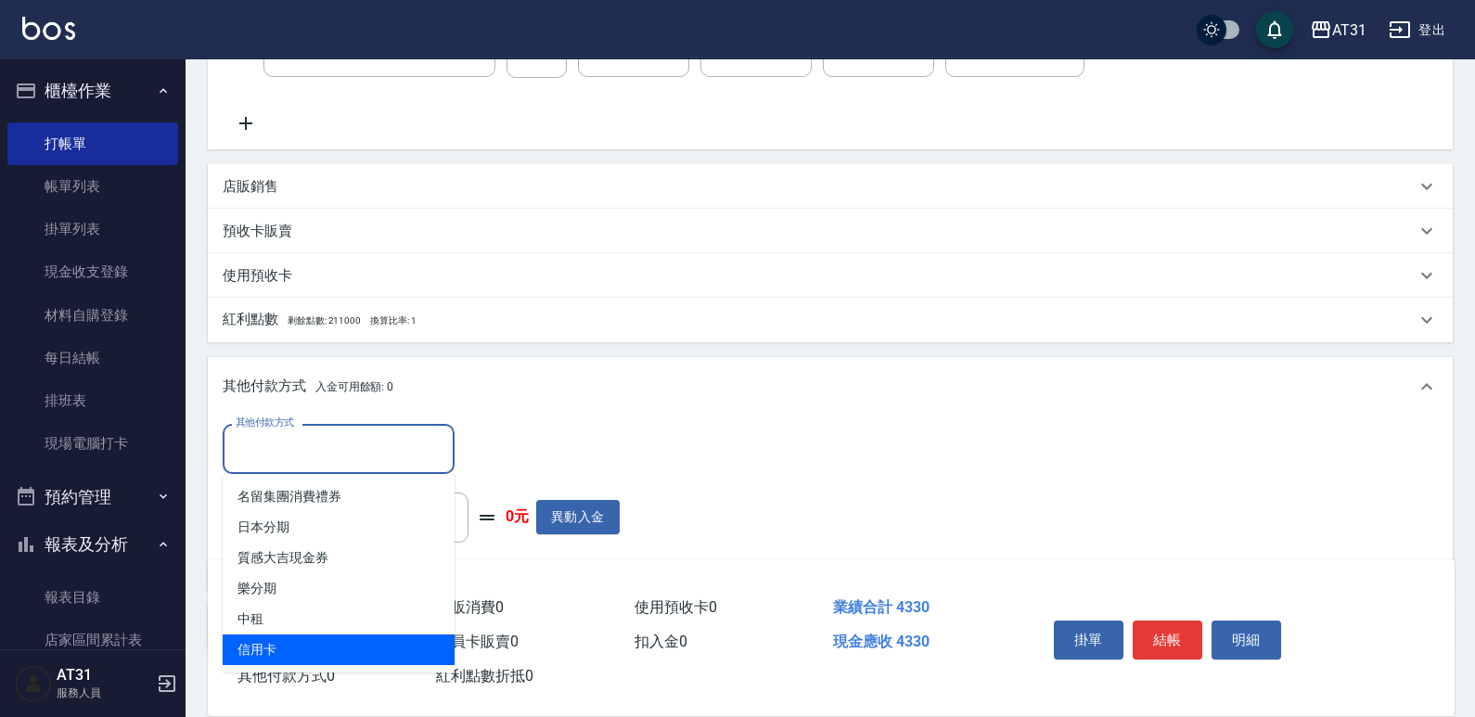
click at [325, 649] on span "信用卡" at bounding box center [339, 649] width 232 height 31
type input "信用卡"
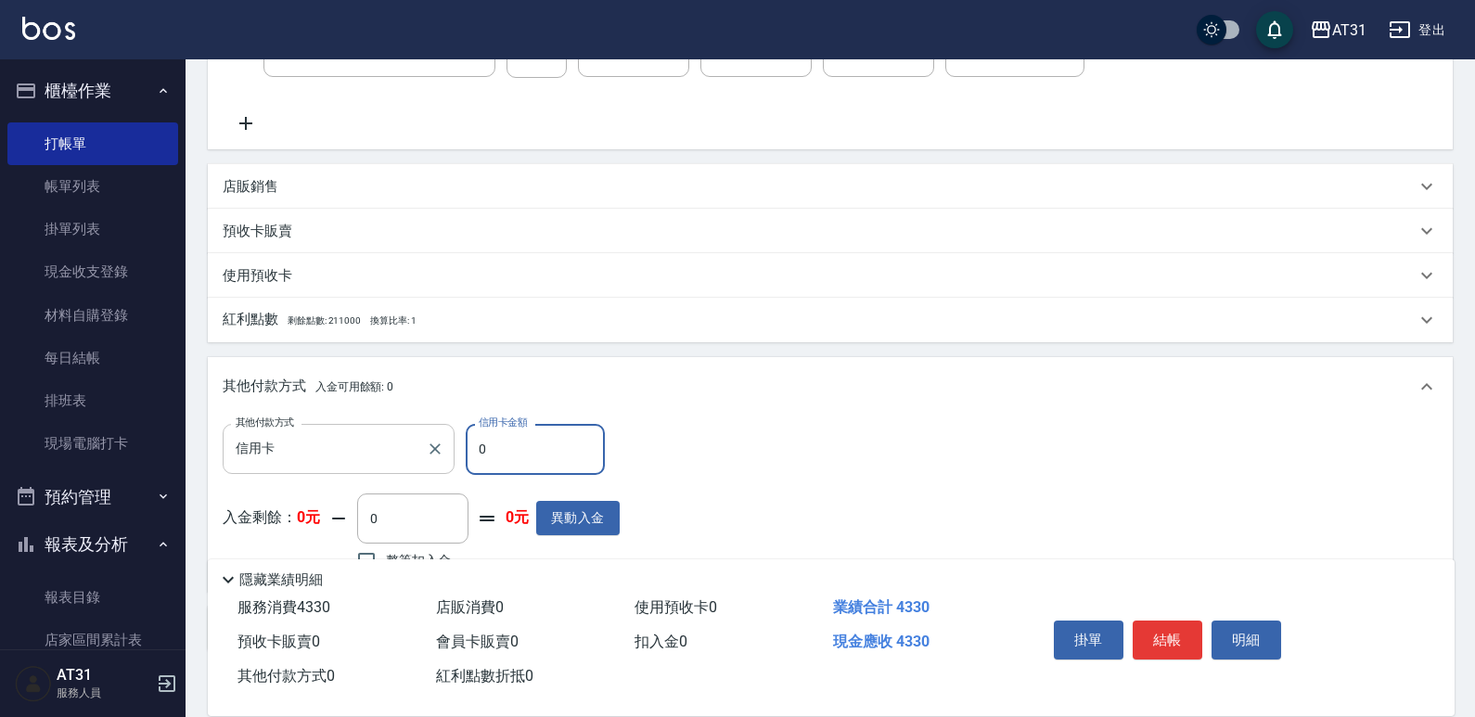
drag, startPoint x: 410, startPoint y: 427, endPoint x: 397, endPoint y: 428, distance: 13.0
click at [397, 428] on div "其他付款方式 信用卡 其他付款方式 信用卡金額 0 信用卡金額" at bounding box center [421, 449] width 397 height 50
type input "43"
type input "380"
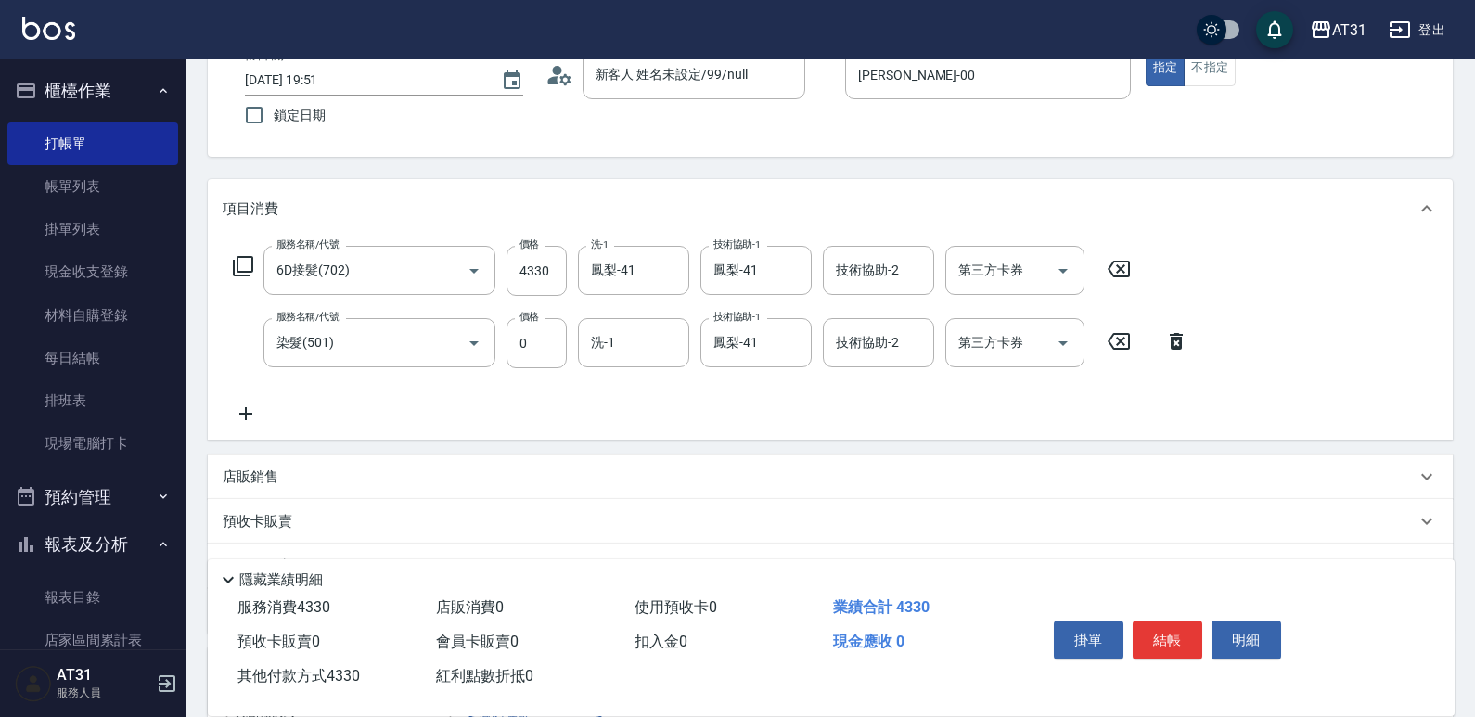
scroll to position [0, 0]
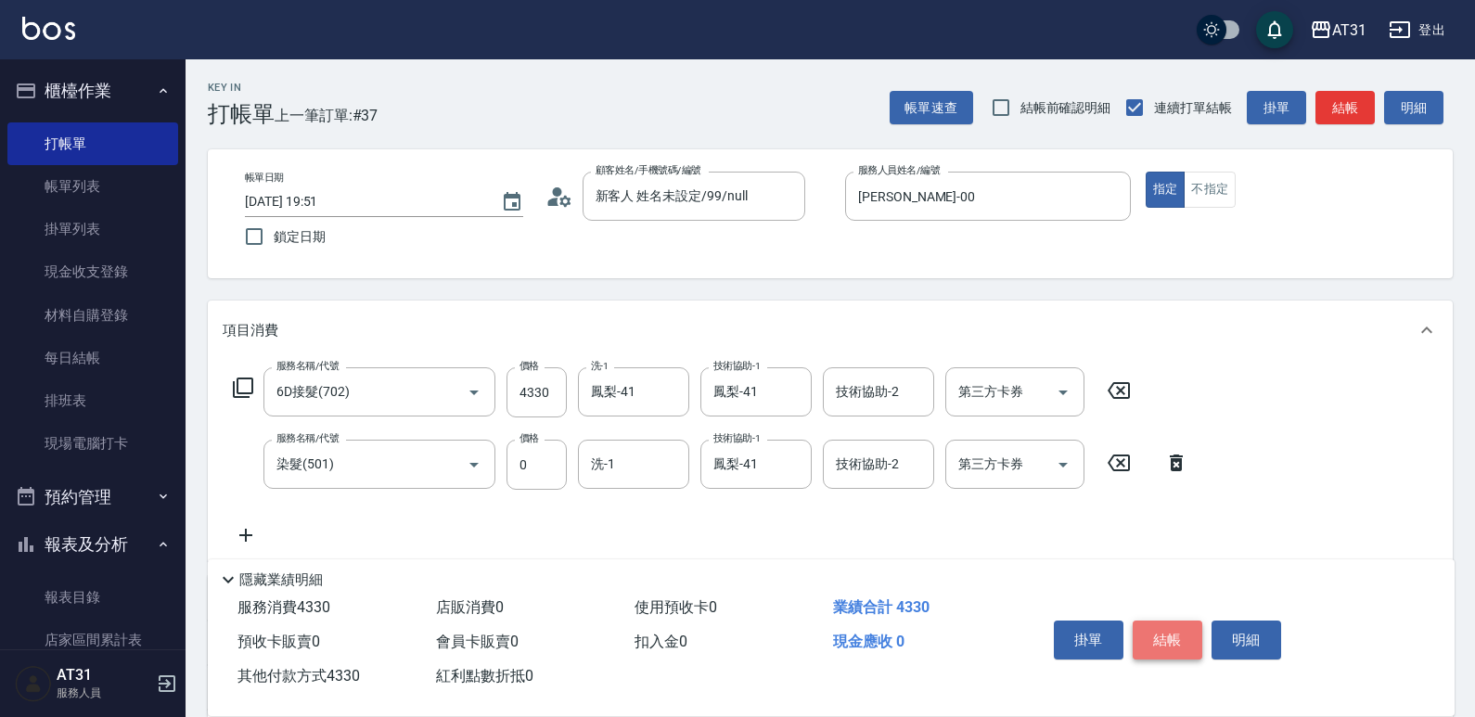
click at [1172, 624] on button "結帳" at bounding box center [1168, 640] width 70 height 39
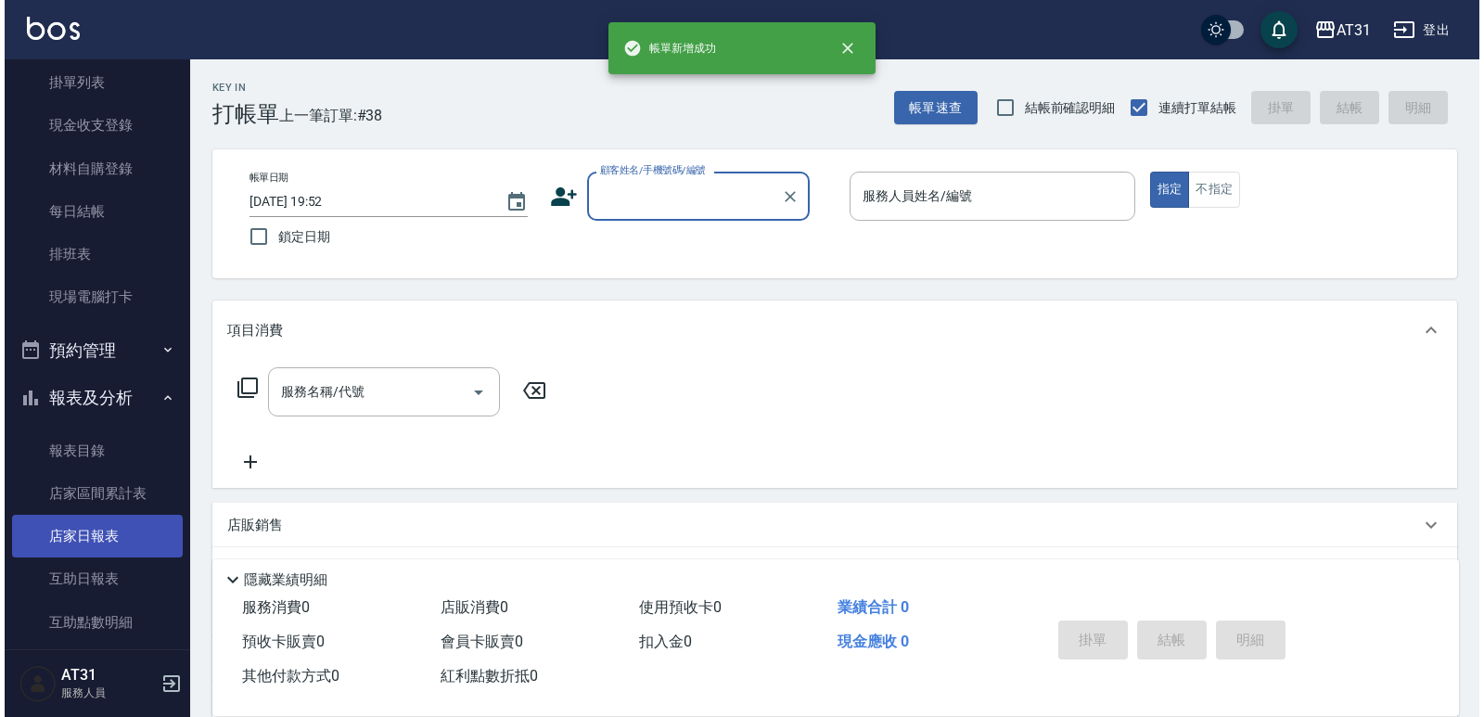
scroll to position [186, 0]
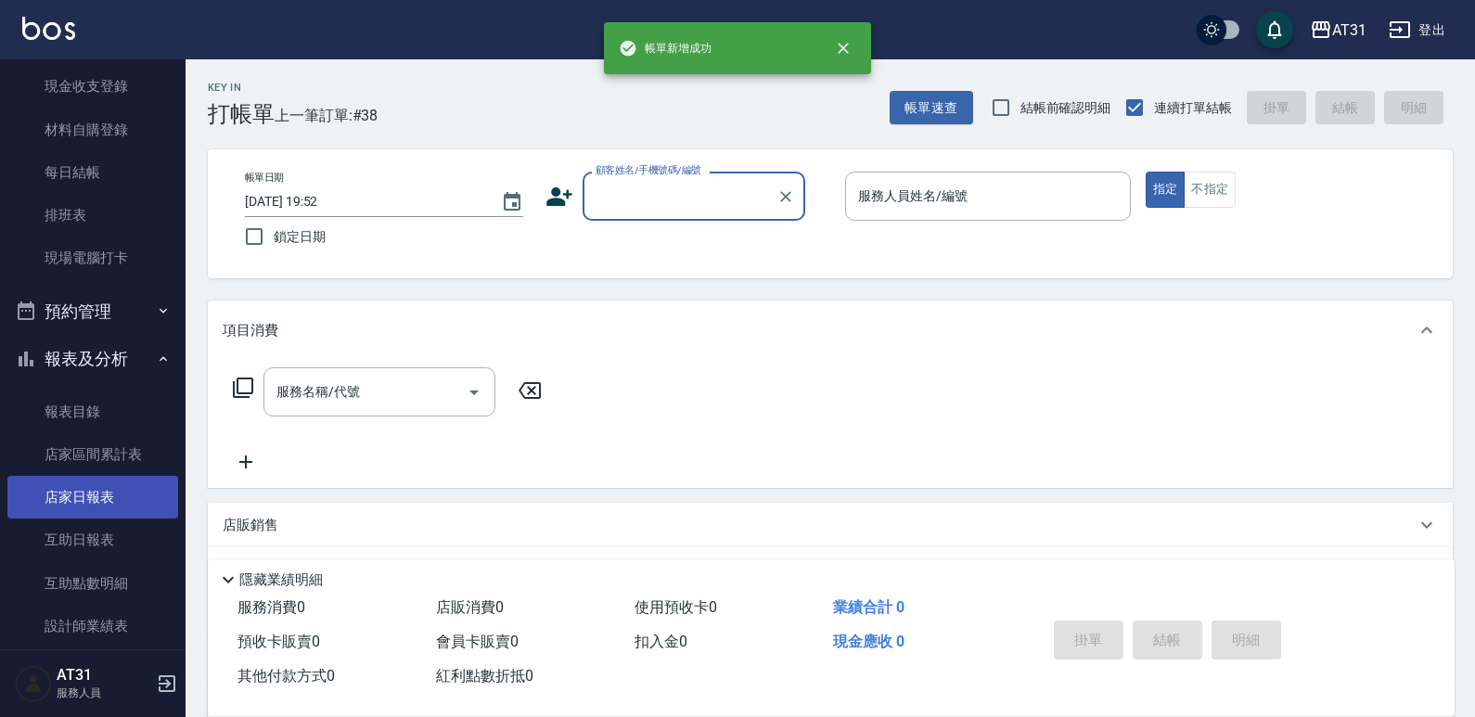
click at [128, 489] on link "店家日報表" at bounding box center [92, 497] width 171 height 43
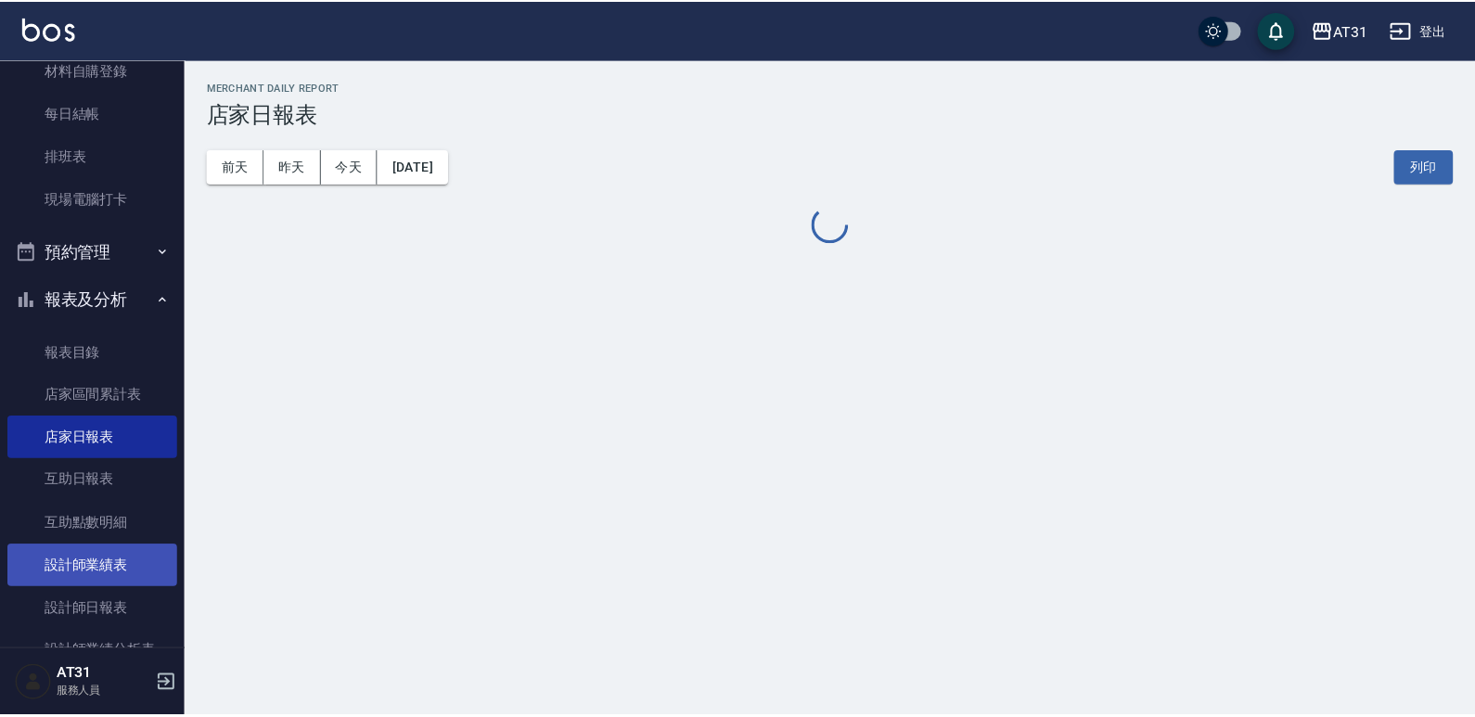
scroll to position [278, 0]
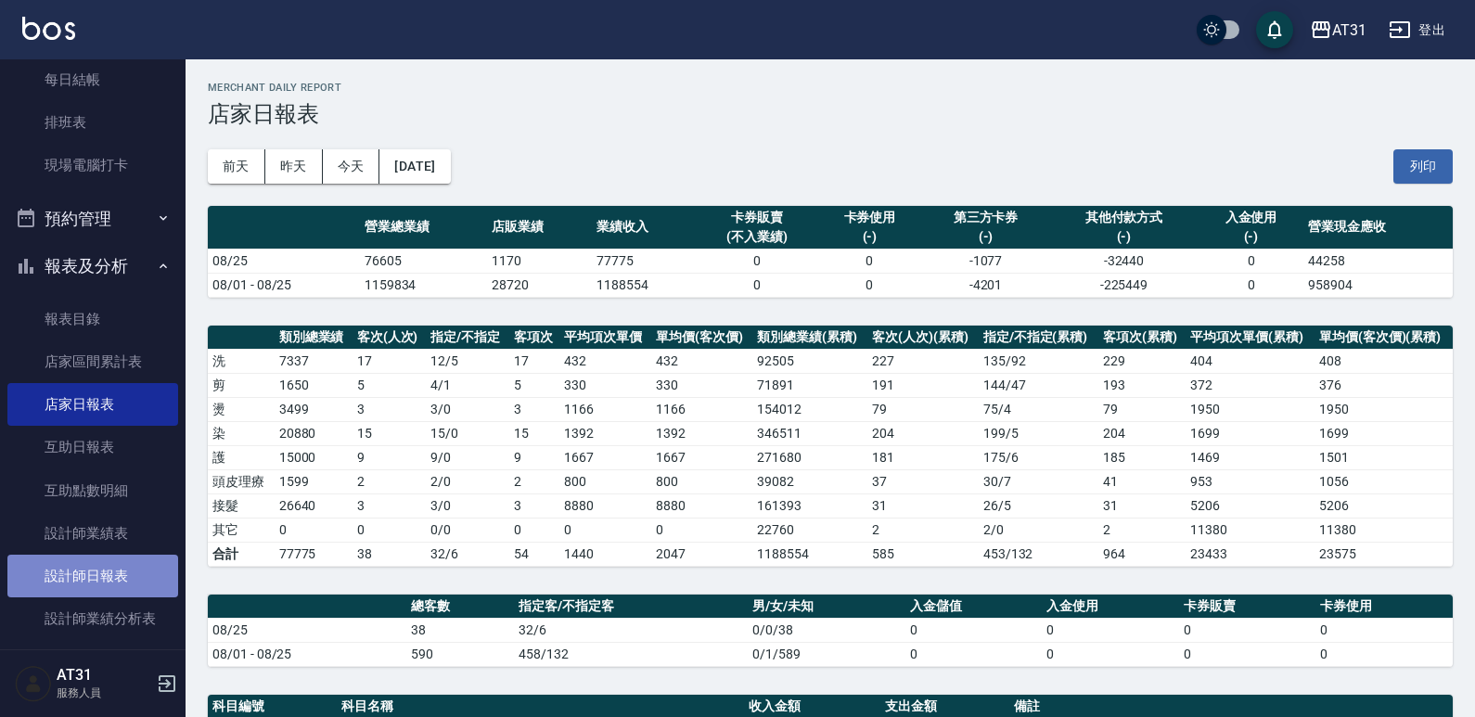
click at [117, 587] on link "設計師日報表" at bounding box center [92, 576] width 171 height 43
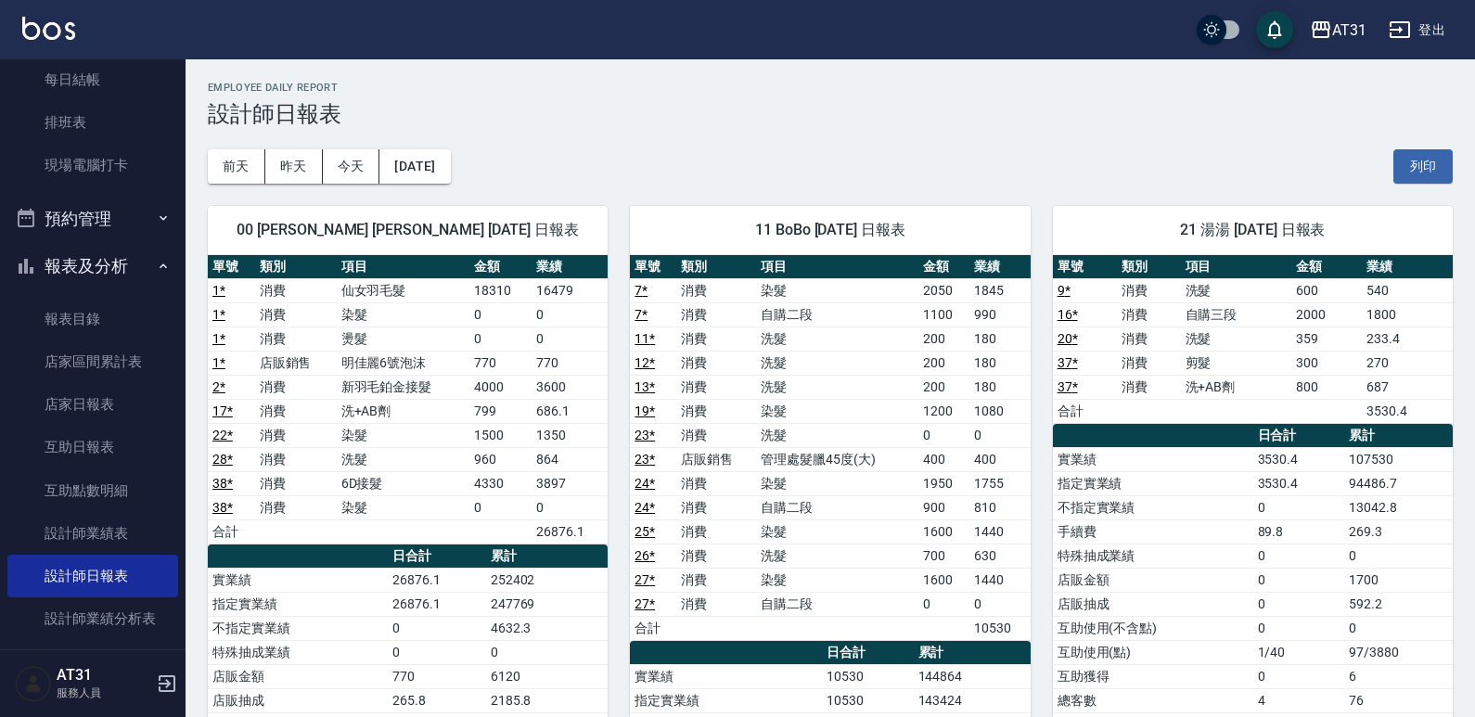
drag, startPoint x: 668, startPoint y: 141, endPoint x: 640, endPoint y: 120, distance: 35.1
drag, startPoint x: 640, startPoint y: 120, endPoint x: 609, endPoint y: 110, distance: 32.9
click at [609, 110] on h3 "設計師日報表" at bounding box center [830, 114] width 1245 height 26
drag, startPoint x: 480, startPoint y: 340, endPoint x: 442, endPoint y: 336, distance: 39.2
drag, startPoint x: 442, startPoint y: 336, endPoint x: 424, endPoint y: 339, distance: 18.0
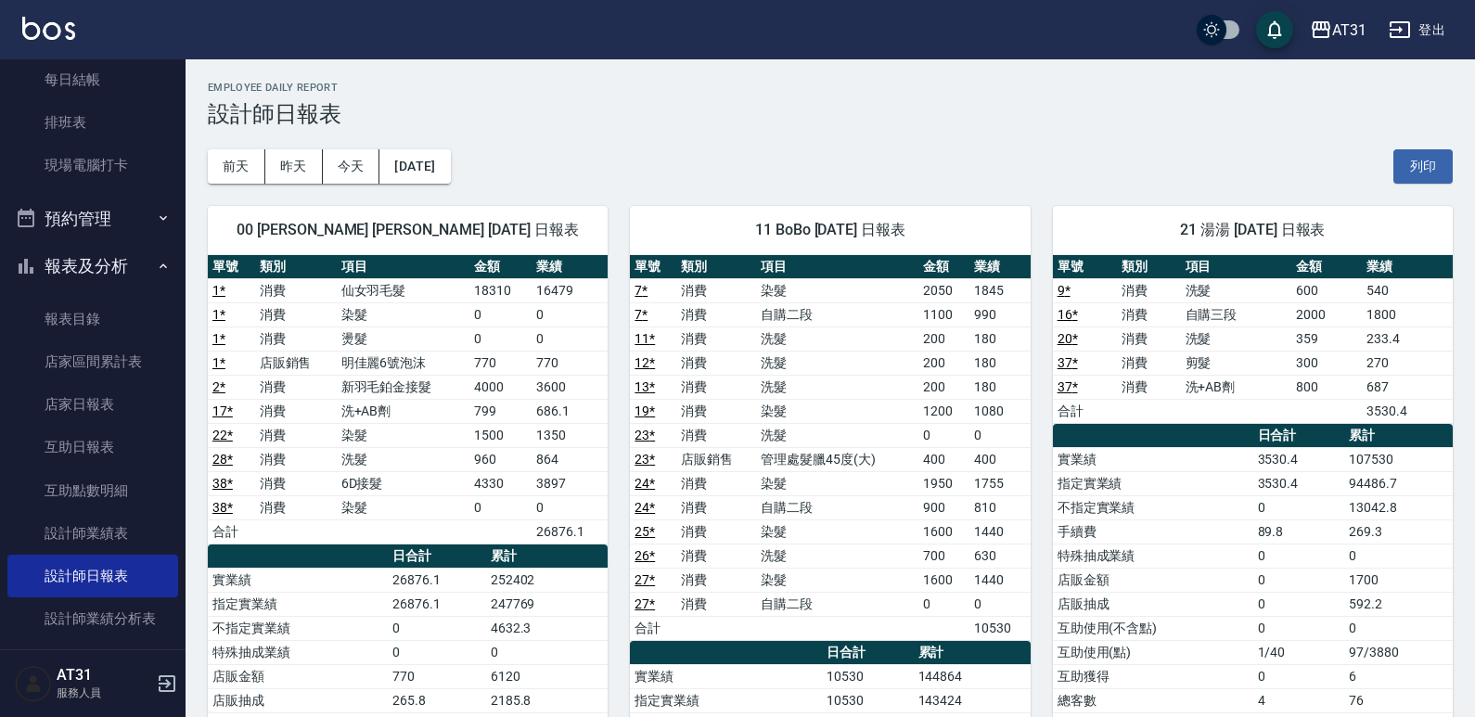
click at [424, 339] on td "燙髮" at bounding box center [404, 339] width 134 height 24
drag, startPoint x: 483, startPoint y: 319, endPoint x: 449, endPoint y: 323, distance: 34.5
click at [449, 323] on td "染髮" at bounding box center [404, 314] width 134 height 24
drag, startPoint x: 436, startPoint y: 327, endPoint x: 392, endPoint y: 337, distance: 44.6
click at [392, 337] on td "燙髮" at bounding box center [404, 339] width 134 height 24
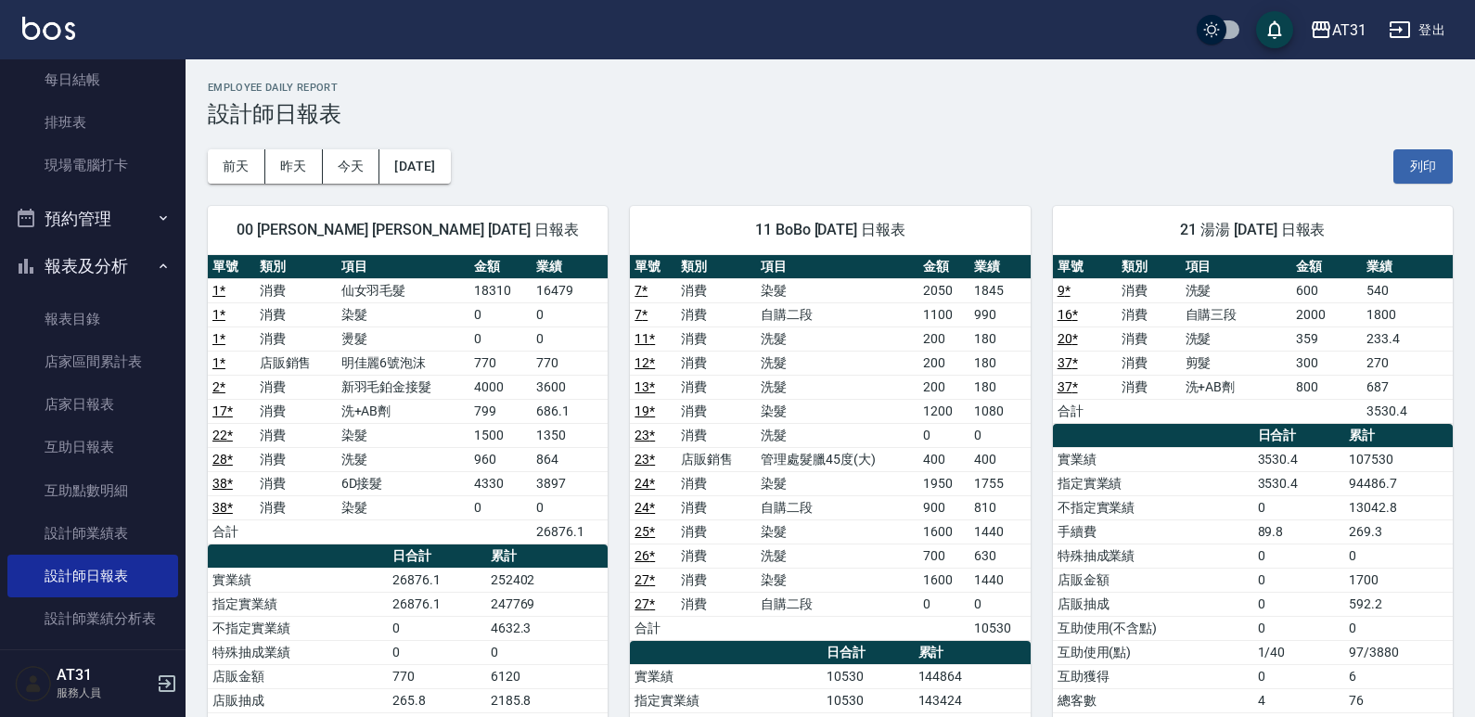
click at [459, 288] on td "仙女羽毛髮" at bounding box center [404, 290] width 134 height 24
drag, startPoint x: 563, startPoint y: 430, endPoint x: 527, endPoint y: 426, distance: 36.5
drag, startPoint x: 527, startPoint y: 426, endPoint x: 463, endPoint y: 436, distance: 64.8
click at [463, 436] on td "染髮" at bounding box center [404, 435] width 134 height 24
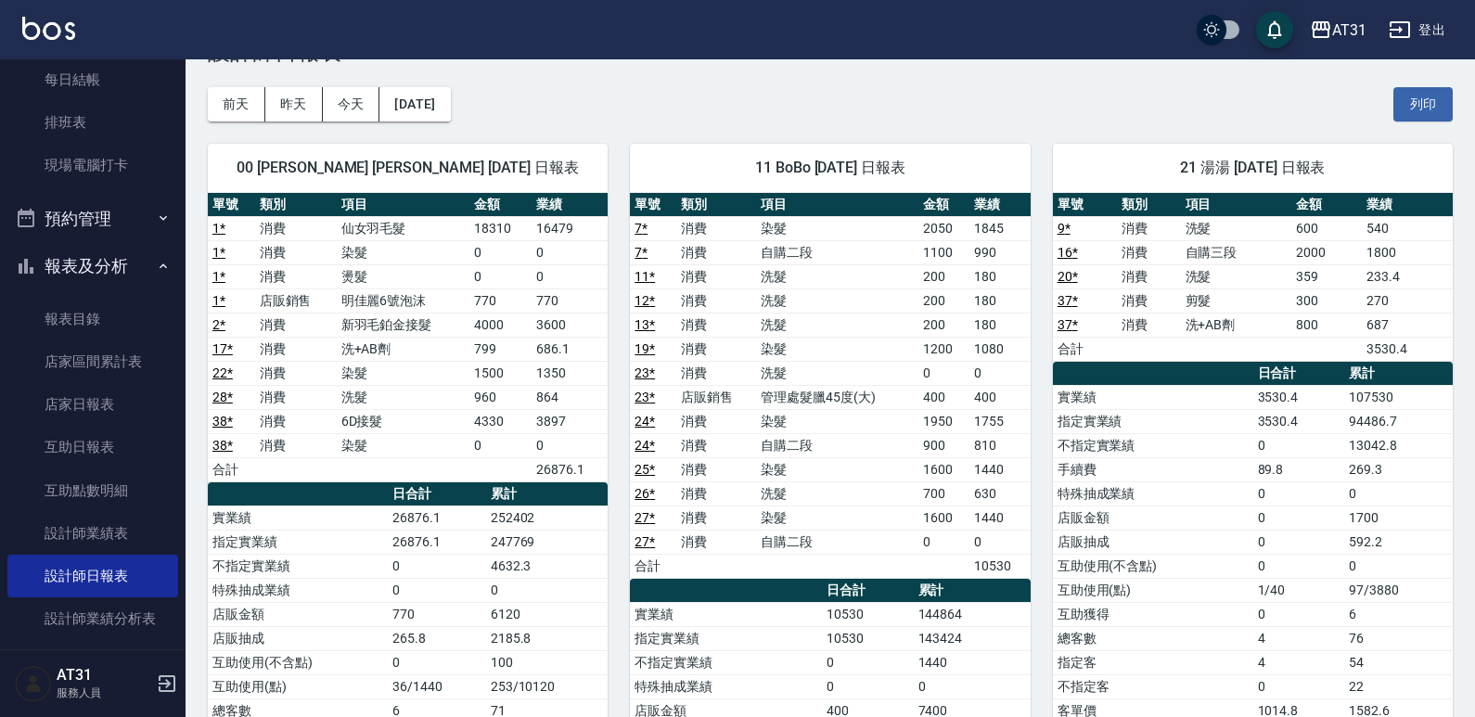
scroll to position [93, 0]
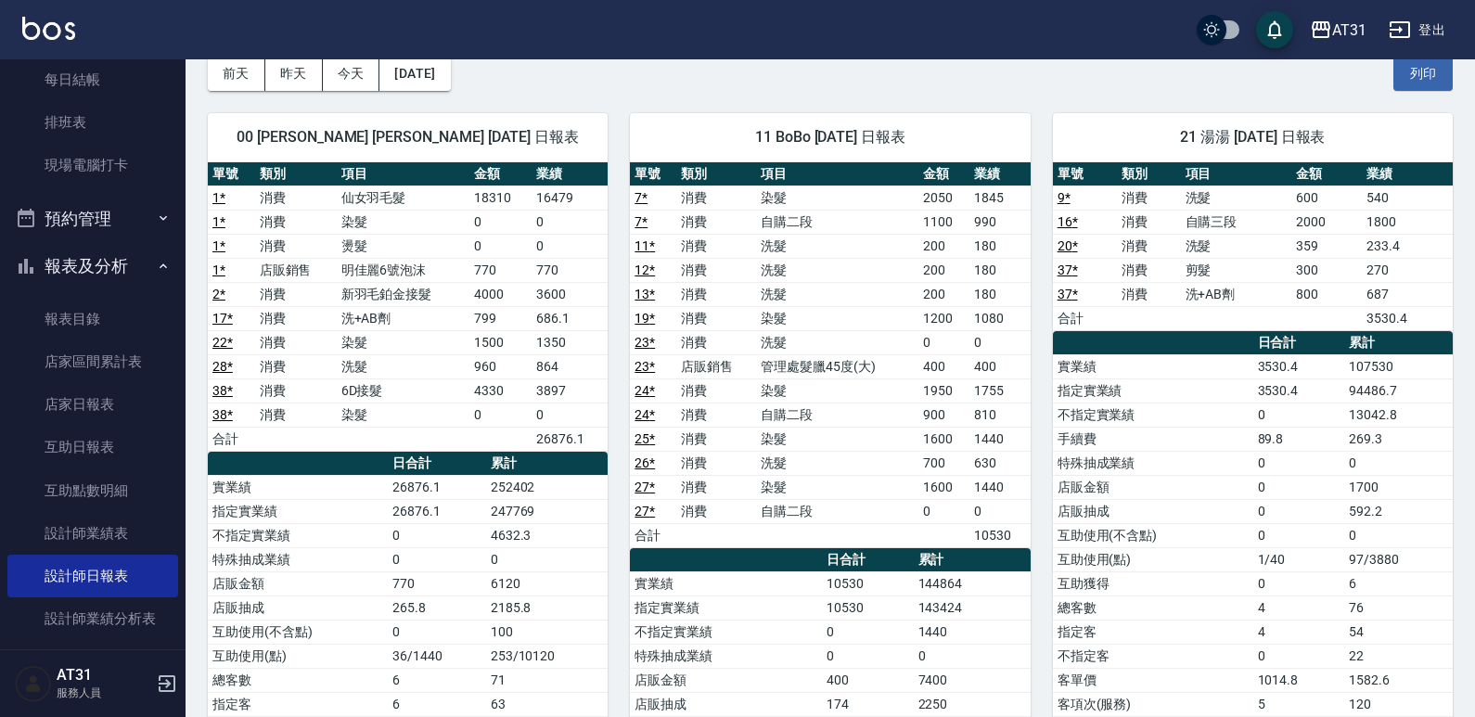
drag, startPoint x: 746, startPoint y: 302, endPoint x: 621, endPoint y: 295, distance: 124.5
drag, startPoint x: 621, startPoint y: 295, endPoint x: 583, endPoint y: 305, distance: 40.3
drag, startPoint x: 583, startPoint y: 305, endPoint x: 487, endPoint y: 324, distance: 97.3
drag, startPoint x: 487, startPoint y: 324, endPoint x: 445, endPoint y: 333, distance: 42.8
drag, startPoint x: 445, startPoint y: 333, endPoint x: 420, endPoint y: 352, distance: 31.2
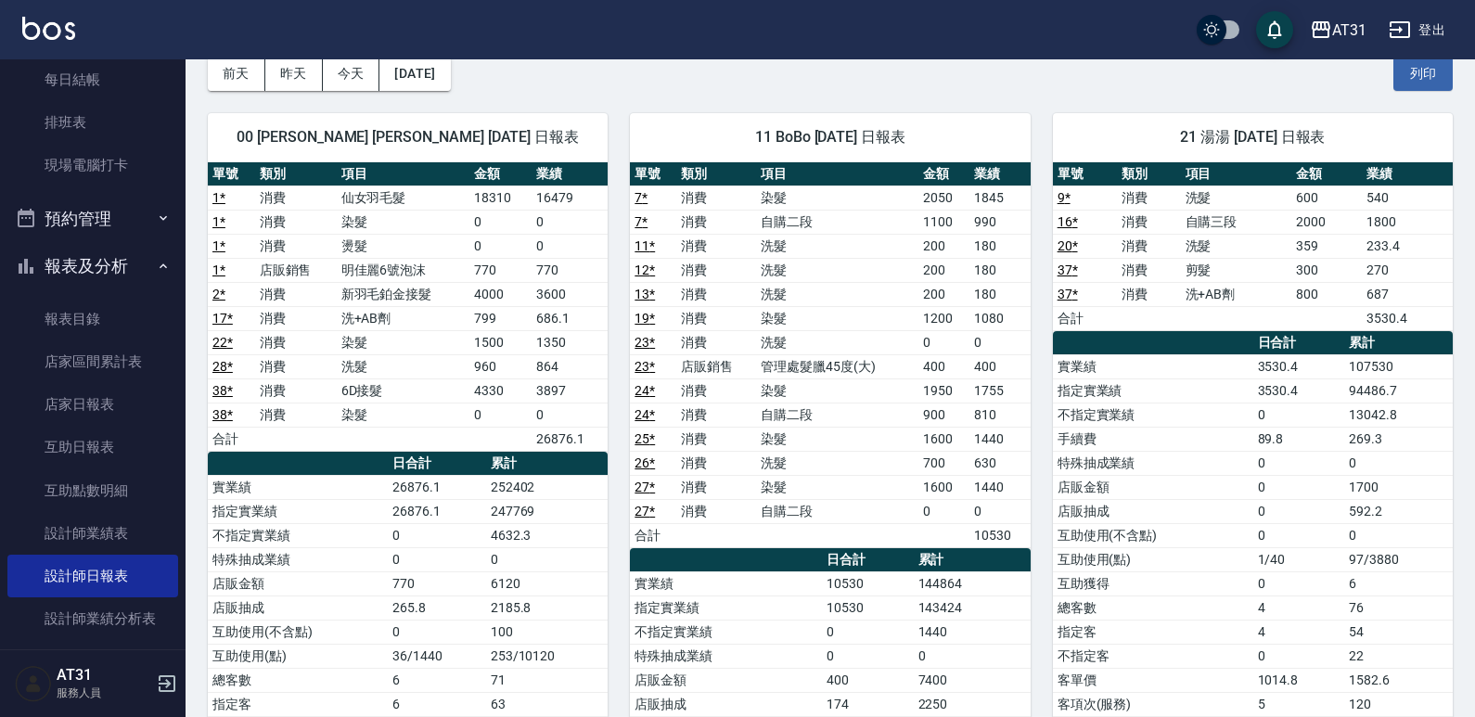
drag, startPoint x: 420, startPoint y: 352, endPoint x: 389, endPoint y: 377, distance: 40.3
click at [389, 377] on td "洗髮" at bounding box center [404, 366] width 134 height 24
drag, startPoint x: 607, startPoint y: 342, endPoint x: 560, endPoint y: 347, distance: 46.6
drag, startPoint x: 560, startPoint y: 347, endPoint x: 445, endPoint y: 355, distance: 115.3
click at [445, 355] on td "洗髮" at bounding box center [404, 366] width 134 height 24
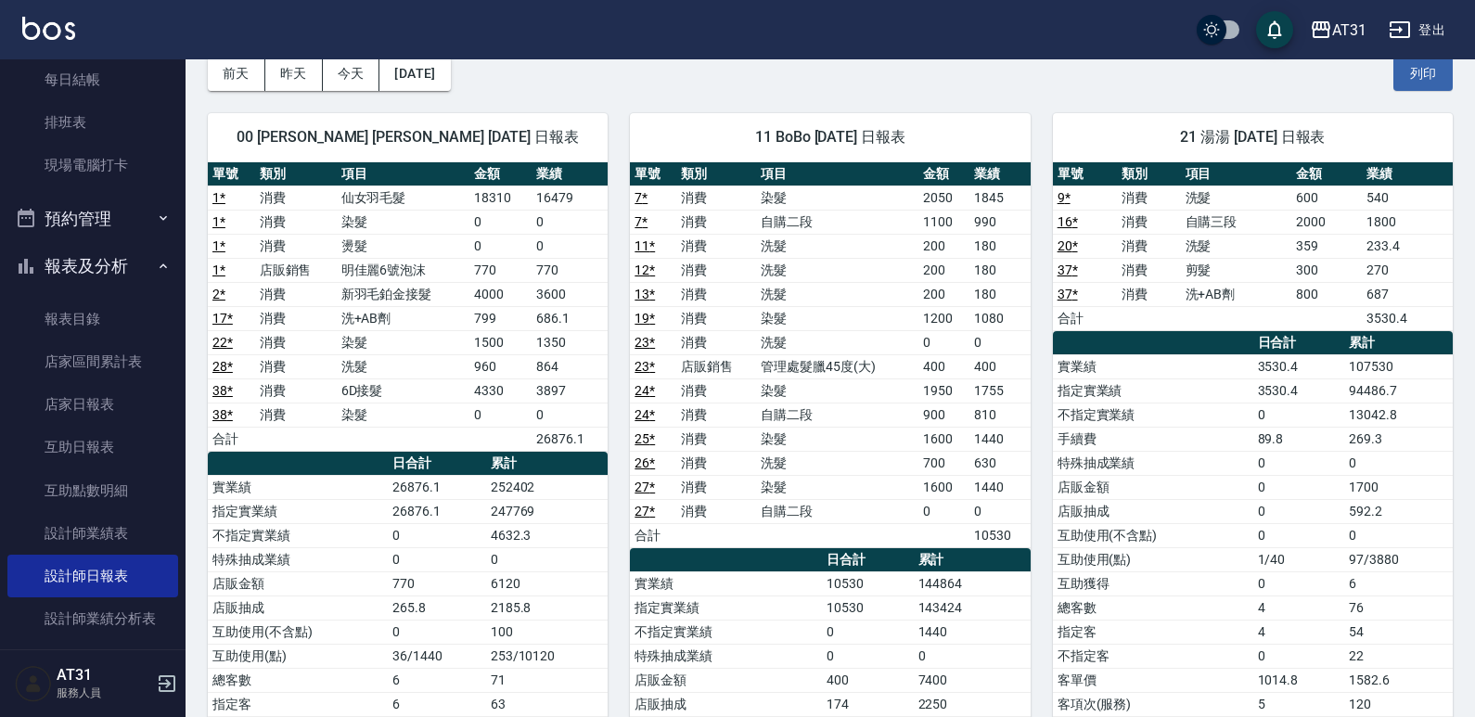
drag, startPoint x: 463, startPoint y: 343, endPoint x: 406, endPoint y: 365, distance: 60.5
click at [406, 365] on td "洗髮" at bounding box center [404, 366] width 134 height 24
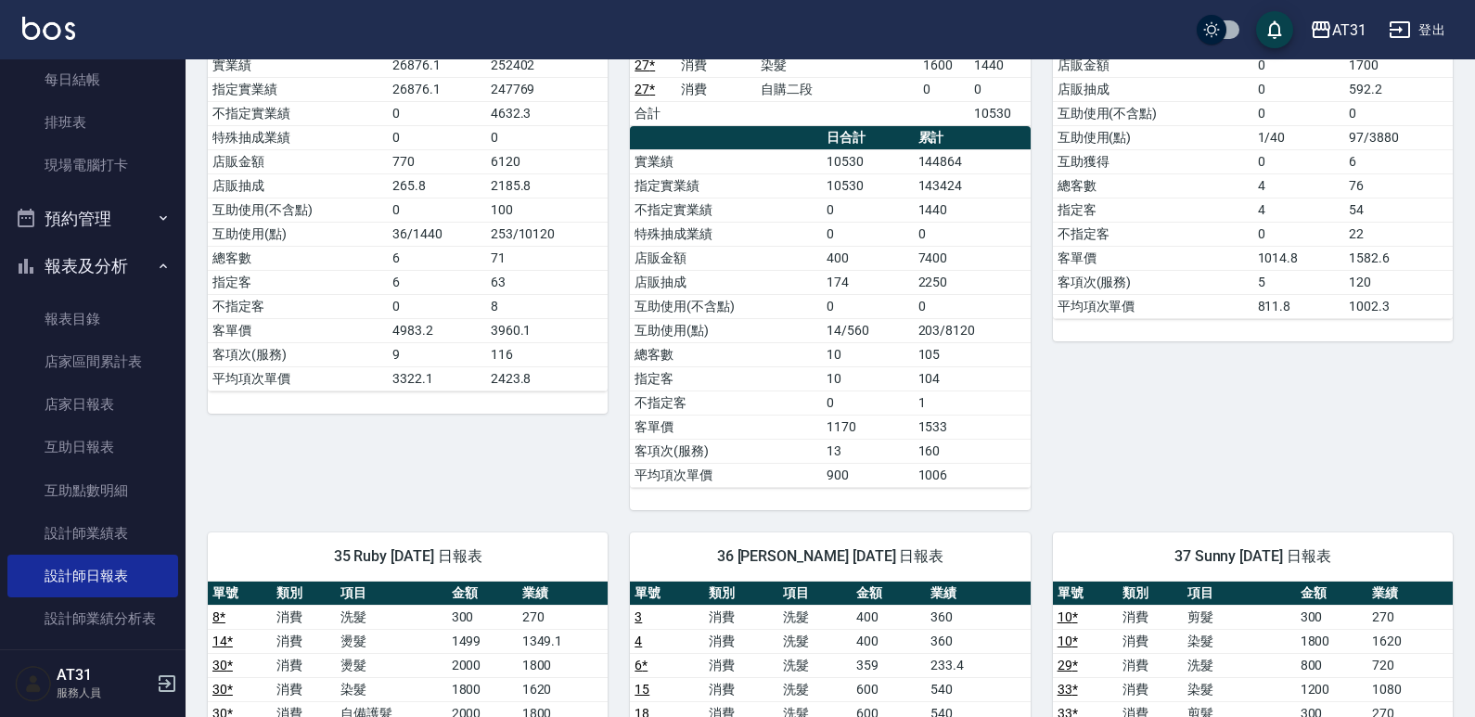
scroll to position [835, 0]
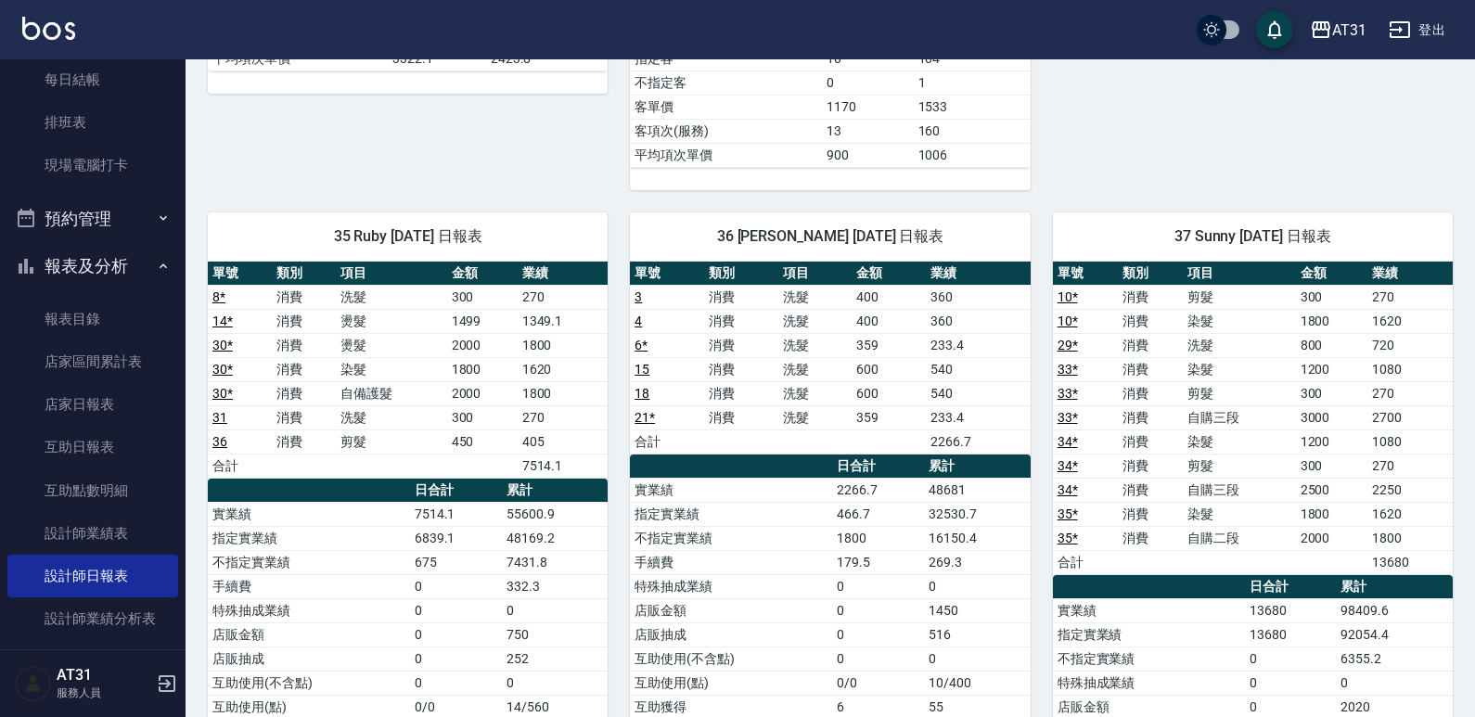
drag, startPoint x: 737, startPoint y: 398, endPoint x: 649, endPoint y: 391, distance: 87.5
drag, startPoint x: 649, startPoint y: 391, endPoint x: 518, endPoint y: 416, distance: 134.1
click at [518, 416] on td "270" at bounding box center [563, 417] width 91 height 24
drag, startPoint x: 680, startPoint y: 390, endPoint x: 663, endPoint y: 394, distance: 17.3
drag, startPoint x: 663, startPoint y: 394, endPoint x: 572, endPoint y: 403, distance: 91.3
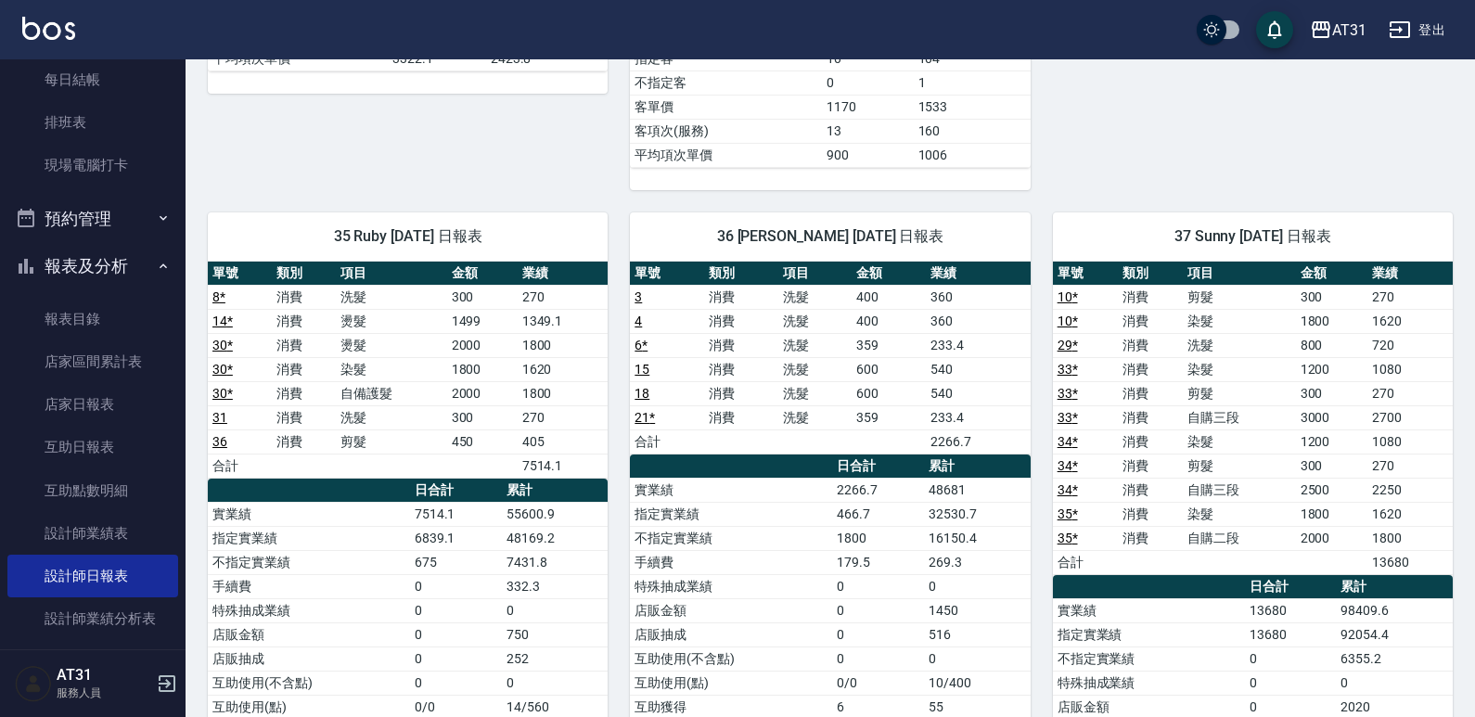
drag, startPoint x: 572, startPoint y: 403, endPoint x: 511, endPoint y: 424, distance: 64.8
click at [511, 424] on td "300" at bounding box center [482, 417] width 70 height 24
drag, startPoint x: 992, startPoint y: 350, endPoint x: 893, endPoint y: 365, distance: 99.6
click at [893, 365] on td "600" at bounding box center [889, 369] width 74 height 24
drag, startPoint x: 884, startPoint y: 370, endPoint x: 840, endPoint y: 391, distance: 48.1
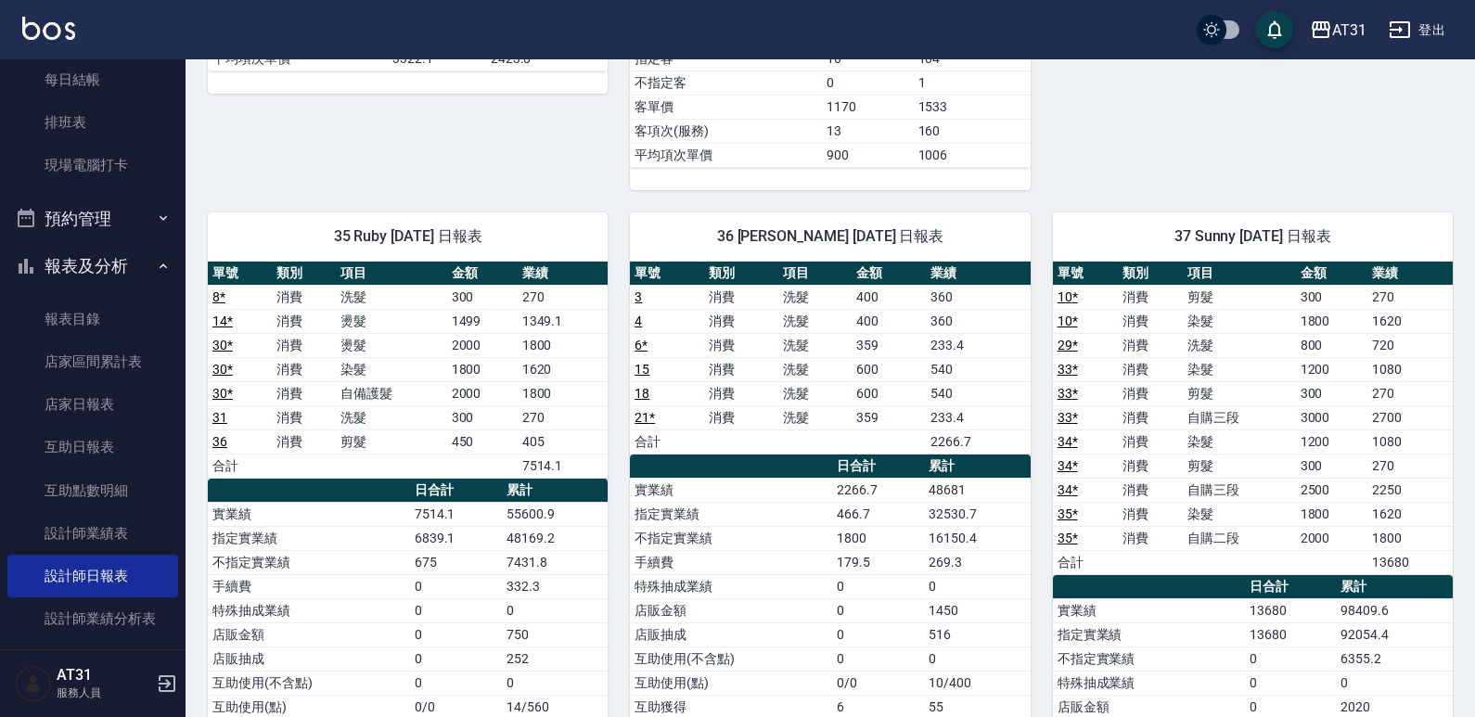
click at [840, 391] on td "洗髮" at bounding box center [815, 393] width 74 height 24
drag, startPoint x: 899, startPoint y: 375, endPoint x: 869, endPoint y: 399, distance: 38.2
drag, startPoint x: 869, startPoint y: 399, endPoint x: 839, endPoint y: 411, distance: 32.0
click at [839, 411] on td "洗髮" at bounding box center [815, 417] width 74 height 24
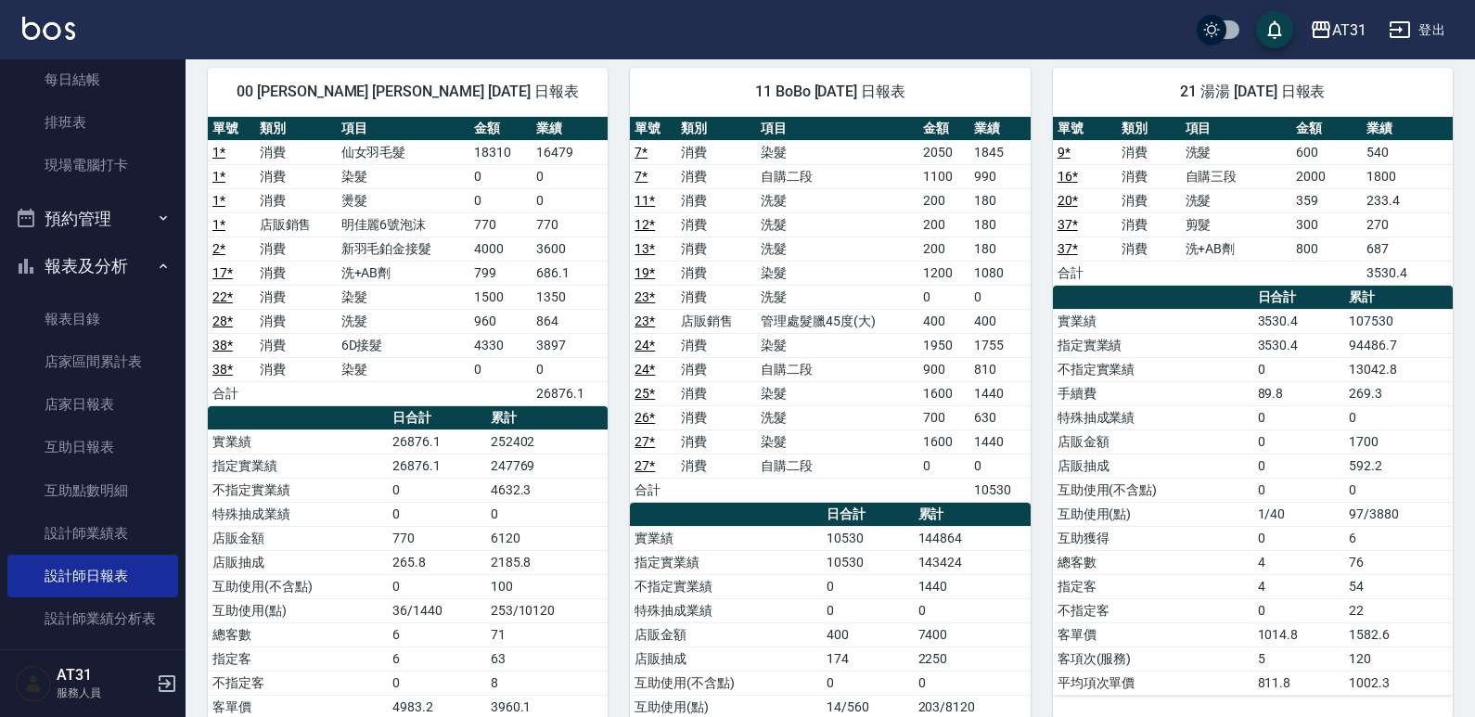
scroll to position [0, 0]
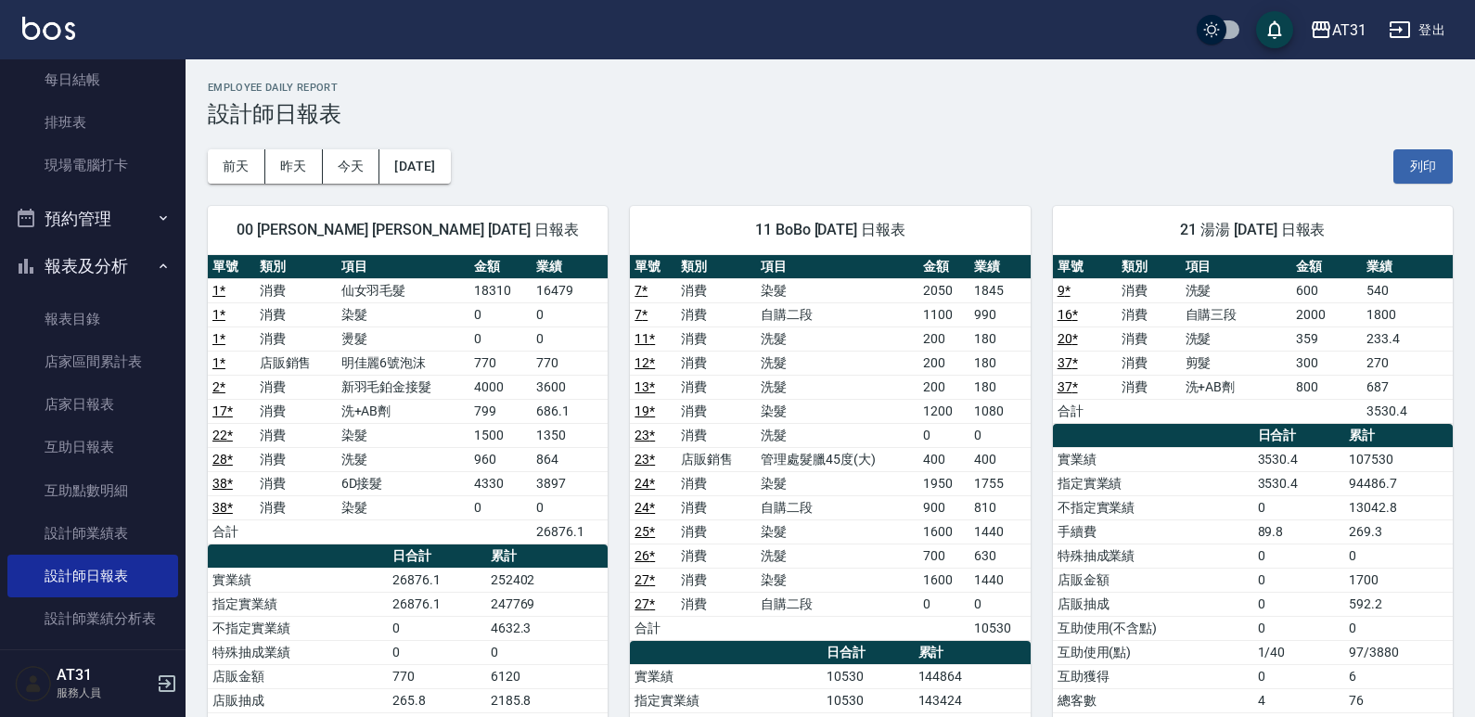
drag, startPoint x: 942, startPoint y: 351, endPoint x: 831, endPoint y: 378, distance: 114.5
click at [831, 378] on td "洗髮" at bounding box center [837, 387] width 162 height 24
drag, startPoint x: 831, startPoint y: 378, endPoint x: 772, endPoint y: 402, distance: 64.1
click at [772, 402] on td "染髮" at bounding box center [837, 411] width 162 height 24
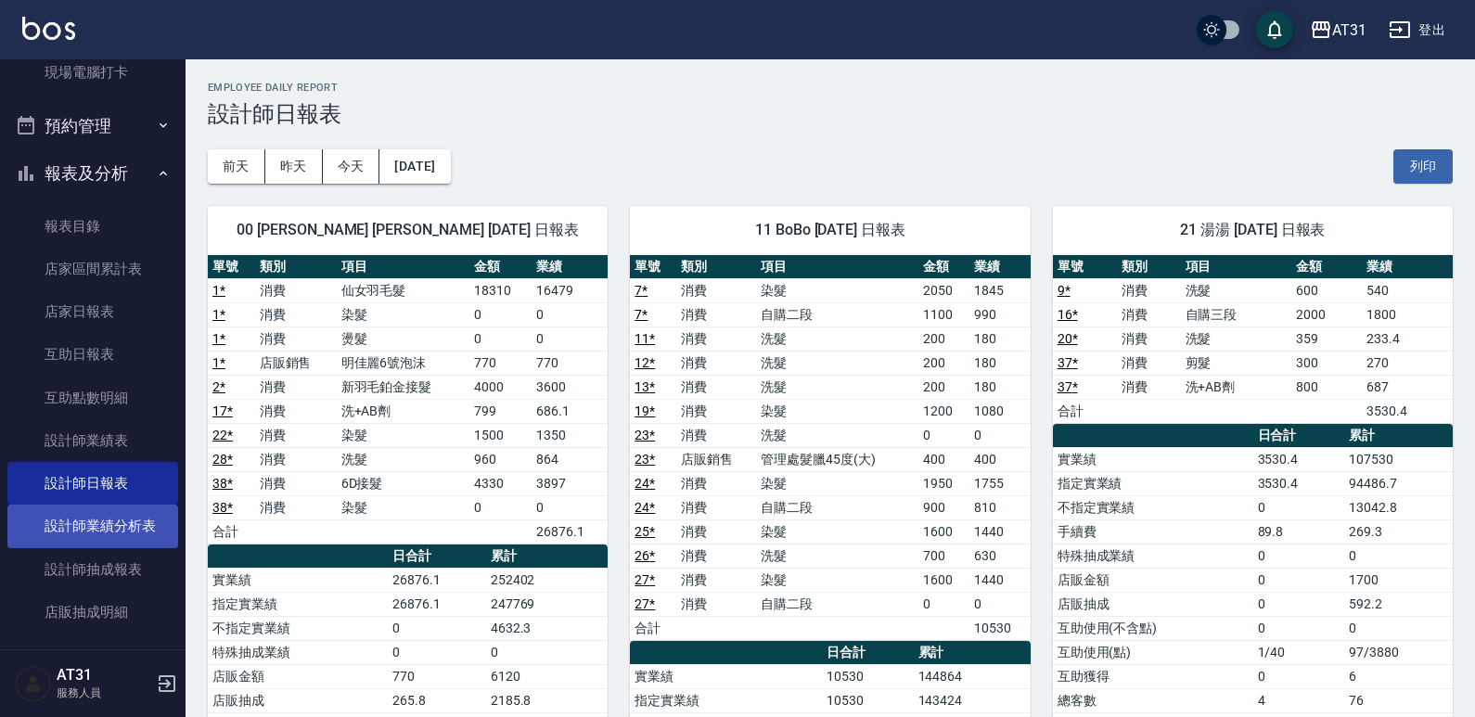
scroll to position [464, 0]
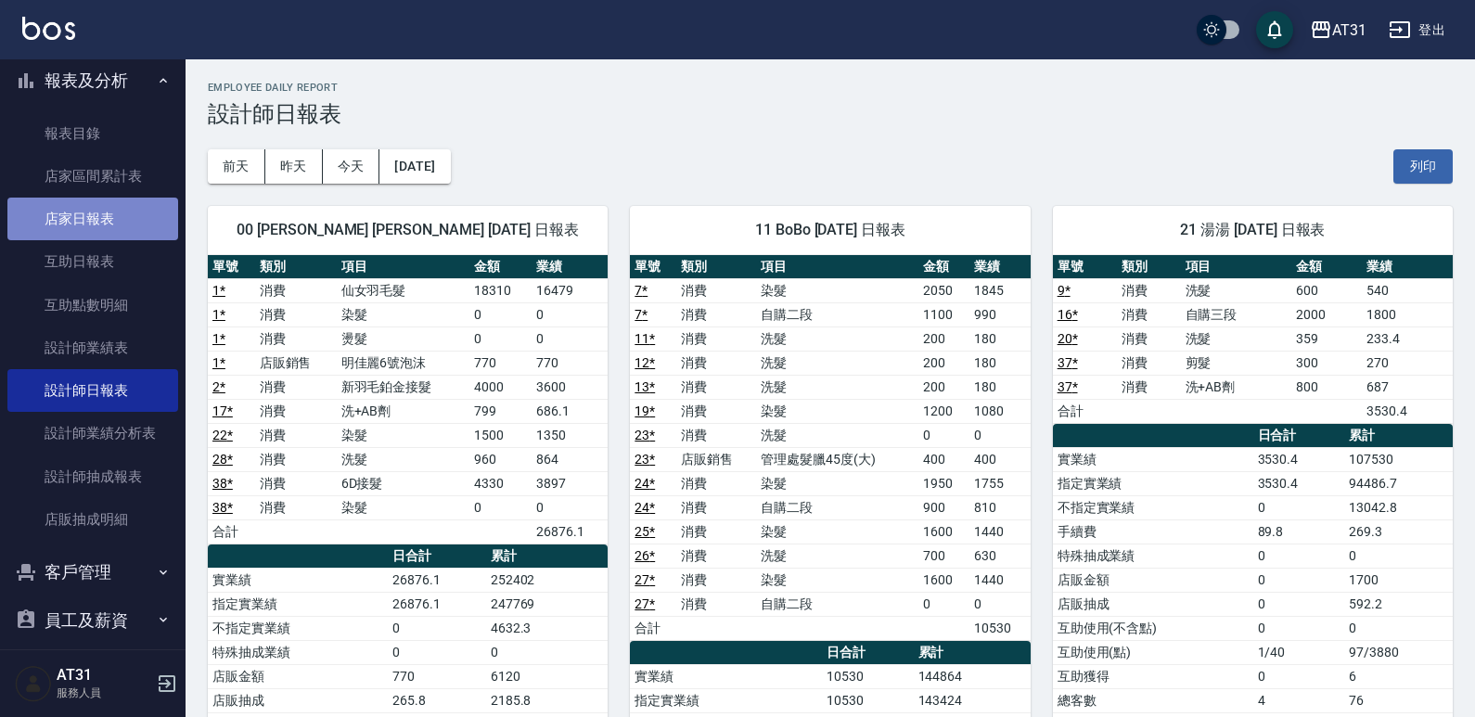
click at [130, 211] on link "店家日報表" at bounding box center [92, 219] width 171 height 43
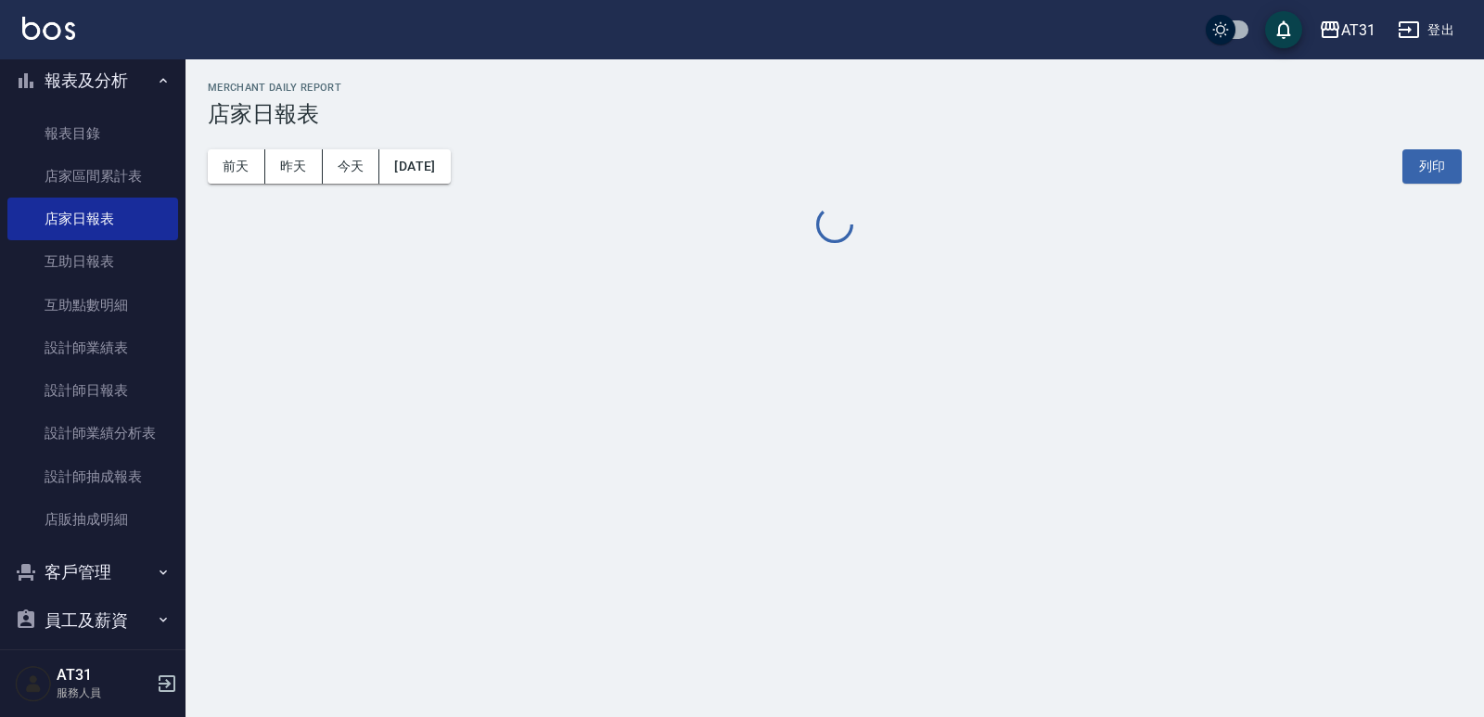
drag, startPoint x: 658, startPoint y: 143, endPoint x: 620, endPoint y: 131, distance: 39.9
drag, startPoint x: 620, startPoint y: 131, endPoint x: 596, endPoint y: 122, distance: 24.6
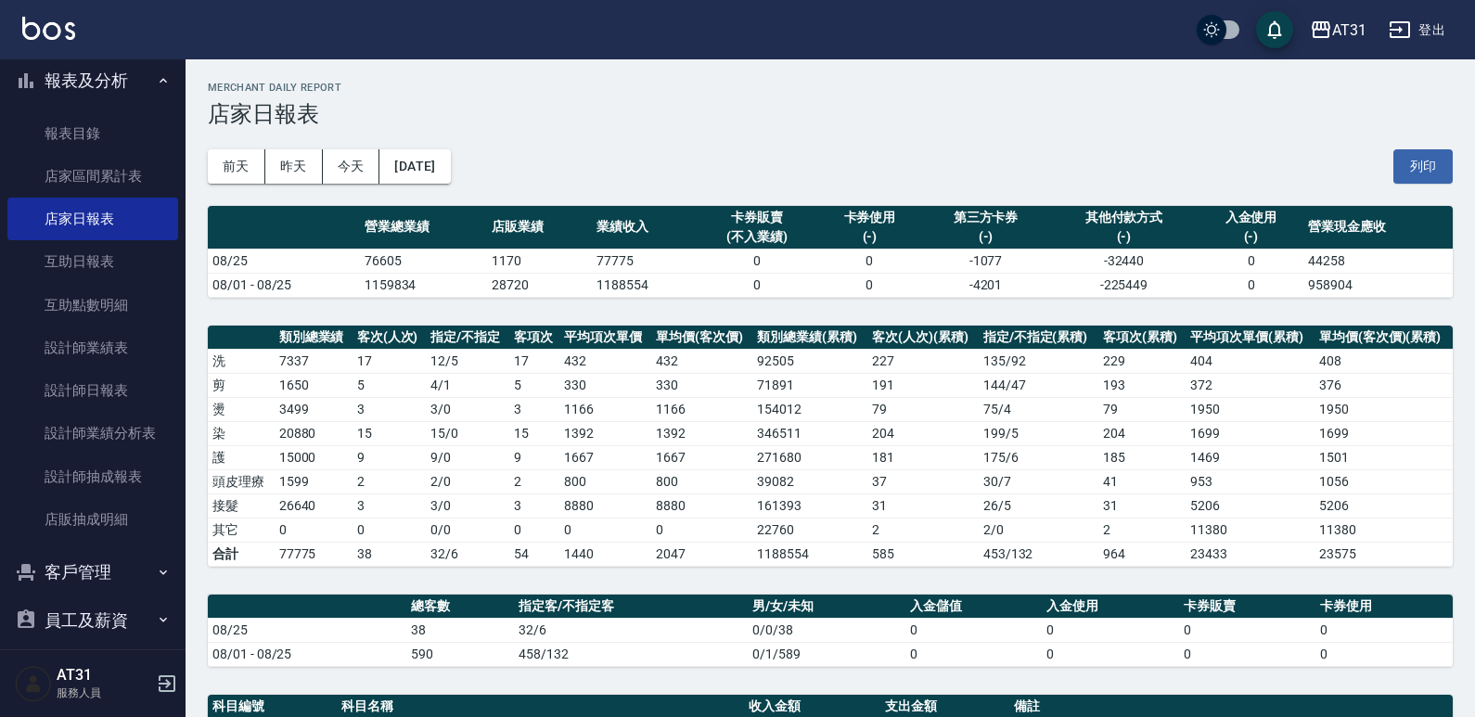
drag, startPoint x: 596, startPoint y: 122, endPoint x: 570, endPoint y: 120, distance: 26.1
drag, startPoint x: 570, startPoint y: 120, endPoint x: 516, endPoint y: 105, distance: 56.7
click at [515, 106] on h3 "店家日報表" at bounding box center [830, 114] width 1245 height 26
drag, startPoint x: 514, startPoint y: 105, endPoint x: 463, endPoint y: 108, distance: 51.1
drag, startPoint x: 463, startPoint y: 108, endPoint x: 416, endPoint y: 102, distance: 46.7
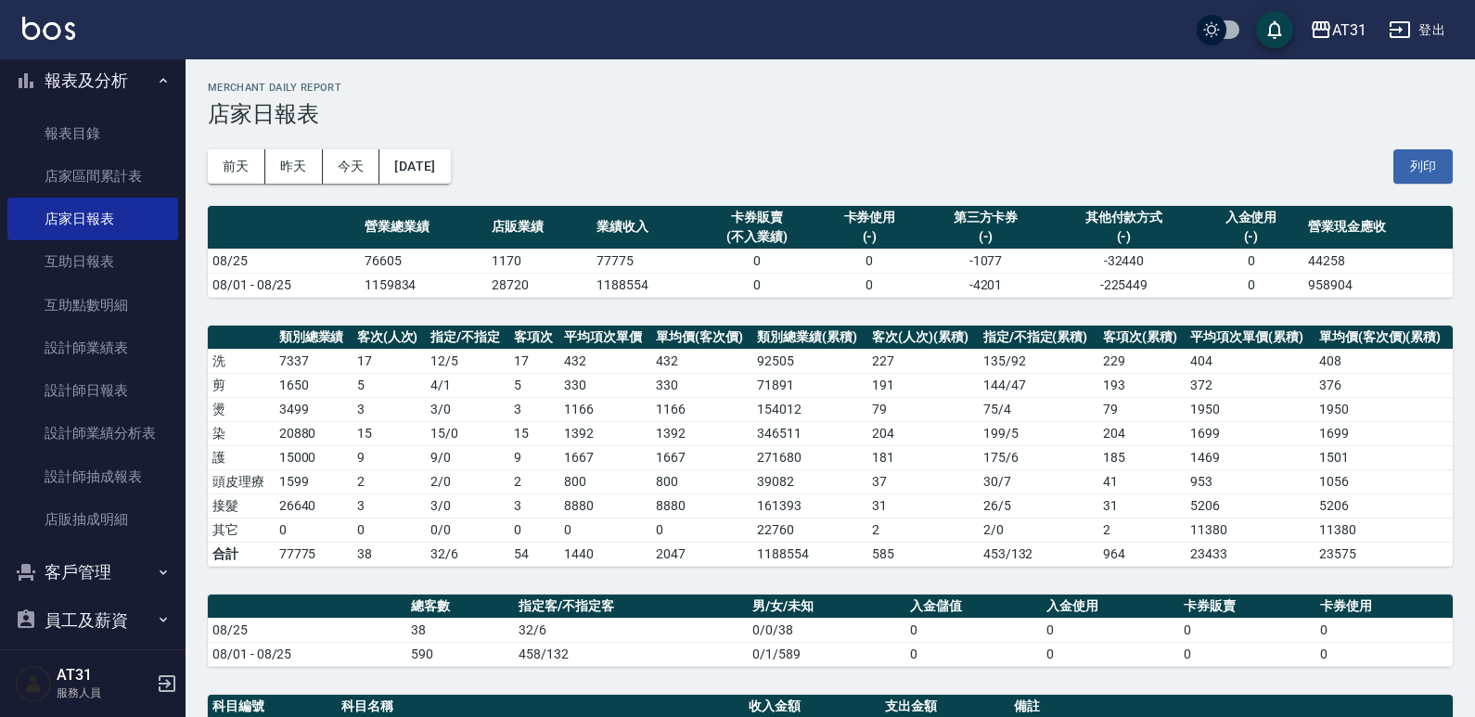
click at [416, 102] on h3 "店家日報表" at bounding box center [830, 114] width 1245 height 26
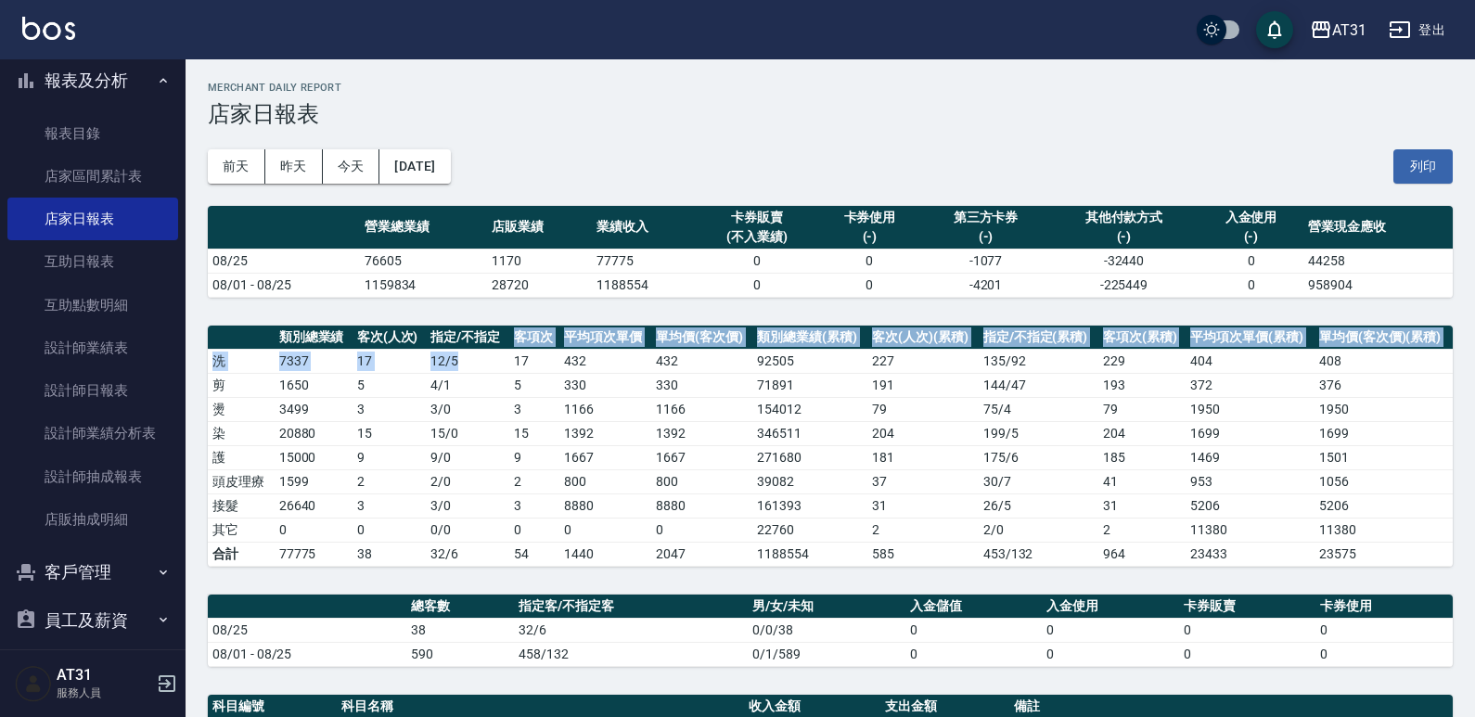
drag, startPoint x: 858, startPoint y: 319, endPoint x: 501, endPoint y: 349, distance: 358.4
click at [501, 349] on table "類別總業績 客次(人次) 指定/不指定 客項次 平均項次單價 單均價(客次價) 類別總業績(累積) 客次(人次)(累積) 指定/不指定(累積) 客項次(累積)…" at bounding box center [830, 446] width 1245 height 241
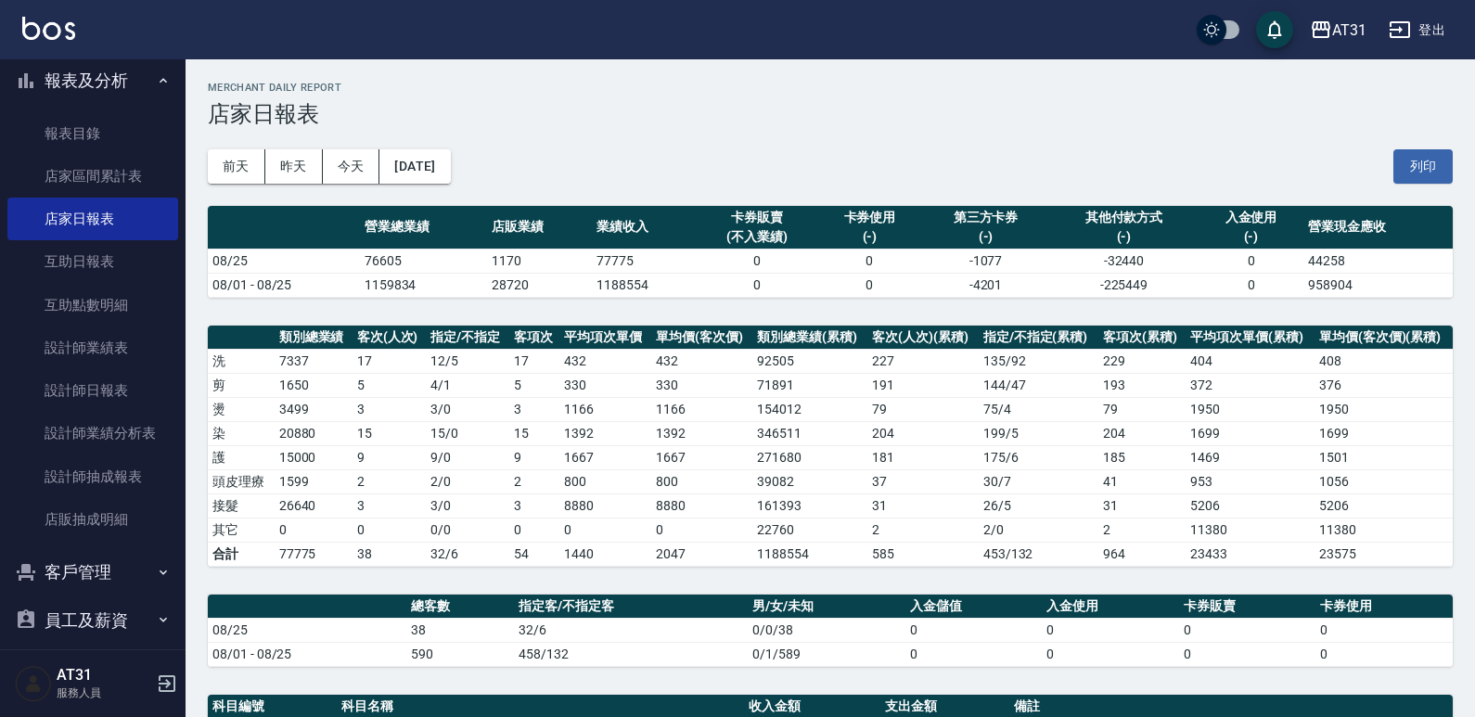
click at [668, 313] on div "AT31 [DATE] 店家日報表 列印時間： [DATE][PHONE_NUMBER]:53 Merchant Daily Report 店家日報表 [DA…" at bounding box center [830, 666] width 1289 height 1215
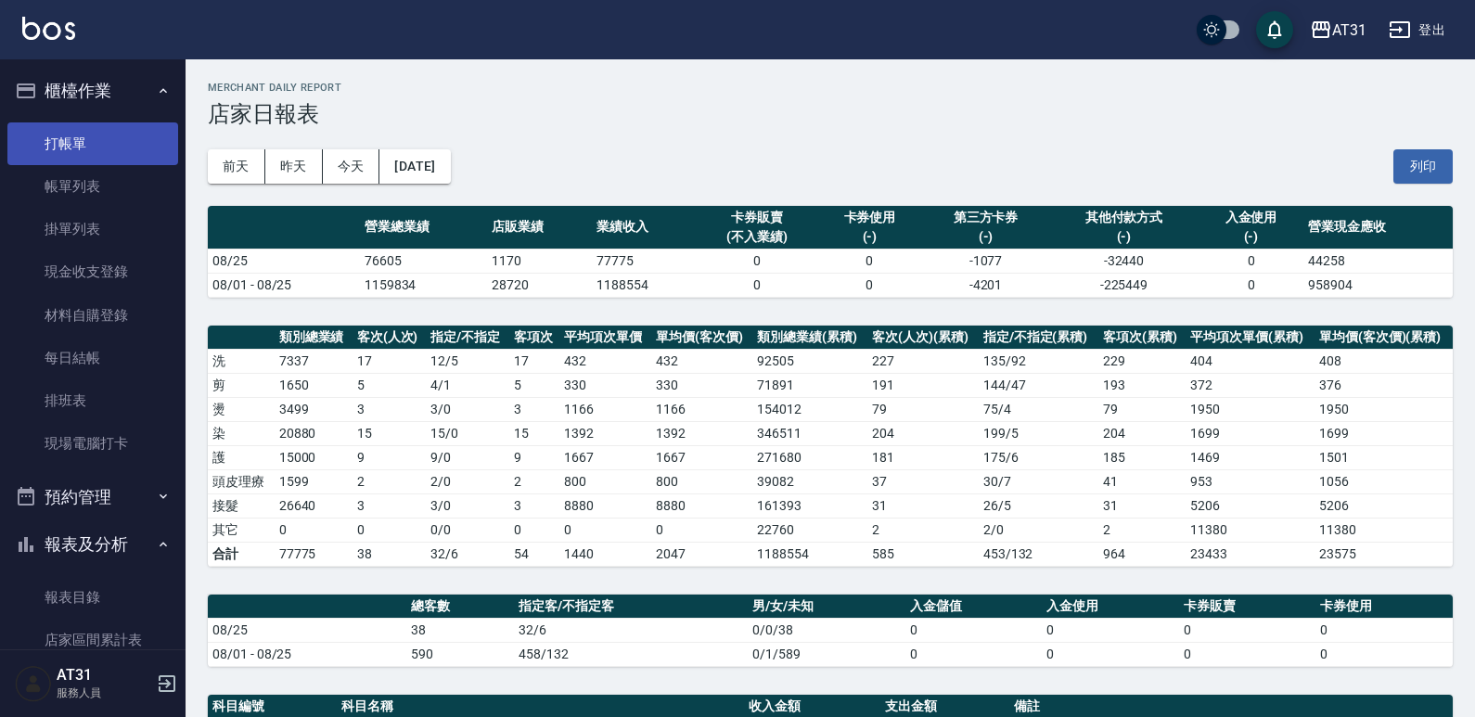
click at [122, 127] on link "打帳單" at bounding box center [92, 143] width 171 height 43
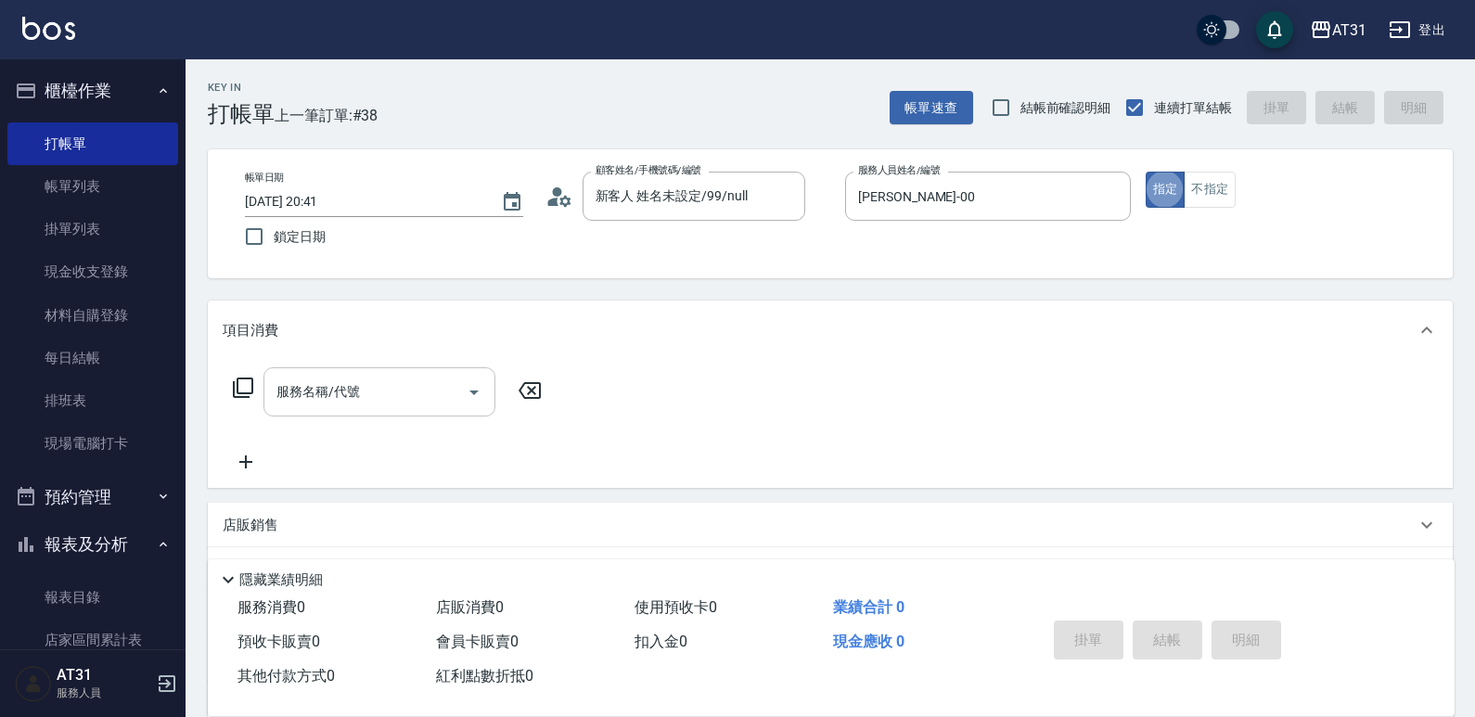
click at [401, 399] on input "服務名稱/代號" at bounding box center [365, 392] width 187 height 32
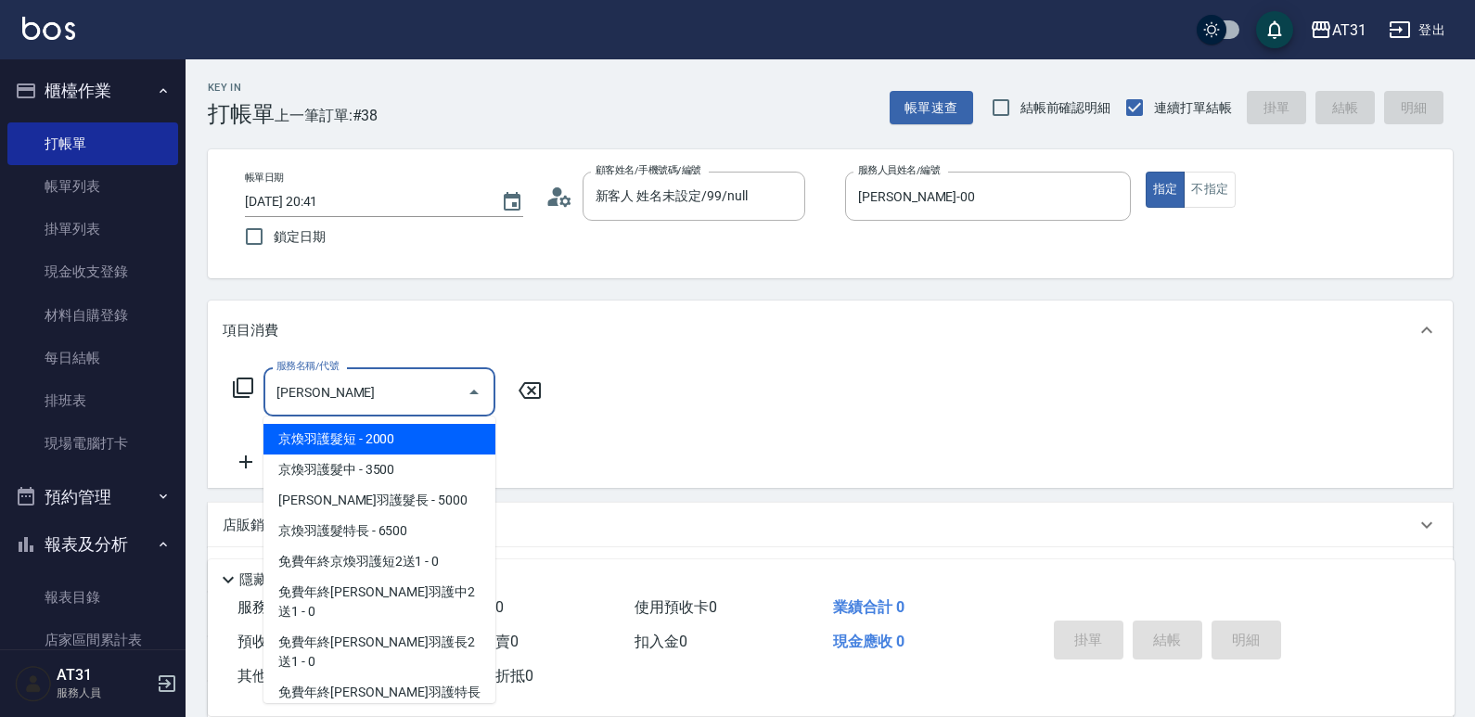
click at [430, 436] on span "京煥羽護髮短 - 2000" at bounding box center [379, 439] width 232 height 31
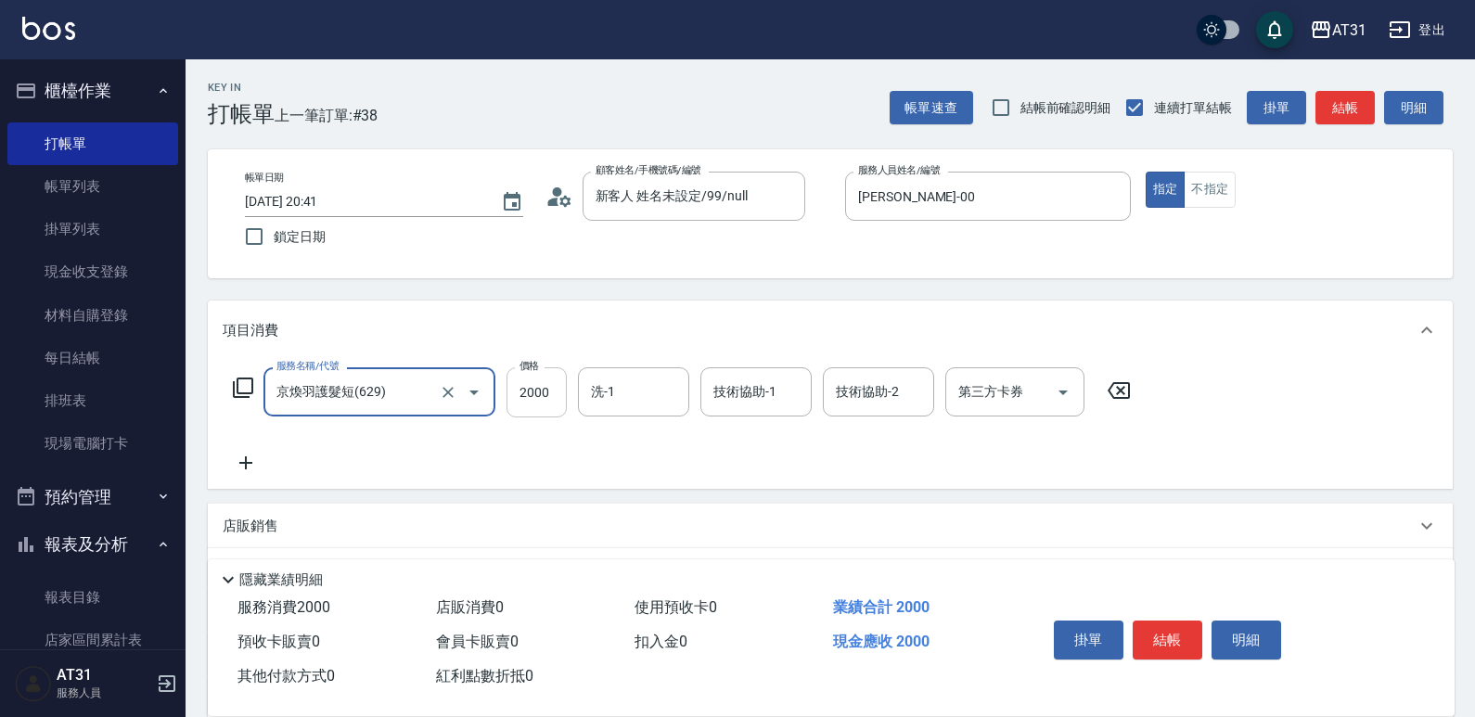
click at [546, 402] on input "2000" at bounding box center [536, 392] width 60 height 50
click at [250, 468] on icon at bounding box center [246, 463] width 46 height 22
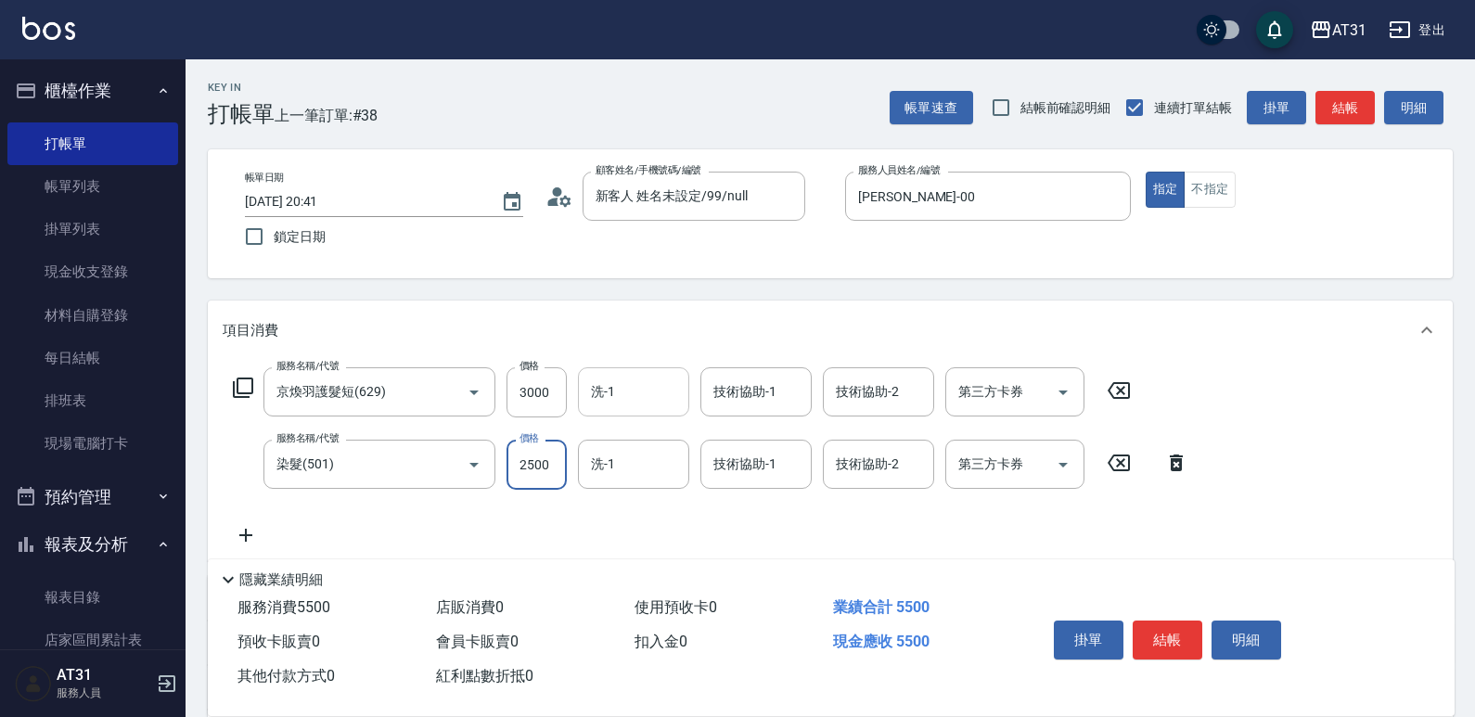
click at [646, 404] on input "洗-1" at bounding box center [633, 392] width 95 height 32
click at [651, 457] on input "洗-1" at bounding box center [633, 464] width 95 height 32
click at [1150, 625] on button "結帳" at bounding box center [1168, 640] width 70 height 39
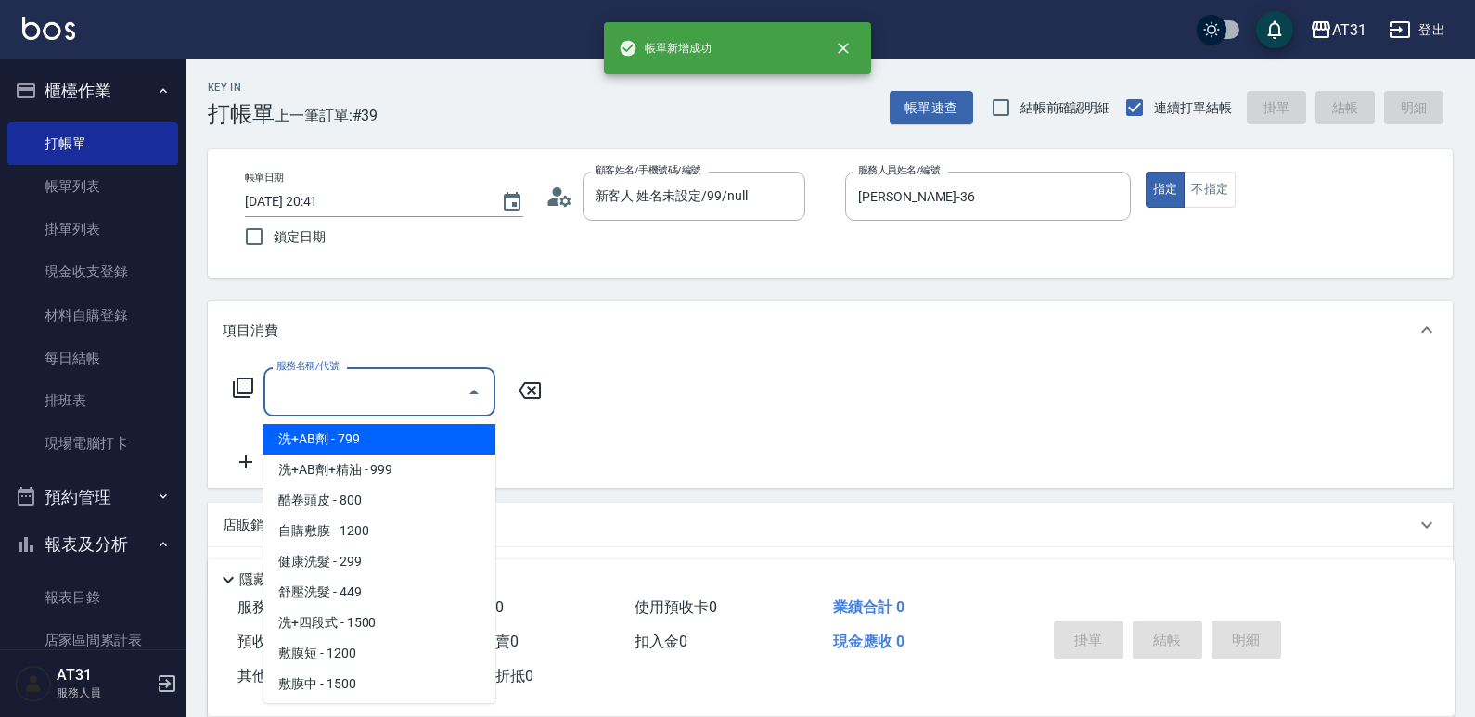
click at [324, 391] on input "服務名稱/代號" at bounding box center [365, 392] width 187 height 32
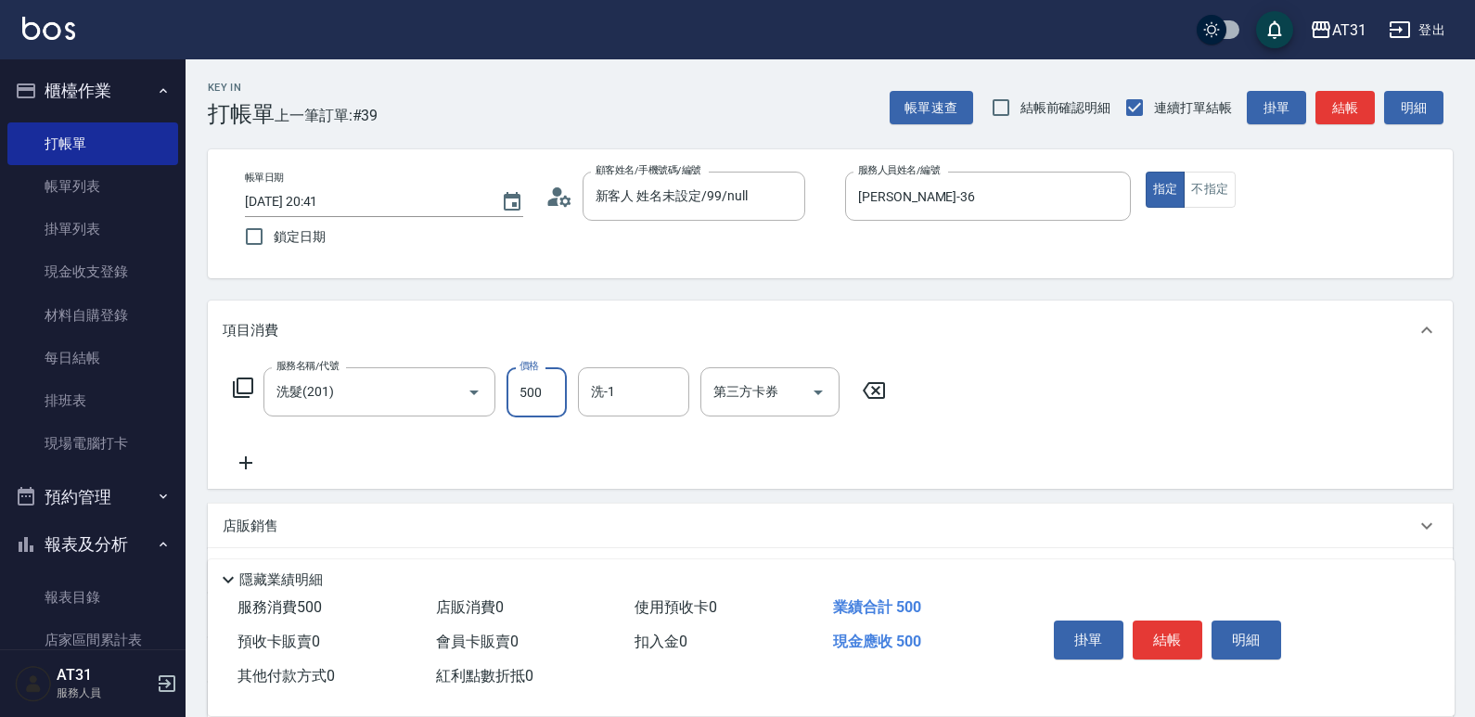
click at [1160, 621] on button "結帳" at bounding box center [1168, 640] width 70 height 39
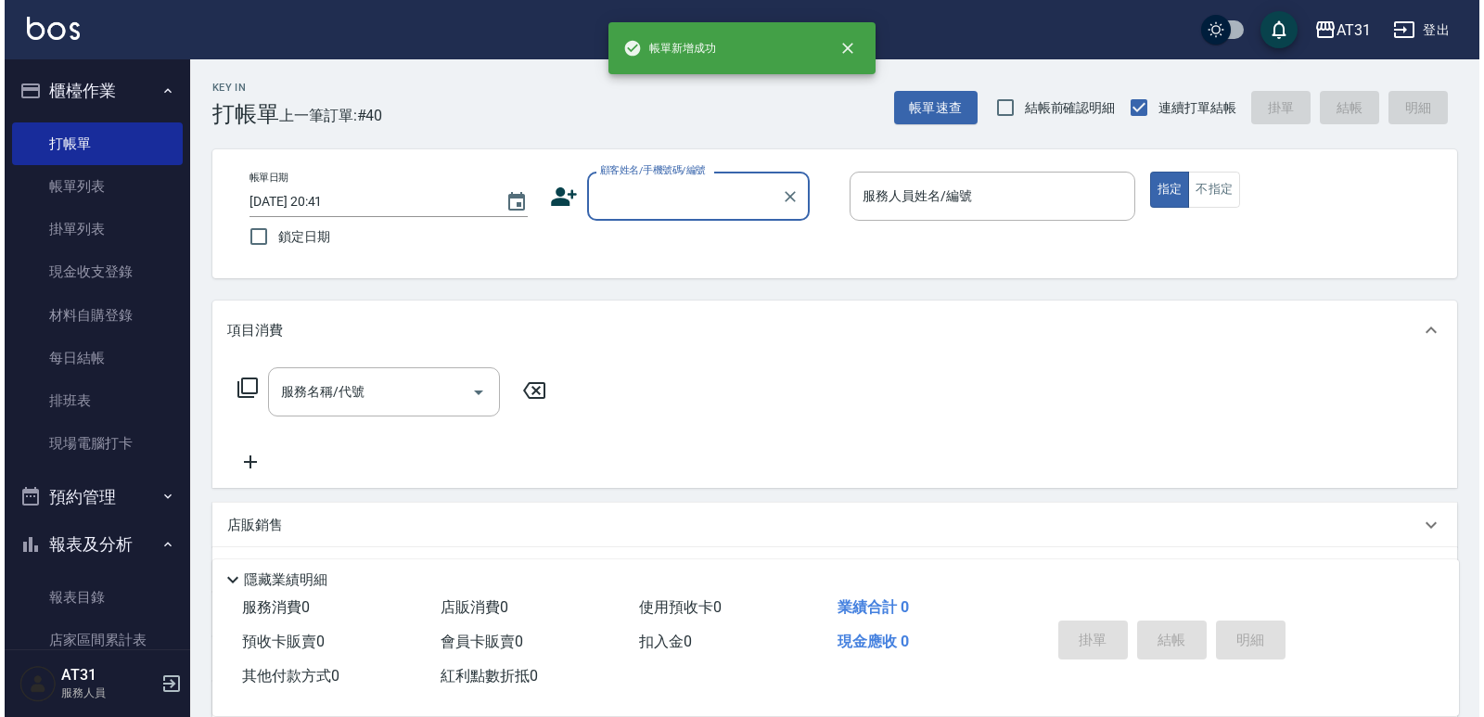
scroll to position [278, 0]
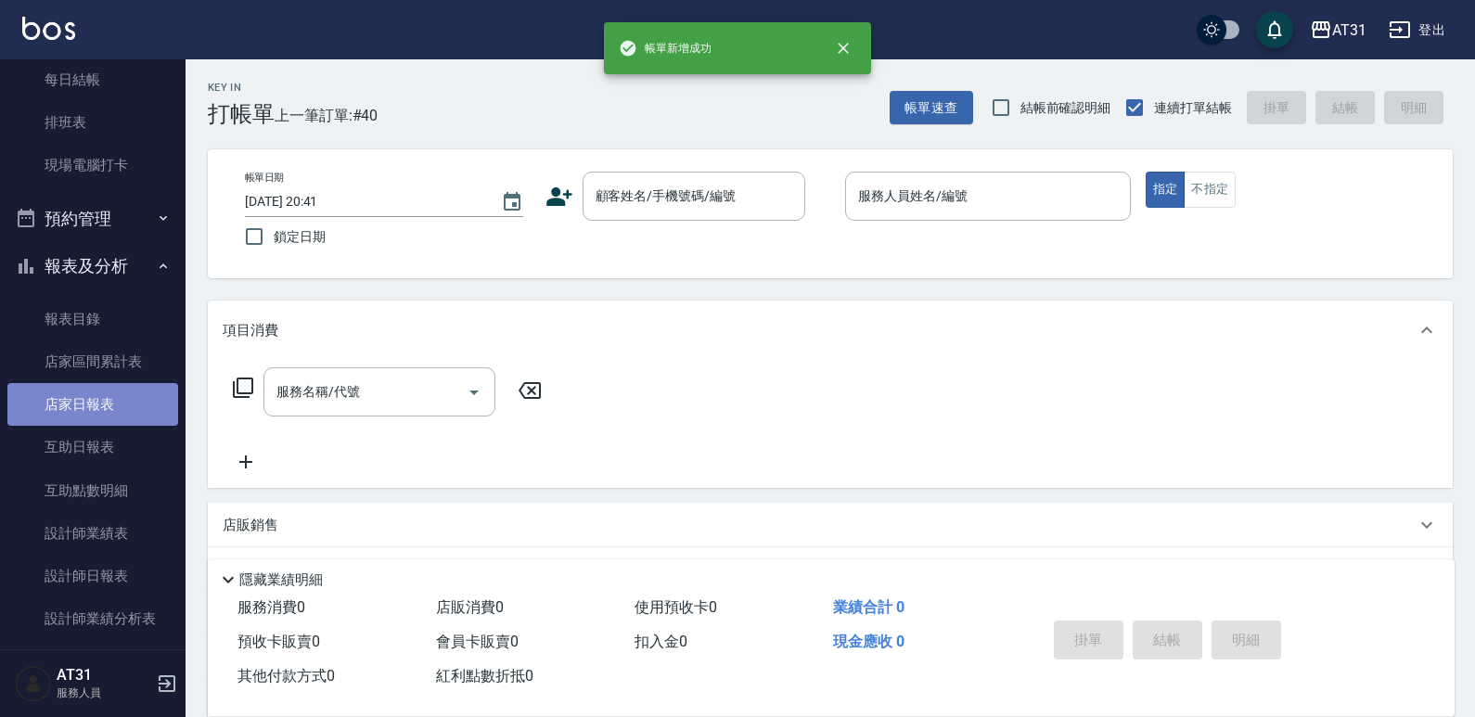
click at [108, 393] on link "店家日報表" at bounding box center [92, 404] width 171 height 43
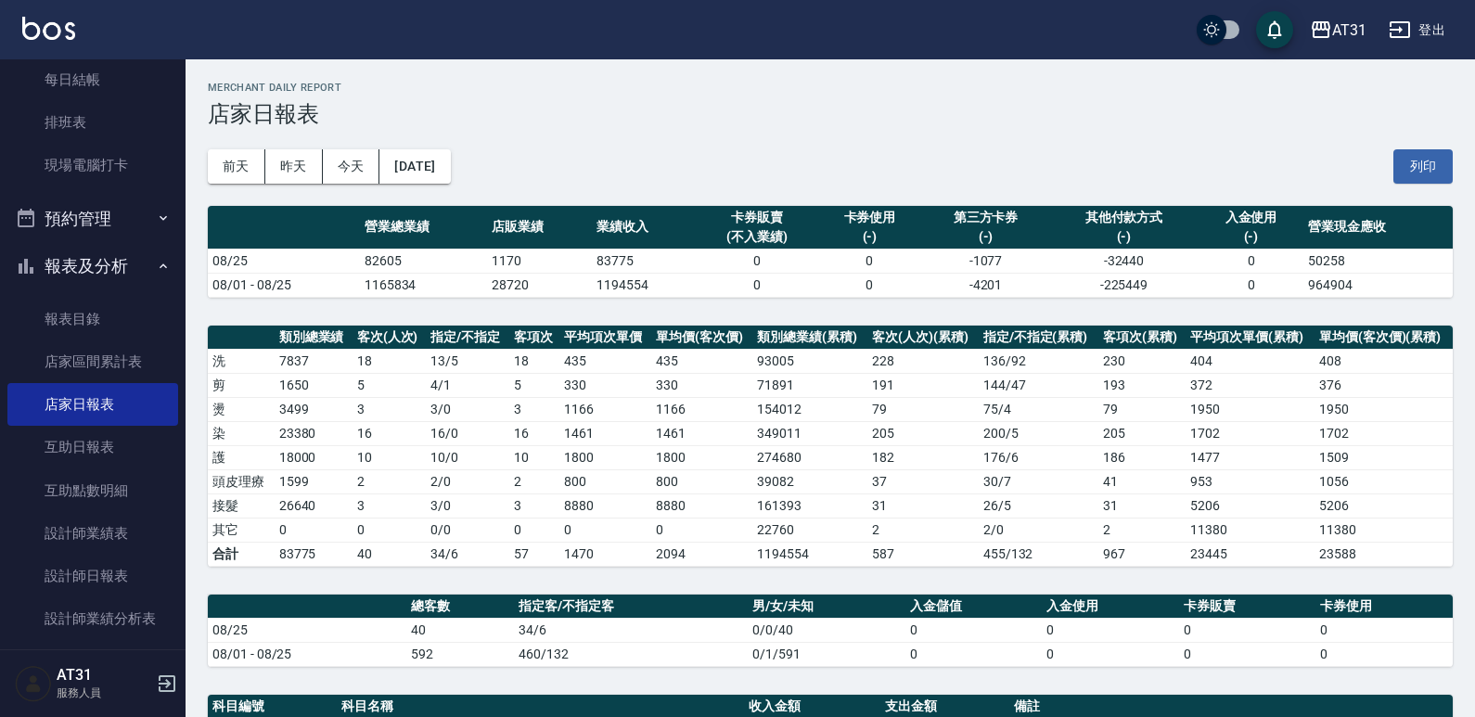
drag, startPoint x: 801, startPoint y: 464, endPoint x: 721, endPoint y: 438, distance: 84.8
drag, startPoint x: 721, startPoint y: 438, endPoint x: 640, endPoint y: 444, distance: 81.0
drag, startPoint x: 640, startPoint y: 444, endPoint x: 584, endPoint y: 463, distance: 58.7
drag, startPoint x: 584, startPoint y: 463, endPoint x: 558, endPoint y: 466, distance: 26.1
drag, startPoint x: 558, startPoint y: 466, endPoint x: 503, endPoint y: 465, distance: 55.7
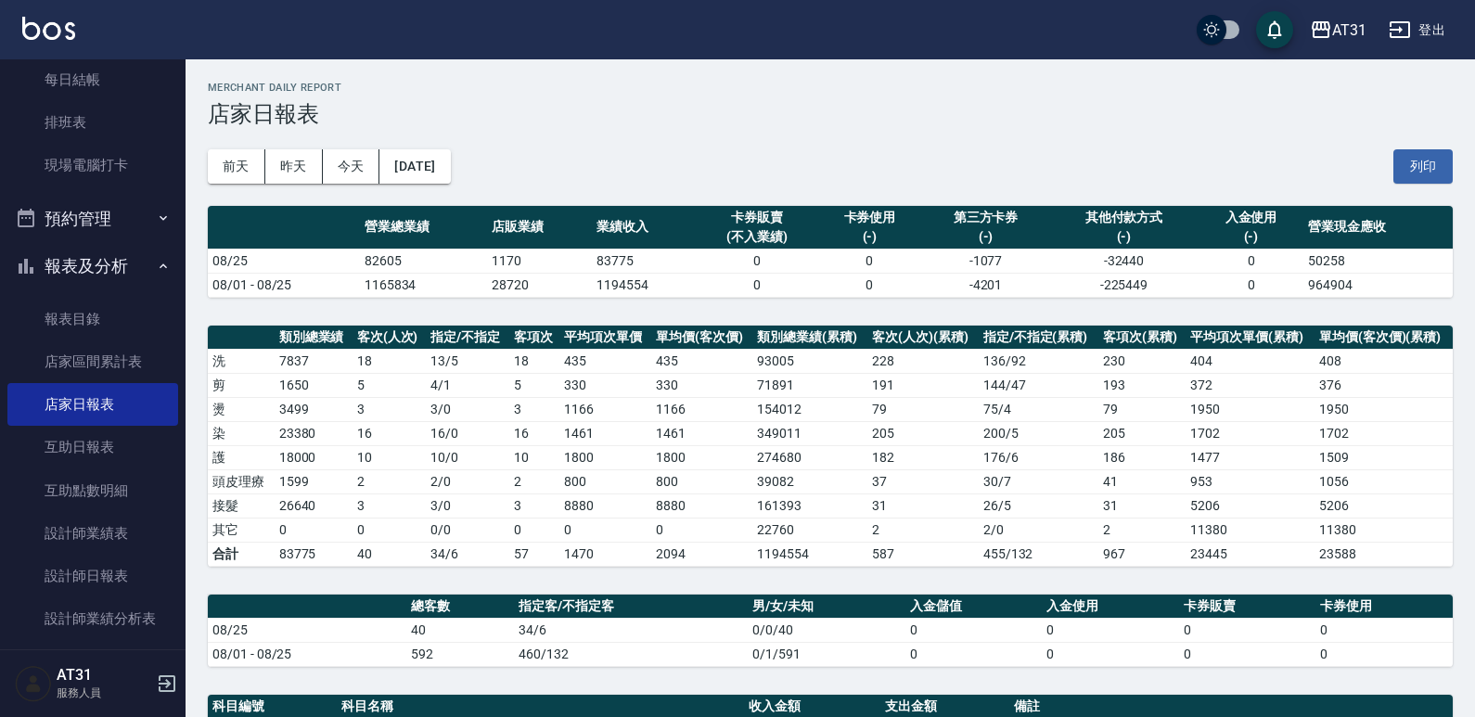
click at [503, 465] on td "10 / 0" at bounding box center [467, 457] width 83 height 24
drag, startPoint x: 547, startPoint y: 405, endPoint x: 487, endPoint y: 420, distance: 62.1
drag, startPoint x: 487, startPoint y: 420, endPoint x: 410, endPoint y: 434, distance: 78.2
click at [410, 434] on td "16" at bounding box center [389, 433] width 74 height 24
drag, startPoint x: 598, startPoint y: 397, endPoint x: 583, endPoint y: 397, distance: 15.8
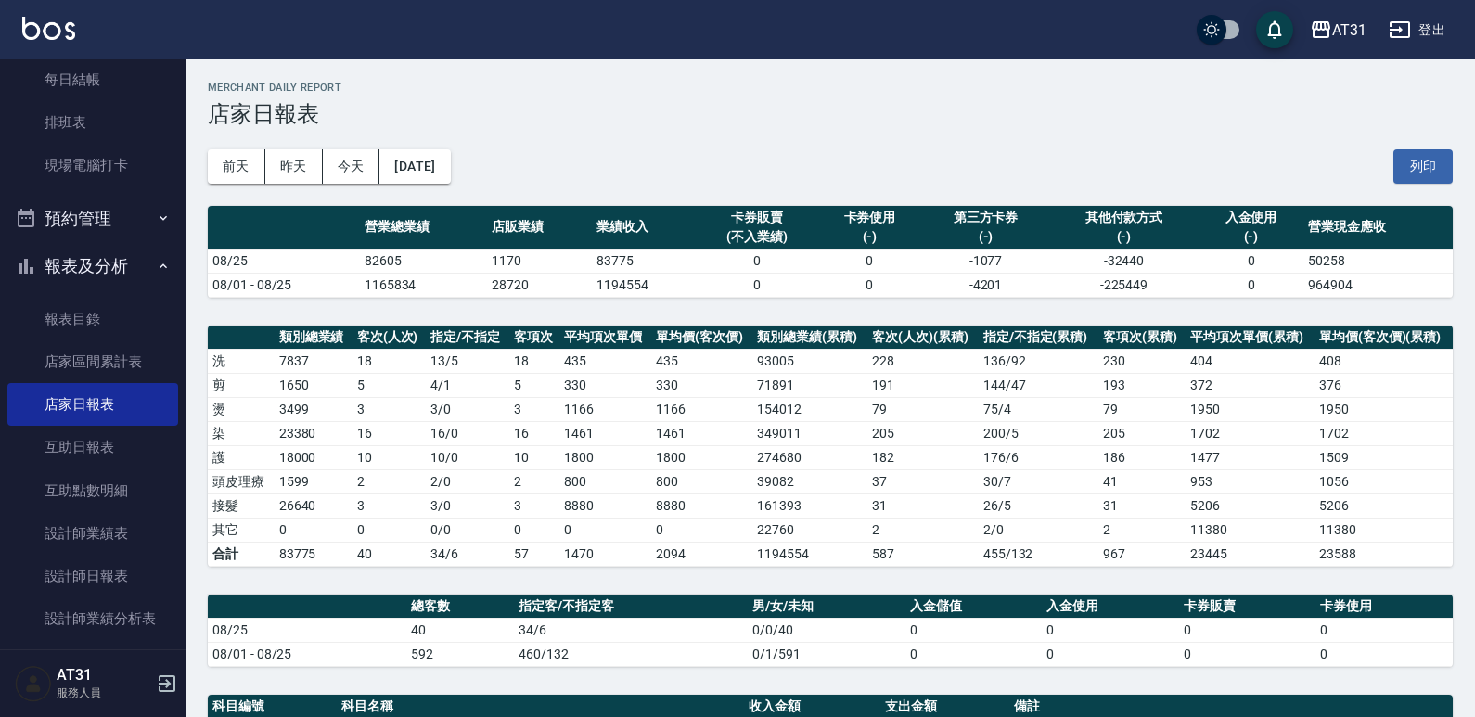
drag, startPoint x: 583, startPoint y: 397, endPoint x: 523, endPoint y: 404, distance: 59.8
click at [523, 404] on td "3" at bounding box center [534, 409] width 51 height 24
click at [394, 286] on td "1165834" at bounding box center [423, 285] width 127 height 24
drag, startPoint x: 412, startPoint y: 291, endPoint x: 364, endPoint y: 298, distance: 48.7
click at [404, 293] on td "1165834" at bounding box center [423, 285] width 127 height 24
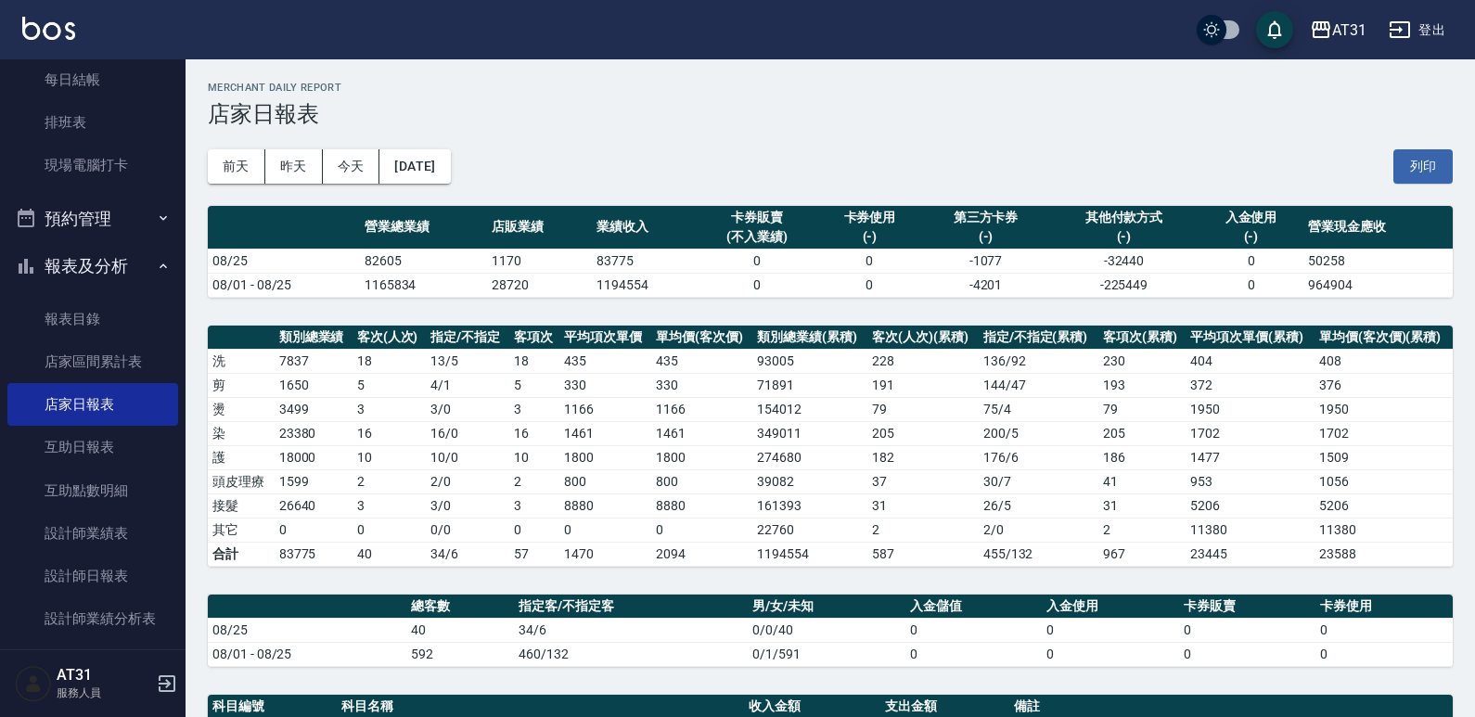
click at [365, 299] on div "AT31 [DATE] 店家日報表 列印時間： [DATE][PHONE_NUMBER]:41 Merchant Daily Report 店家日報表 [DA…" at bounding box center [830, 666] width 1289 height 1215
click at [134, 568] on link "設計師日報表" at bounding box center [92, 576] width 171 height 43
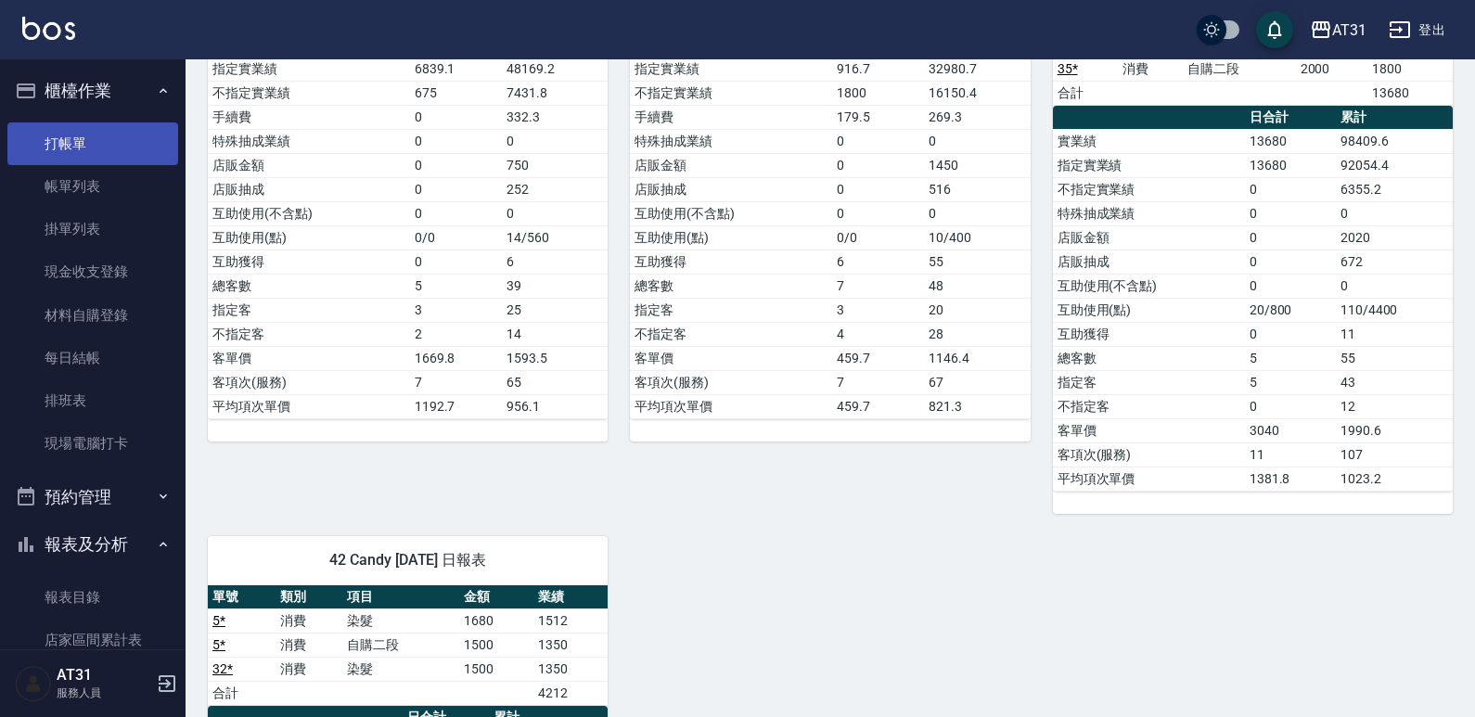
scroll to position [1299, 0]
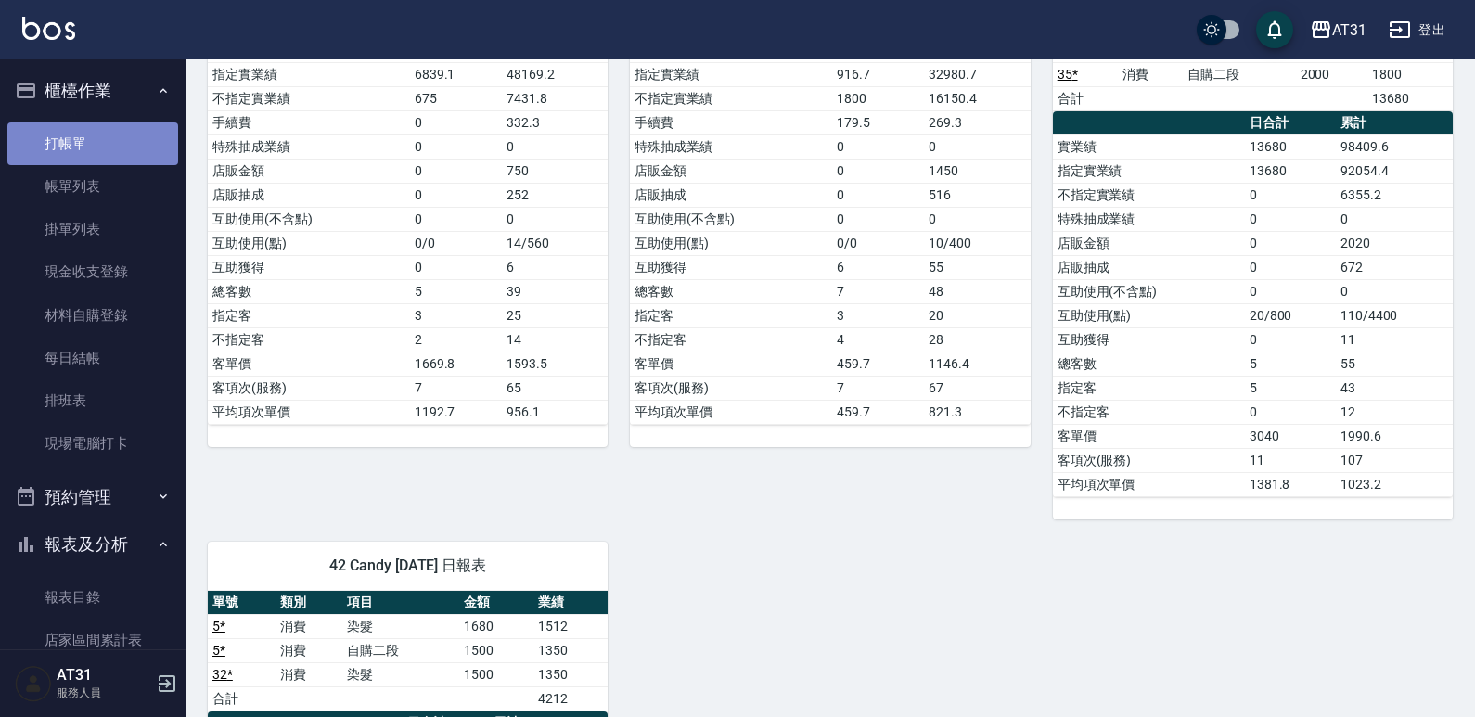
click at [109, 154] on link "打帳單" at bounding box center [92, 143] width 171 height 43
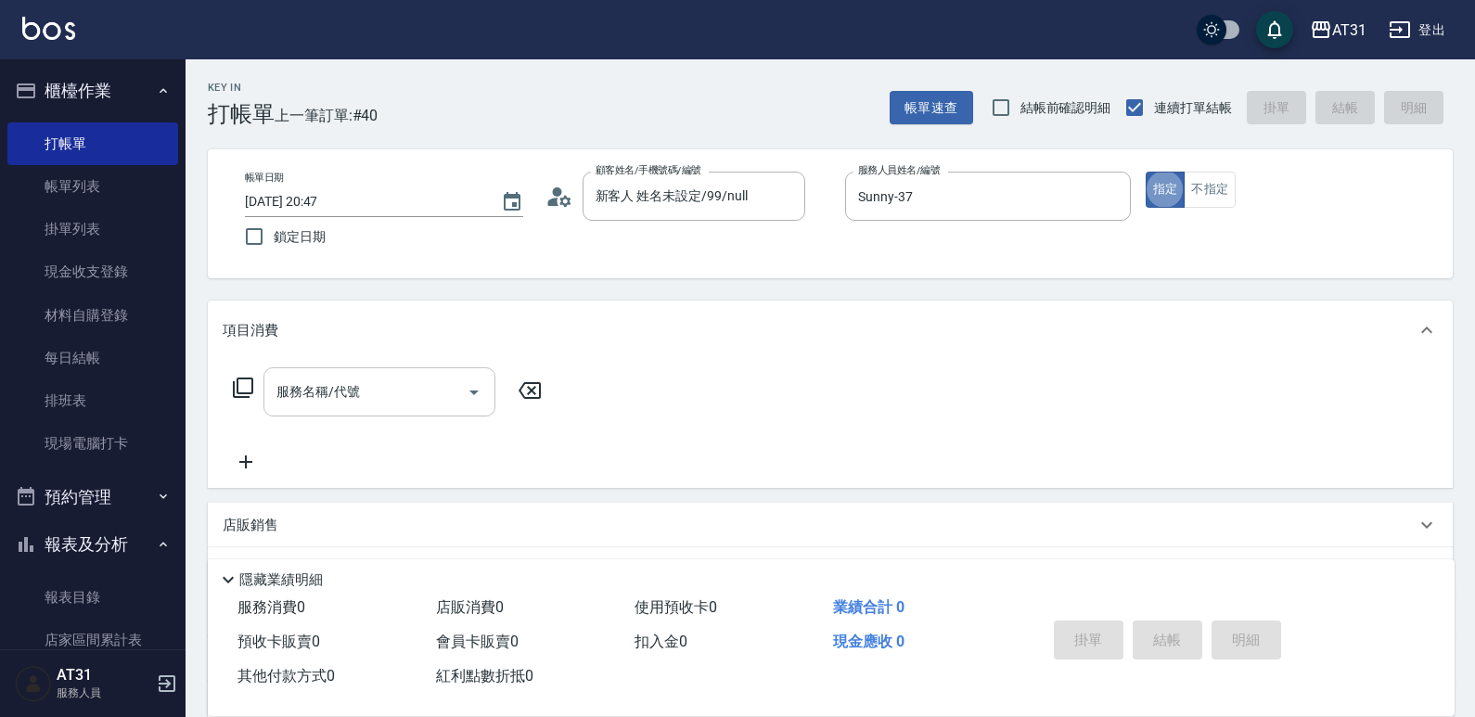
click at [365, 413] on div "服務名稱/代號" at bounding box center [379, 391] width 232 height 49
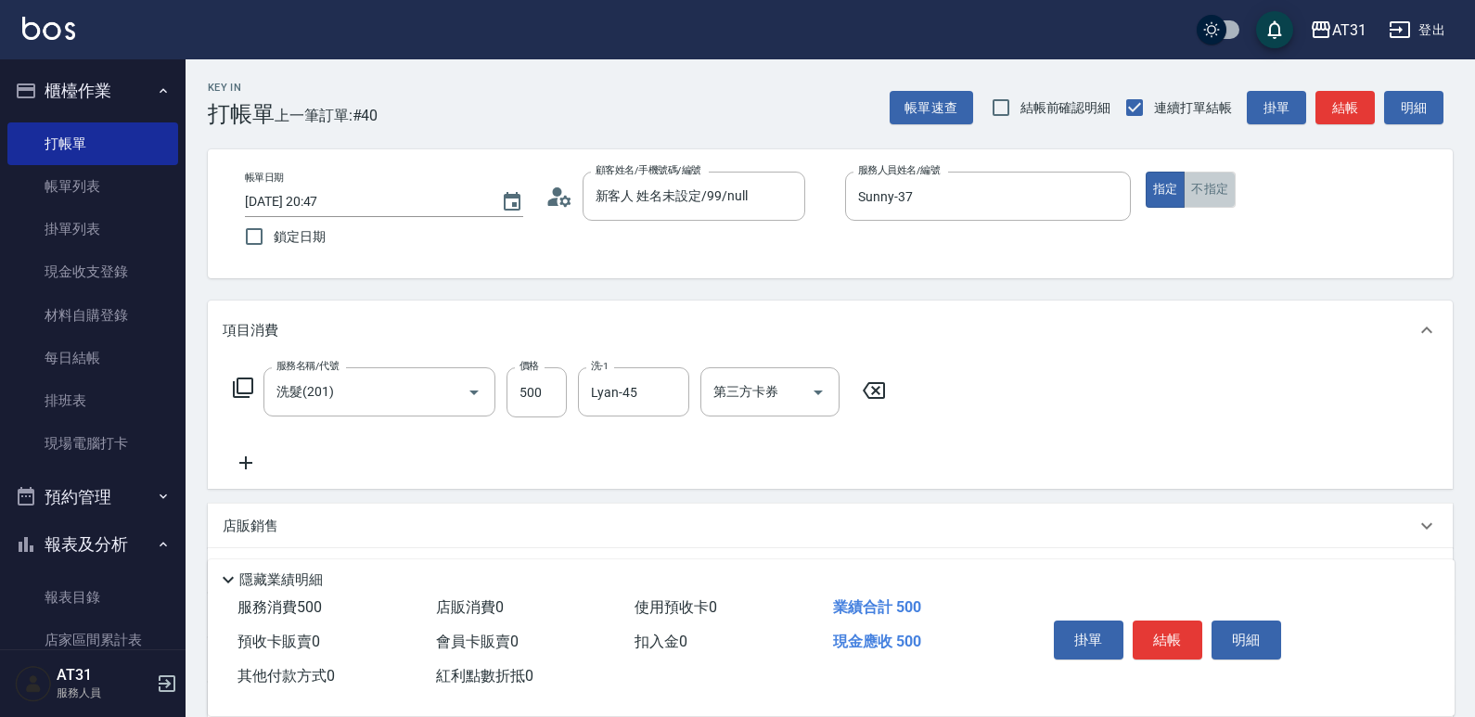
click at [1229, 179] on button "不指定" at bounding box center [1210, 190] width 52 height 36
click at [1187, 635] on button "結帳" at bounding box center [1168, 640] width 70 height 39
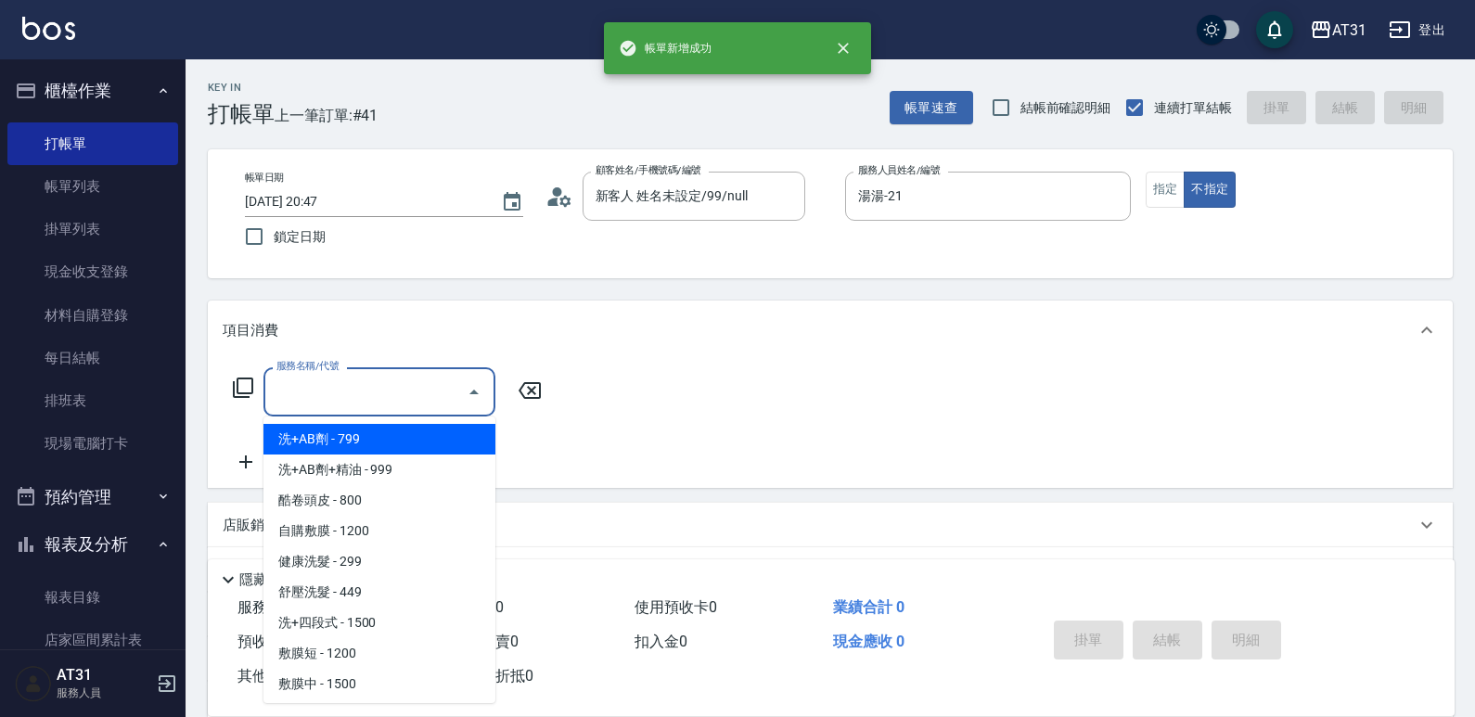
drag, startPoint x: 386, startPoint y: 404, endPoint x: 382, endPoint y: 416, distance: 12.6
click at [385, 405] on input "服務名稱/代號" at bounding box center [365, 392] width 187 height 32
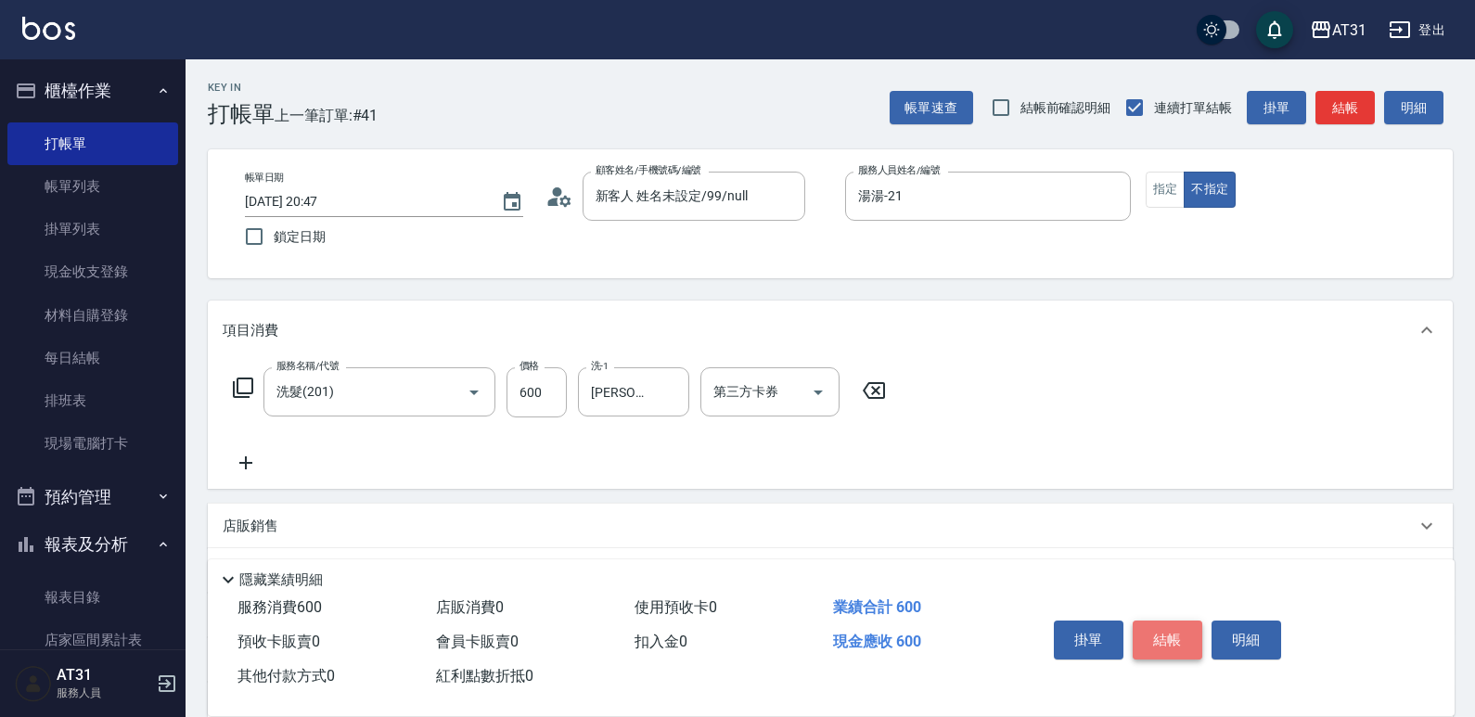
click at [1179, 634] on button "結帳" at bounding box center [1168, 640] width 70 height 39
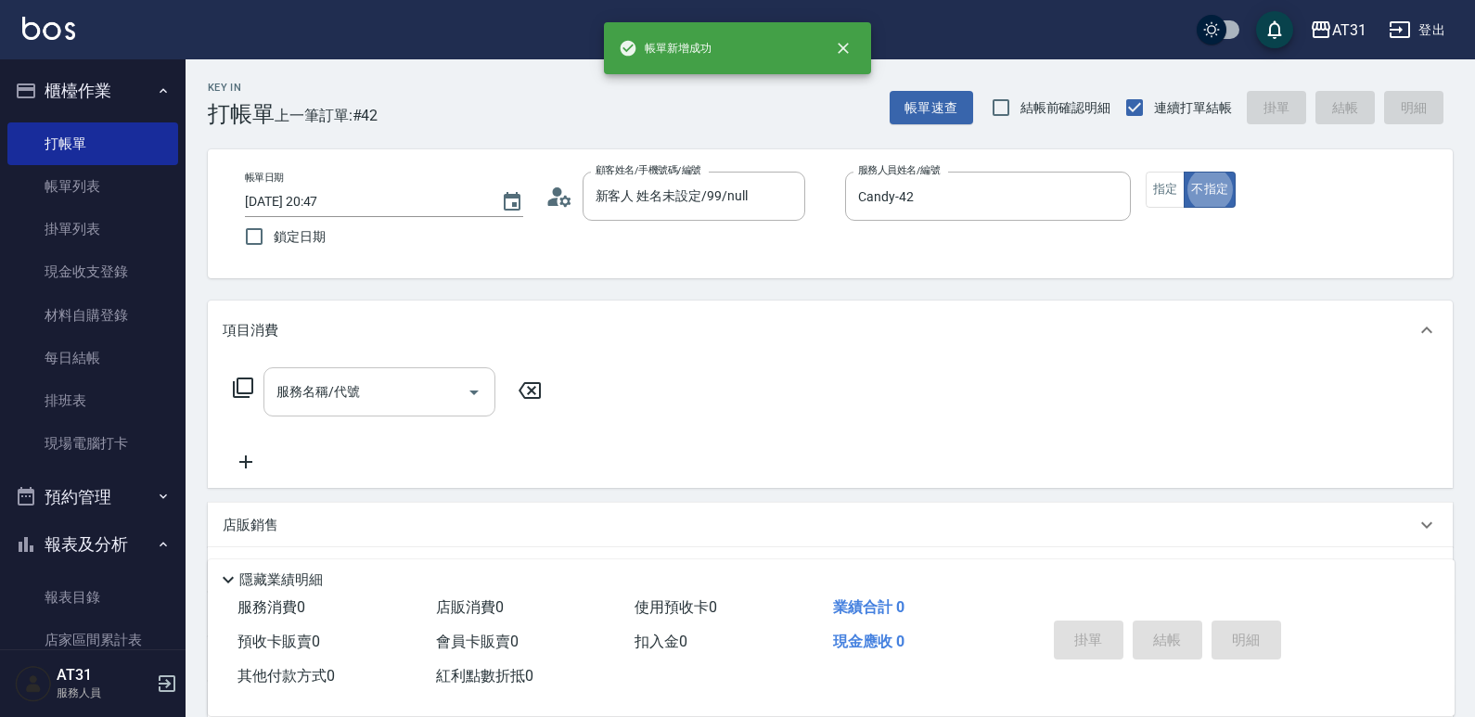
click at [356, 378] on input "服務名稱/代號" at bounding box center [365, 392] width 187 height 32
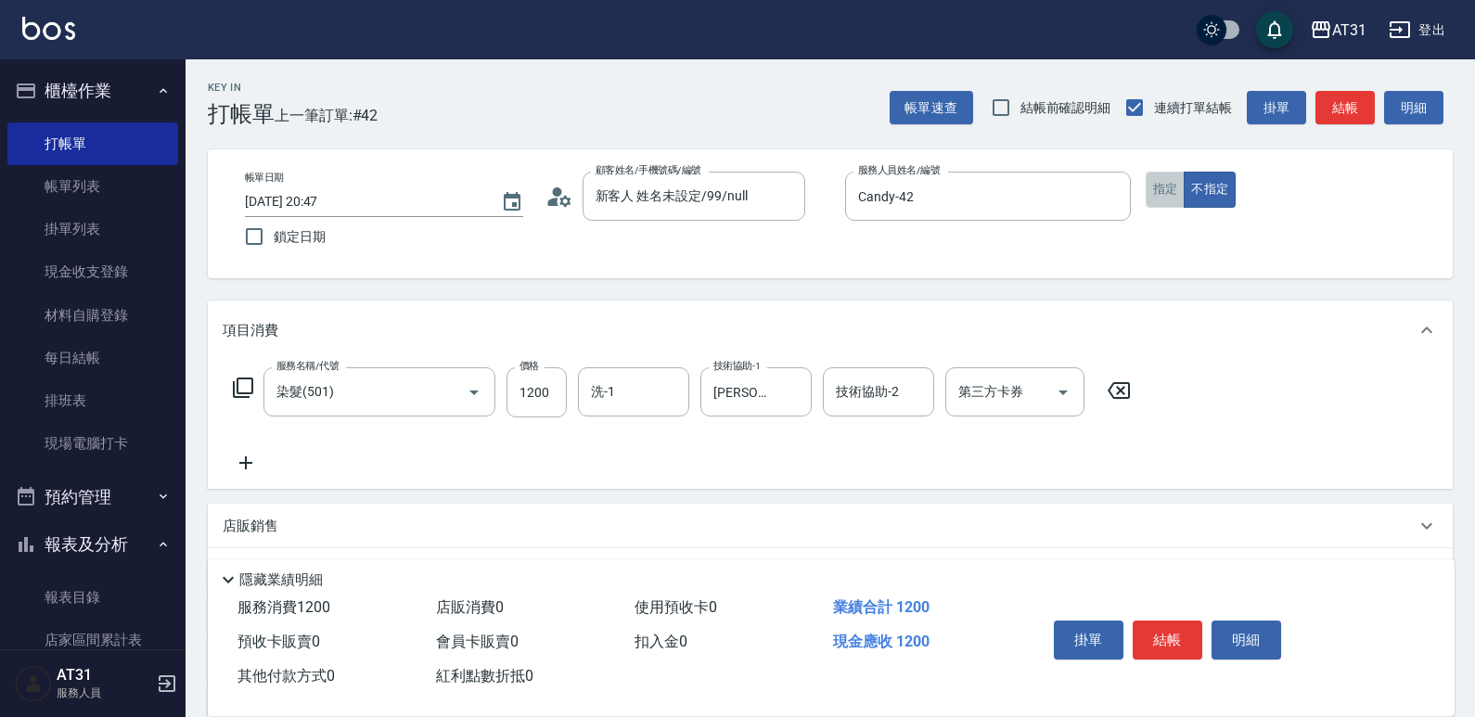
click at [1172, 203] on button "指定" at bounding box center [1166, 190] width 40 height 36
drag, startPoint x: 1143, startPoint y: 628, endPoint x: 1003, endPoint y: 588, distance: 145.6
click at [1143, 625] on button "結帳" at bounding box center [1168, 640] width 70 height 39
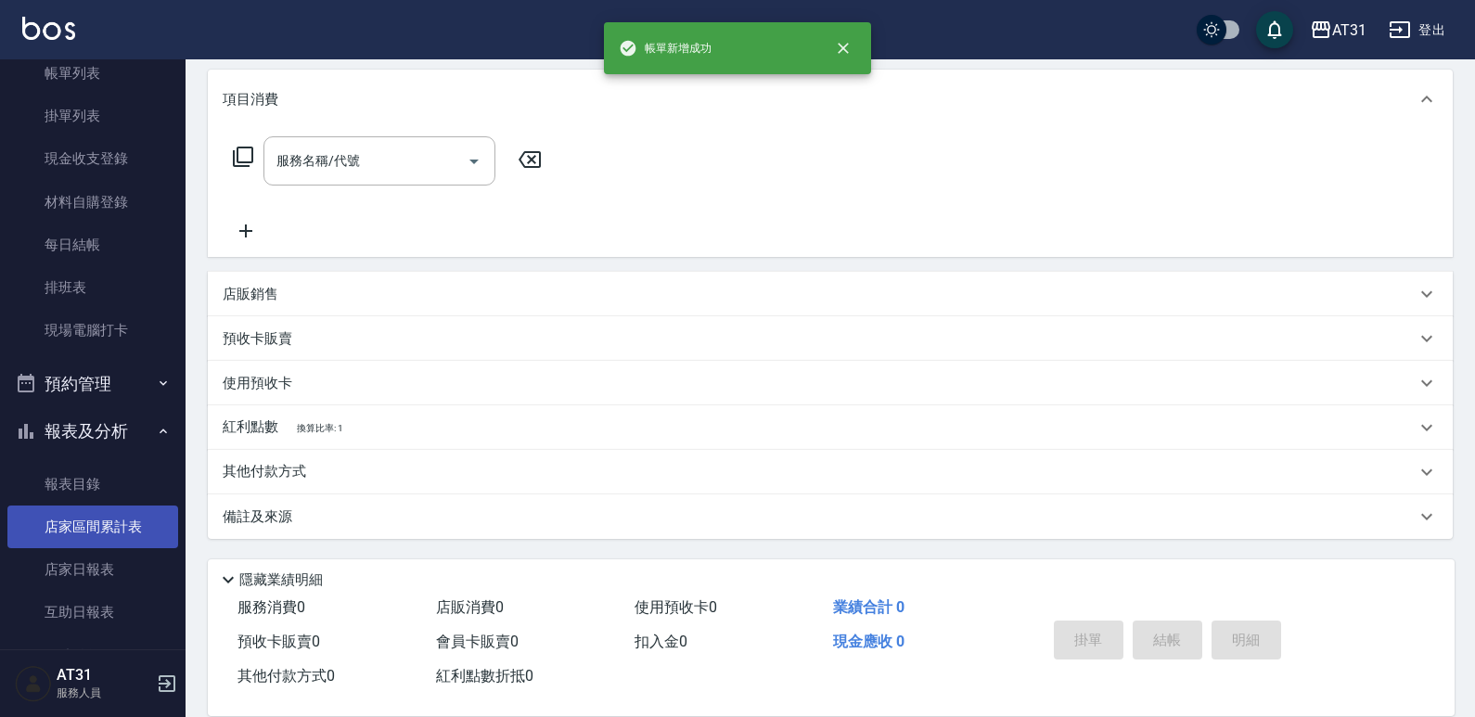
scroll to position [186, 0]
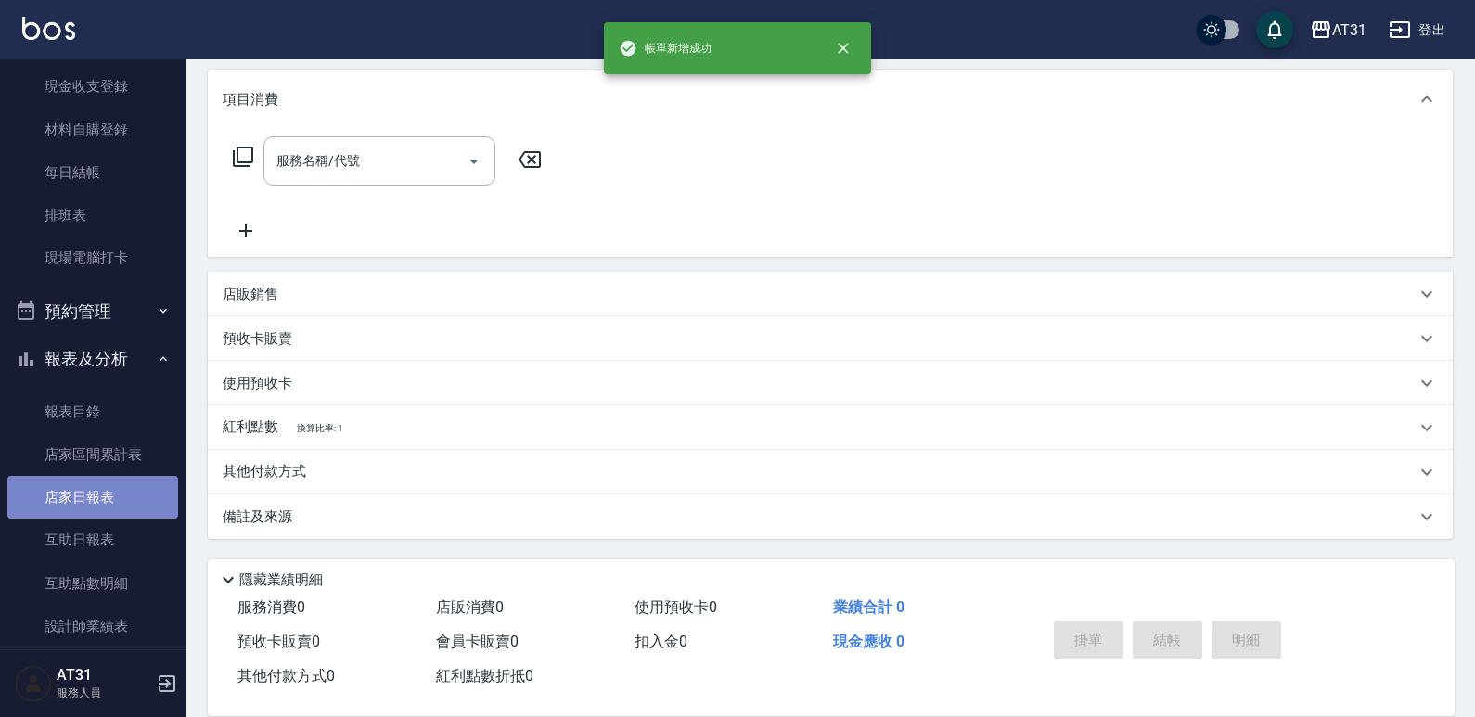
click at [142, 512] on link "店家日報表" at bounding box center [92, 497] width 171 height 43
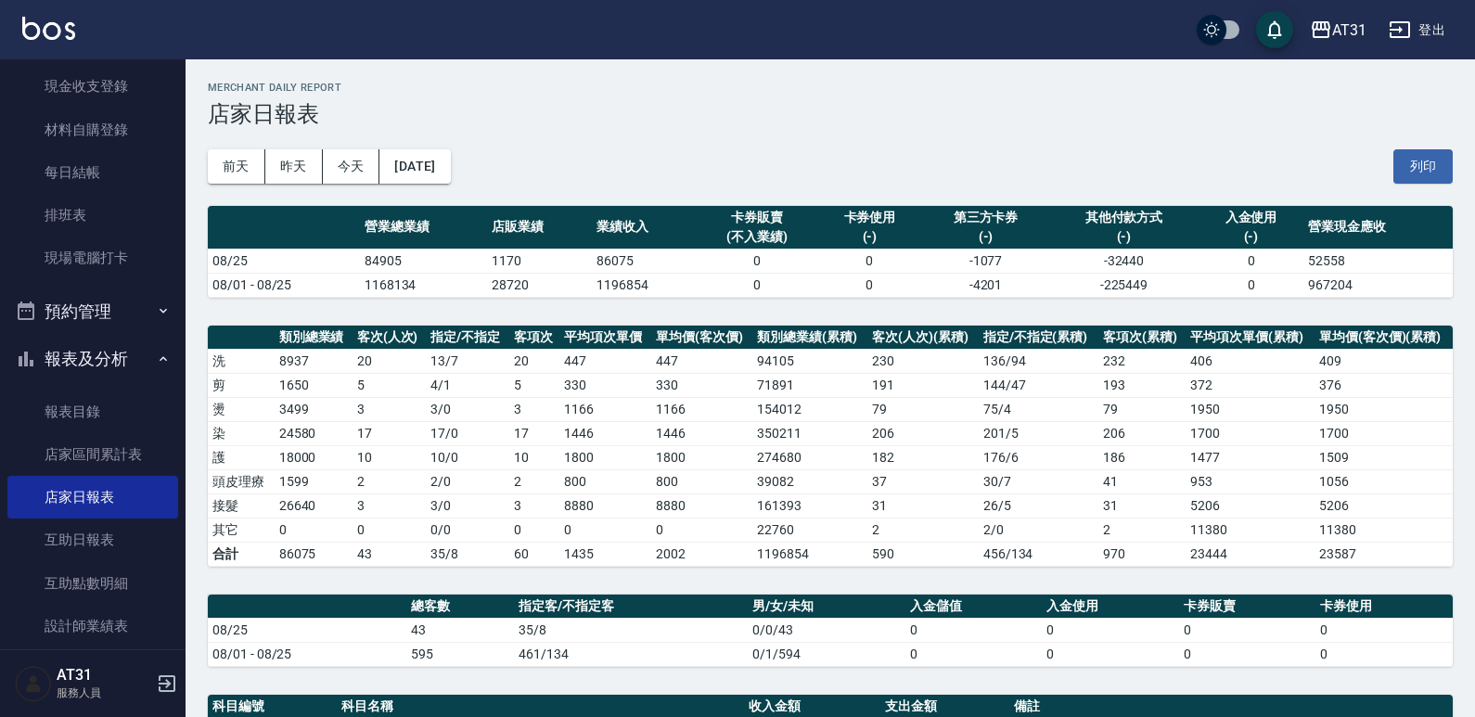
drag, startPoint x: 657, startPoint y: 524, endPoint x: 647, endPoint y: 520, distance: 10.0
drag, startPoint x: 647, startPoint y: 520, endPoint x: 462, endPoint y: 466, distance: 193.4
click at [461, 466] on td "10 / 0" at bounding box center [467, 457] width 83 height 24
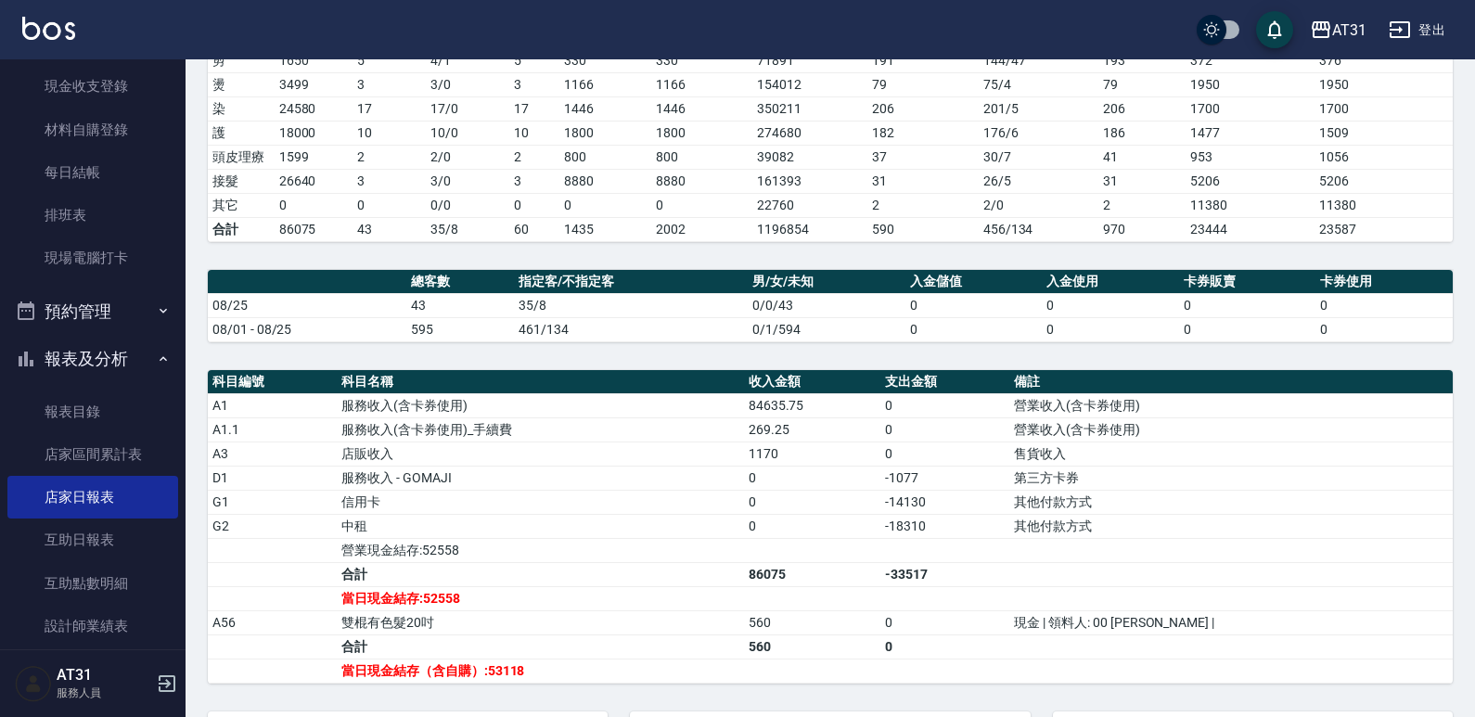
scroll to position [371, 0]
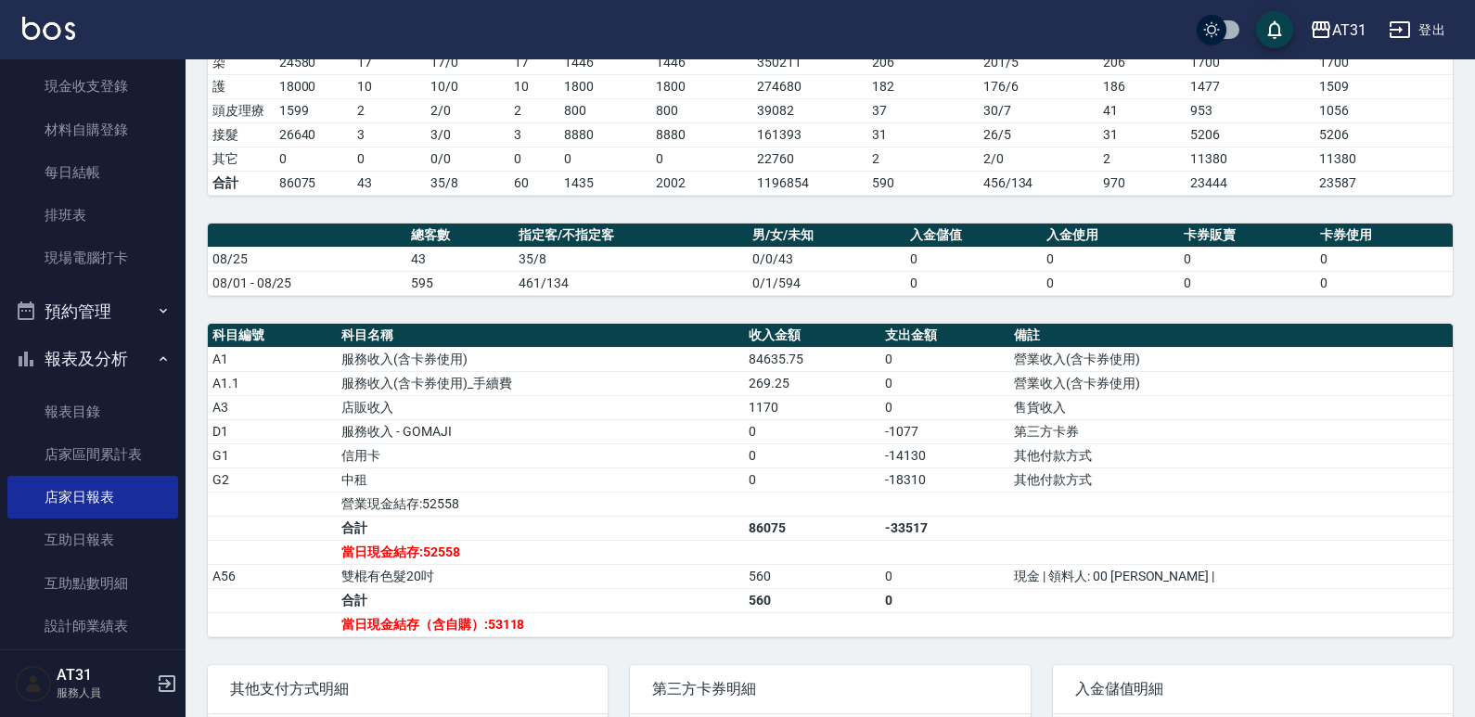
drag, startPoint x: 571, startPoint y: 401, endPoint x: 506, endPoint y: 437, distance: 74.3
drag, startPoint x: 506, startPoint y: 437, endPoint x: 483, endPoint y: 443, distance: 24.1
click at [483, 443] on td "信用卡" at bounding box center [540, 455] width 406 height 24
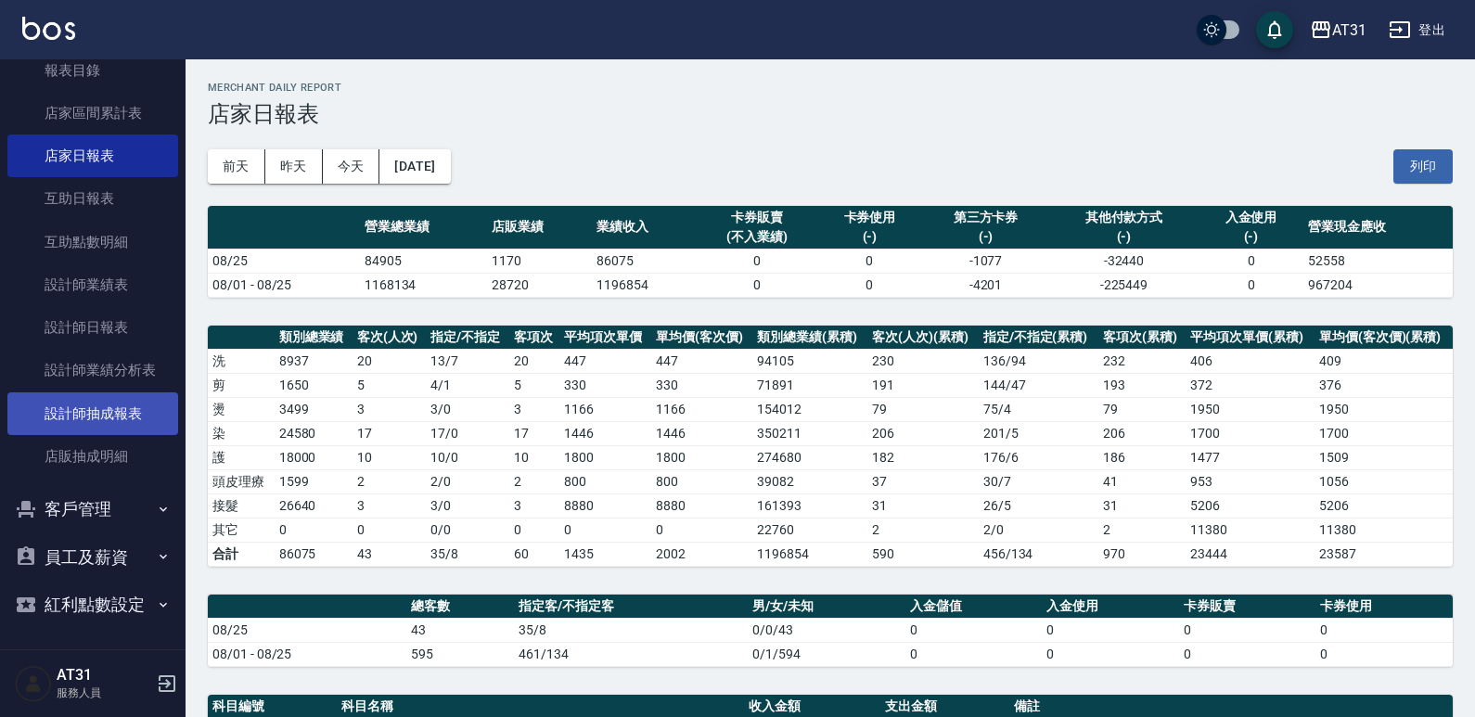
scroll to position [529, 0]
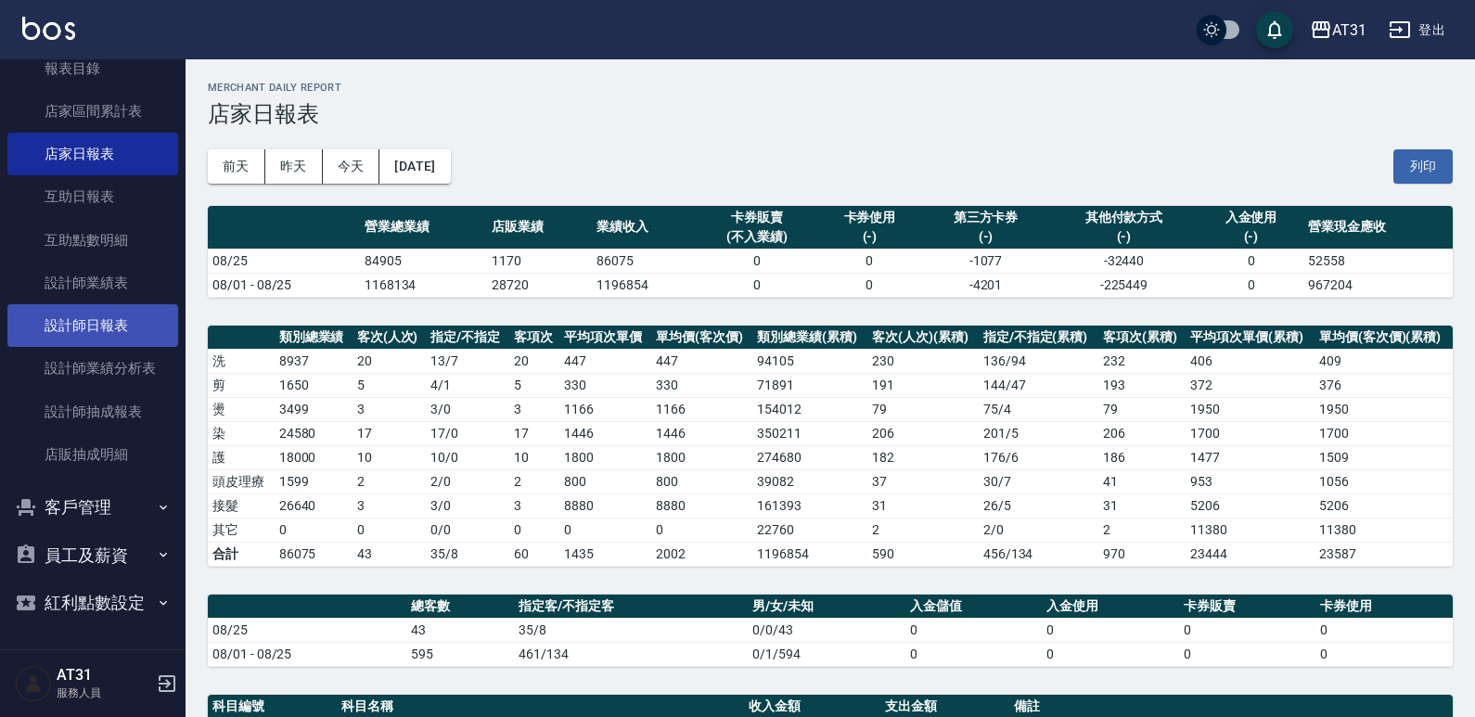
click at [140, 335] on link "設計師日報表" at bounding box center [92, 325] width 171 height 43
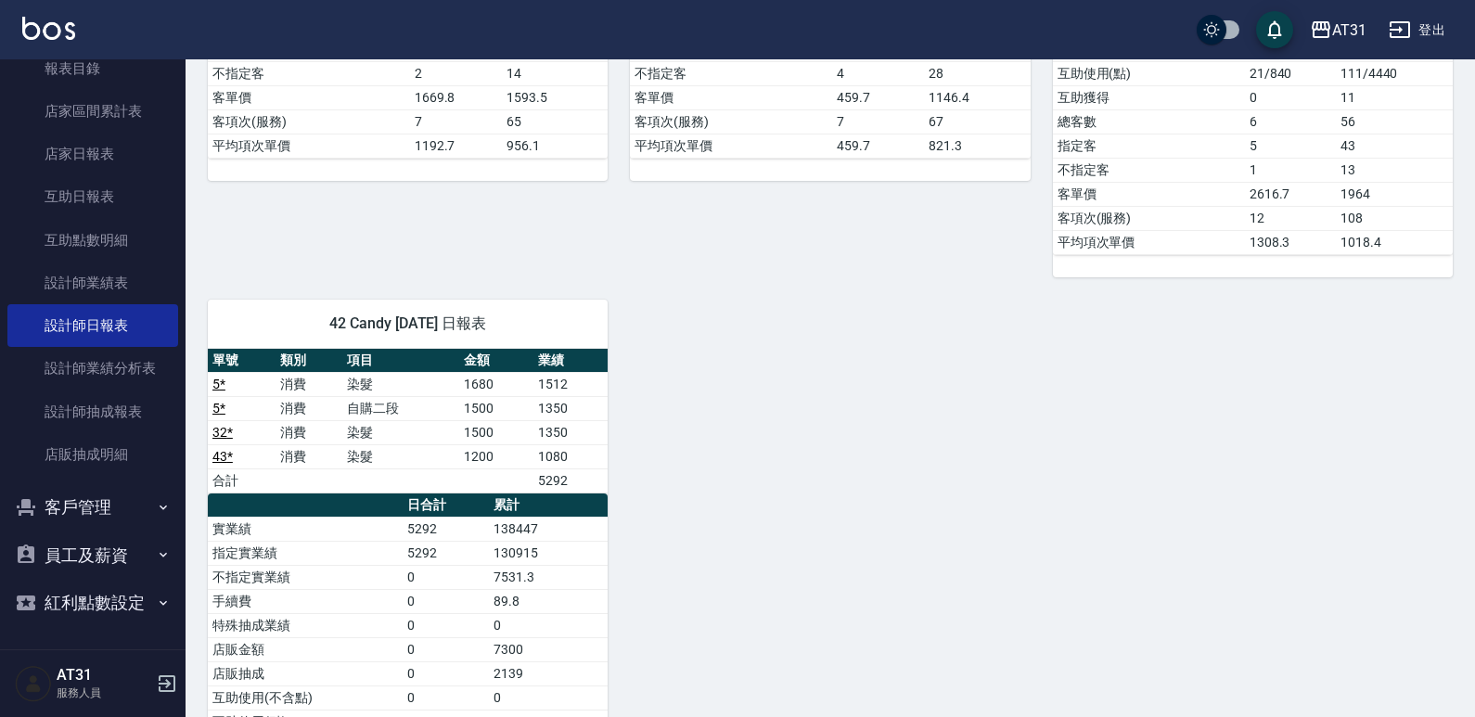
scroll to position [1670, 0]
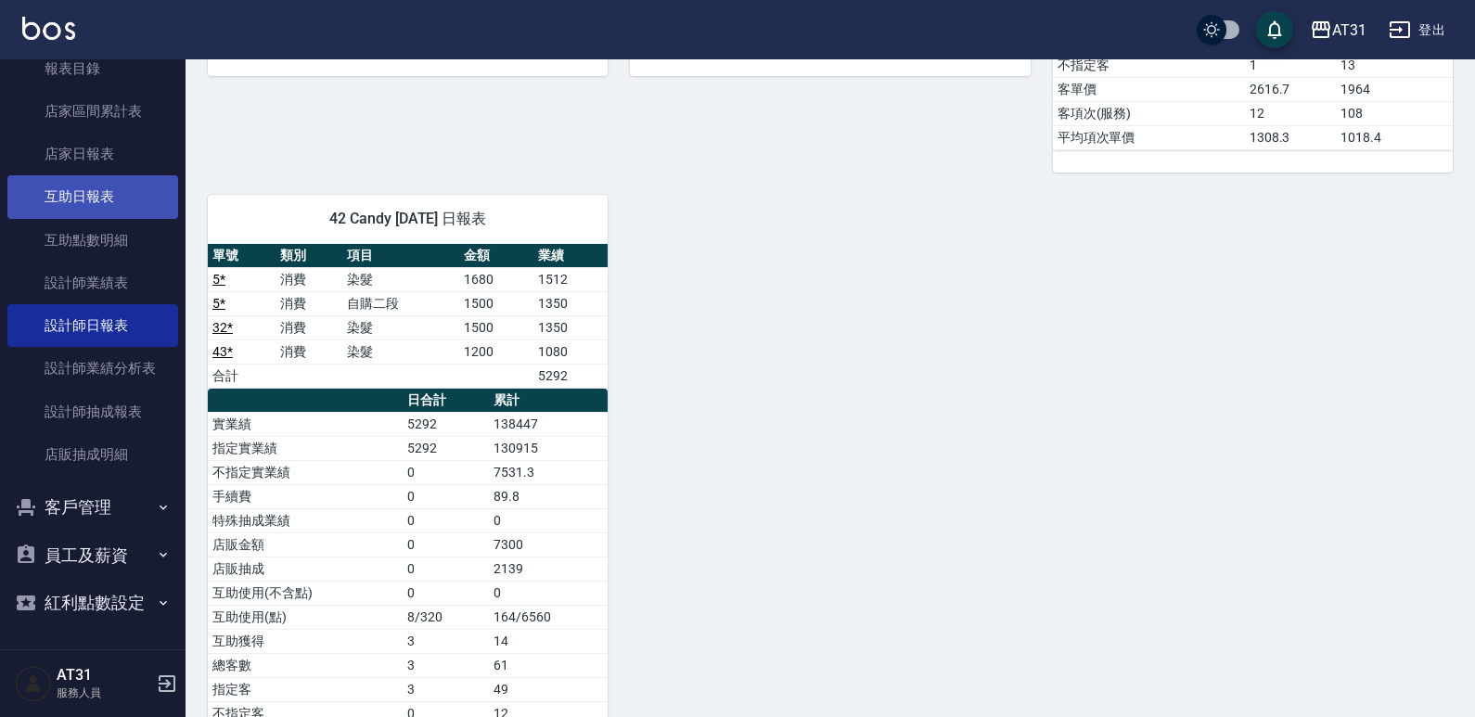
click at [83, 210] on link "互助日報表" at bounding box center [92, 196] width 171 height 43
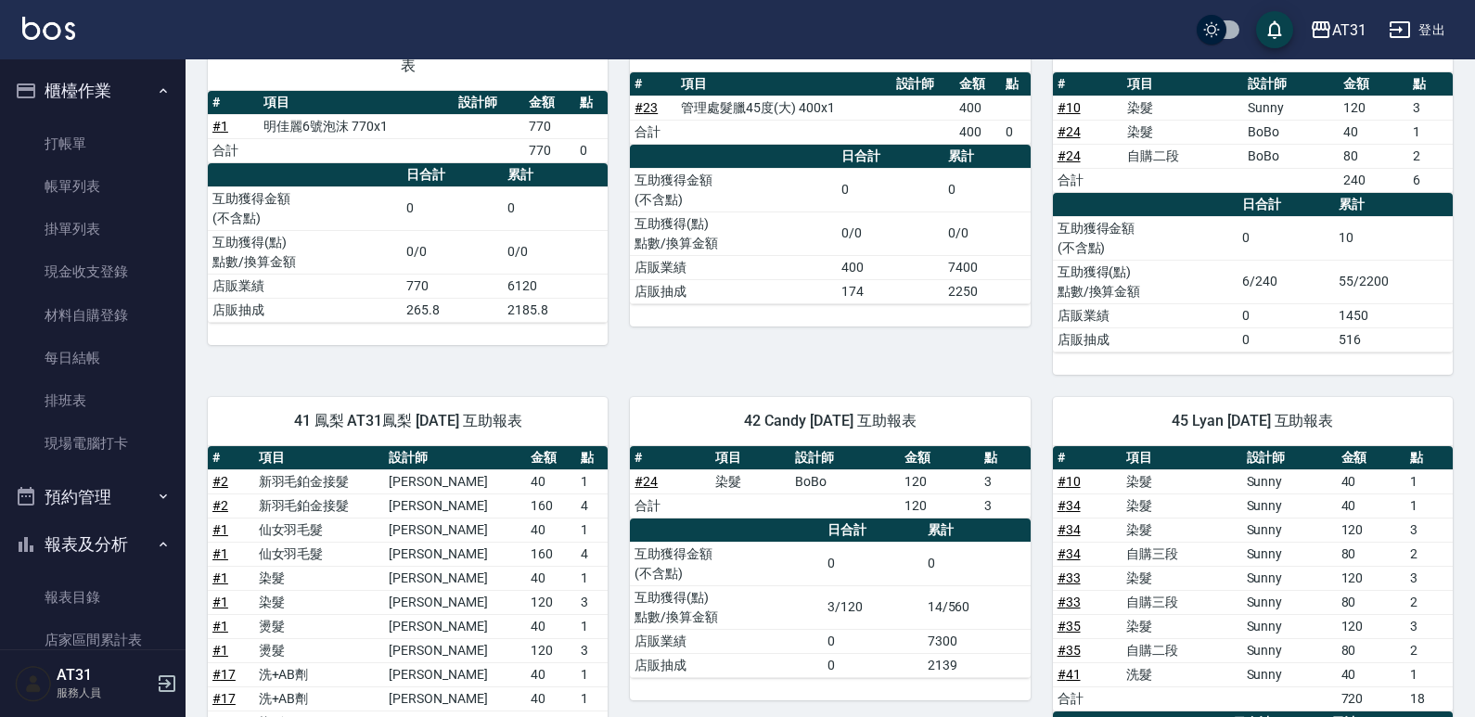
scroll to position [192, 0]
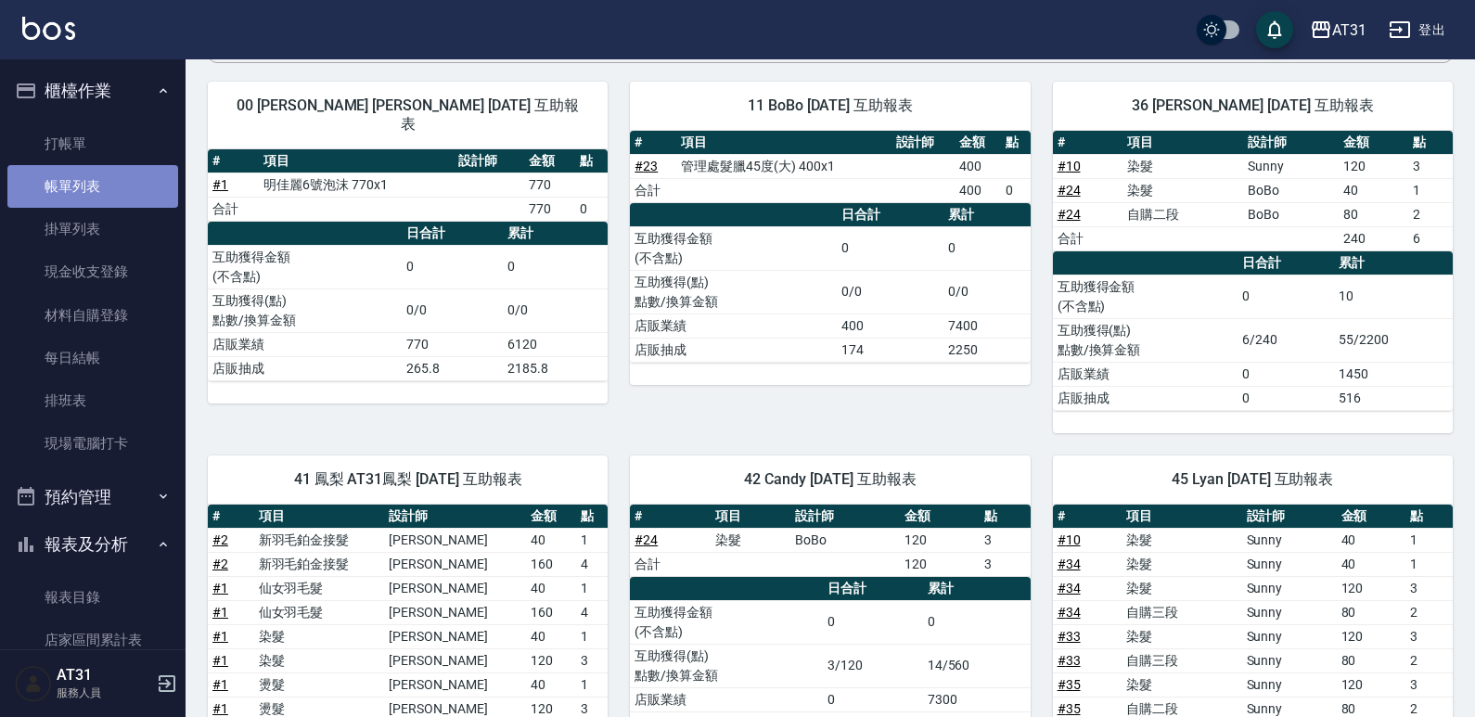
click at [96, 186] on link "帳單列表" at bounding box center [92, 186] width 171 height 43
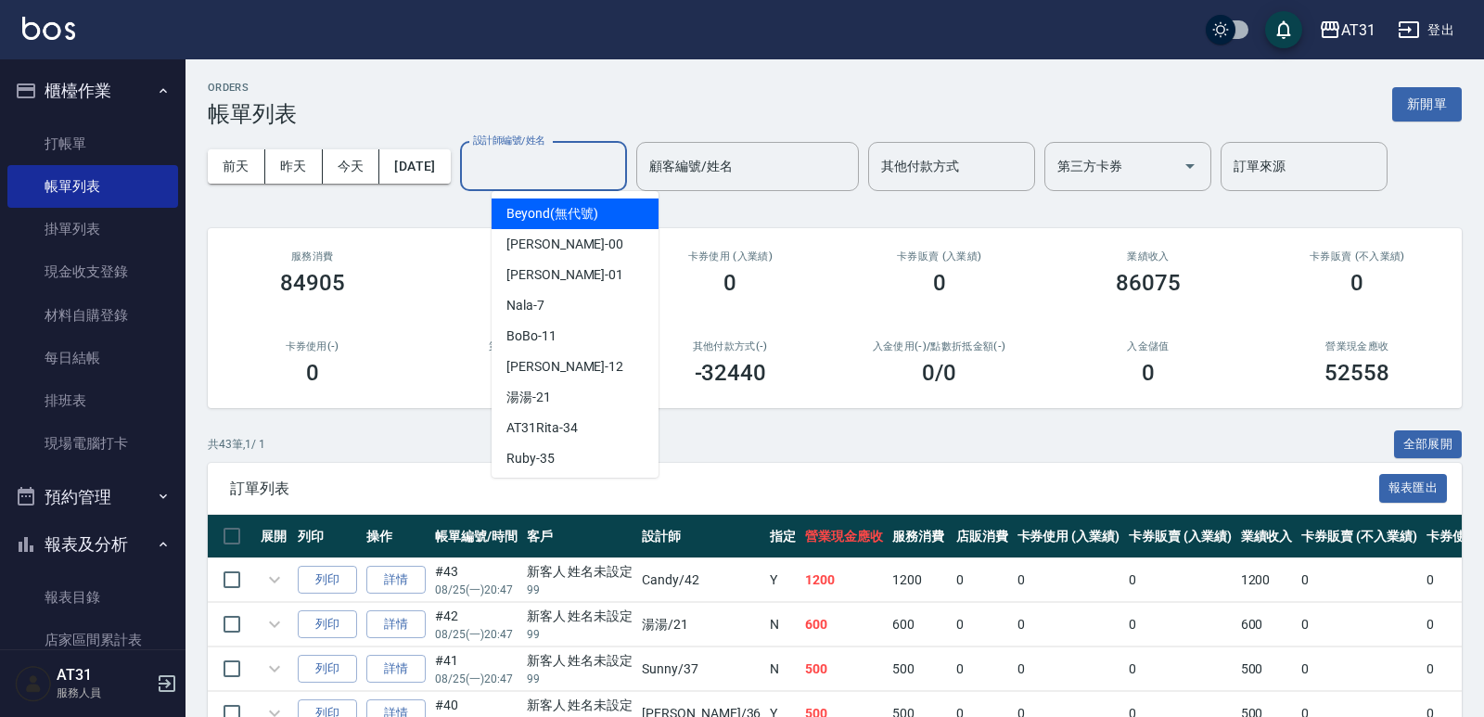
click at [519, 167] on input "設計師編號/姓名" at bounding box center [543, 166] width 150 height 32
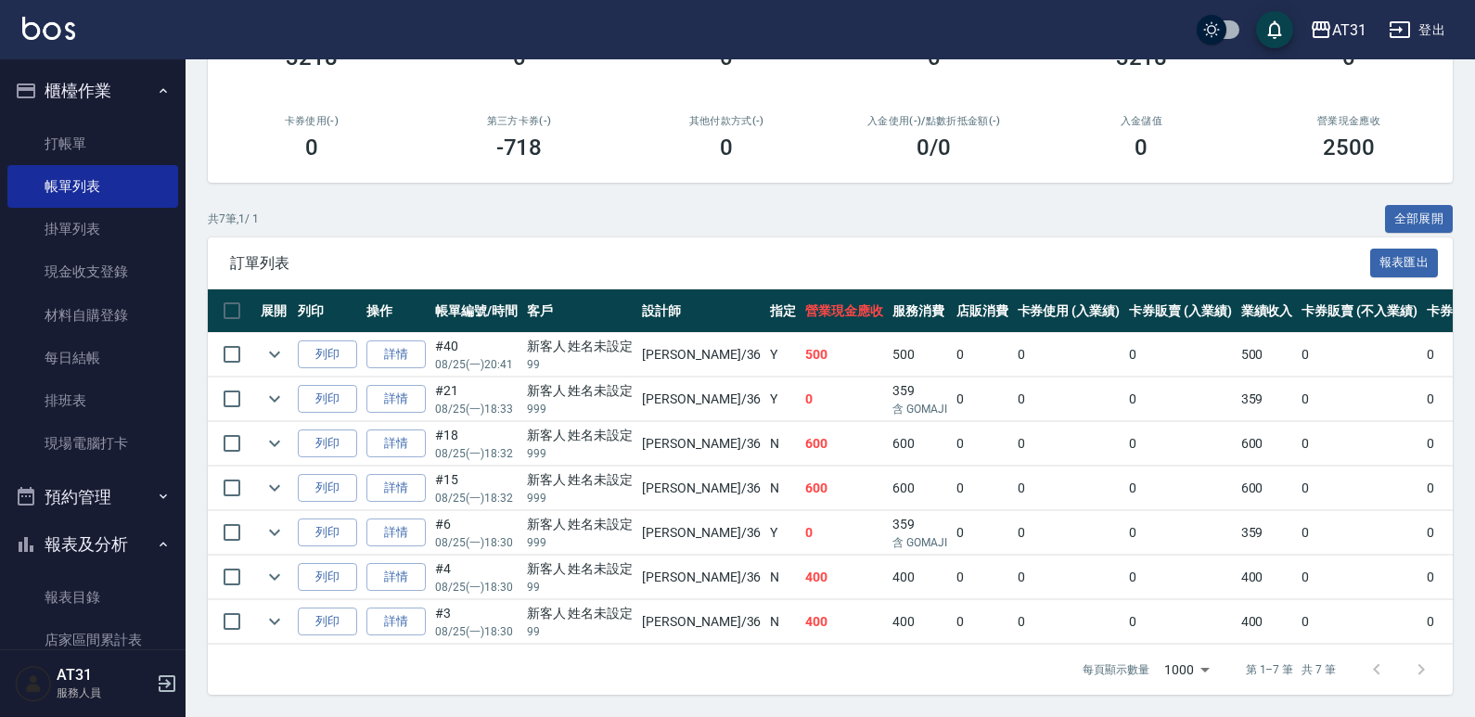
scroll to position [239, 0]
click at [416, 388] on link "詳情" at bounding box center [395, 399] width 59 height 29
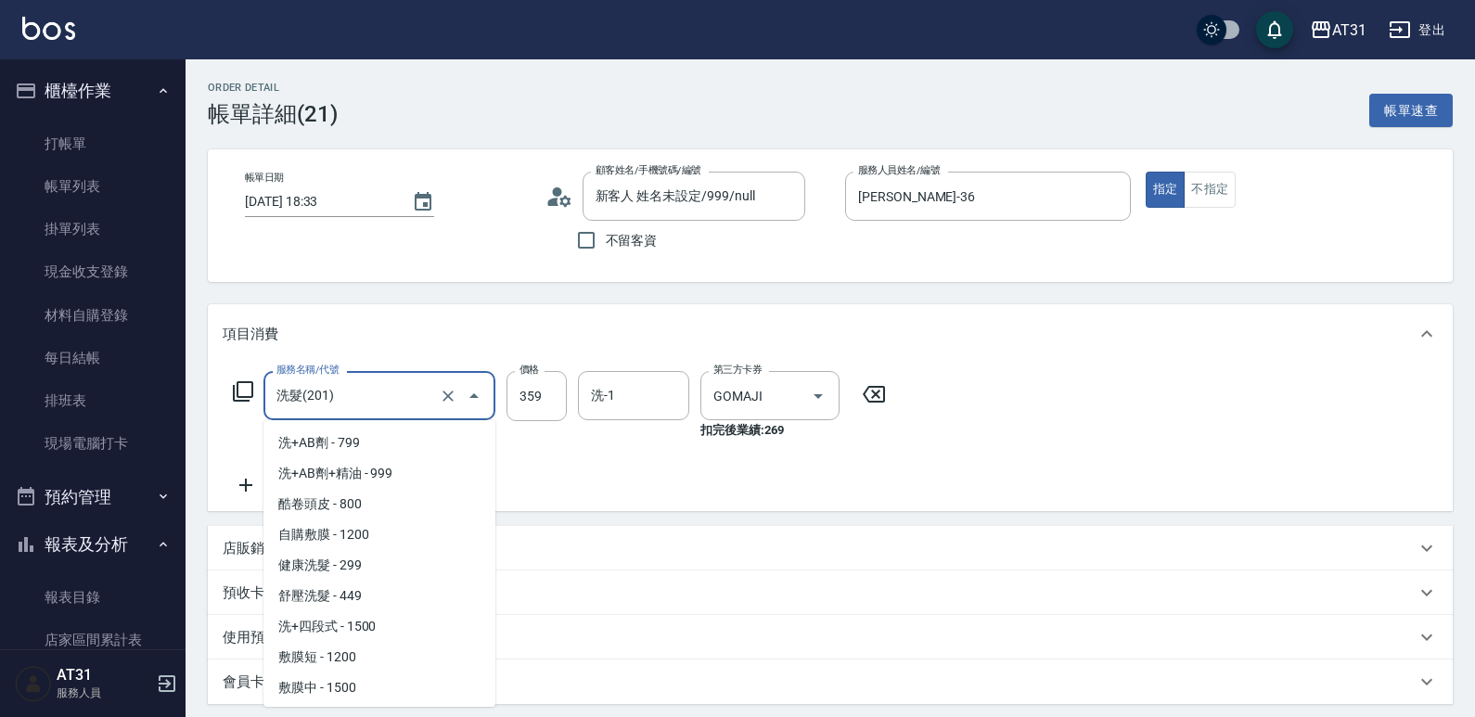
click at [366, 405] on input "洗髮(201)" at bounding box center [353, 395] width 163 height 32
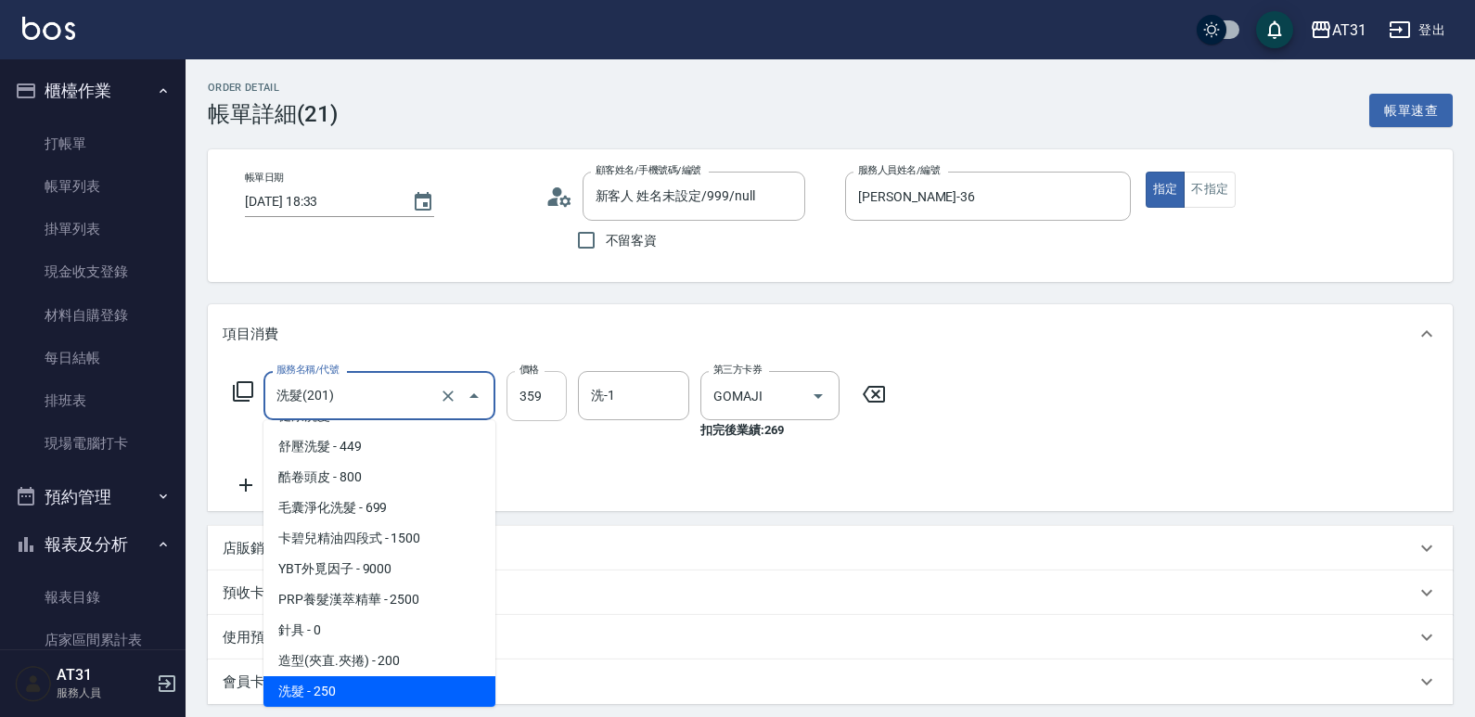
click at [538, 400] on input "359" at bounding box center [536, 396] width 60 height 50
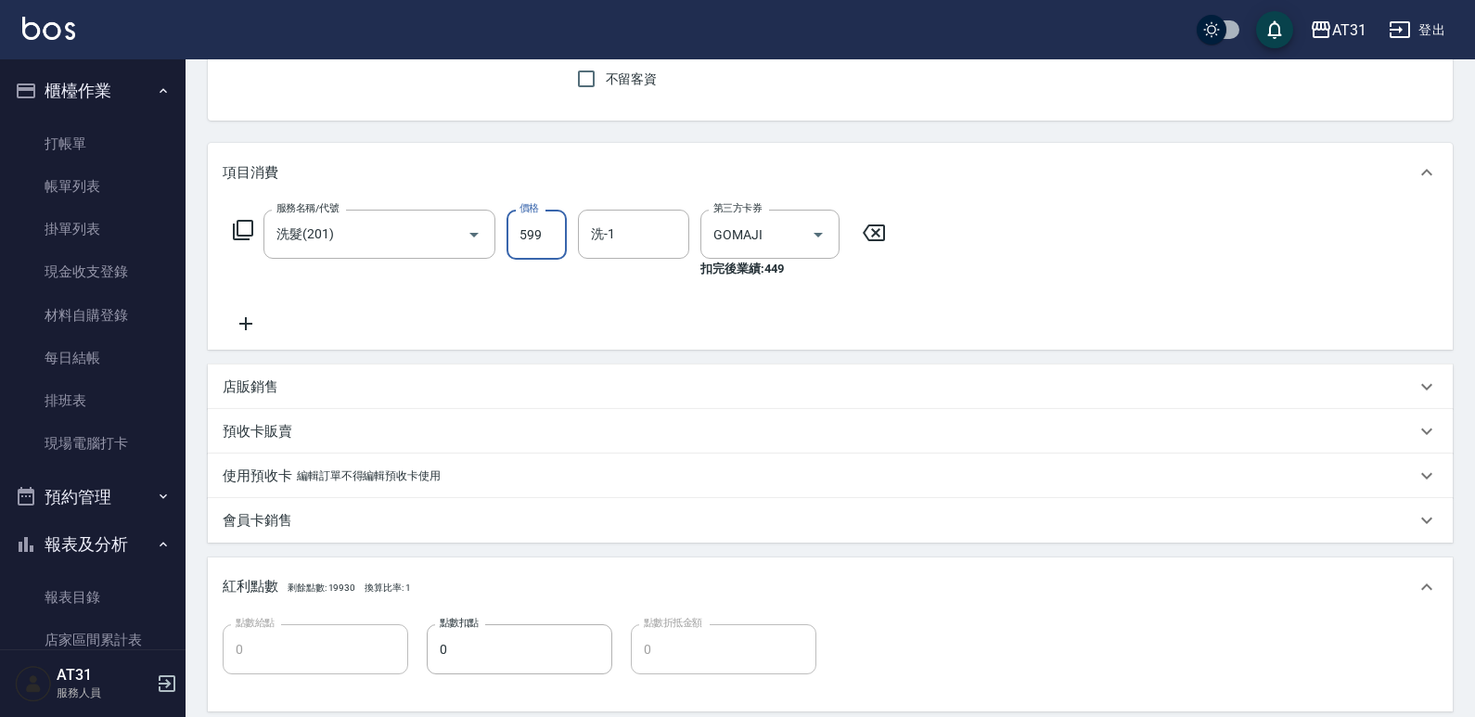
scroll to position [460, 0]
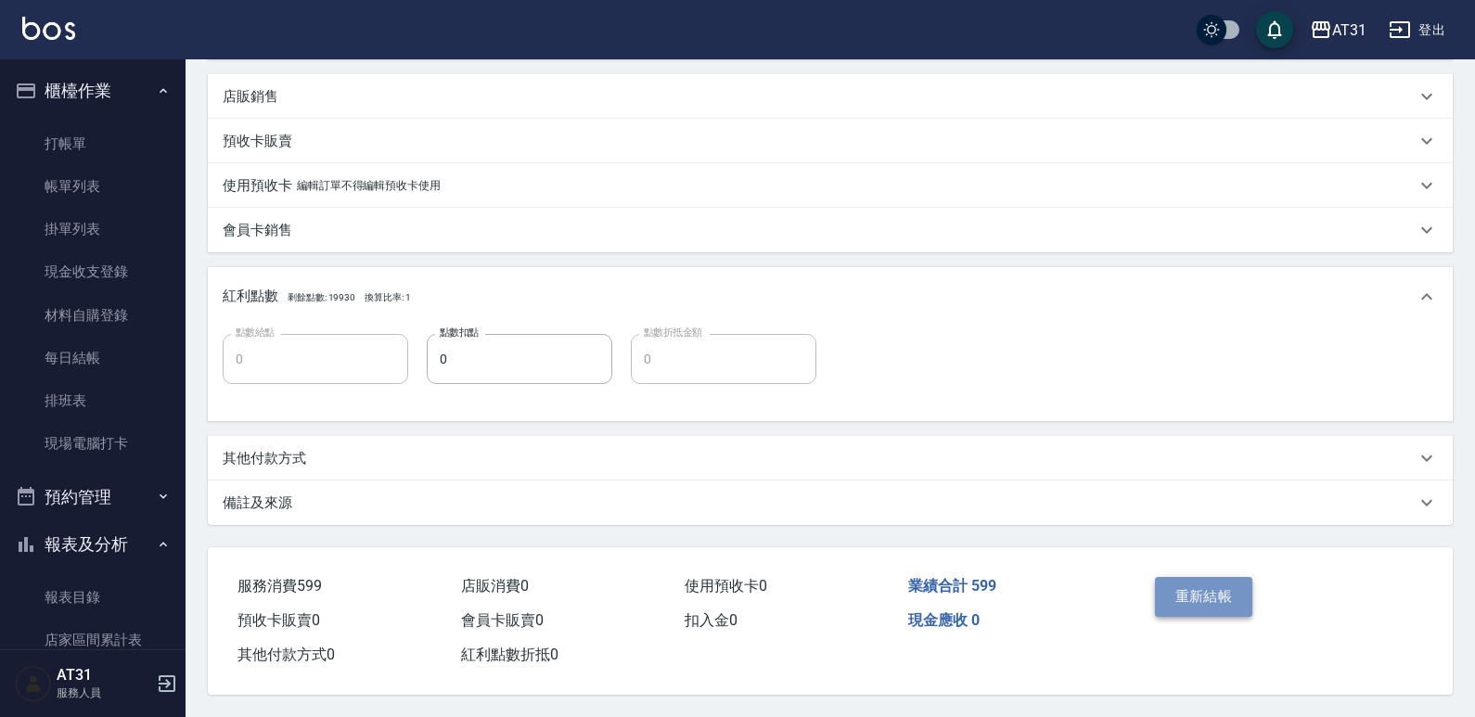
click at [1209, 586] on button "重新結帳" at bounding box center [1204, 596] width 98 height 39
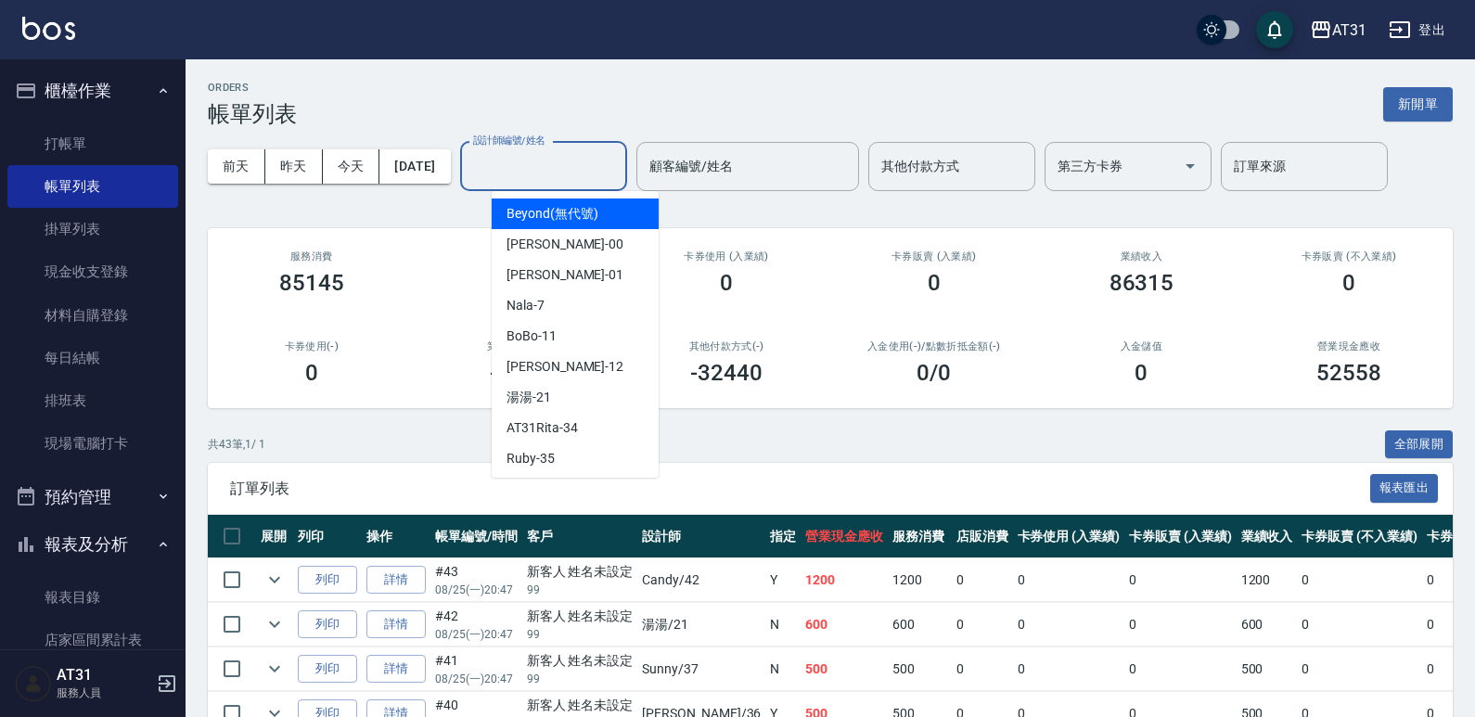
click at [532, 162] on input "設計師編號/姓名" at bounding box center [543, 166] width 150 height 32
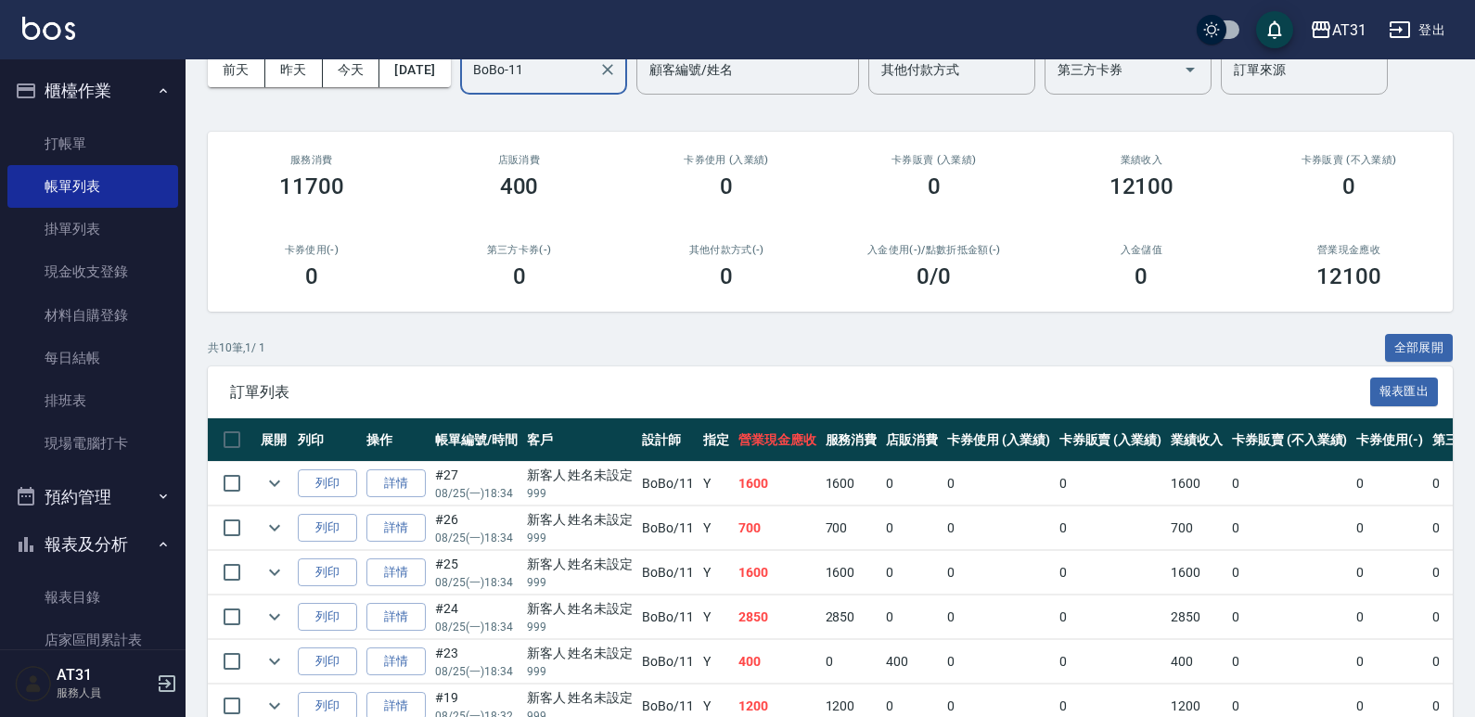
scroll to position [278, 0]
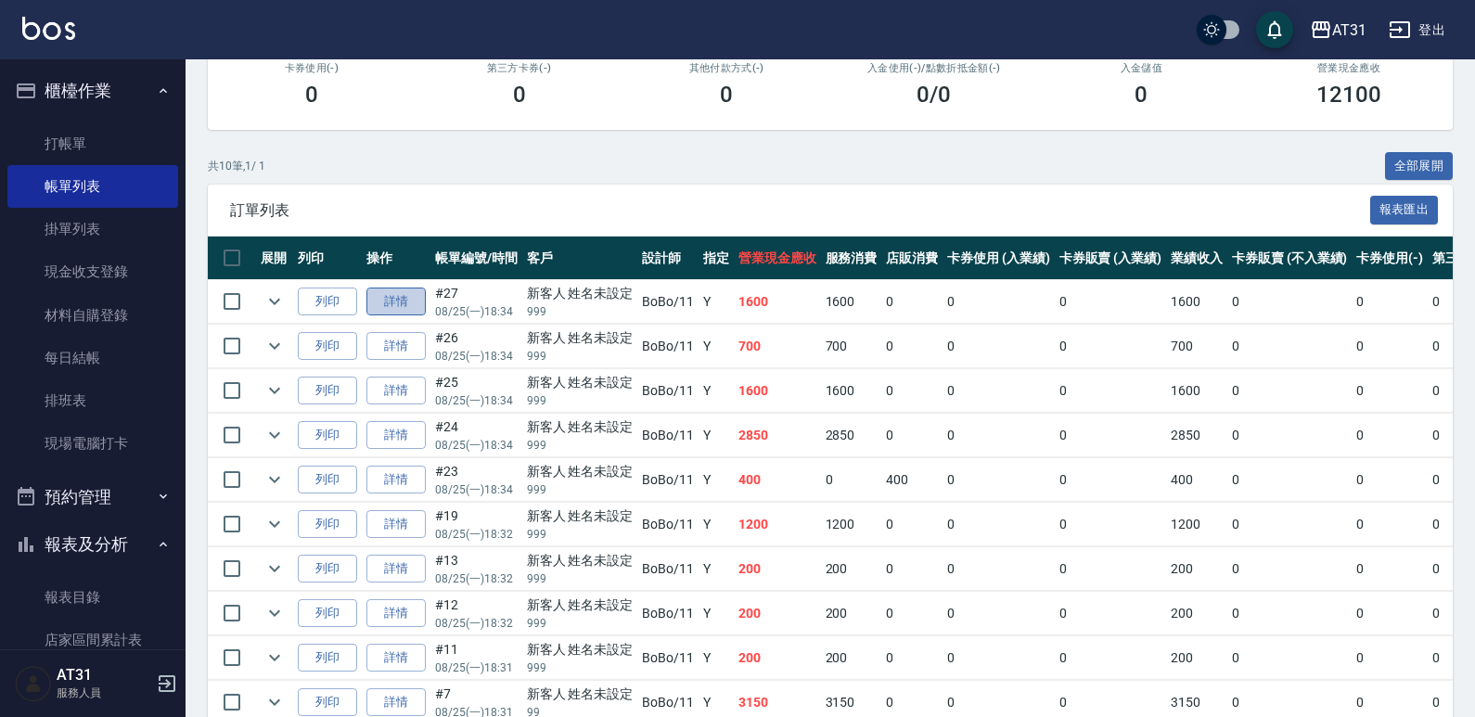
click at [392, 311] on link "詳情" at bounding box center [395, 302] width 59 height 29
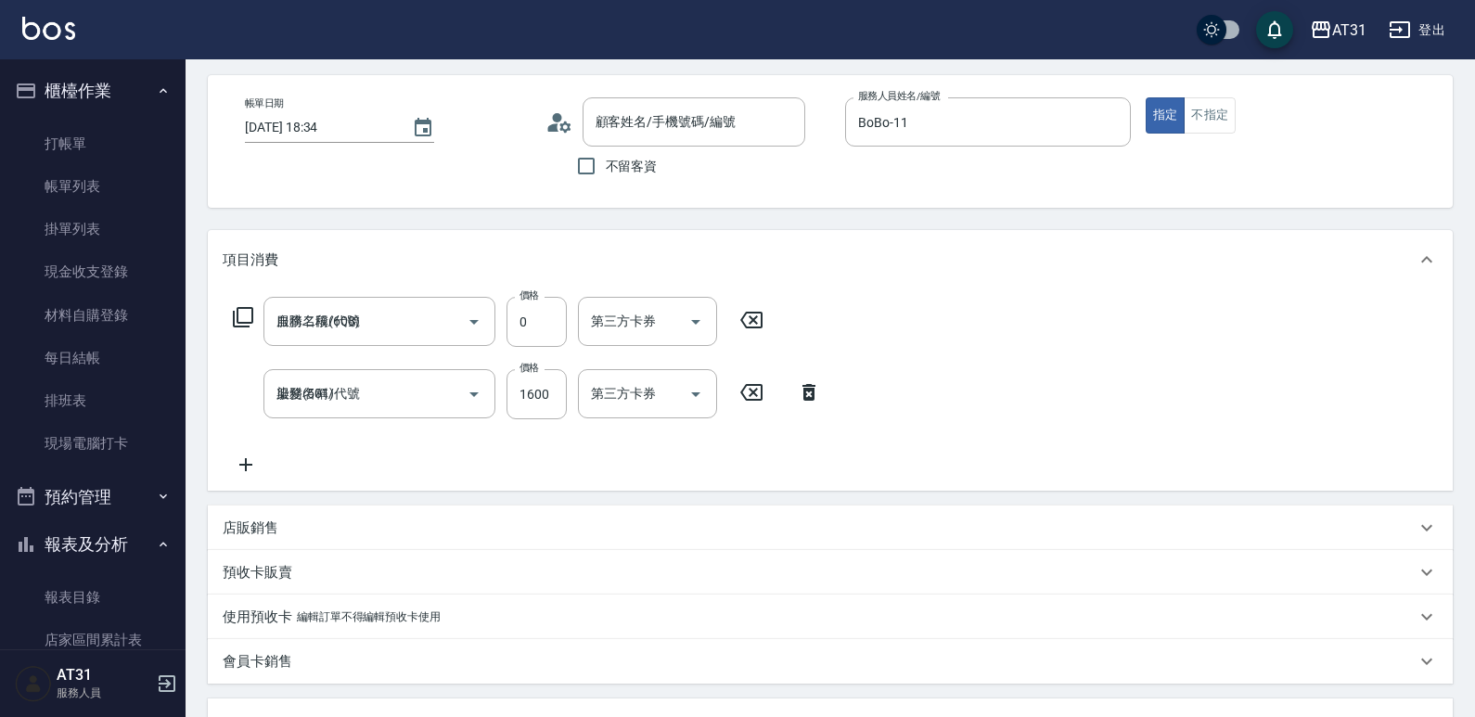
scroll to position [186, 0]
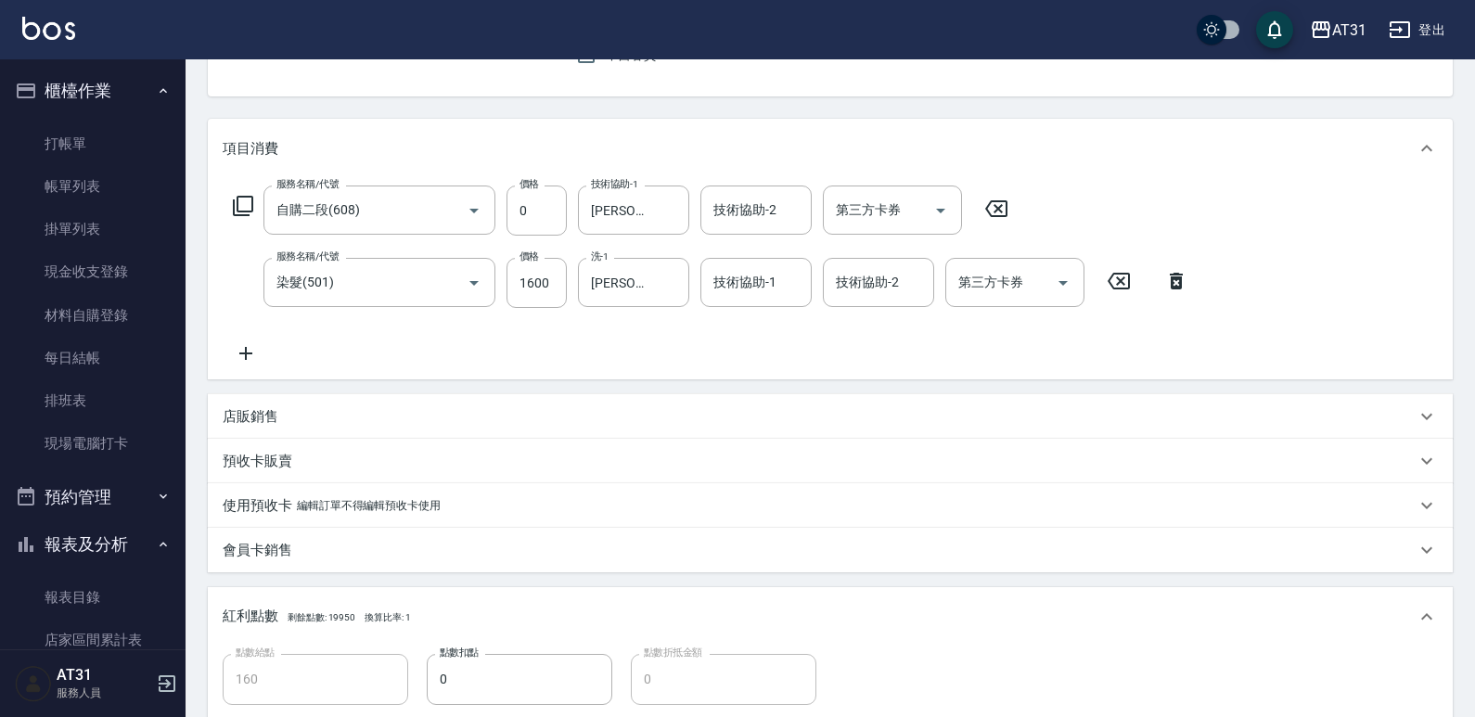
click at [237, 351] on icon at bounding box center [246, 353] width 46 height 22
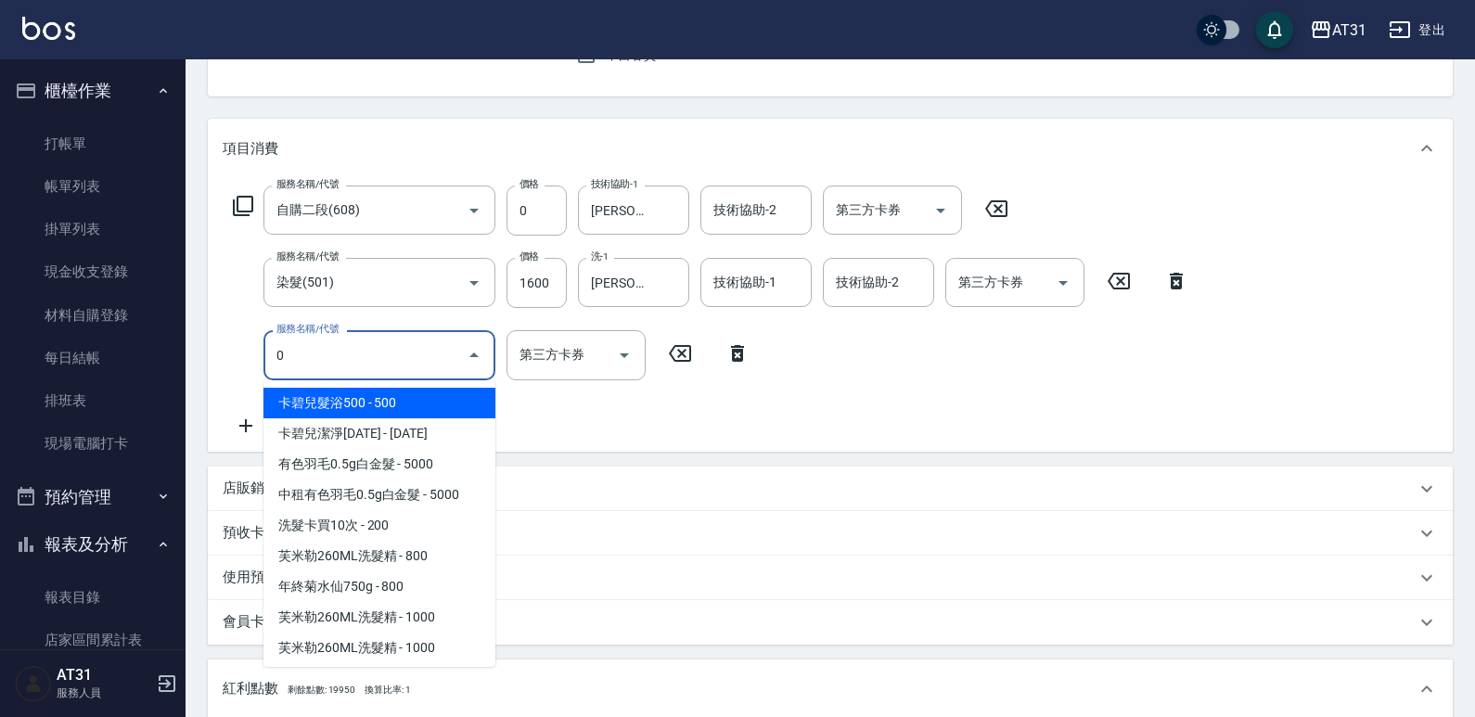
drag, startPoint x: 327, startPoint y: 360, endPoint x: 265, endPoint y: 372, distance: 62.4
click at [265, 372] on div "0 服務名稱/代號" at bounding box center [379, 354] width 232 height 49
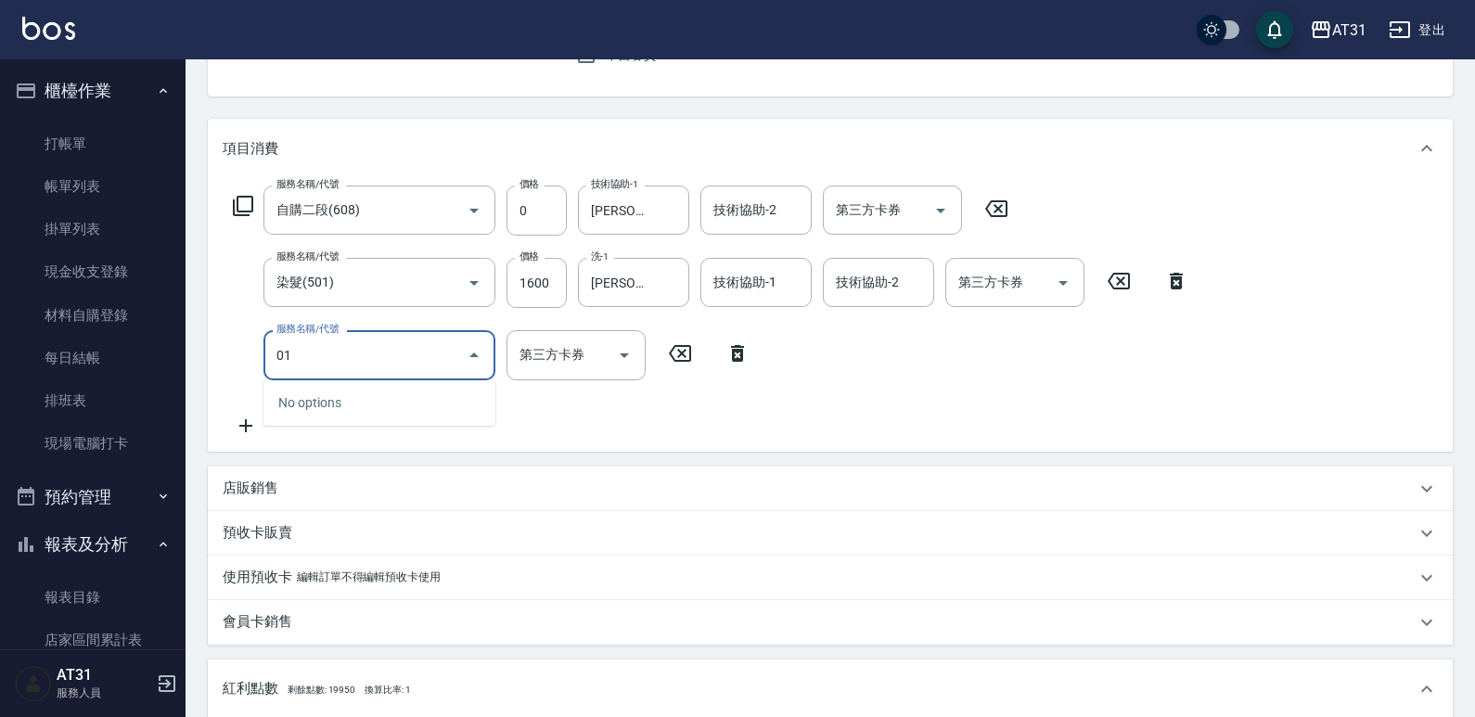
drag, startPoint x: 315, startPoint y: 372, endPoint x: 261, endPoint y: 371, distance: 54.7
click at [262, 371] on div "服務名稱/代號 01 服務名稱/代號 第三方卡券 第三方卡券" at bounding box center [492, 354] width 538 height 49
drag, startPoint x: 310, startPoint y: 365, endPoint x: 270, endPoint y: 374, distance: 40.8
click at [270, 374] on div "012 服務名稱/代號" at bounding box center [379, 354] width 232 height 49
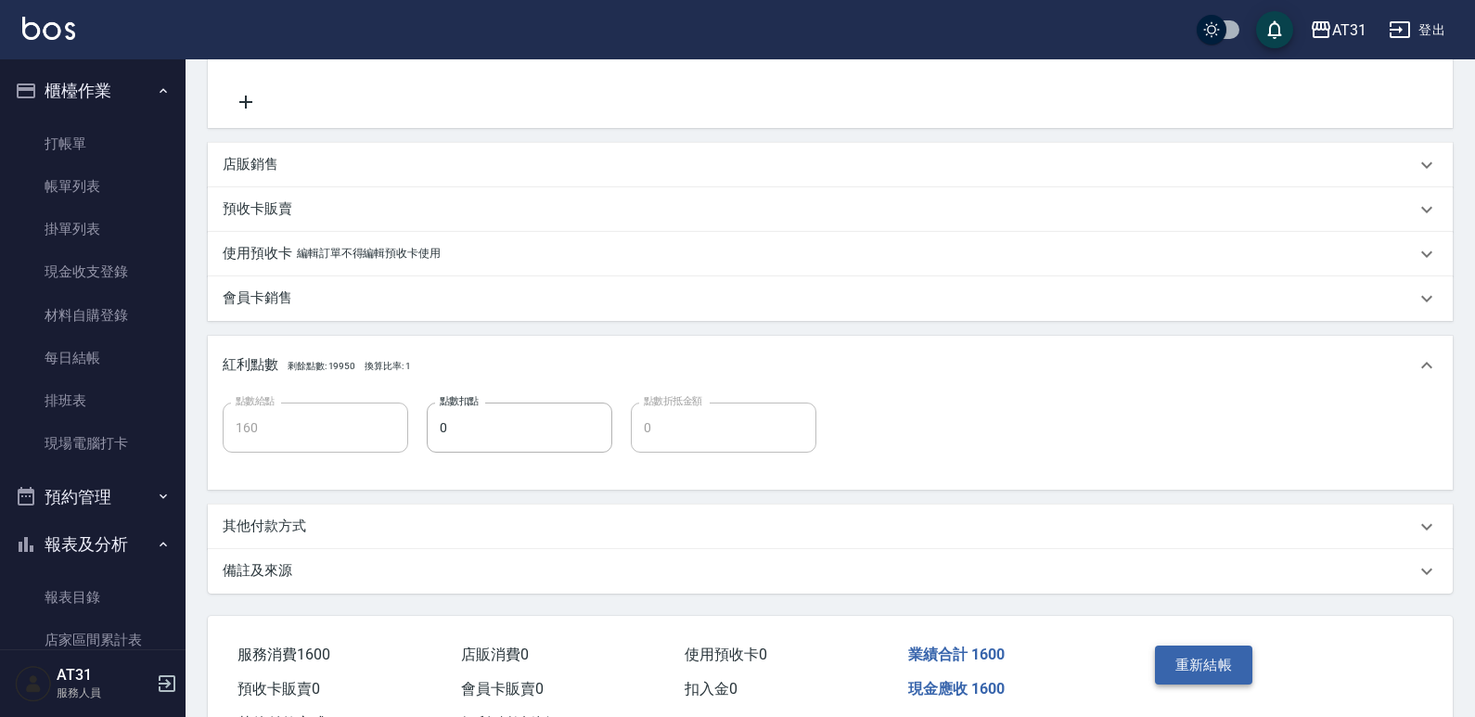
scroll to position [587, 0]
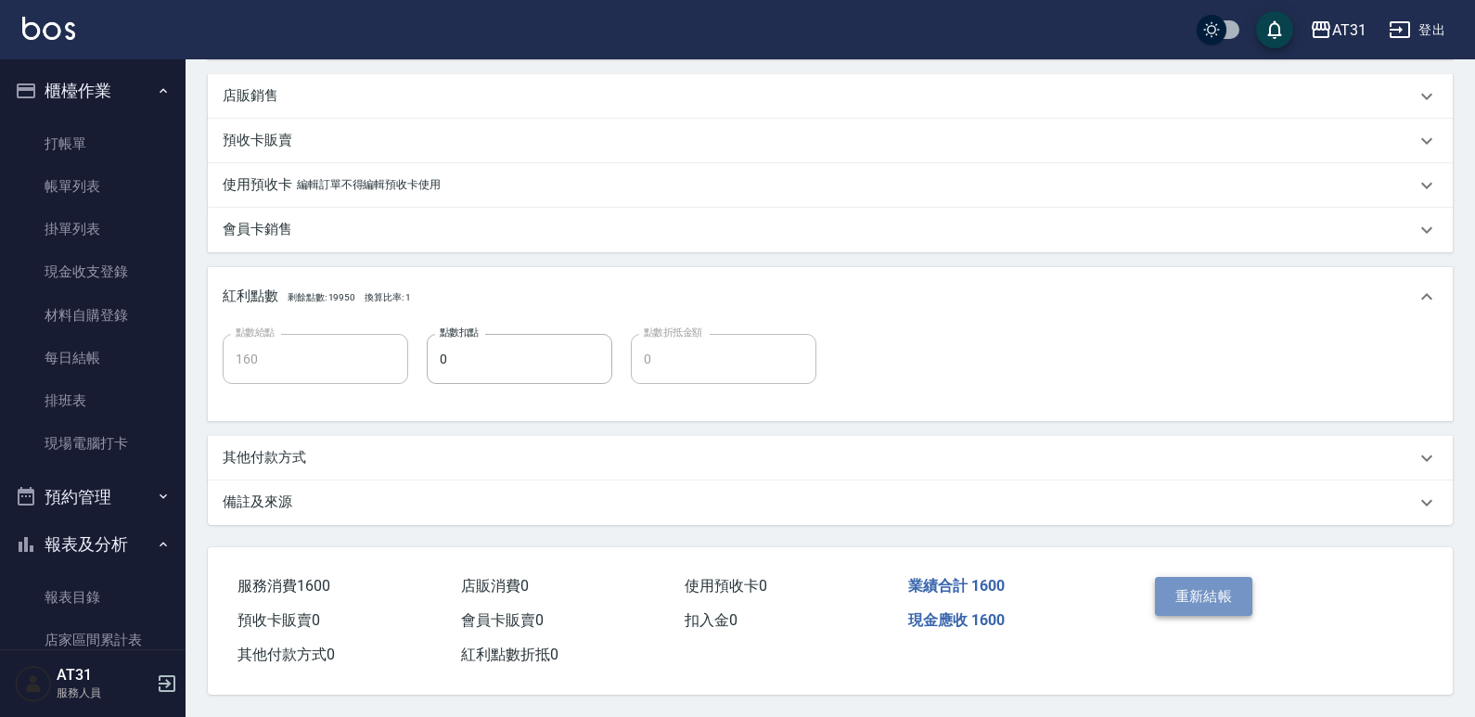
click at [1224, 588] on button "重新結帳" at bounding box center [1204, 596] width 98 height 39
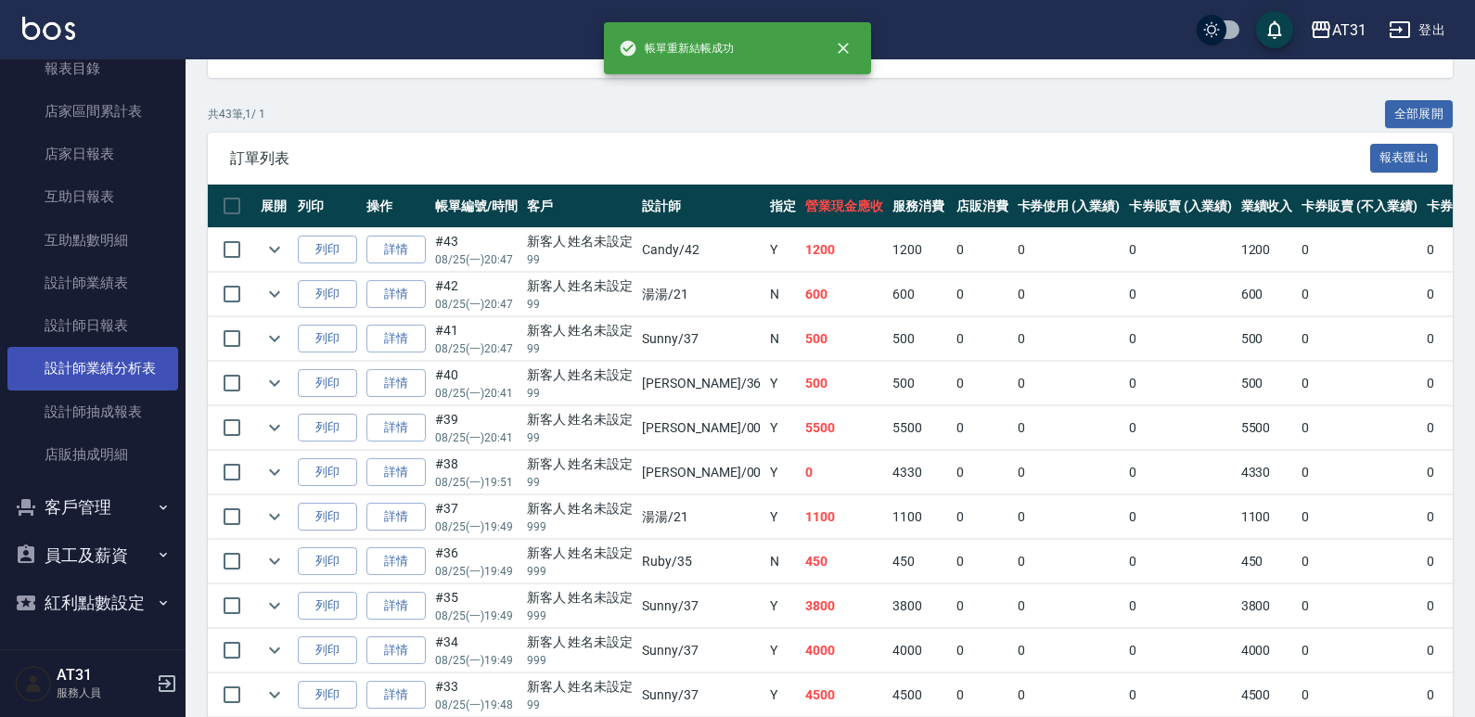
scroll to position [464, 0]
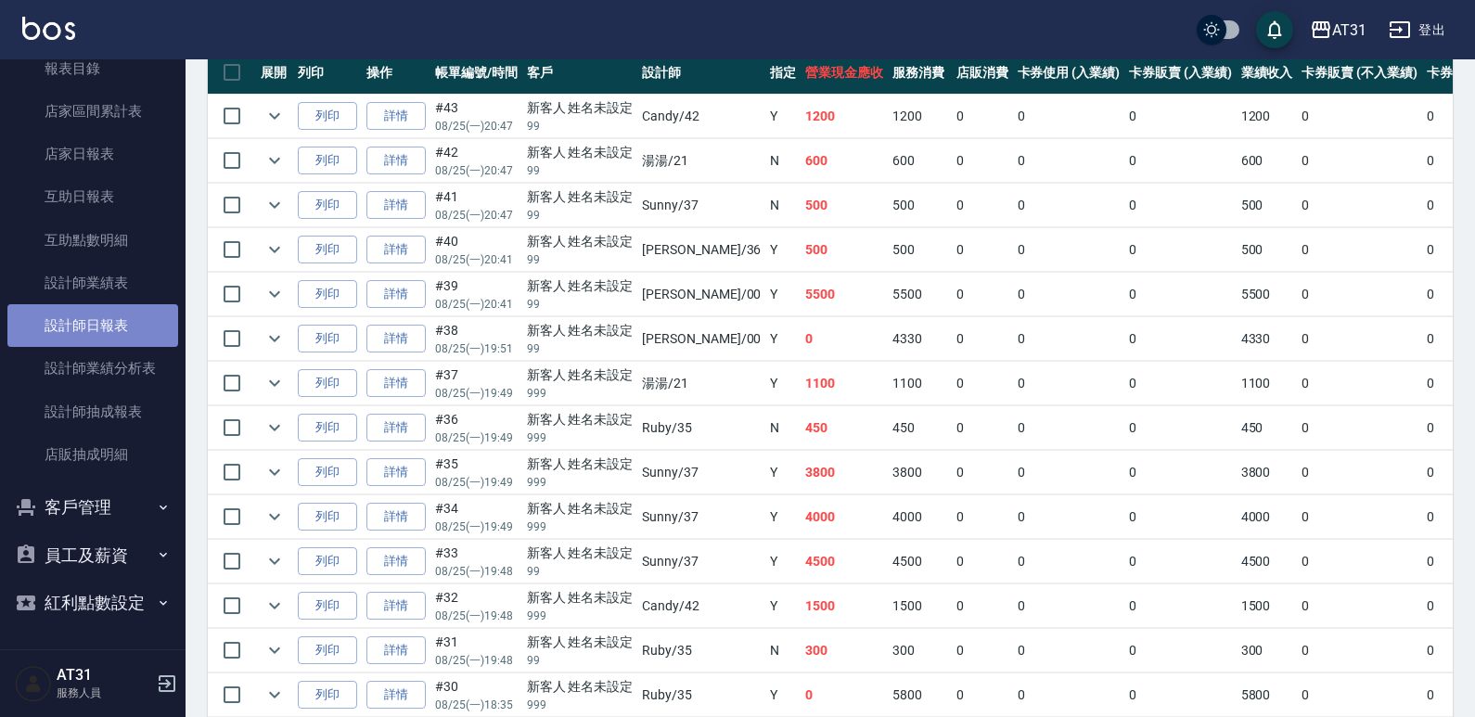
click at [99, 314] on link "設計師日報表" at bounding box center [92, 325] width 171 height 43
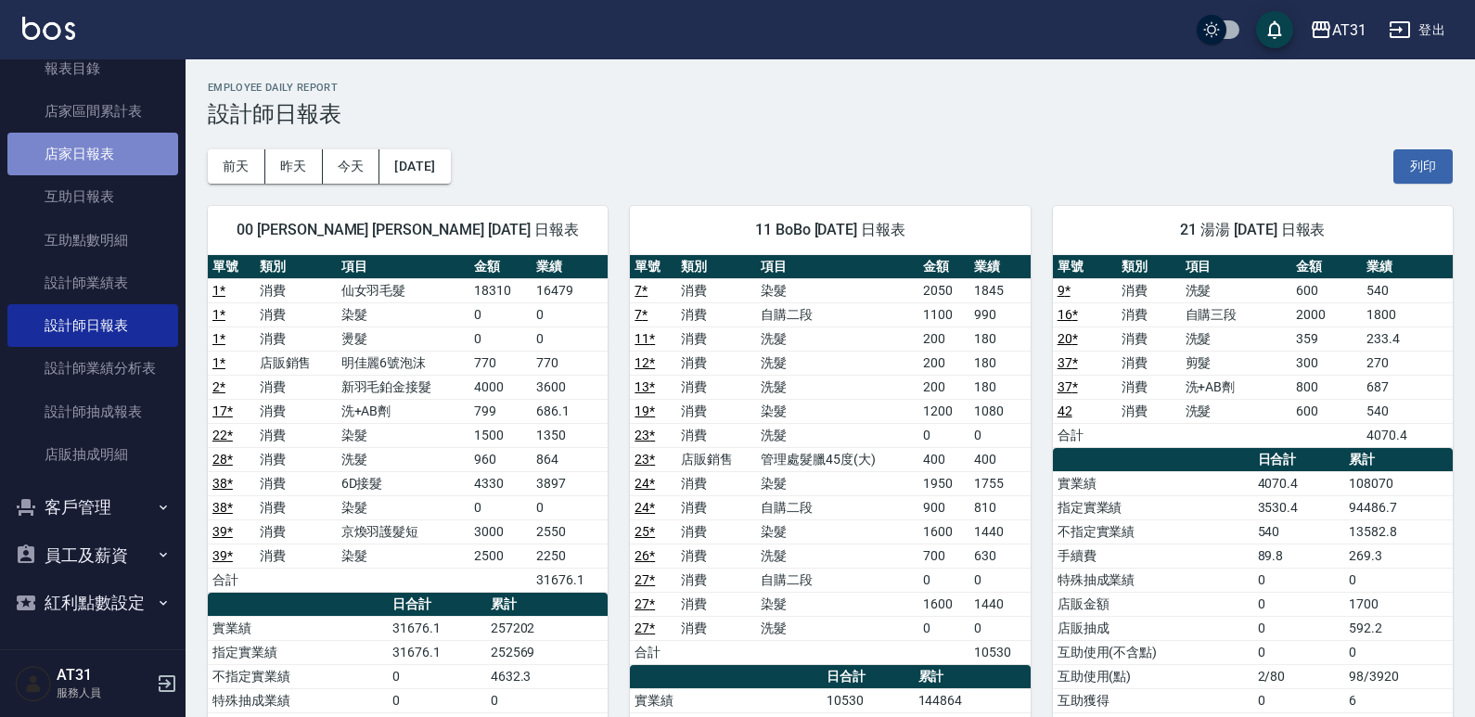
click at [129, 143] on link "店家日報表" at bounding box center [92, 154] width 171 height 43
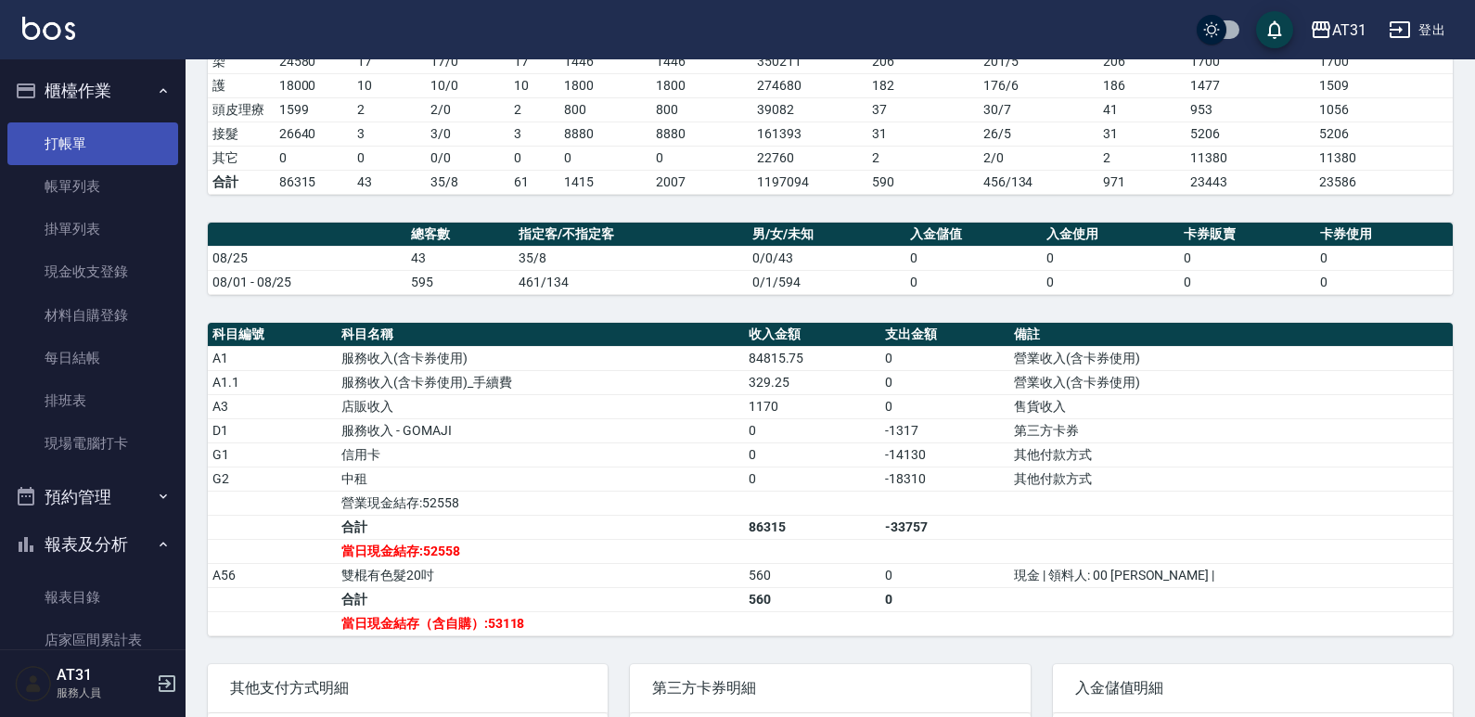
scroll to position [371, 0]
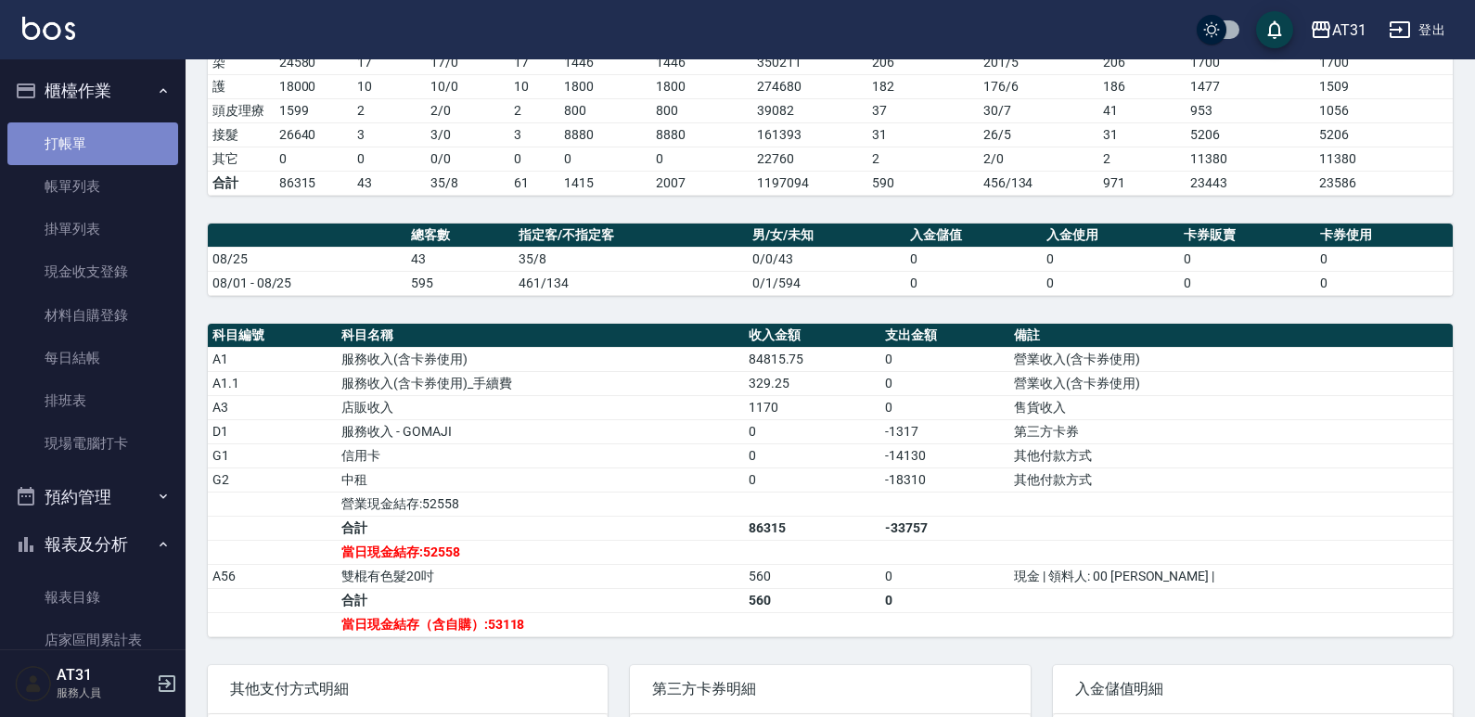
click at [93, 149] on link "打帳單" at bounding box center [92, 143] width 171 height 43
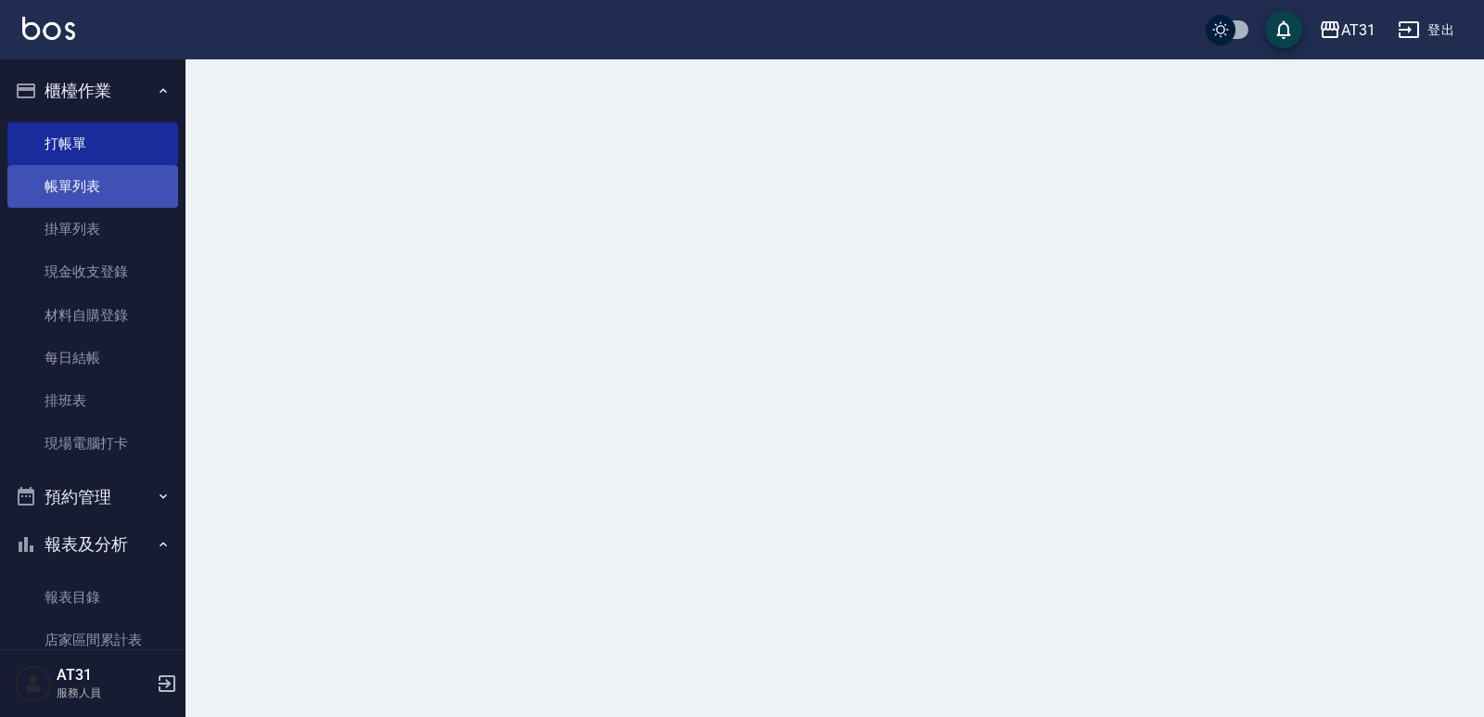
click at [102, 171] on link "帳單列表" at bounding box center [92, 186] width 171 height 43
click at [121, 189] on link "帳單列表" at bounding box center [92, 186] width 171 height 43
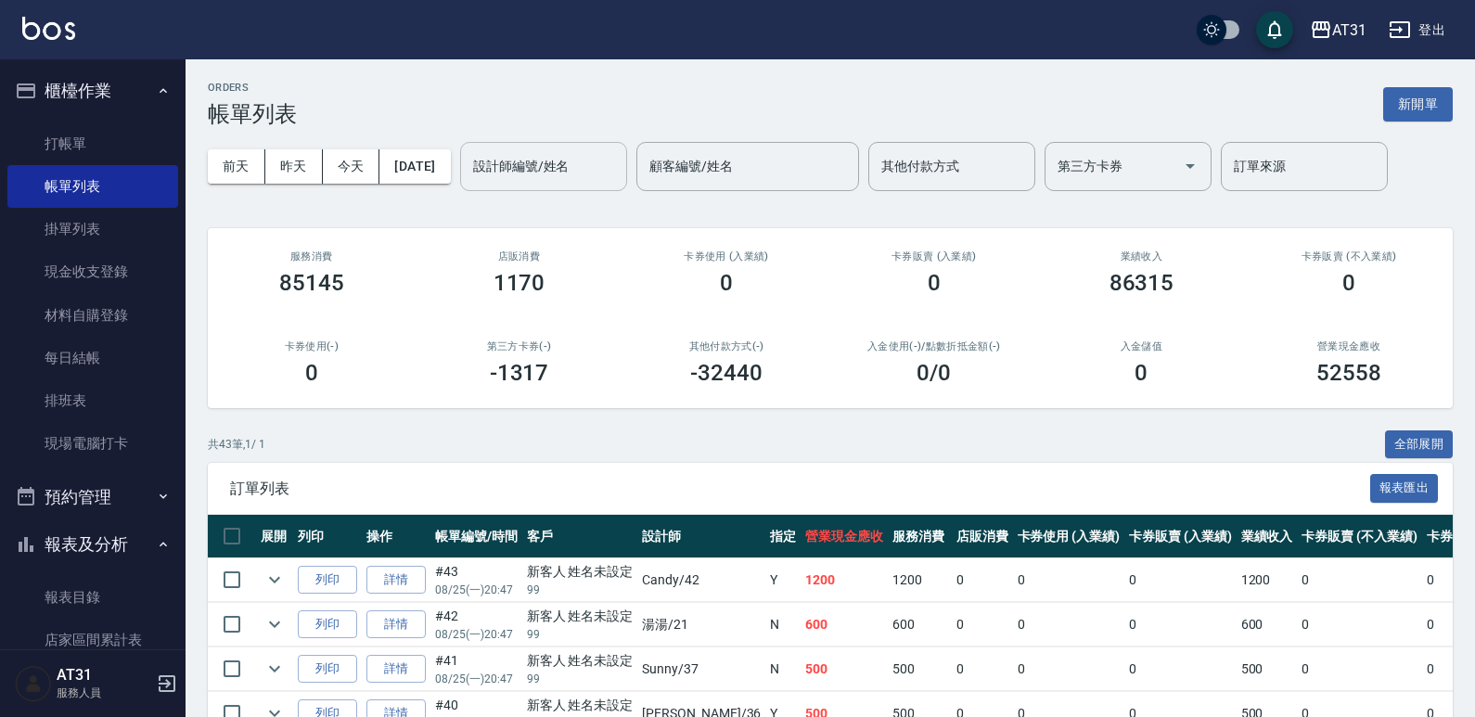
click at [577, 161] on input "設計師編號/姓名" at bounding box center [543, 166] width 150 height 32
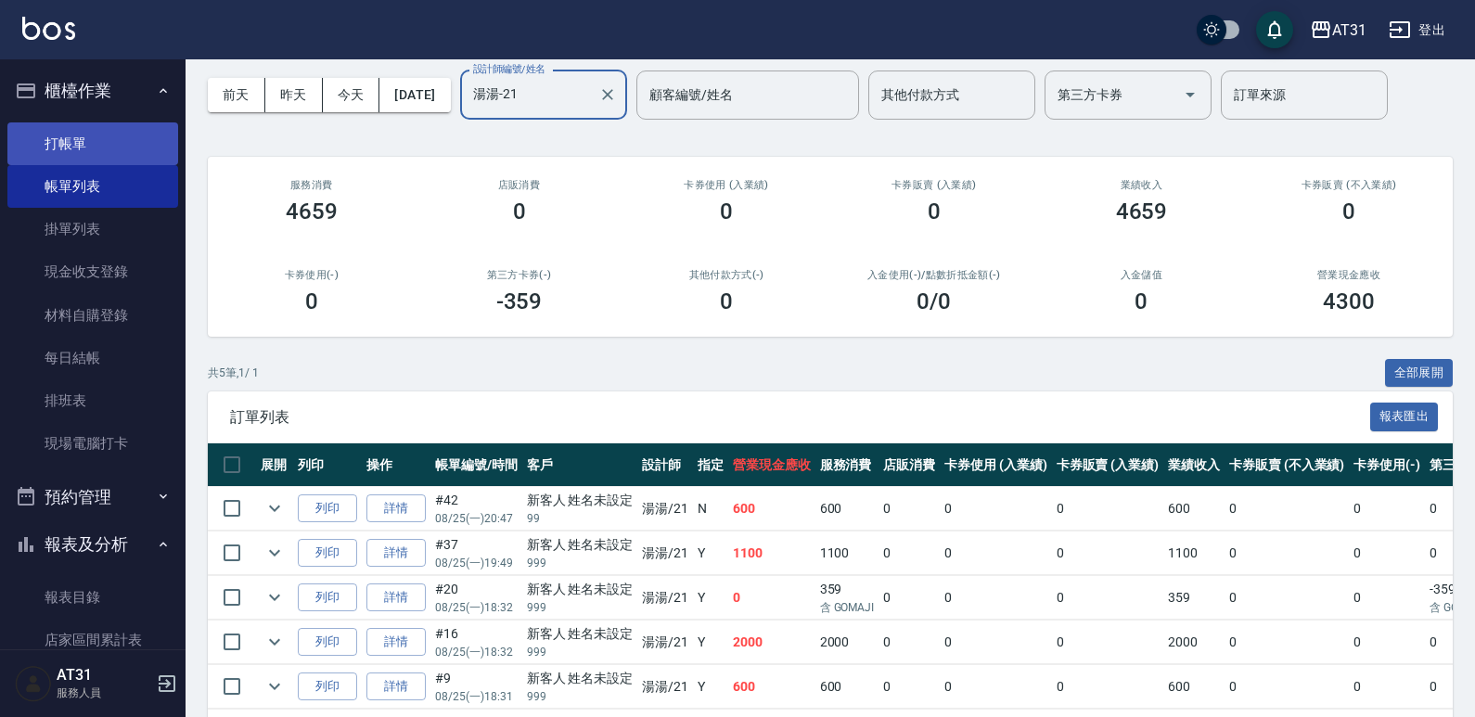
scroll to position [93, 0]
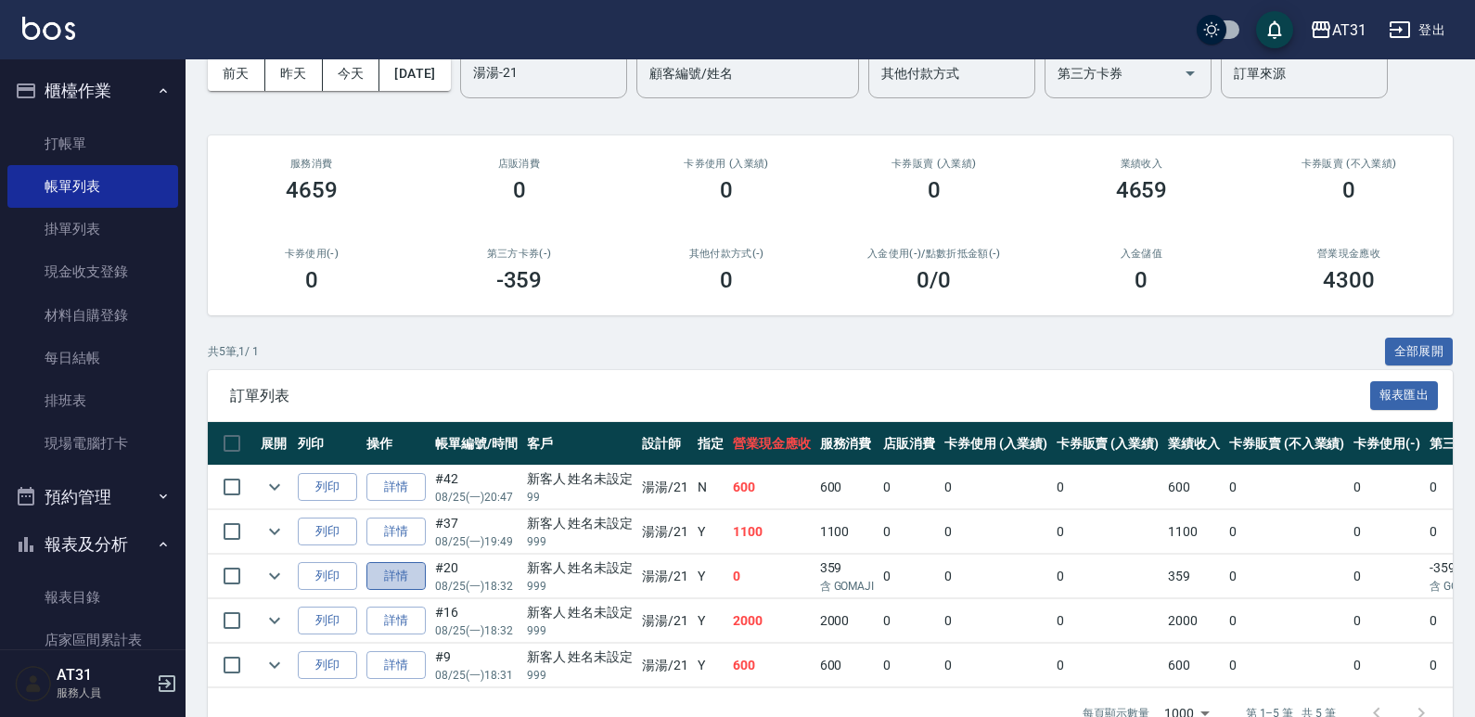
click at [378, 576] on link "詳情" at bounding box center [395, 576] width 59 height 29
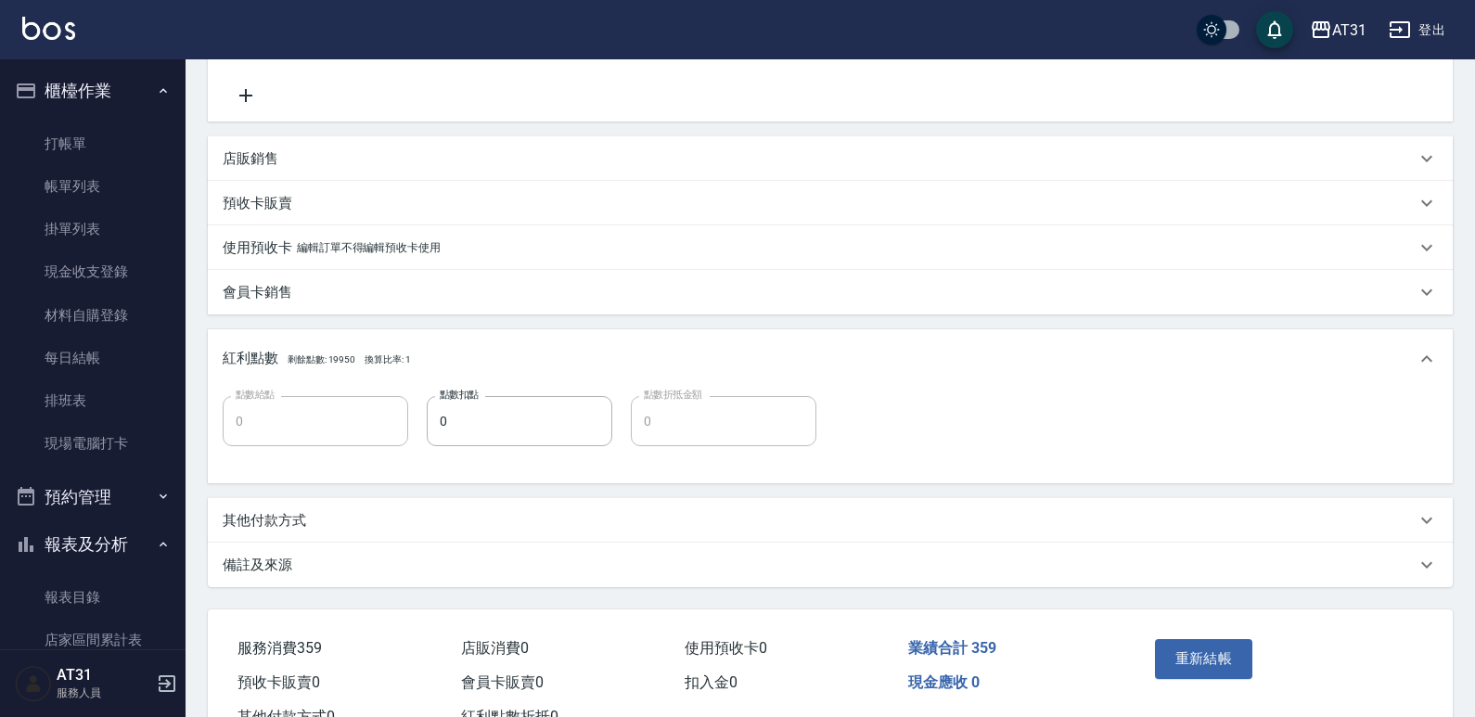
scroll to position [460, 0]
